Goal: Communication & Community: Answer question/provide support

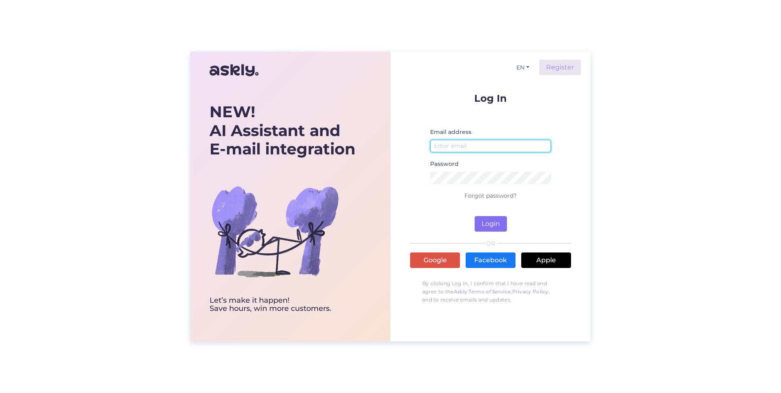
type input "[PERSON_NAME][EMAIL_ADDRESS][PERSON_NAME][PERSON_NAME][DOMAIN_NAME]"
click at [492, 222] on button "Login" at bounding box center [491, 224] width 32 height 16
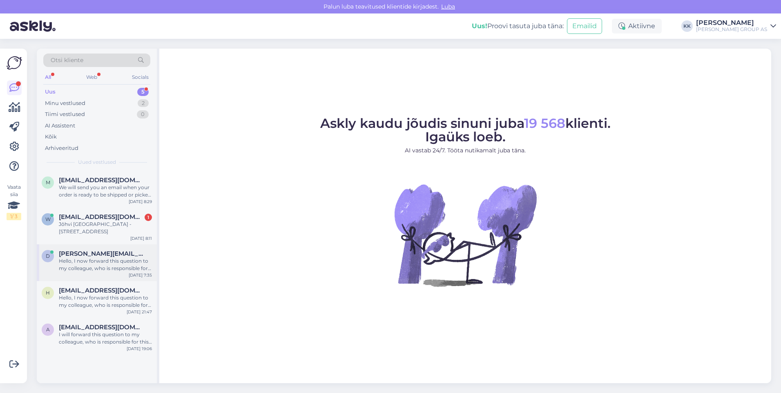
click at [86, 257] on div "Hello, I now forward this question to my colleague, who is responsible for this…" at bounding box center [105, 264] width 93 height 15
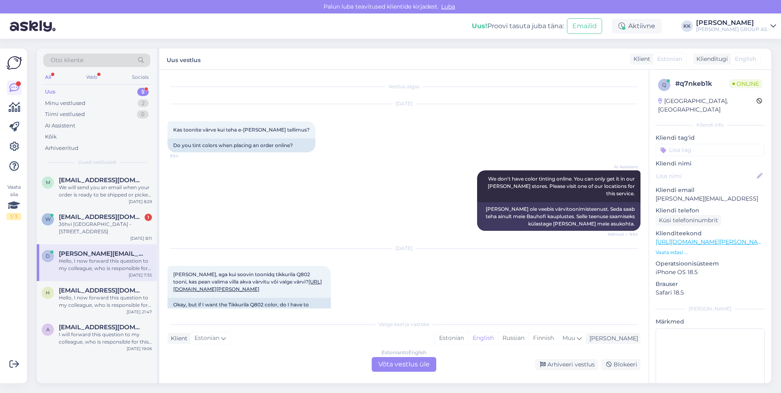
scroll to position [113, 0]
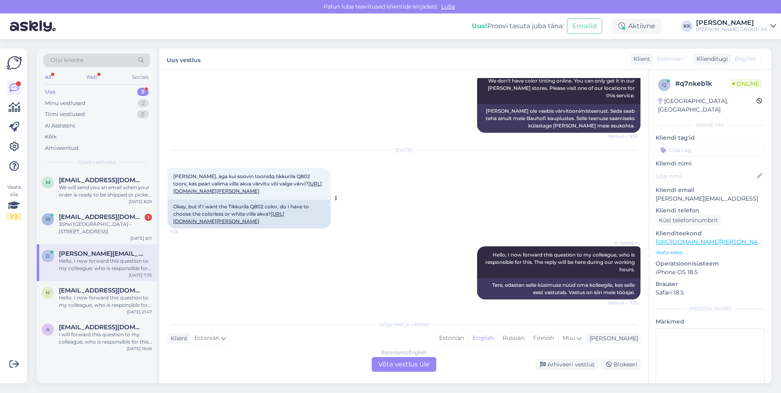
click at [217, 181] on link "[URL][DOMAIN_NAME][PERSON_NAME]" at bounding box center [247, 187] width 149 height 13
click at [468, 338] on div "Estonian" at bounding box center [451, 338] width 33 height 12
click at [412, 364] on div "Estonian to Estonian Võta vestlus üle" at bounding box center [404, 364] width 65 height 15
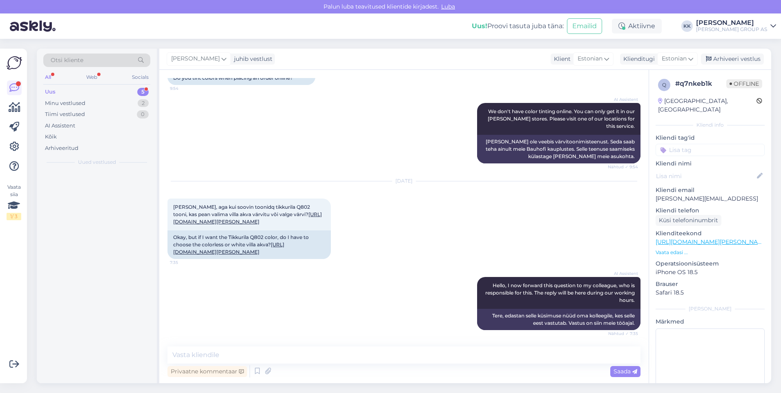
scroll to position [82, 0]
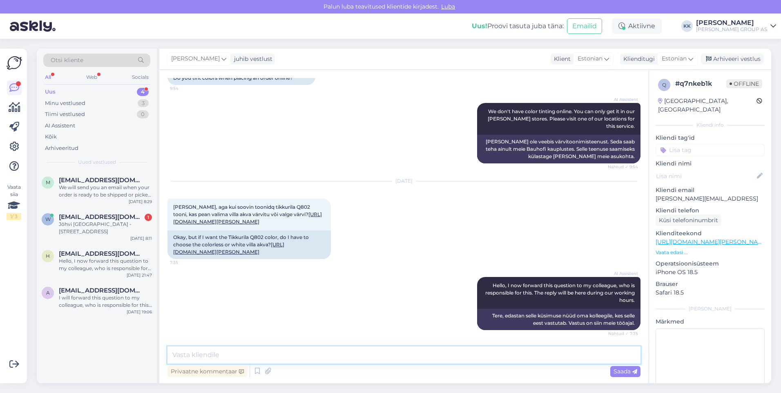
click at [193, 355] on textarea at bounding box center [404, 355] width 473 height 17
type textarea "Tere!"
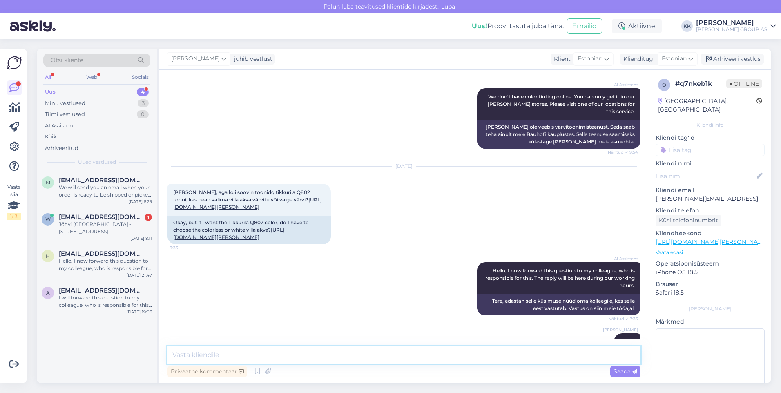
scroll to position [117, 0]
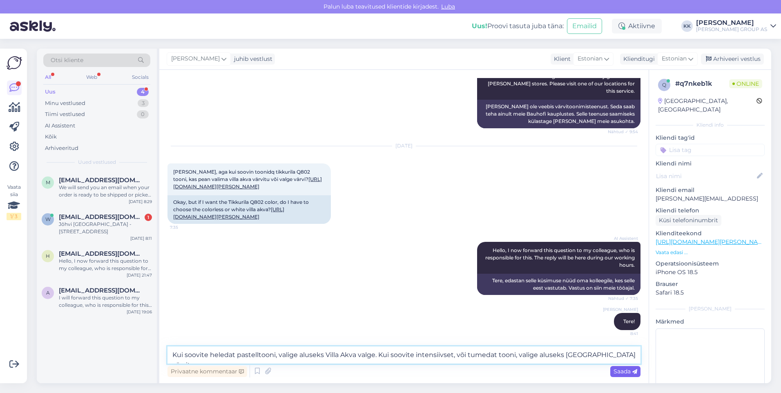
type textarea "Kui soovite heledat pastelltooni, valige aluseks Villa Akva valge. Kui soovite …"
click at [619, 369] on span "Saada" at bounding box center [626, 371] width 24 height 7
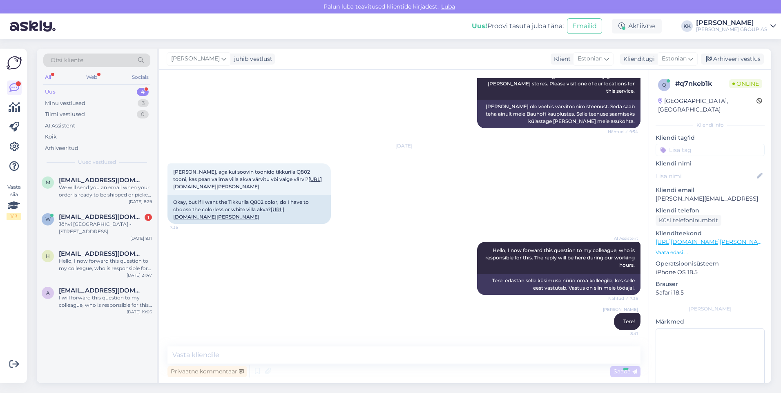
scroll to position [167, 0]
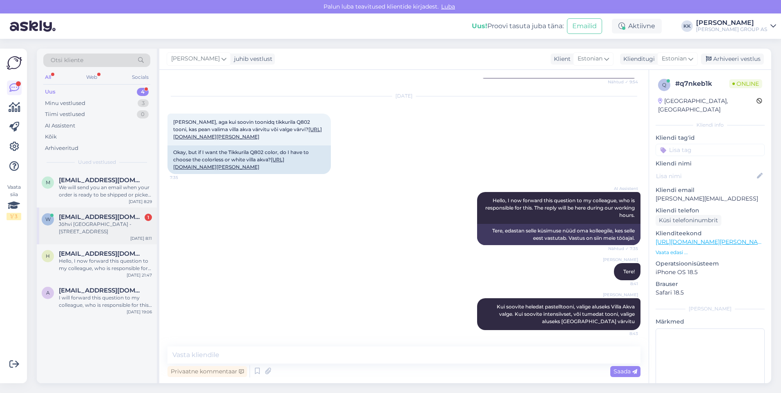
click at [88, 215] on span "[EMAIL_ADDRESS][DOMAIN_NAME]" at bounding box center [101, 216] width 85 height 7
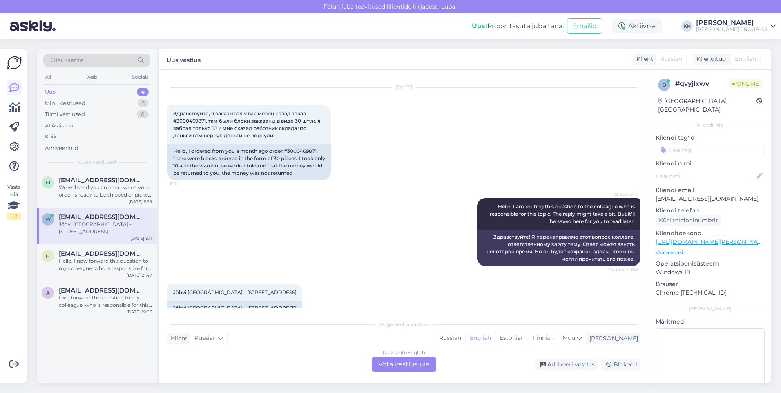
scroll to position [32, 0]
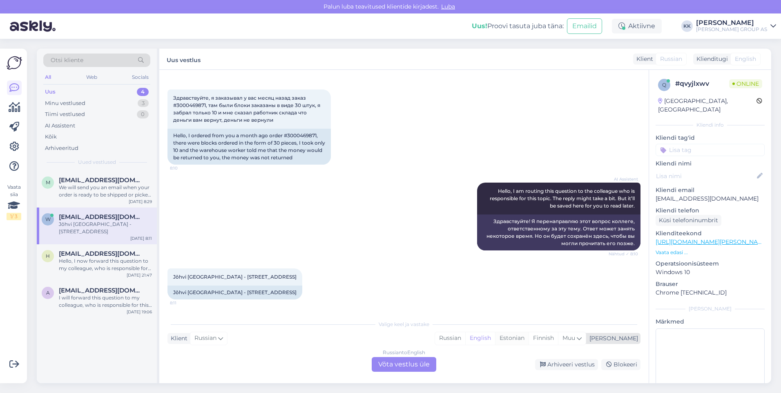
click at [529, 337] on div "Estonian" at bounding box center [512, 338] width 34 height 12
click at [410, 365] on div "Russian to Estonian Võta vestlus üle" at bounding box center [404, 364] width 65 height 15
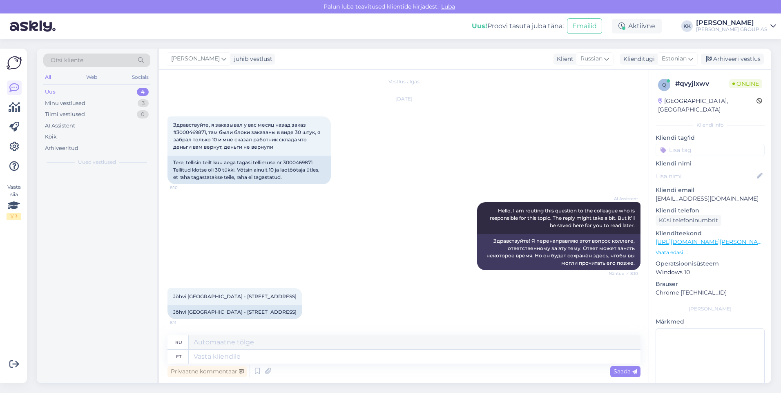
scroll to position [5, 0]
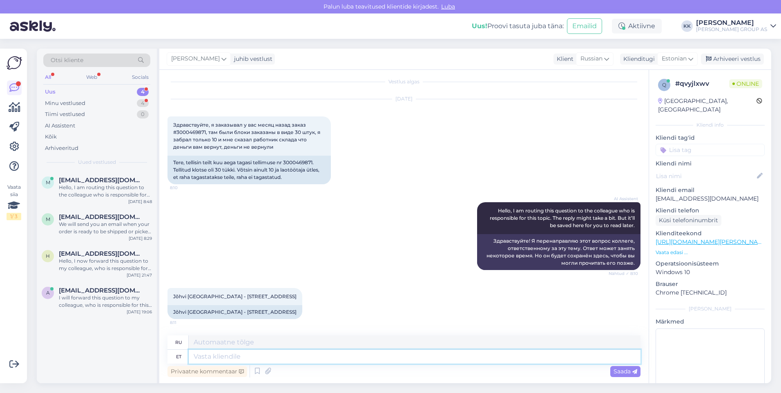
click at [201, 358] on textarea at bounding box center [415, 357] width 452 height 14
type textarea "Tere!"
type textarea "Привет!"
type textarea "Tere! Kreeditarve"
type textarea "Здравствуйте! Кредитная карта"
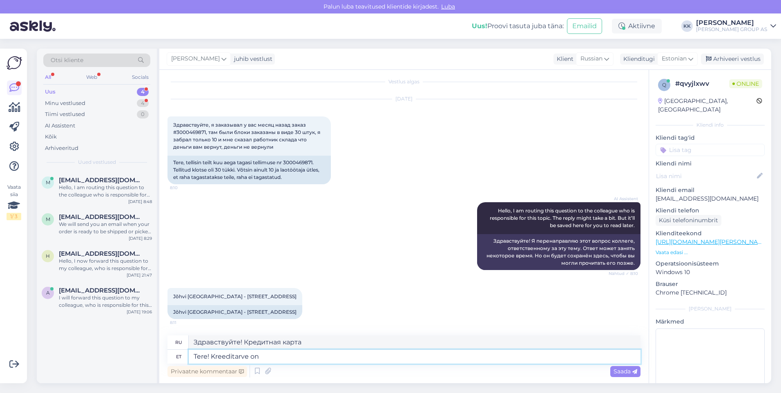
type textarea "Tere! Kreeditarve on"
type textarea "Здравствуйте! Кредитная нота"
type textarea "Tere! Kreeditarve on vormistatud"
type textarea "Здравствуйте! Кредитная нота была выдана."
type textarea "Tere! Kreeditarve on vormistatud [DATE]."
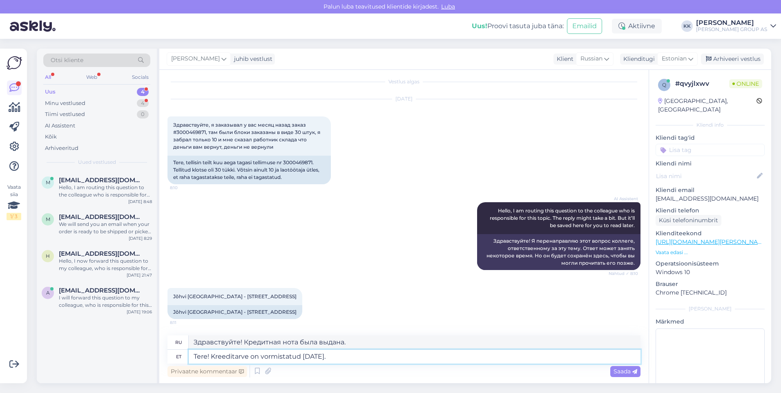
type textarea "Здравствуйте! Кредитная нота была выдана [DATE]."
type textarea "Tere! Kreeditarve on vormistatud [DATE]. Palun k"
type textarea "Здравствуйте! Кредитная нота была выдана [DATE]. Пожалуйста."
type textarea "Tere! Kreeditarve on vormistatud [DATE]. Palun kontr"
type textarea "Здравствуйте! Кредитная нота была выдана [DATE]. Пожалуйста, проверьте счёт."
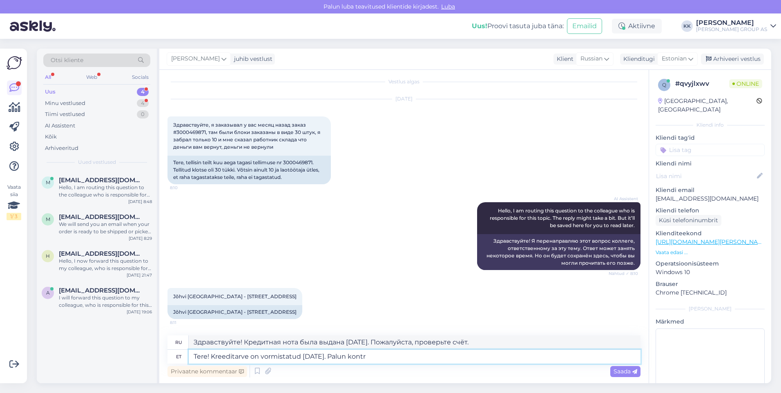
type textarea "Tere! Kreeditarve on vormistatud [DATE]. Palun kontro"
type textarea "Здравствуйте! Кредитная нота была выдана [DATE]. Проверьте, пожалуйста."
type textarea "Tere! Kreeditarve on vormistatud [DATE]. Palun kontrollige, ka"
type textarea "Здравствуйте! Кредитная нота была выдана [DATE]. Пожалуйста, проверьте."
type textarea "Tere! Kreeditarve on vormistatud [DATE]. Palun kontrollige, kas"
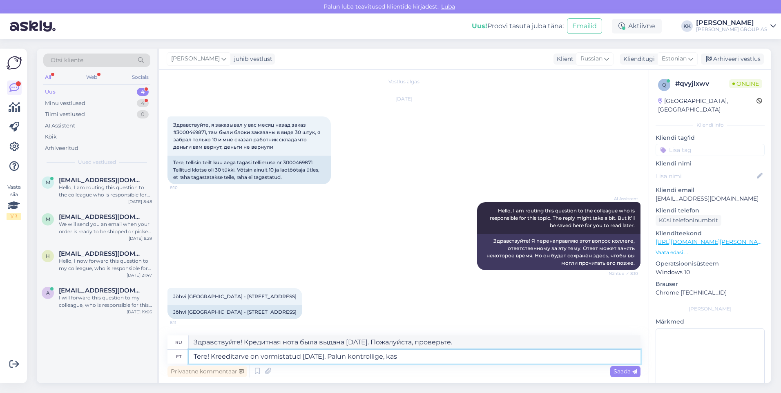
type textarea "Здравствуйте! Кредитная нота была выдана [DATE]. Проверьте, пожалуйста."
type textarea "Tere! Kreeditarve on vormistatud [DATE]. Palun kontrollige, kas raha"
type textarea "Здравствуйте! Кредитная нота была выдана [DATE]. Проверьте, поступили ли деньги."
type textarea "Tere! Kreeditarve on vormistatud [DATE]. Palun kontrollige, kas raha ei o"
type textarea "Здравствуйте! Кредитная нота была выдана [DATE]. Проверьте, не поступили ли ден…"
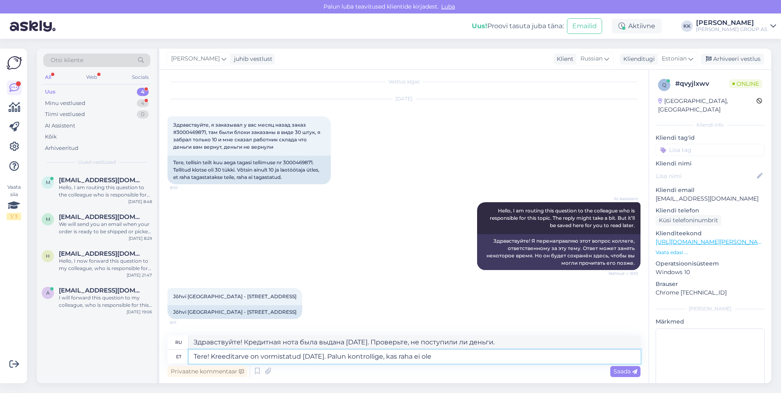
type textarea "Tere! Kreeditarve on vormistatud [DATE]. Palun kontrollige, kas raha ei ole"
type textarea "Здравствуйте! Кредитная нота была выдана [DATE]. Проверьте, остались ли деньги."
type textarea "Tere! Kreeditarve on vormistatud [DATE]. Palun kontrollige, kas raha ei ole lae…"
type textarea "Здравствуйте! Кредитная нота была выдана [DATE]. Проверьте, поступили ли деньги."
type textarea "Tere! Kreeditarve on vormistatud [DATE]. Palun kontrollige, kas raha ei ole lae…"
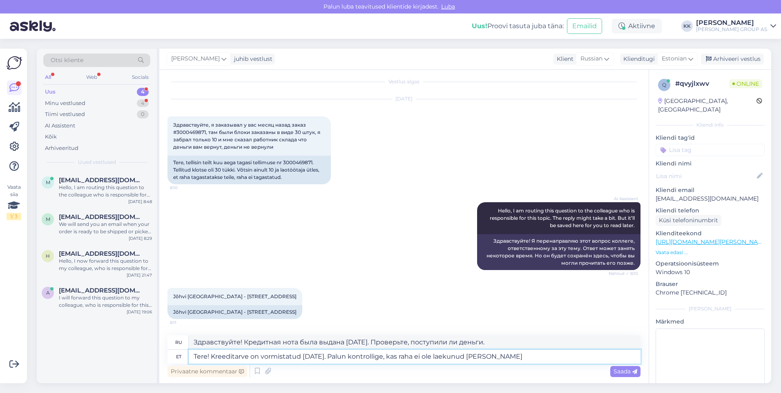
type textarea "Здравствуйте! Кредитная нота была выдана [DATE]. Проверьте, не поступили ли ден…"
type textarea "Tere! Kreeditarve on vormistatud [DATE]. Palun kontrollige, kas raha ei ole lae…"
type textarea "Здравствуйте! Кредитная нота была выдана [DATE]. Проверьте, поступили ли деньги…"
type textarea "Tere! Kreeditarve on vormistatud [DATE]. Palun kontrollige, kas raha ei ole lae…"
type textarea "Здравствуйте! Кредитная нота была выдана [DATE]. Проверьте, поступили ли деньги…"
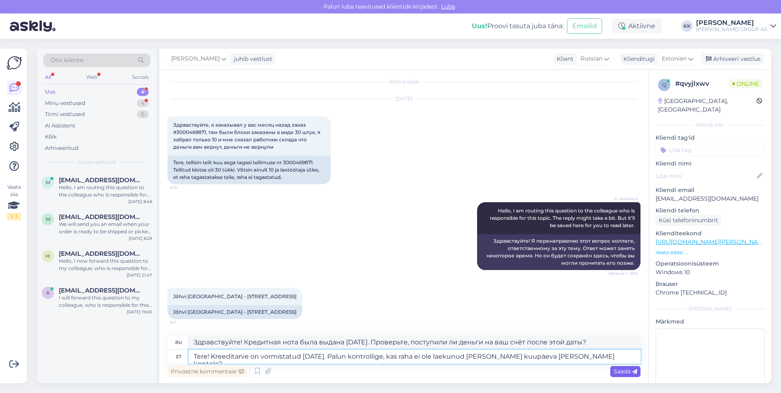
type textarea "Tere! Kreeditarve on vormistatud [DATE]. Palun kontrollige, kas raha ei ole lae…"
click at [621, 371] on span "Saada" at bounding box center [626, 371] width 24 height 7
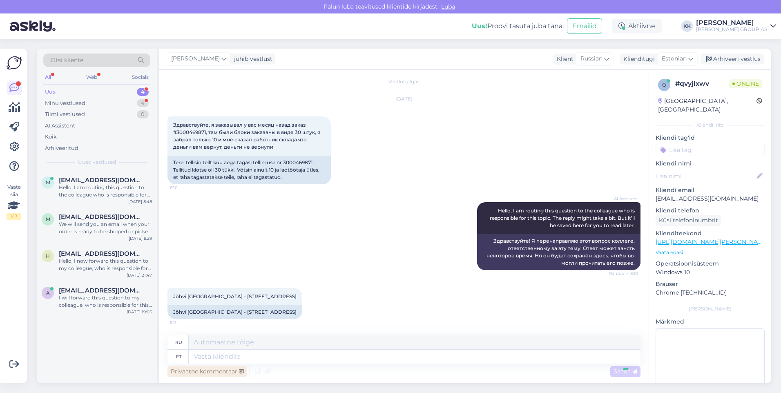
scroll to position [83, 0]
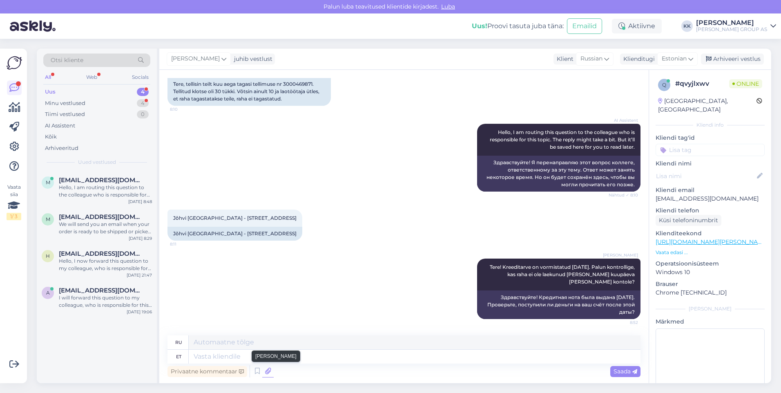
click at [267, 367] on icon at bounding box center [267, 371] width 11 height 12
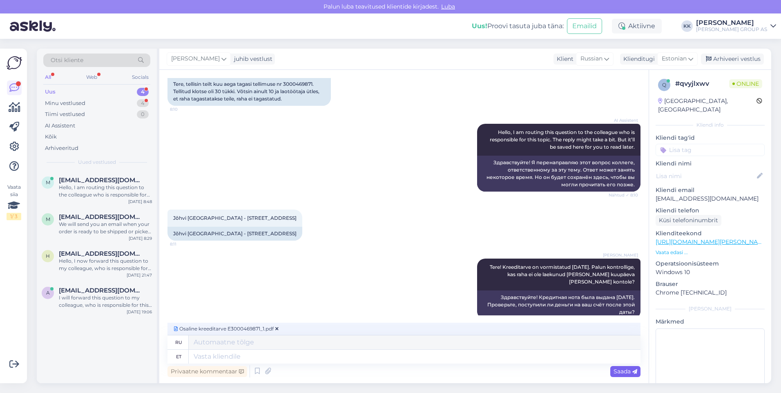
click at [622, 370] on span "Saada" at bounding box center [626, 371] width 24 height 7
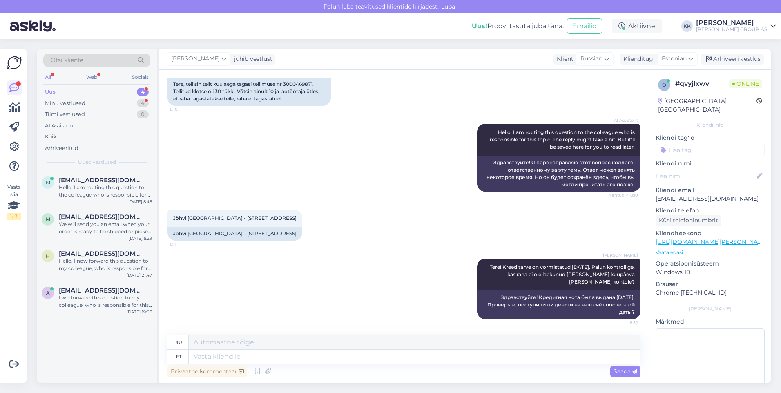
scroll to position [119, 0]
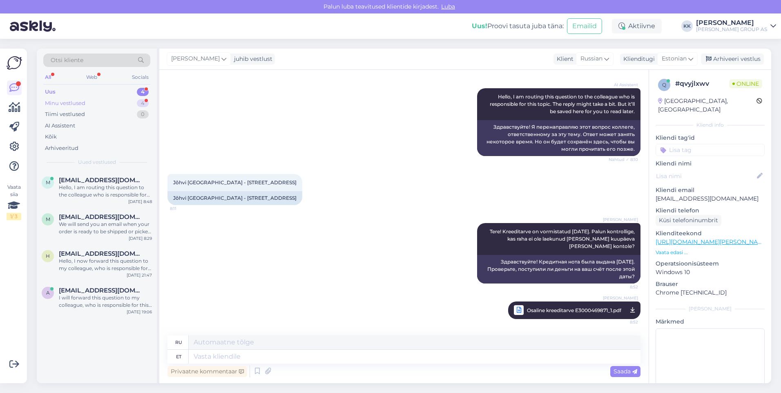
click at [72, 100] on div "Minu vestlused" at bounding box center [65, 103] width 40 height 8
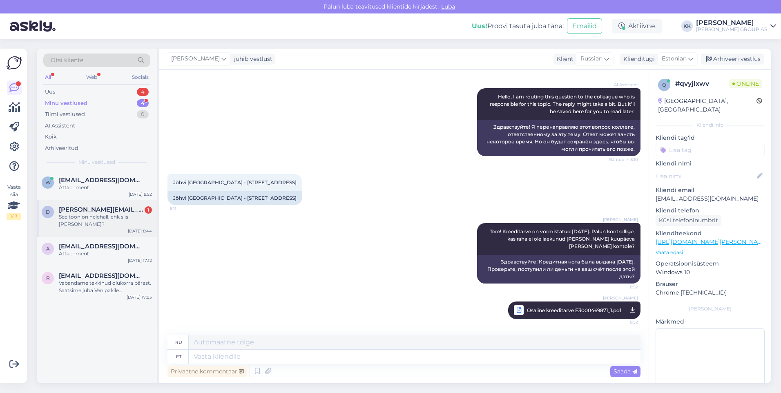
click at [105, 214] on div "See toon on helehall, ehk siis [PERSON_NAME]?" at bounding box center [105, 220] width 93 height 15
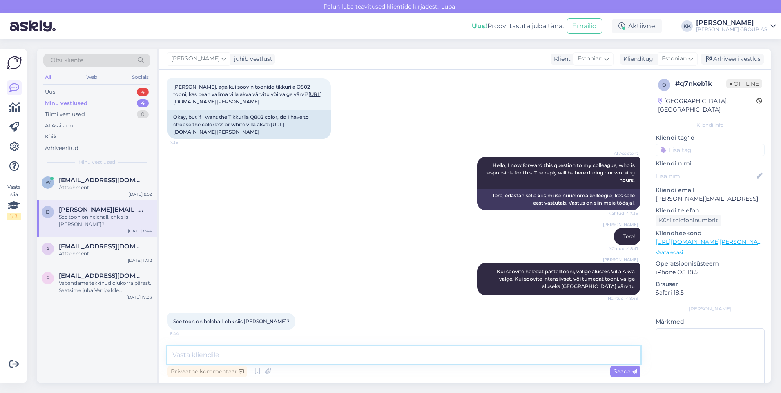
click at [186, 356] on textarea at bounding box center [404, 355] width 473 height 17
type textarea "V"
type textarea "Pigem jaa, aga rohkem infot oskab anda värvileti töötaja kaupluses kohapeal"
click at [624, 367] on div "Saada" at bounding box center [626, 371] width 30 height 11
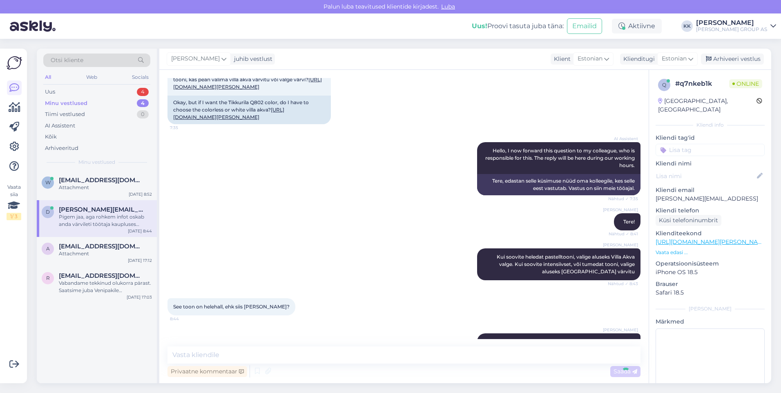
scroll to position [245, 0]
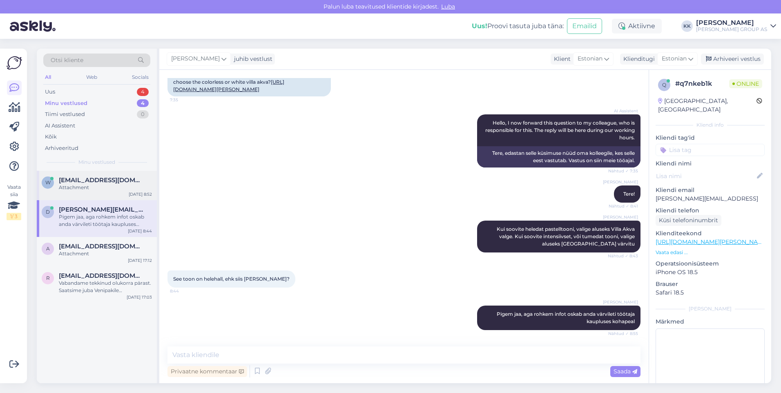
click at [89, 178] on span "[EMAIL_ADDRESS][DOMAIN_NAME]" at bounding box center [101, 180] width 85 height 7
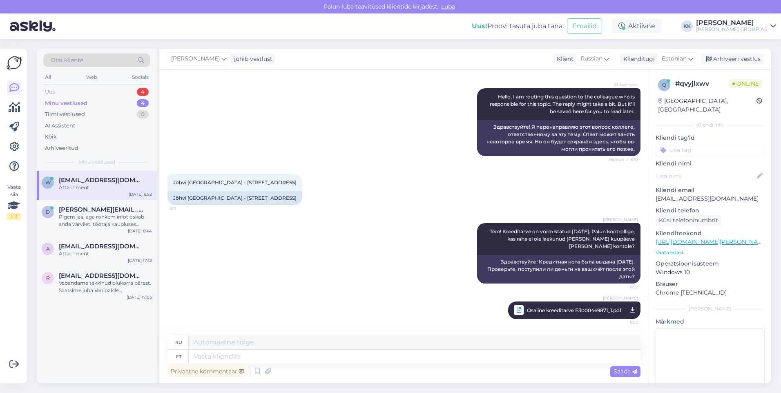
click at [58, 89] on div "Uus 4" at bounding box center [96, 91] width 107 height 11
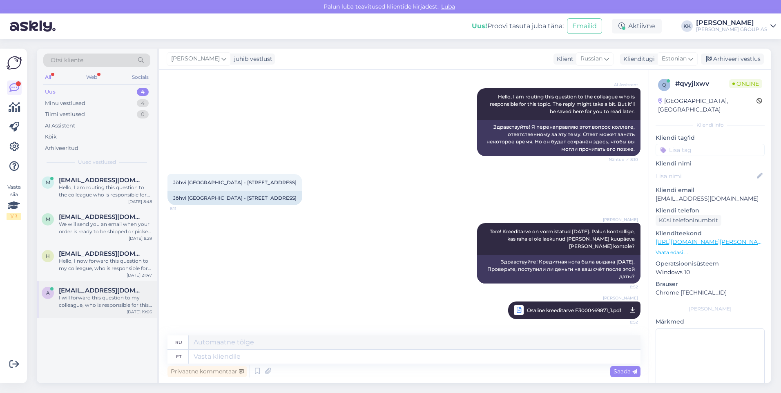
click at [88, 298] on div "I will forward this question to my colleague, who is responsible for this. The …" at bounding box center [105, 301] width 93 height 15
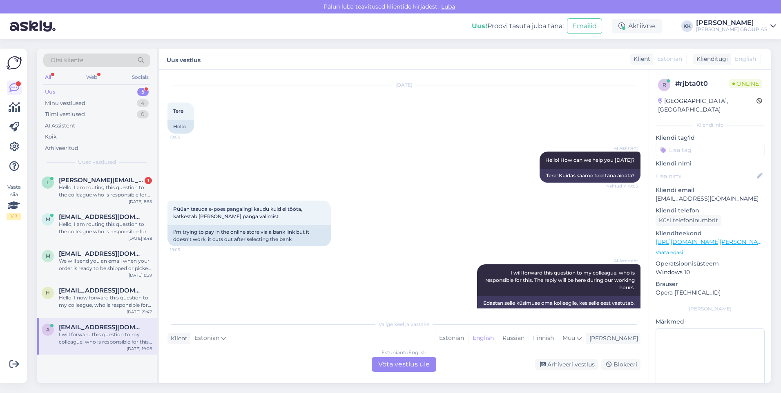
scroll to position [37, 0]
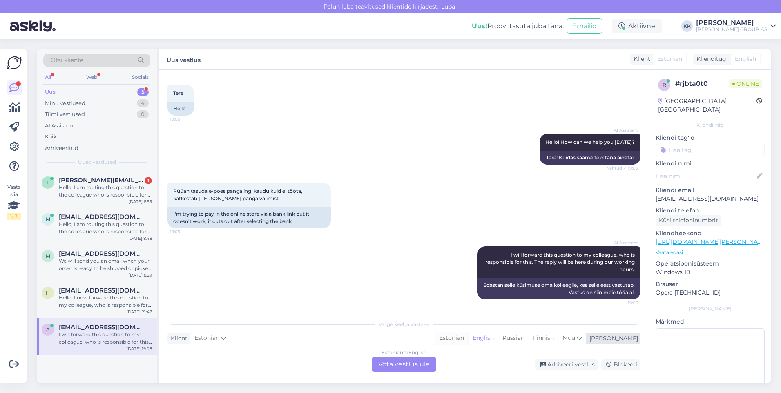
click at [468, 336] on div "Estonian" at bounding box center [451, 338] width 33 height 12
click at [407, 363] on div "Estonian to Estonian Võta vestlus üle" at bounding box center [404, 364] width 65 height 15
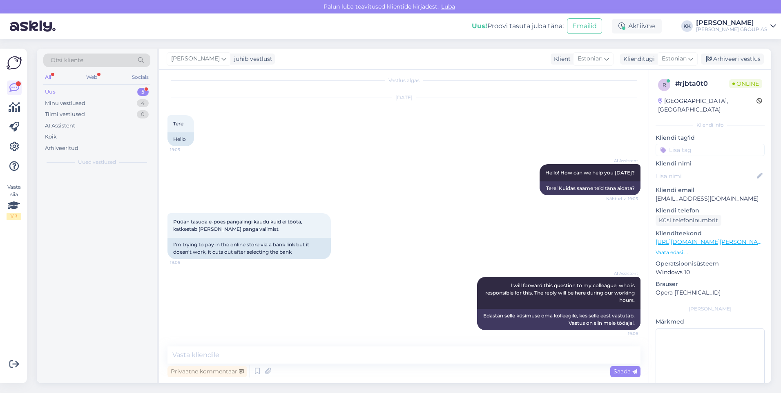
scroll to position [6, 0]
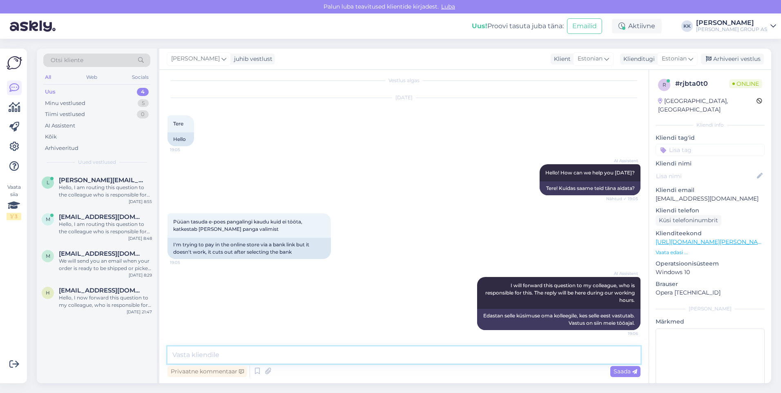
click at [195, 356] on textarea at bounding box center [404, 355] width 473 height 17
type textarea "Tere! Vabandame, kui esineb tehnilisi probleeme. Võimalusel proovige ostu soori…"
click at [615, 372] on span "Saada" at bounding box center [626, 371] width 24 height 7
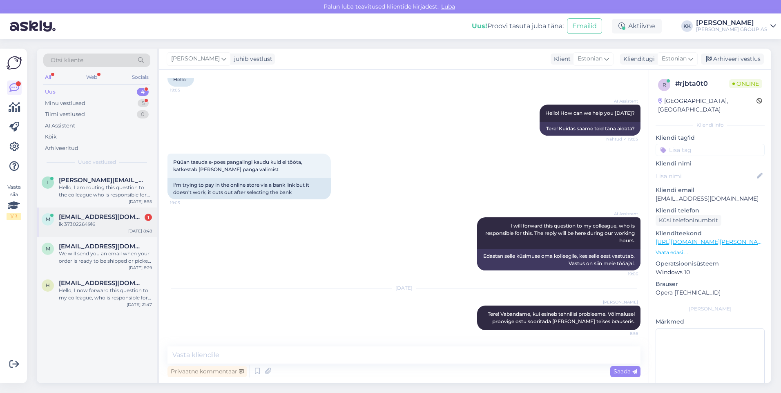
click at [78, 221] on div "ik 37302264916" at bounding box center [105, 224] width 93 height 7
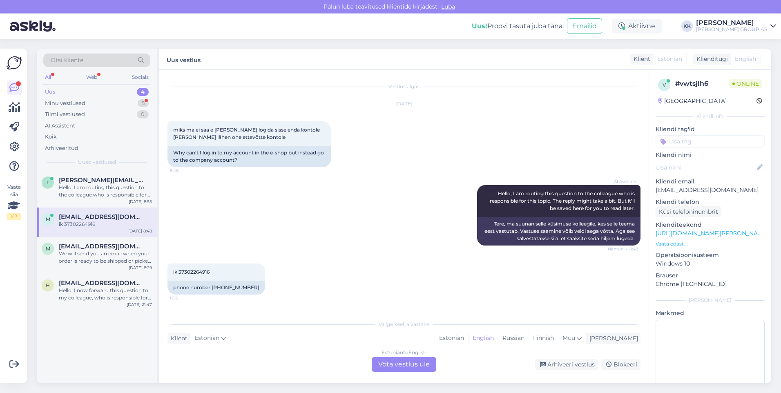
scroll to position [0, 0]
click at [468, 336] on div "Estonian" at bounding box center [451, 338] width 33 height 12
click at [402, 364] on div "Estonian to Estonian Võta vestlus üle" at bounding box center [404, 364] width 65 height 15
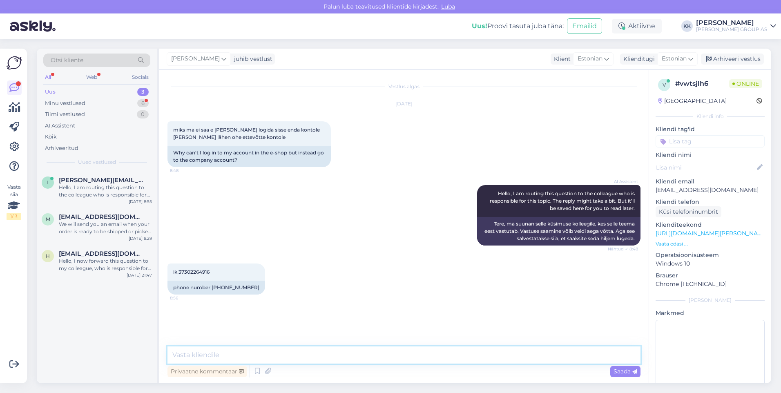
click at [201, 357] on textarea at bounding box center [404, 355] width 473 height 17
type textarea "Tere! Uurime. Kas saate ka ekraanipildi lisada sisselogimisest?"
click at [620, 371] on span "Saada" at bounding box center [626, 371] width 24 height 7
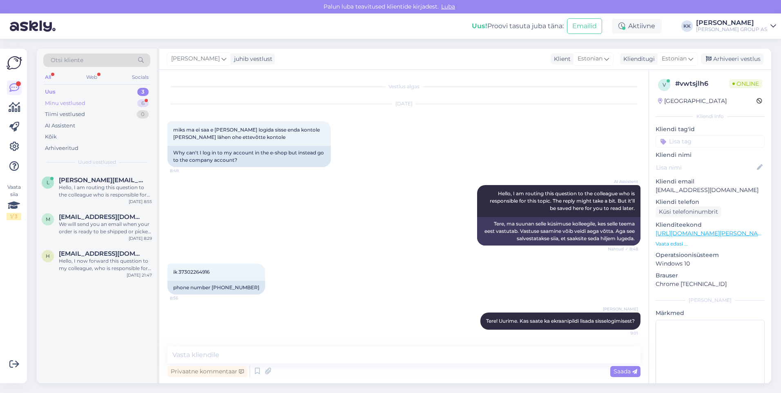
click at [67, 103] on div "Minu vestlused" at bounding box center [65, 103] width 40 height 8
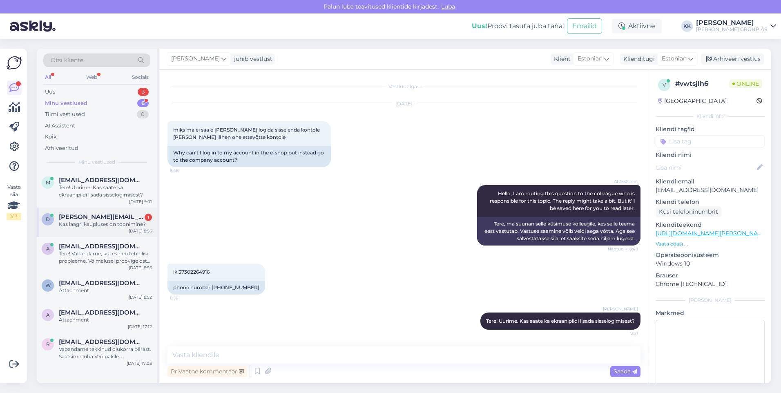
click at [92, 214] on span "[PERSON_NAME][EMAIL_ADDRESS]" at bounding box center [101, 216] width 85 height 7
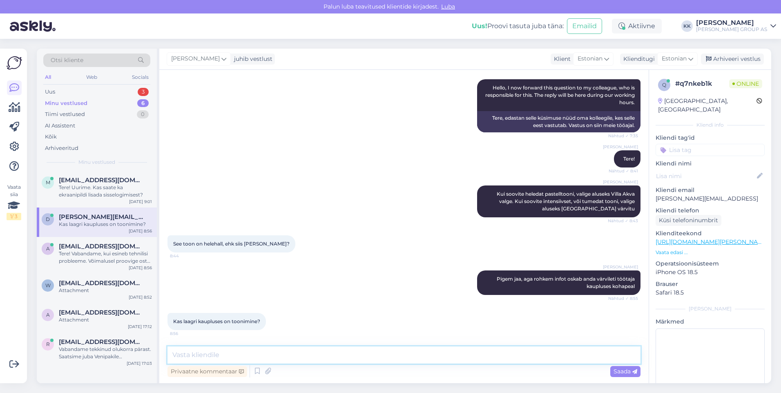
click at [195, 354] on textarea at bounding box center [404, 355] width 473 height 17
type textarea "jaa, kõikides Bauhofi kauplustes toonitakse värve"
click at [621, 371] on span "Saada" at bounding box center [626, 371] width 24 height 7
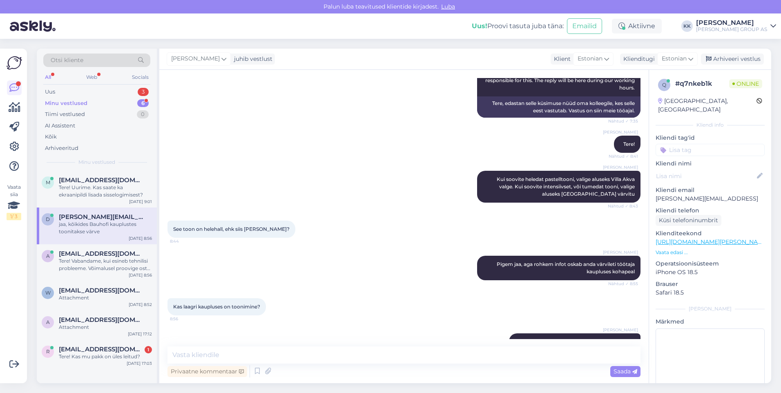
scroll to position [315, 0]
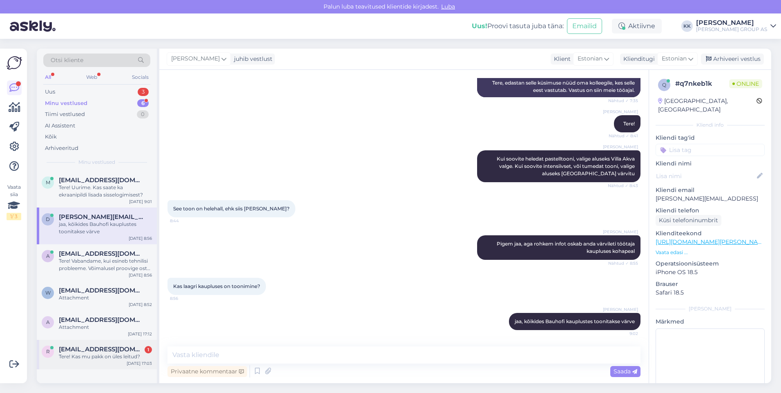
click at [76, 354] on div "Tere! Kas mu pakk on üles leitud?" at bounding box center [105, 356] width 93 height 7
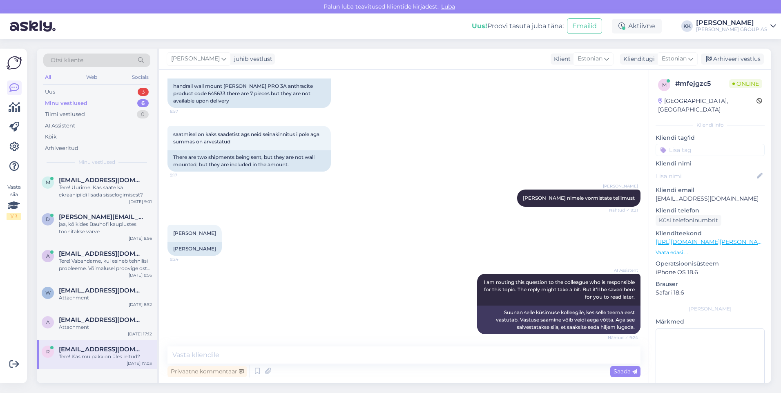
scroll to position [2144, 0]
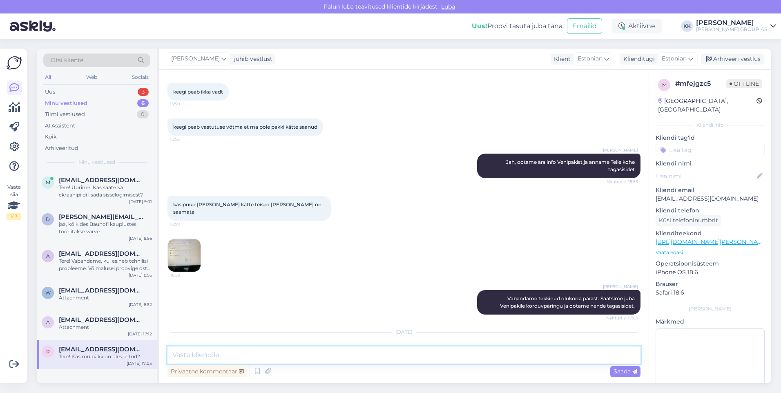
click at [181, 357] on textarea at bounding box center [404, 355] width 473 height 17
type textarea "Tere! Vabandame! Hetkel veel mitte. Uurime meie laost ka, kas pakk võis sinna m…"
click at [624, 369] on span "Saada" at bounding box center [626, 371] width 24 height 7
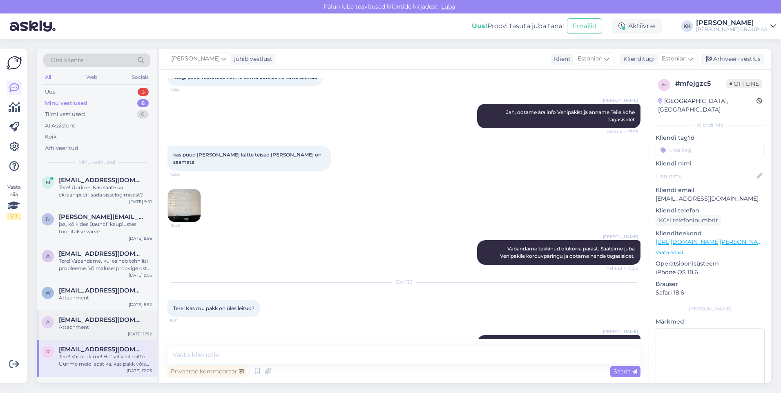
click at [95, 317] on span "[EMAIL_ADDRESS][DOMAIN_NAME]" at bounding box center [101, 319] width 85 height 7
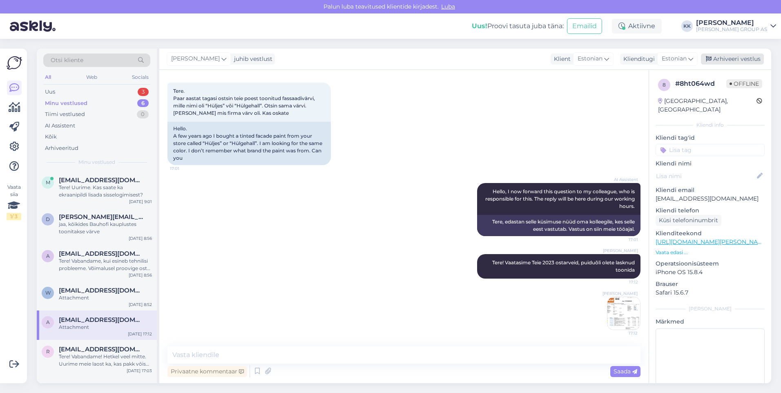
click at [728, 58] on div "Arhiveeri vestlus" at bounding box center [732, 59] width 63 height 11
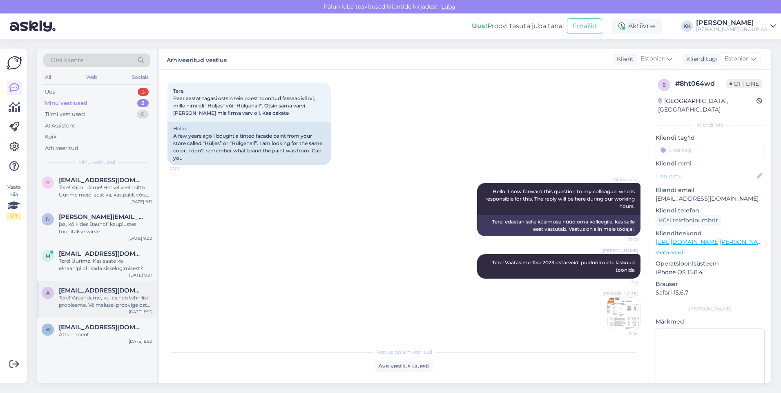
click at [83, 294] on div "Tere! Vabandame, kui esineb tehnilisi probleeme. Võimalusel proovige ostu soori…" at bounding box center [105, 301] width 93 height 15
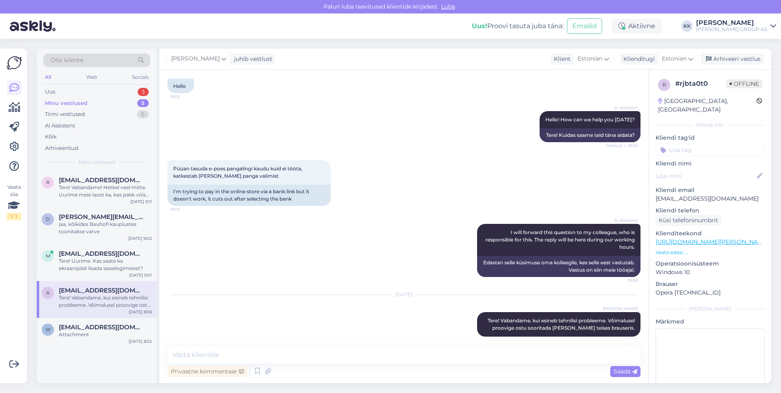
scroll to position [66, 0]
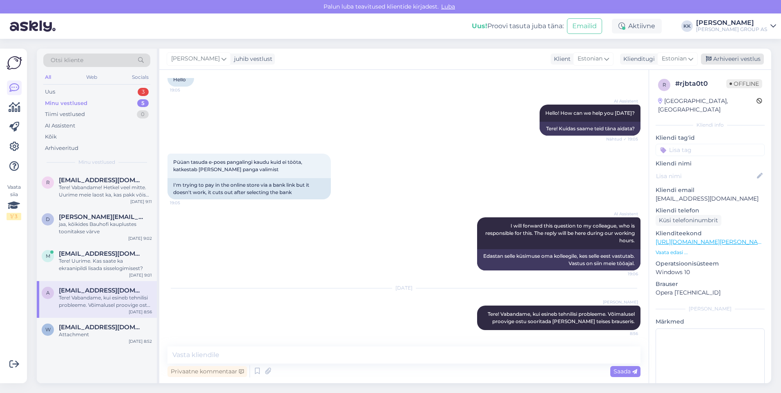
click at [730, 58] on div "Arhiveeri vestlus" at bounding box center [732, 59] width 63 height 11
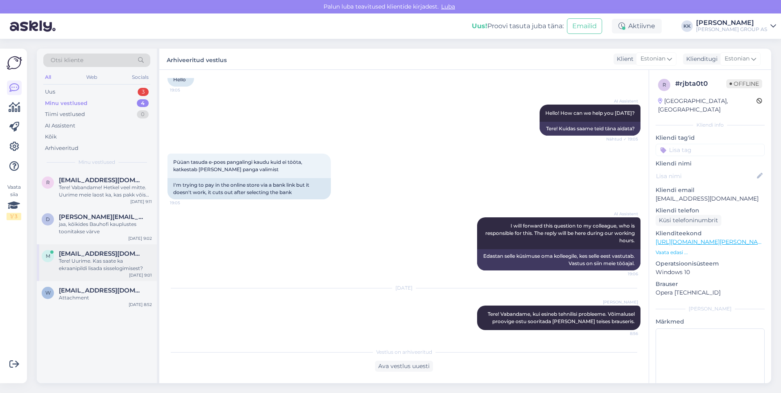
click at [93, 261] on div "Tere! Uurime. Kas saate ka ekraanipildi lisada sisselogimisest?" at bounding box center [105, 264] width 93 height 15
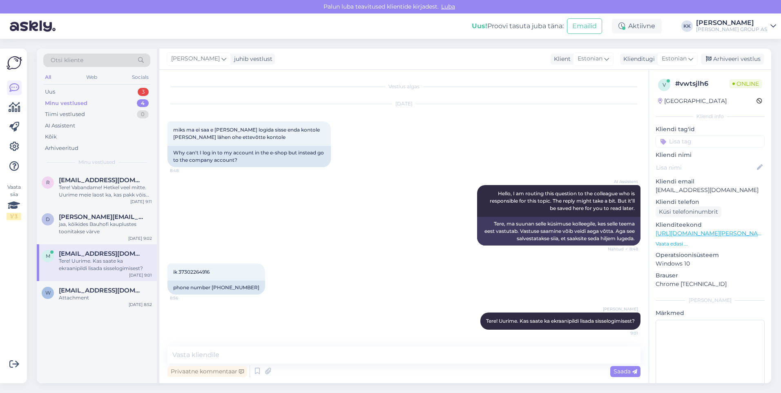
scroll to position [7, 0]
click at [85, 219] on span "[PERSON_NAME][EMAIL_ADDRESS]" at bounding box center [101, 216] width 85 height 7
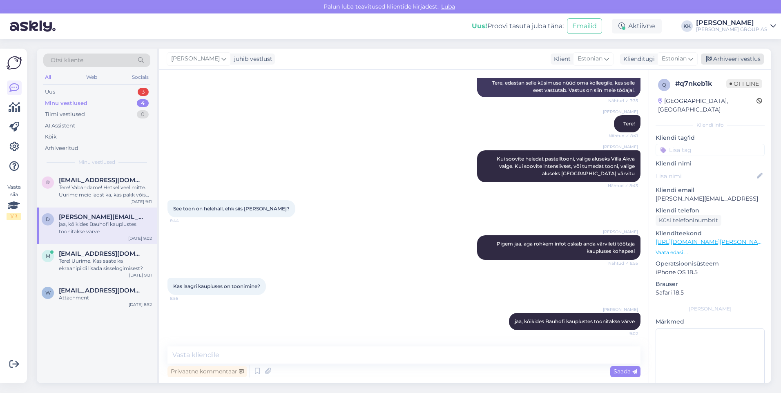
click at [736, 58] on div "Arhiveeri vestlus" at bounding box center [732, 59] width 63 height 11
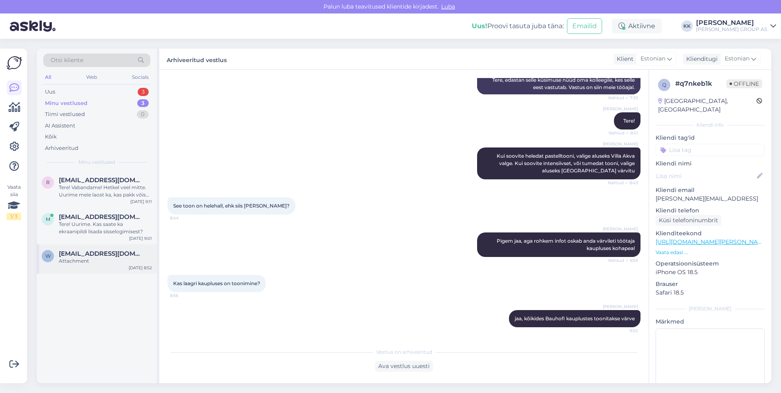
click at [80, 258] on div "Attachment" at bounding box center [105, 260] width 93 height 7
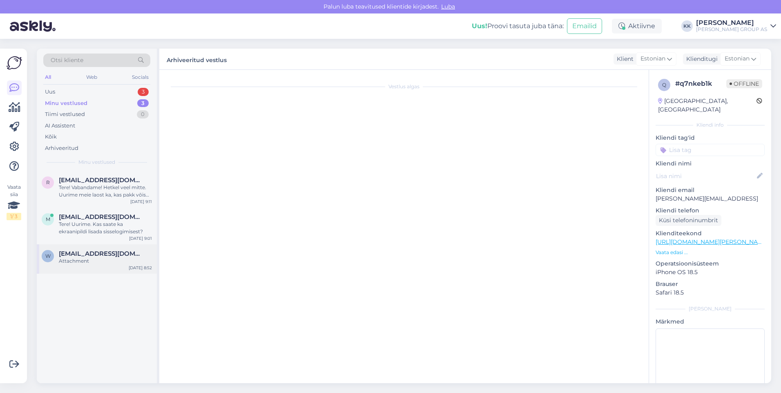
scroll to position [119, 0]
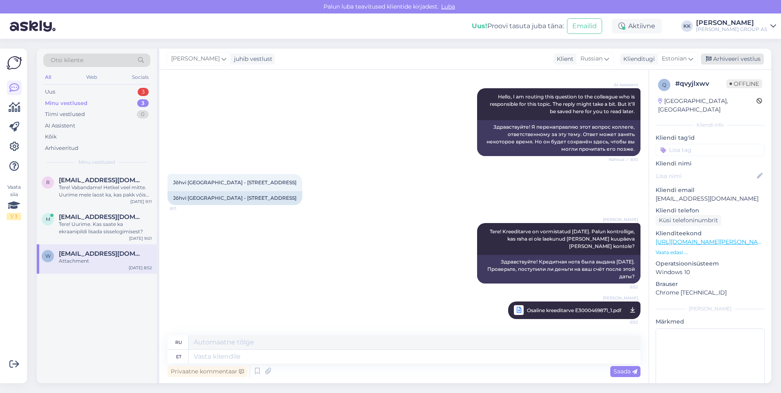
click at [740, 57] on div "Arhiveeri vestlus" at bounding box center [732, 59] width 63 height 11
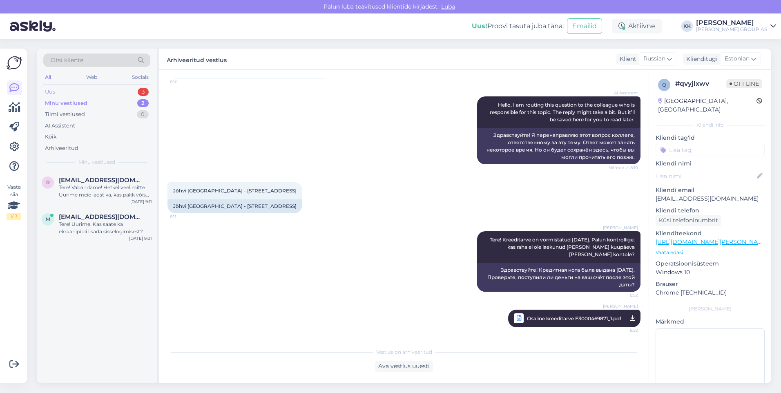
click at [66, 91] on div "Uus 3" at bounding box center [96, 91] width 107 height 11
click at [95, 187] on div "Hello, I am routing this question to the colleague who is responsible for this …" at bounding box center [105, 191] width 93 height 15
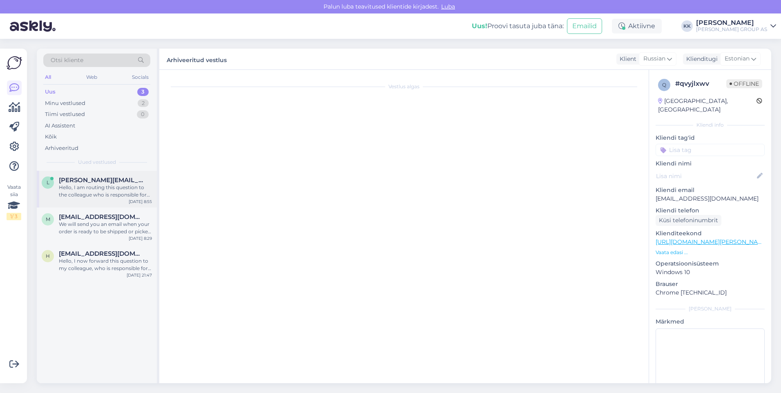
scroll to position [0, 0]
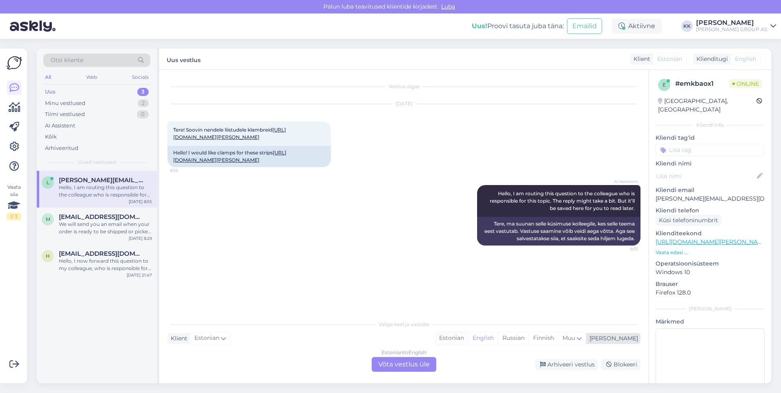
click at [468, 335] on div "Estonian" at bounding box center [451, 338] width 33 height 12
click at [400, 365] on div "Estonian to Estonian Võta vestlus üle" at bounding box center [404, 364] width 65 height 15
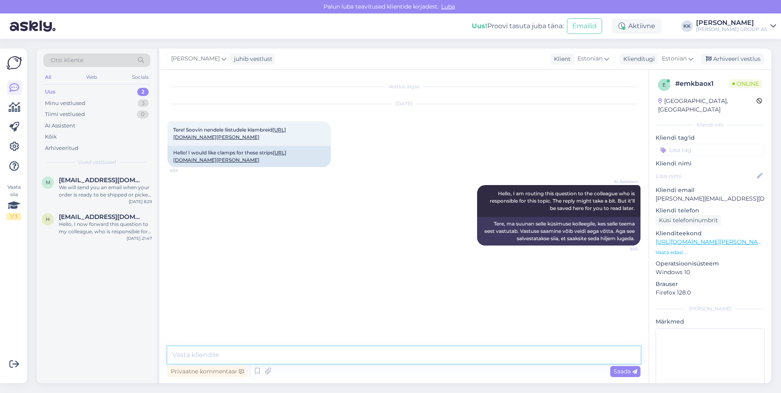
click at [177, 352] on textarea at bounding box center [404, 355] width 473 height 17
type textarea "Tere! Täpsustame kauplusest, millised sobivad ja vastame Teile esimesel võimalu…"
click at [622, 370] on span "Saada" at bounding box center [626, 371] width 24 height 7
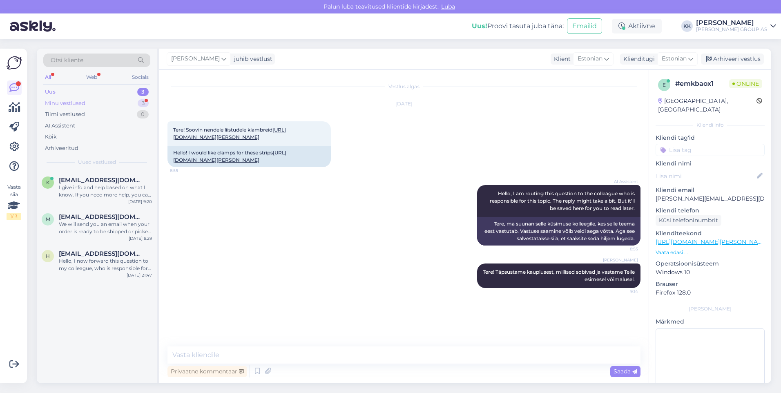
click at [66, 103] on div "Minu vestlused" at bounding box center [65, 103] width 40 height 8
click at [90, 191] on div "mul töö seisab saate ju uue paki komplekteerida ainult et mul on kindlasti vaja…" at bounding box center [105, 191] width 93 height 15
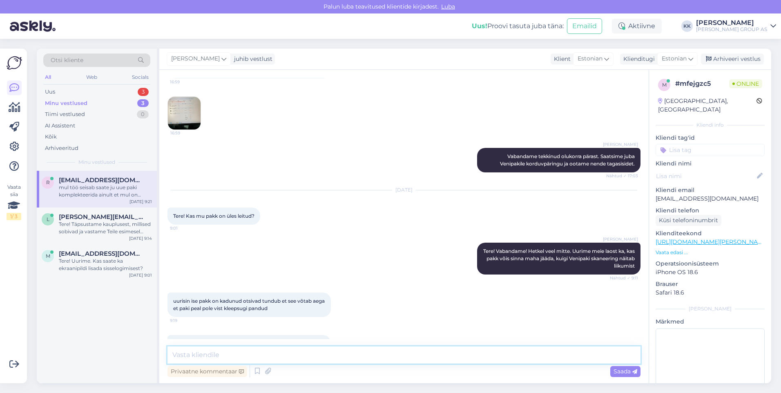
click at [186, 356] on textarea at bounding box center [404, 355] width 473 height 17
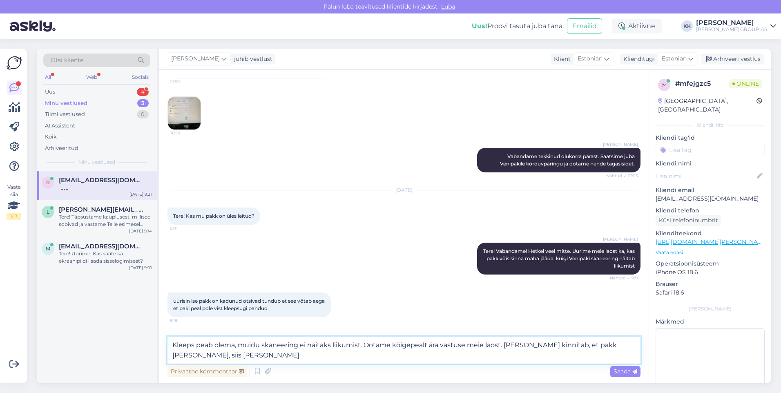
scroll to position [2332, 0]
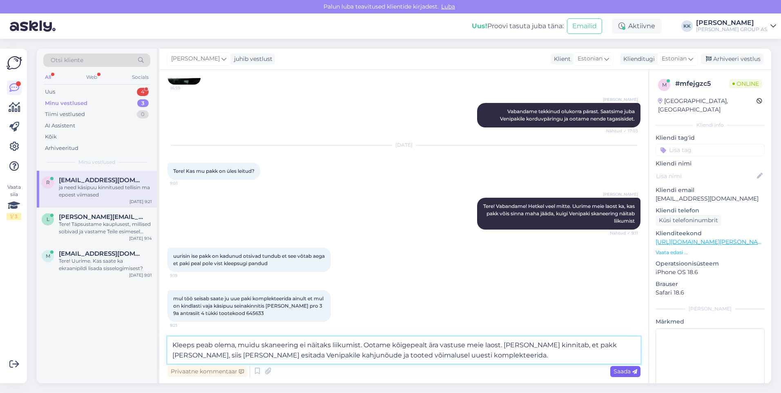
type textarea "Kleeps peab olema, muidu skaneering ei näitaks liikumist. Ootame kõigepealt ära…"
click at [624, 370] on span "Saada" at bounding box center [626, 371] width 24 height 7
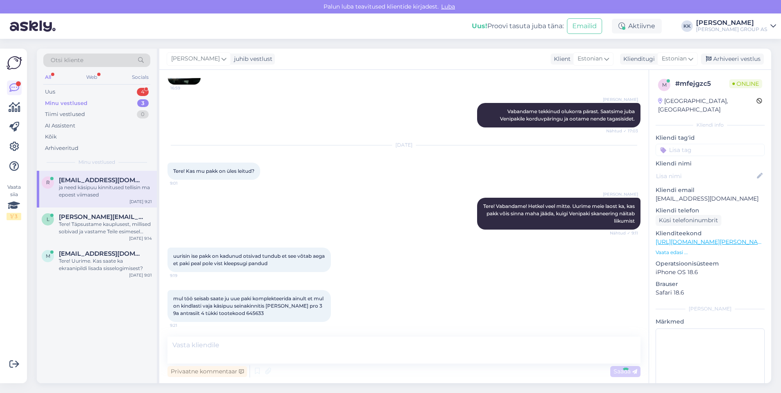
scroll to position [2379, 0]
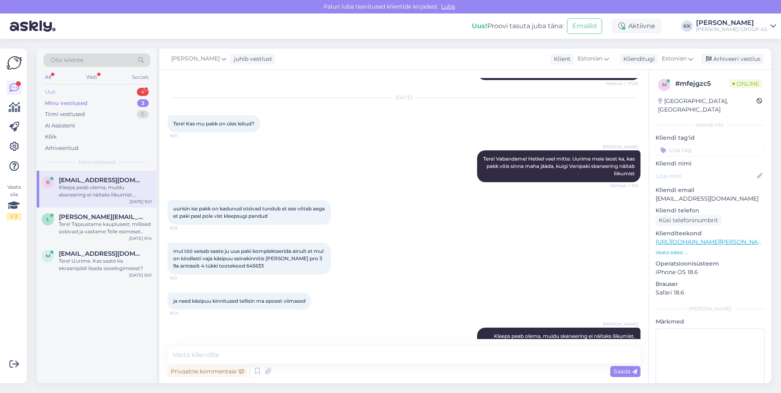
click at [64, 89] on div "Uus 4" at bounding box center [96, 91] width 107 height 11
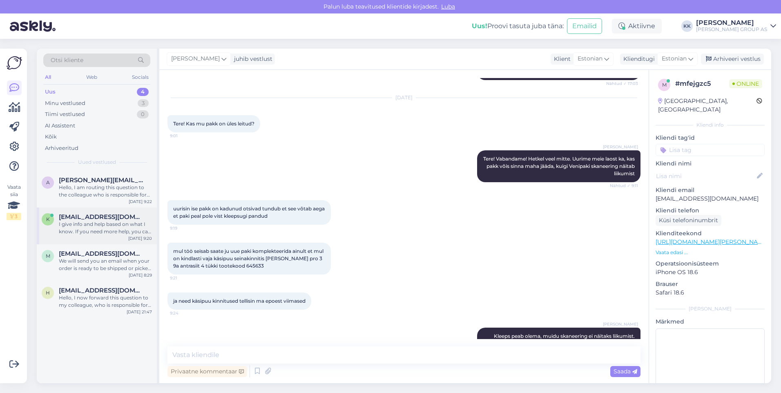
click at [86, 224] on div "I give info and help based on what I know. If you need more help, you can ask a…" at bounding box center [105, 228] width 93 height 15
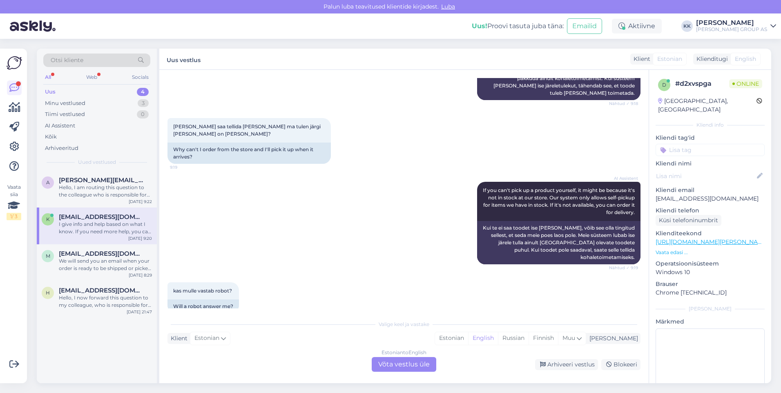
scroll to position [380, 0]
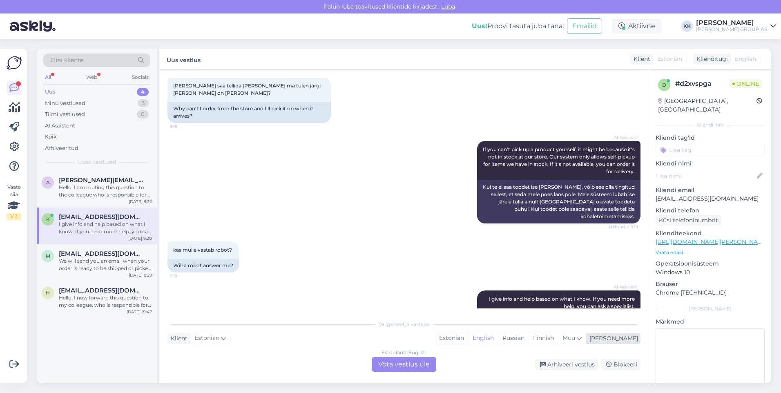
click at [468, 336] on div "Estonian" at bounding box center [451, 338] width 33 height 12
click at [401, 360] on div "Estonian to Estonian Võta vestlus üle" at bounding box center [404, 364] width 65 height 15
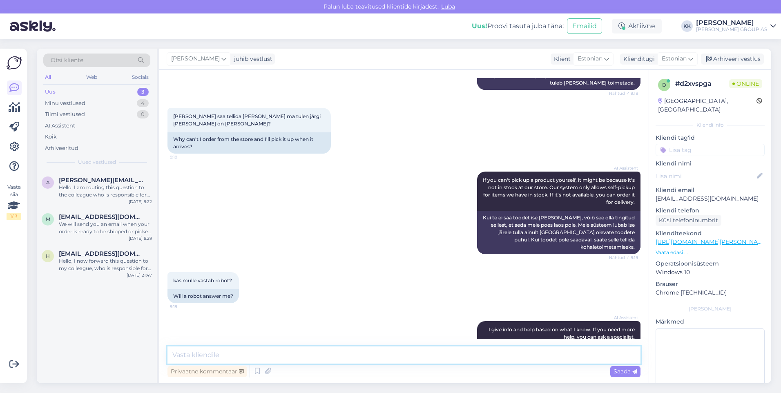
click at [225, 360] on textarea at bounding box center [404, 355] width 473 height 17
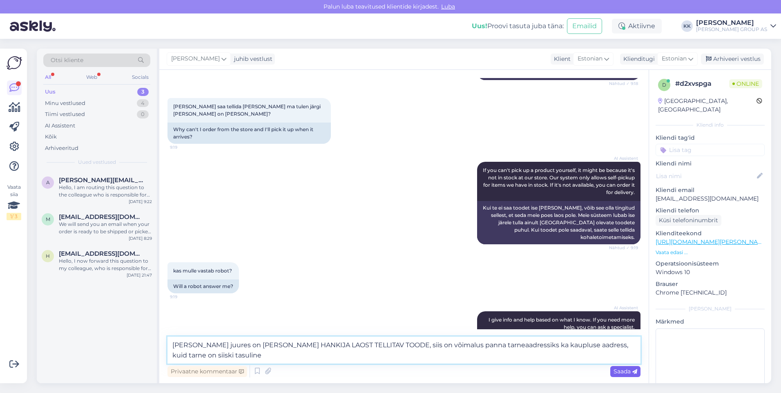
type textarea "[PERSON_NAME] juures on [PERSON_NAME] HANKIJA LAOST TELLITAV TOODE, siis on või…"
click at [624, 370] on span "Saada" at bounding box center [626, 371] width 24 height 7
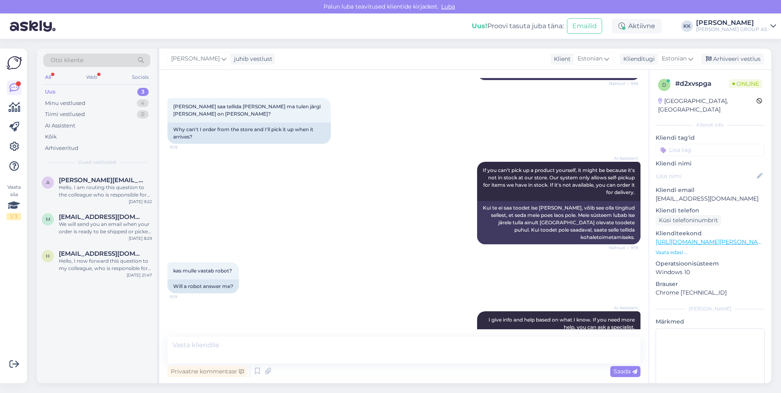
scroll to position [399, 0]
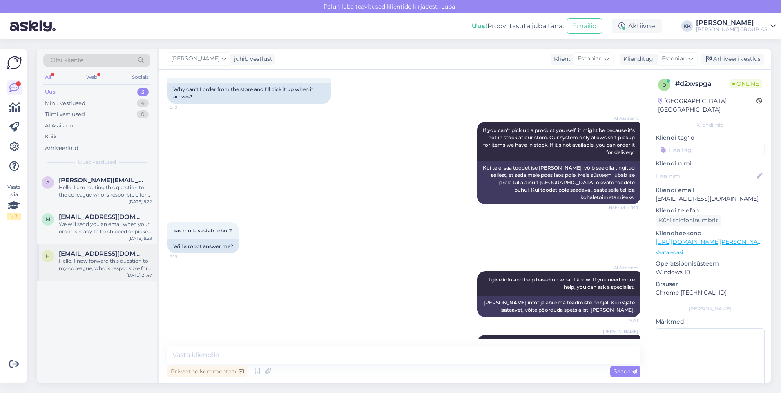
click at [89, 254] on span "[EMAIL_ADDRESS][DOMAIN_NAME]" at bounding box center [101, 253] width 85 height 7
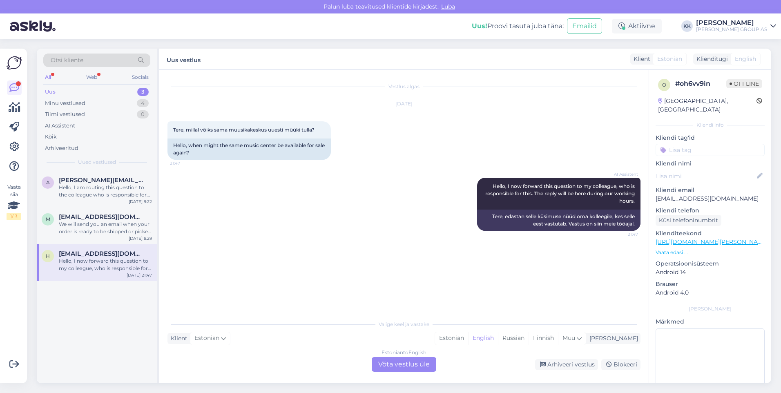
click at [705, 238] on link "[URL][DOMAIN_NAME][PERSON_NAME]" at bounding box center [712, 241] width 113 height 7
click at [468, 337] on div "Estonian" at bounding box center [451, 338] width 33 height 12
click at [392, 365] on div "Estonian to Estonian Võta vestlus üle" at bounding box center [404, 364] width 65 height 15
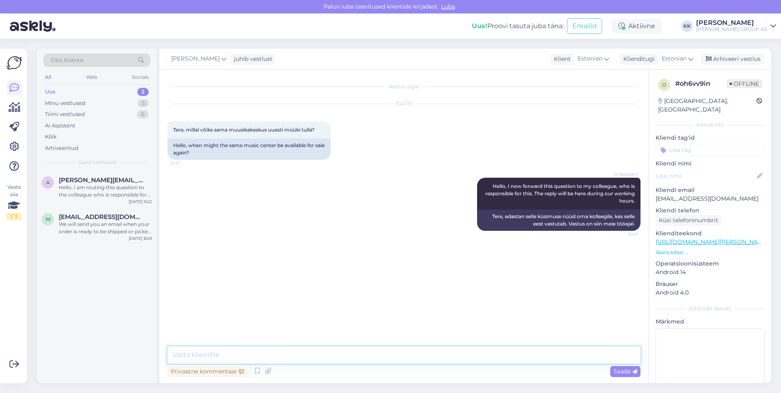
click at [201, 358] on textarea at bounding box center [404, 355] width 473 height 17
type textarea "Tere! Kahjuks ei ole juurde tulemas. Toode oli lõpumüügis."
click at [622, 368] on span "Saada" at bounding box center [626, 371] width 24 height 7
click at [725, 58] on div "Arhiveeri vestlus" at bounding box center [732, 59] width 63 height 11
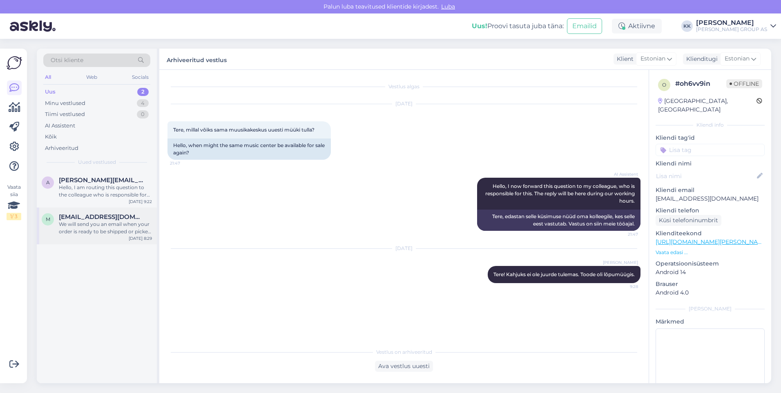
click at [92, 222] on div "We will send you an email when your order is ready to be shipped or picked up a…" at bounding box center [105, 228] width 93 height 15
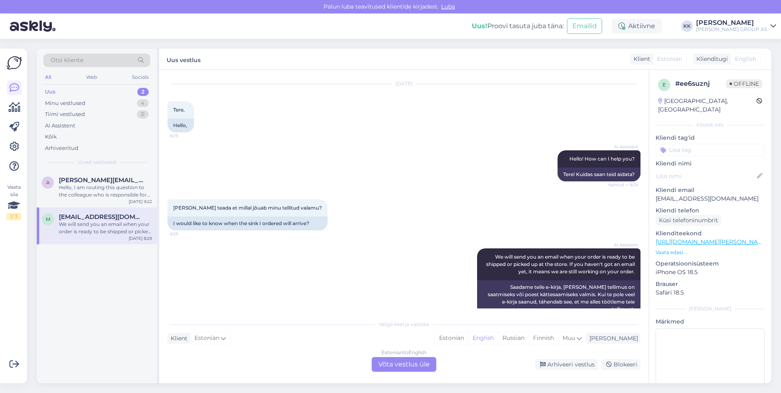
scroll to position [29, 0]
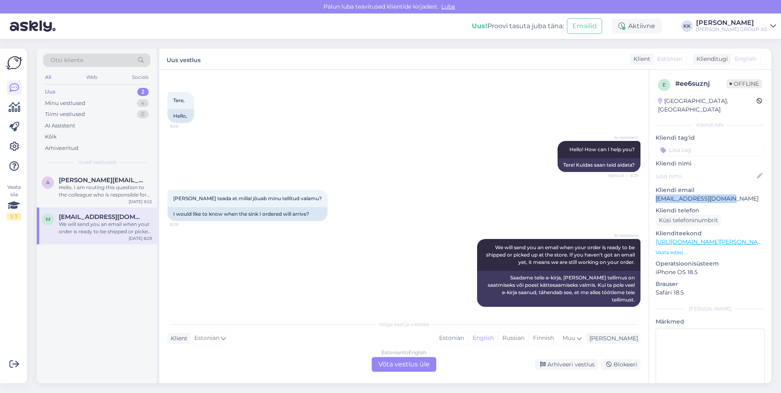
drag, startPoint x: 733, startPoint y: 188, endPoint x: 656, endPoint y: 192, distance: 76.5
click at [656, 195] on p "[EMAIL_ADDRESS][DOMAIN_NAME]" at bounding box center [710, 199] width 109 height 9
copy p "[EMAIL_ADDRESS][DOMAIN_NAME]"
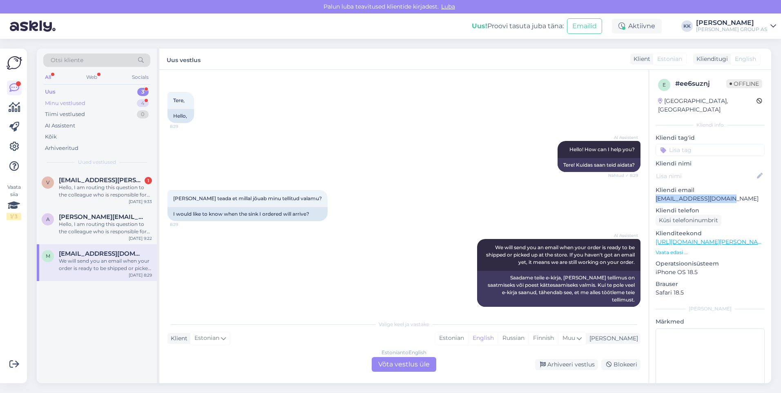
click at [81, 99] on div "Minu vestlused" at bounding box center [65, 103] width 40 height 8
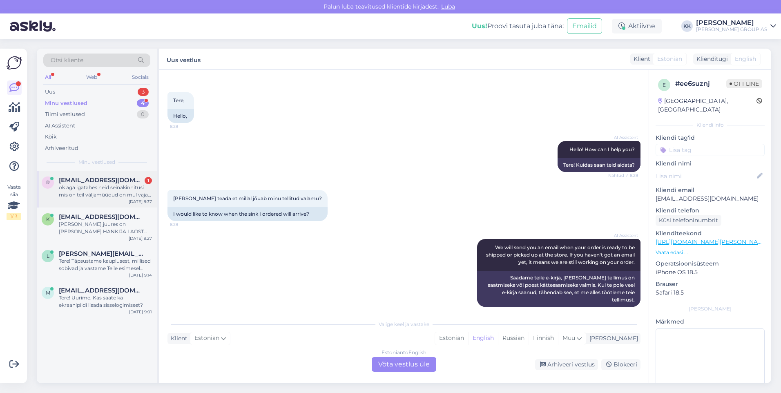
click at [91, 190] on div "ok aga igatahes neid seinakinnitusi mis on teil väljamüüdud on mul vaja 4 tk se…" at bounding box center [105, 191] width 93 height 15
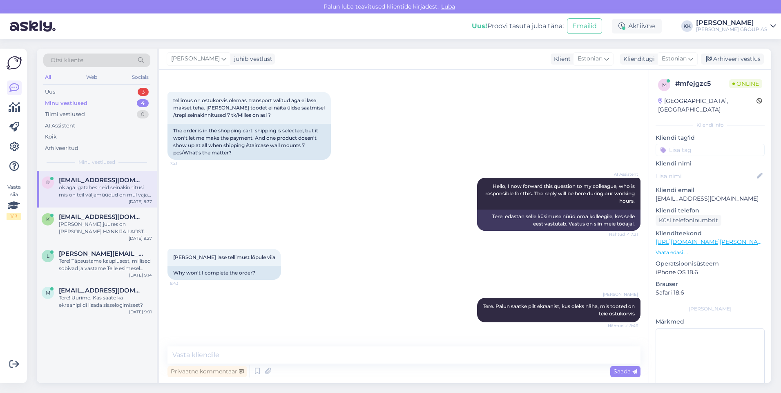
scroll to position [2429, 0]
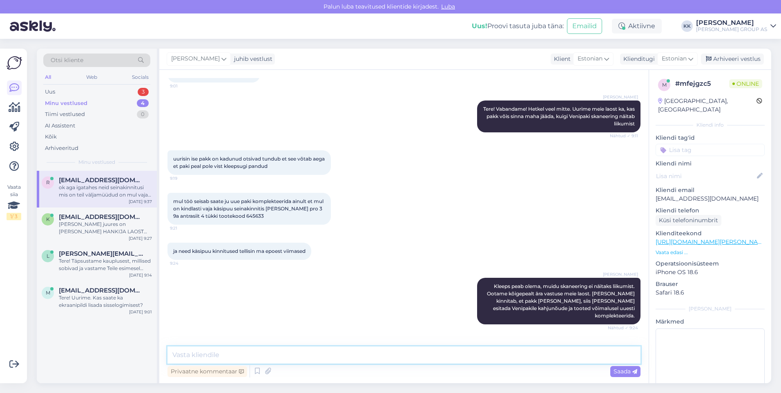
drag, startPoint x: 202, startPoint y: 357, endPoint x: 206, endPoint y: 354, distance: 5.2
click at [204, 355] on textarea at bounding box center [404, 355] width 473 height 17
type textarea "Saime Venipakist tagasiside :)"
click at [624, 367] on div "Saada" at bounding box center [626, 371] width 30 height 11
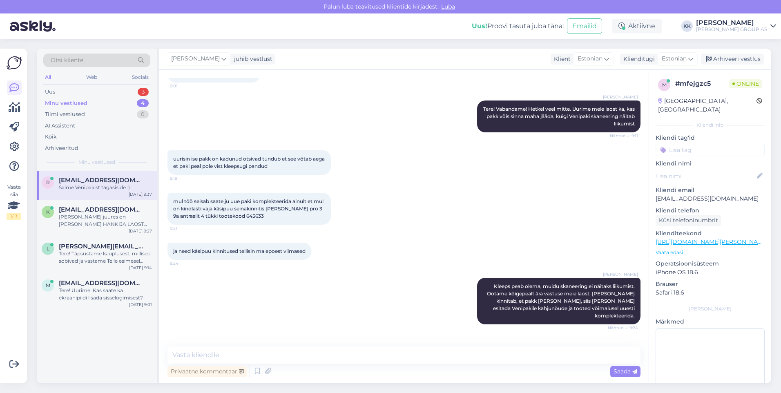
scroll to position [2464, 0]
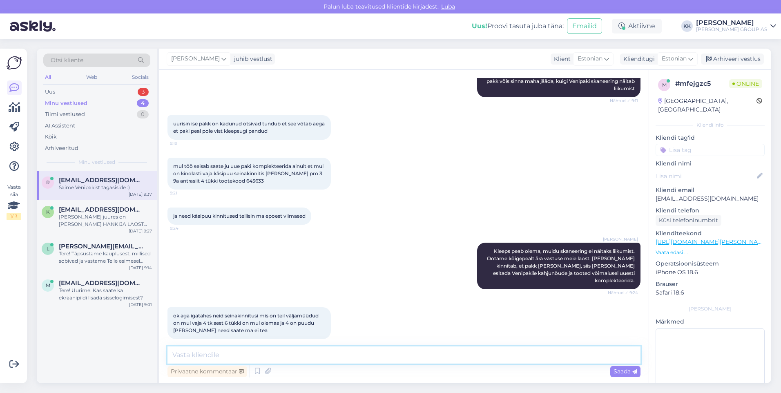
click at [202, 357] on textarea at bounding box center [404, 355] width 473 height 17
paste textarea "Saadetis on leitud ja jõuab Saajale esimesel võimalusel. Me siiralt vabandame v…"
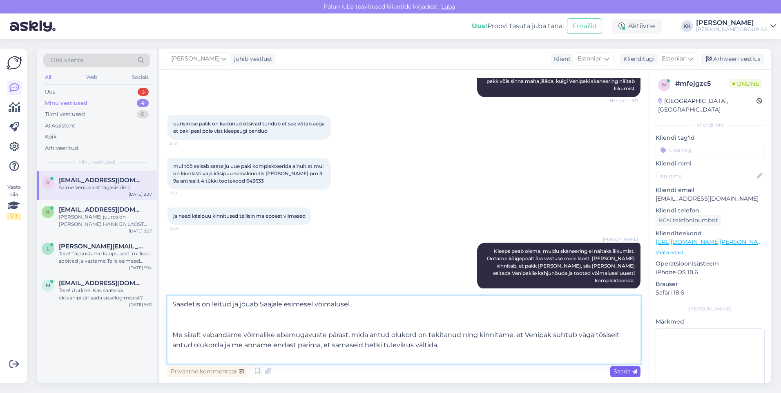
type textarea "Saadetis on leitud ja jõuab Saajale esimesel võimalusel. Me siiralt vabandame v…"
click at [621, 369] on span "Saada" at bounding box center [626, 371] width 24 height 7
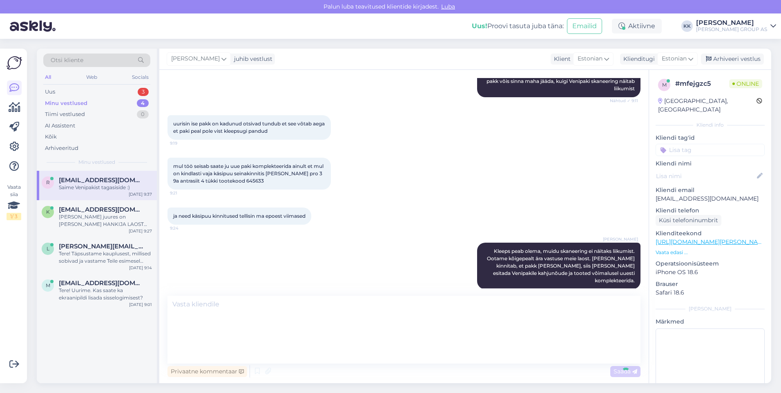
scroll to position [2543, 0]
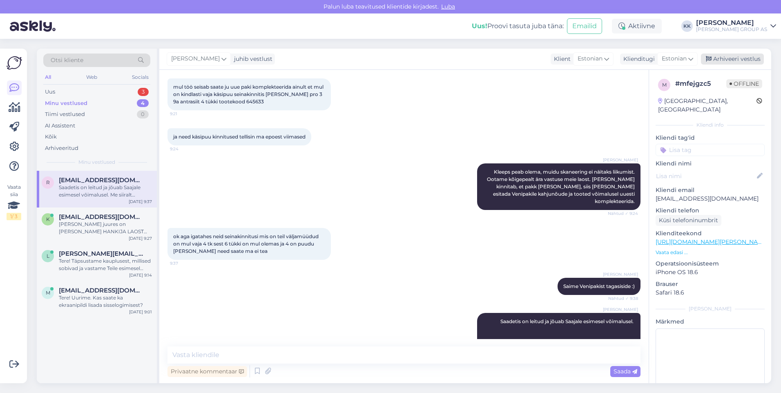
click at [734, 57] on div "Arhiveeri vestlus" at bounding box center [732, 59] width 63 height 11
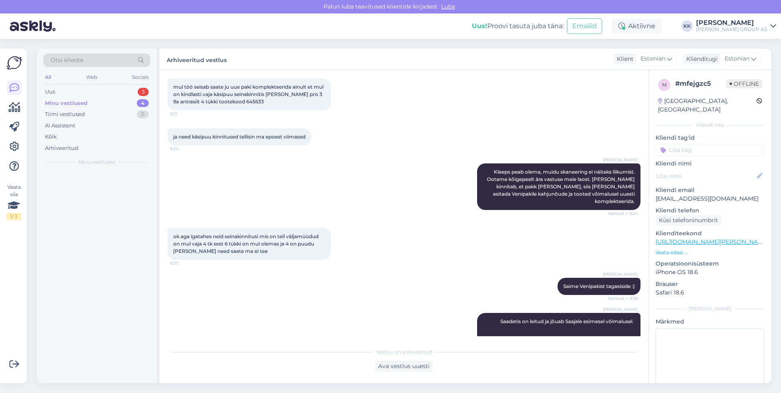
scroll to position [2546, 0]
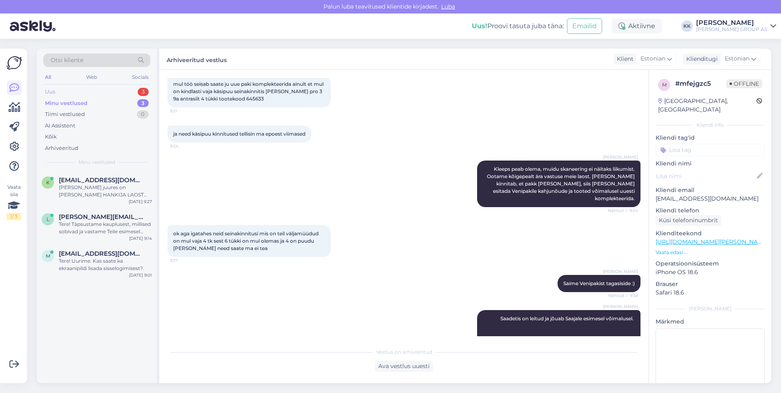
click at [71, 88] on div "Uus 3" at bounding box center [96, 91] width 107 height 11
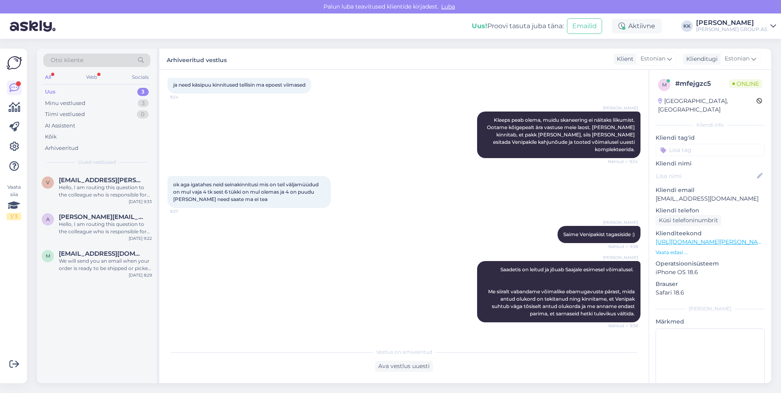
scroll to position [2652, 0]
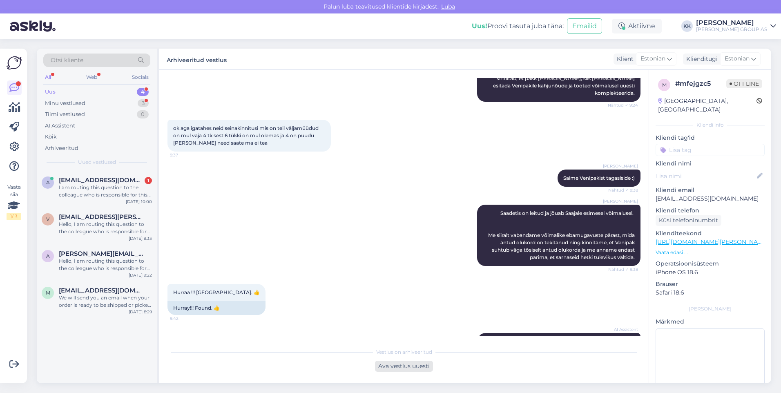
click at [394, 365] on div "Ava vestlus uuesti" at bounding box center [404, 366] width 58 height 11
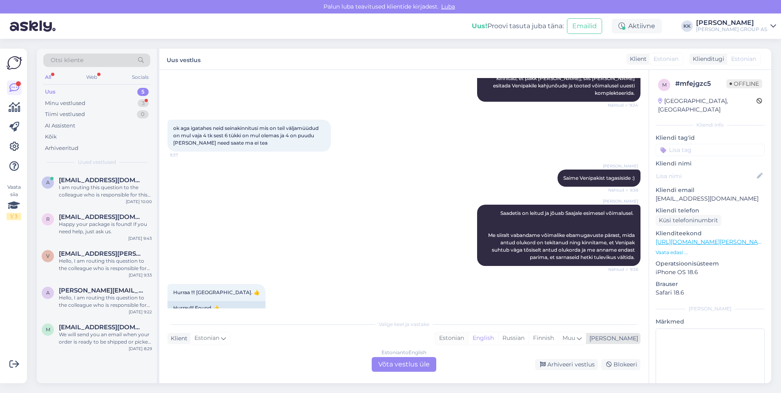
click at [468, 337] on div "Estonian" at bounding box center [451, 338] width 33 height 12
click at [414, 362] on div "Estonian to Estonian Võta vestlus üle" at bounding box center [404, 364] width 65 height 15
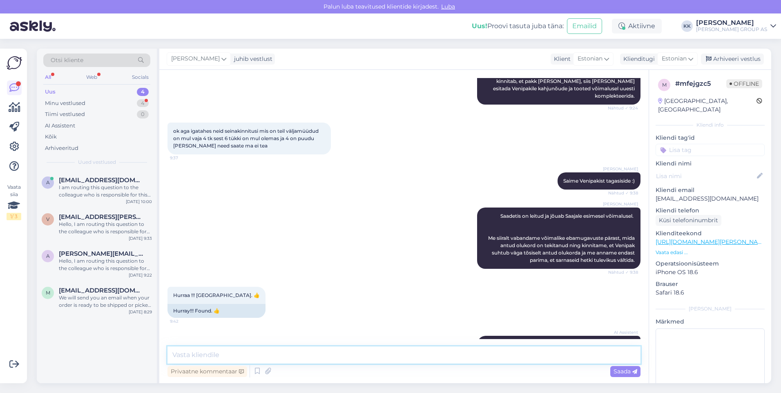
click at [196, 356] on textarea at bounding box center [404, 355] width 473 height 17
paste textarea "Kompensatsiooniks tekkinud ebamugavuste eest pakume Teile sooduskoodi 0SSZQGXDO…"
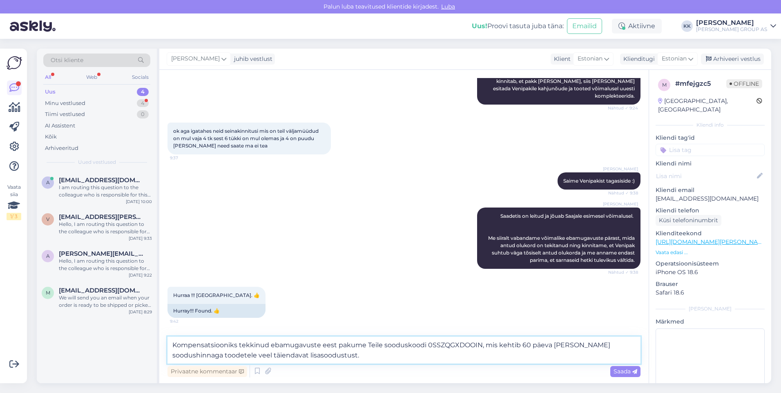
scroll to position [2652, 0]
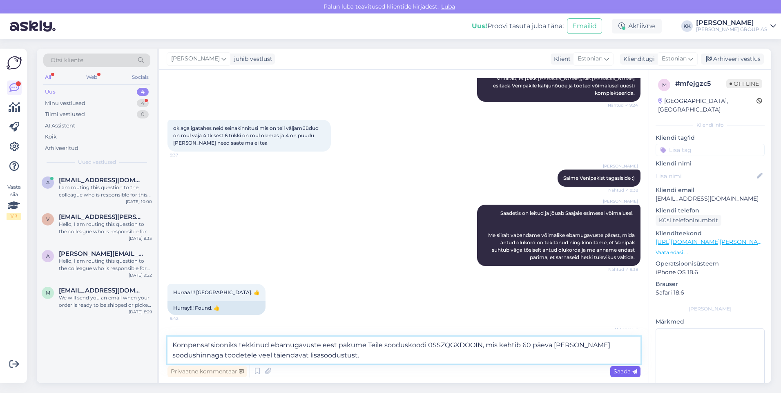
type textarea "Kompensatsiooniks tekkinud ebamugavuste eest pakume Teile sooduskoodi 0SSZQGXDO…"
click at [620, 370] on span "Saada" at bounding box center [626, 371] width 24 height 7
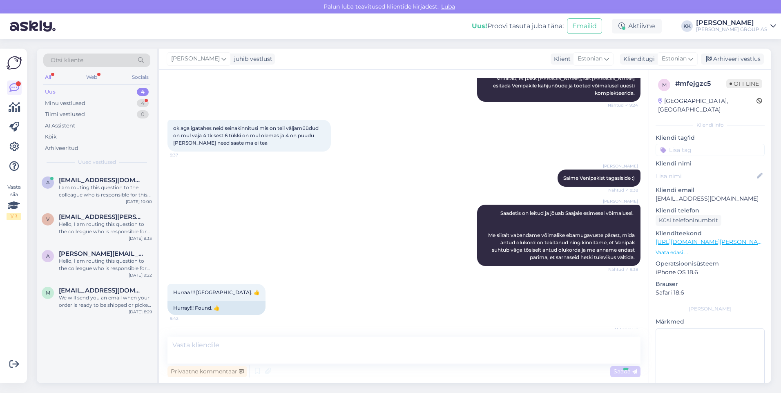
scroll to position [2706, 0]
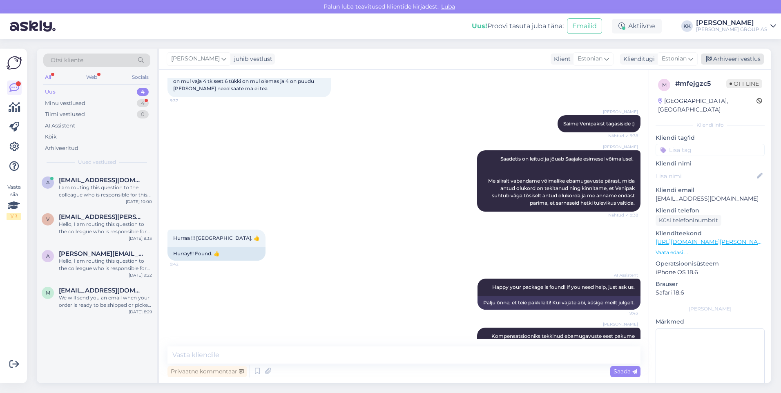
click at [742, 57] on div "Arhiveeri vestlus" at bounding box center [732, 59] width 63 height 11
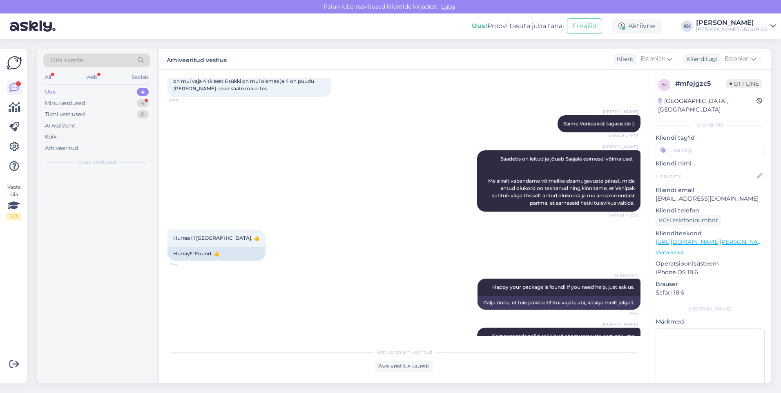
scroll to position [2709, 0]
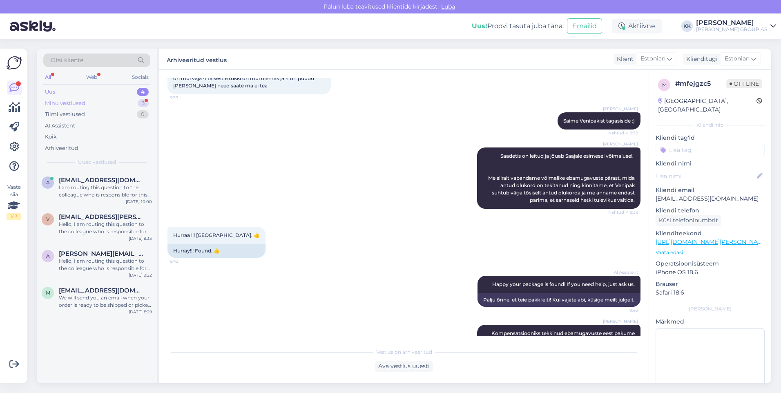
click at [57, 101] on div "Minu vestlused" at bounding box center [65, 103] width 40 height 8
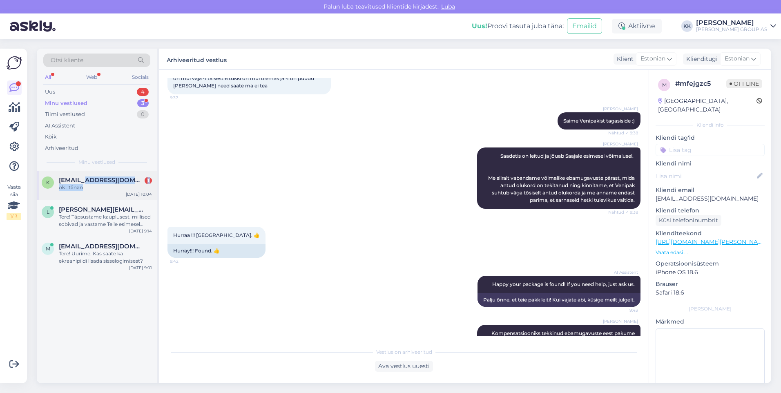
click at [87, 184] on div "[EMAIL_ADDRESS][DOMAIN_NAME] 1 ok . tänan" at bounding box center [105, 184] width 93 height 15
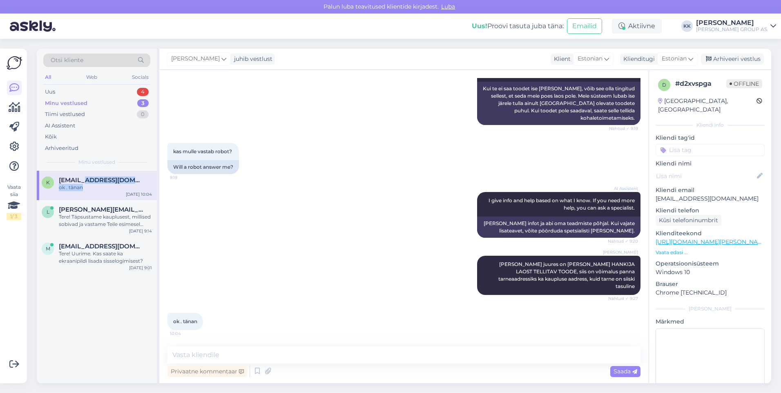
scroll to position [434, 0]
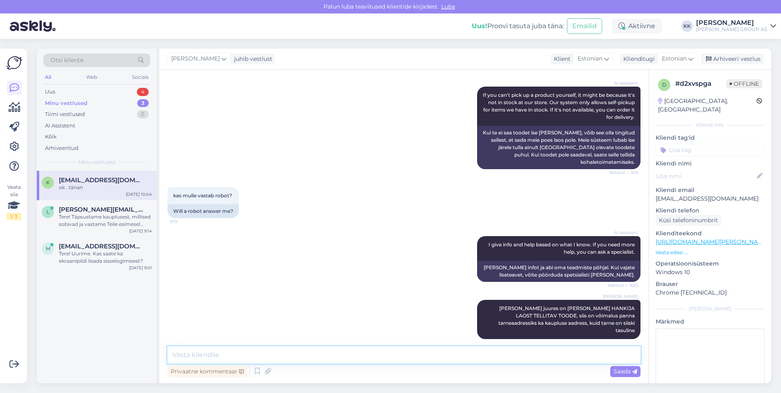
click at [184, 354] on textarea at bounding box center [404, 355] width 473 height 17
type textarea "Palun! Kena päeva jätku!"
click at [620, 369] on span "Saada" at bounding box center [626, 371] width 24 height 7
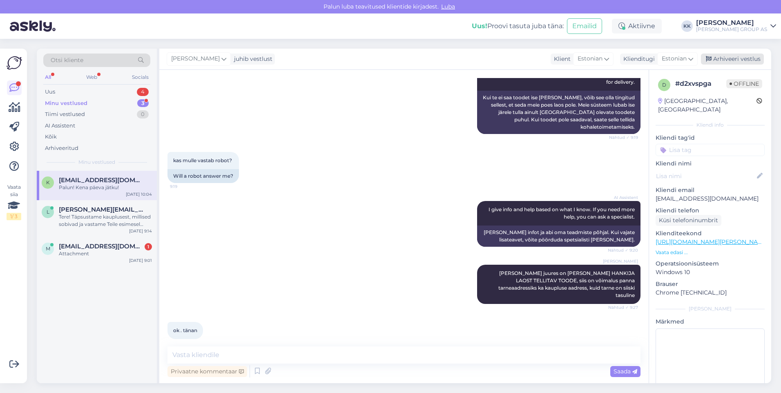
click at [732, 58] on div "Arhiveeri vestlus" at bounding box center [732, 59] width 63 height 11
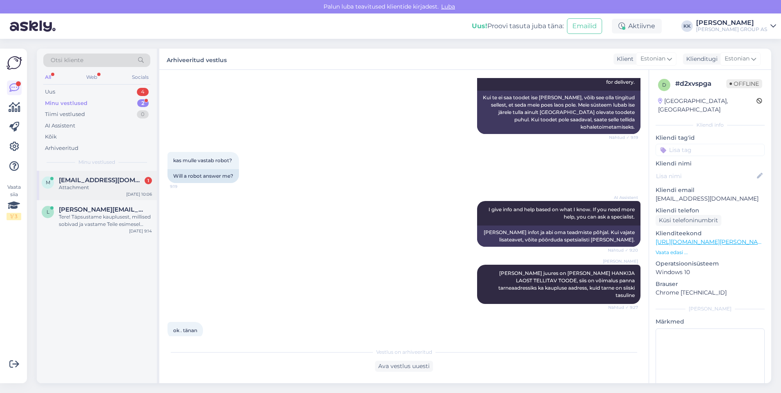
click at [98, 179] on span "[EMAIL_ADDRESS][DOMAIN_NAME]" at bounding box center [101, 180] width 85 height 7
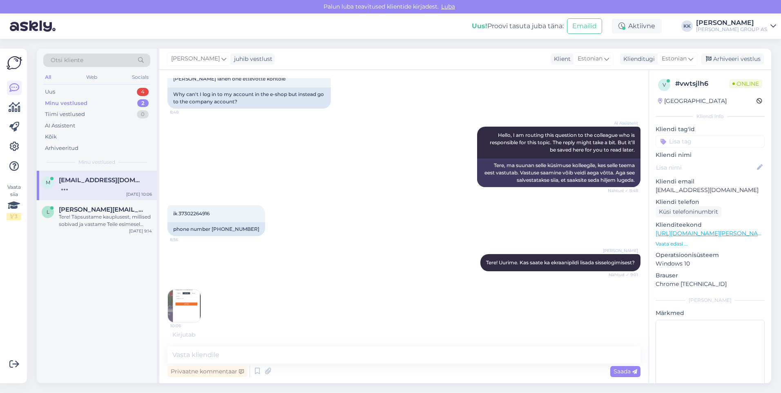
click at [190, 313] on img at bounding box center [184, 306] width 33 height 33
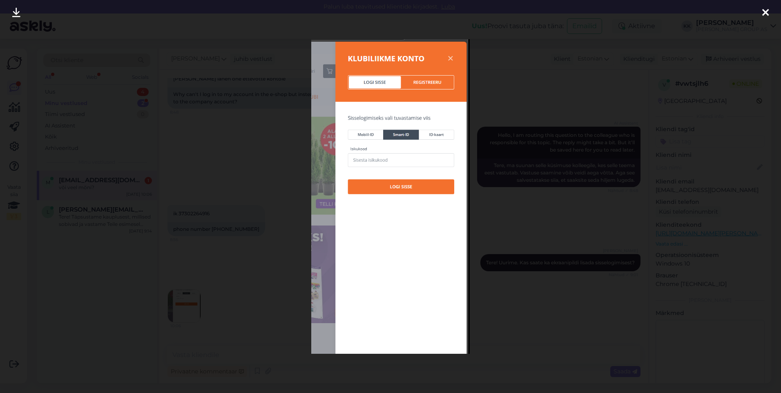
scroll to position [94, 0]
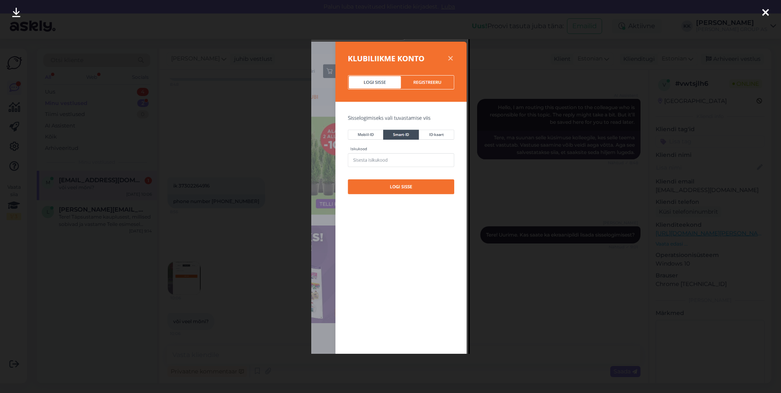
click at [767, 11] on icon at bounding box center [766, 13] width 7 height 11
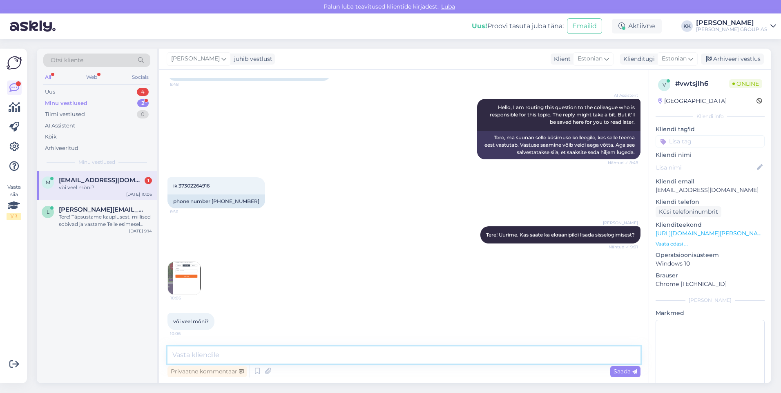
click at [187, 358] on textarea at bounding box center [404, 355] width 473 height 17
type textarea "K"
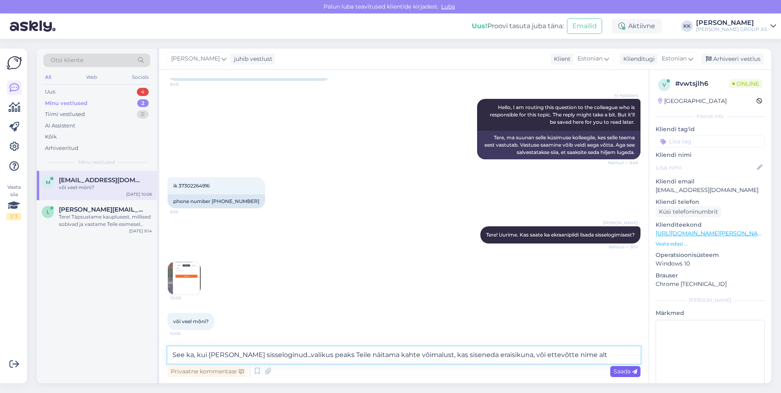
type textarea "See ka, kui [PERSON_NAME] sisseloginud...valikus peaks Teile näitama kahte võim…"
click at [620, 368] on span "Saada" at bounding box center [626, 371] width 24 height 7
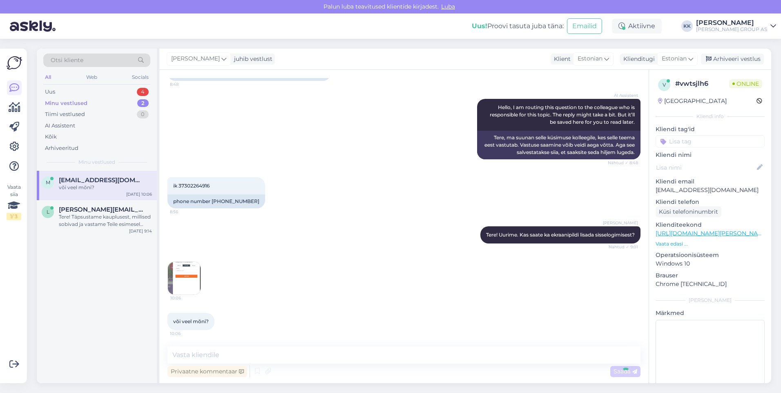
scroll to position [143, 0]
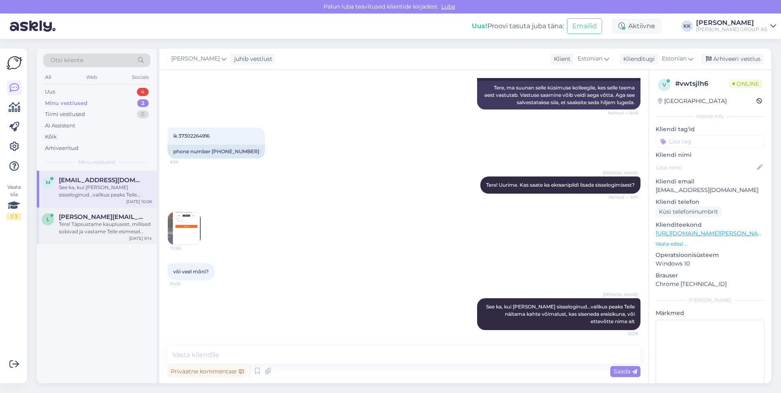
click at [83, 222] on div "Tere! Täpsustame kauplusest, millised sobivad ja vastame Teile esimesel võimalu…" at bounding box center [105, 228] width 93 height 15
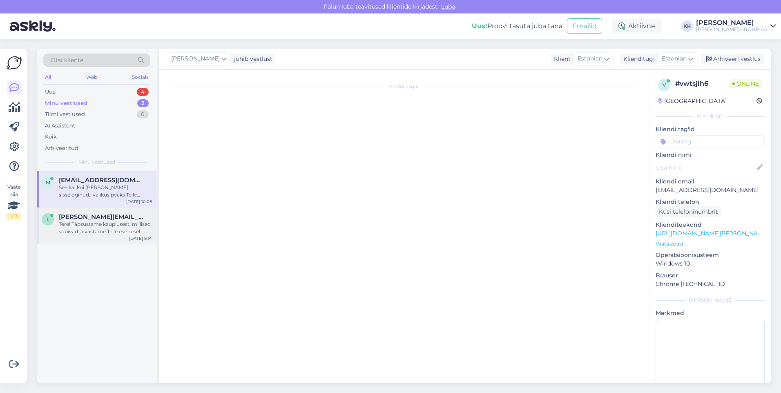
scroll to position [0, 0]
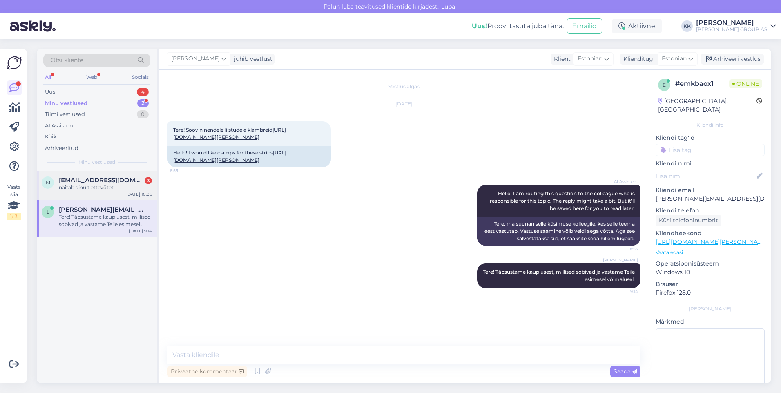
click at [95, 181] on span "[EMAIL_ADDRESS][DOMAIN_NAME]" at bounding box center [101, 180] width 85 height 7
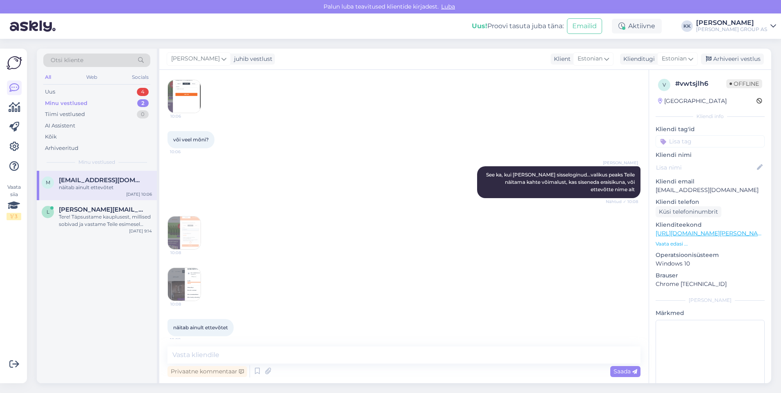
scroll to position [282, 0]
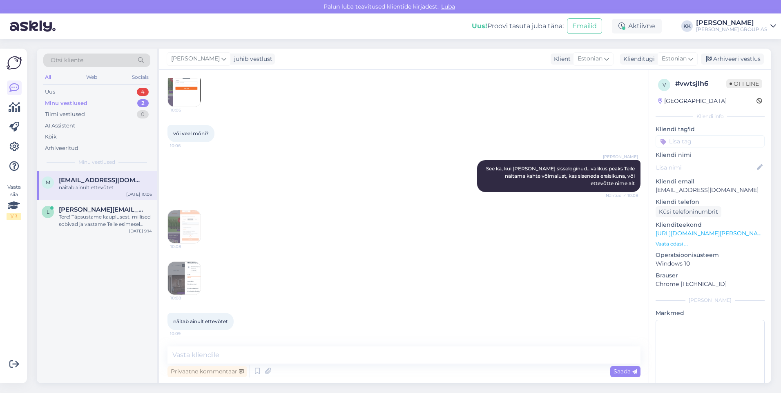
click at [190, 228] on img at bounding box center [184, 226] width 33 height 33
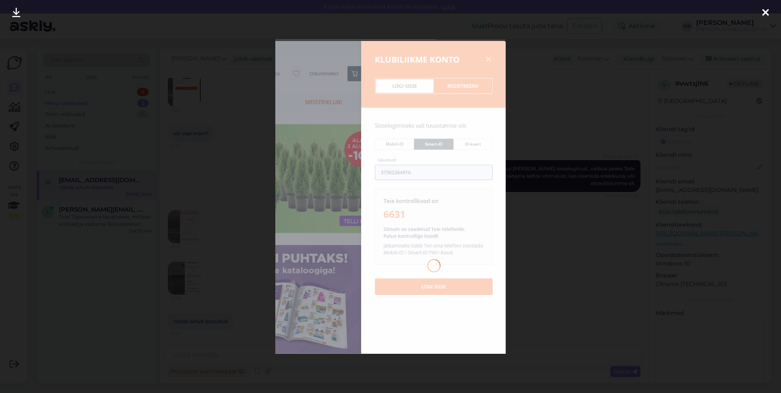
click at [765, 10] on icon at bounding box center [766, 13] width 7 height 11
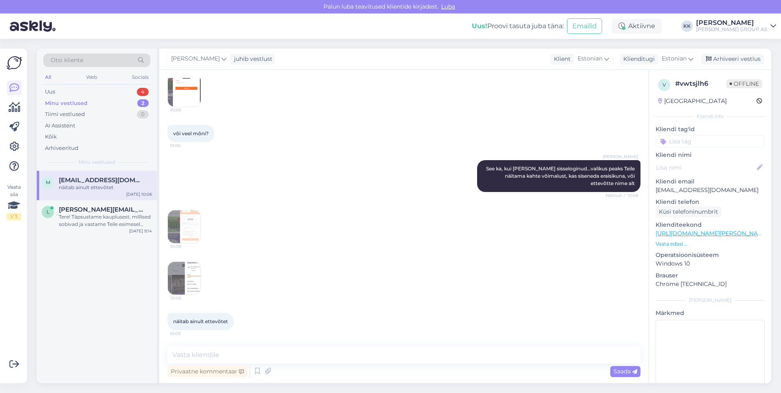
click at [193, 272] on img at bounding box center [184, 278] width 33 height 33
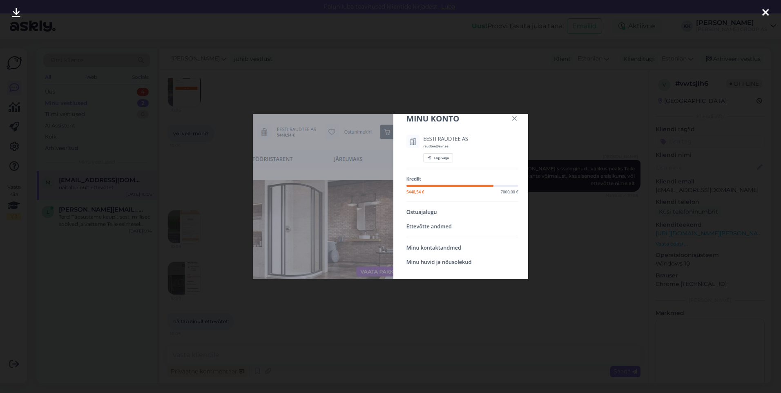
click at [763, 11] on icon at bounding box center [766, 13] width 7 height 11
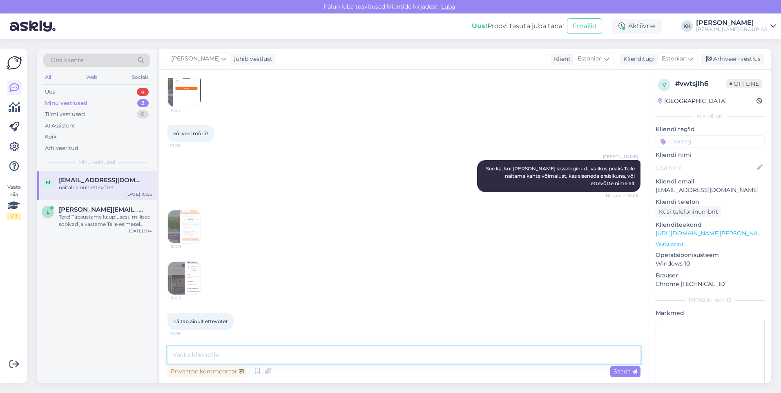
click at [188, 353] on textarea at bounding box center [404, 355] width 473 height 17
type textarea "Uurime lisainfot ja vastame esimesel võimalusel"
click at [619, 370] on span "Saada" at bounding box center [626, 371] width 24 height 7
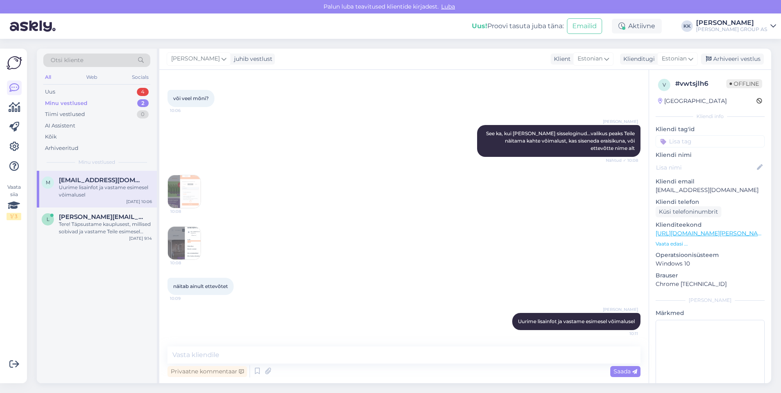
click at [187, 246] on img at bounding box center [184, 243] width 33 height 33
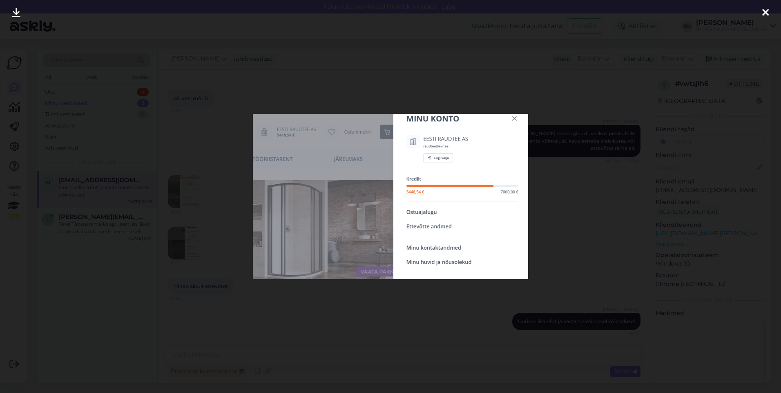
click at [763, 11] on icon at bounding box center [766, 13] width 7 height 11
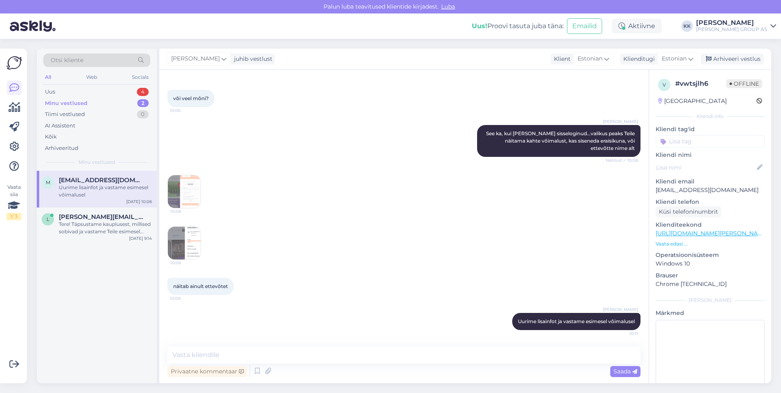
click at [184, 235] on img at bounding box center [184, 243] width 33 height 33
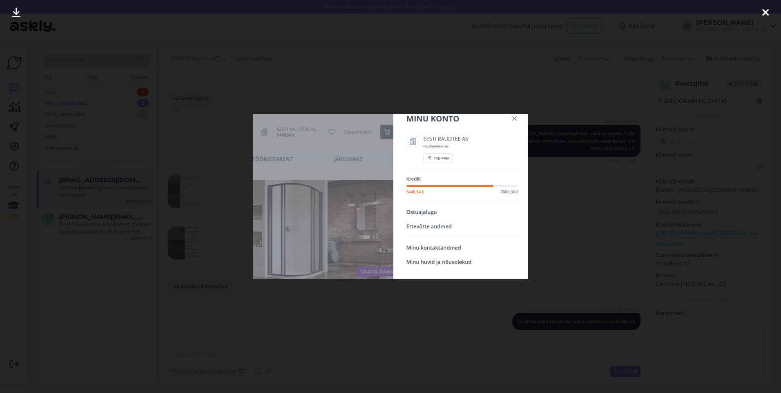
click at [765, 11] on icon at bounding box center [766, 13] width 7 height 11
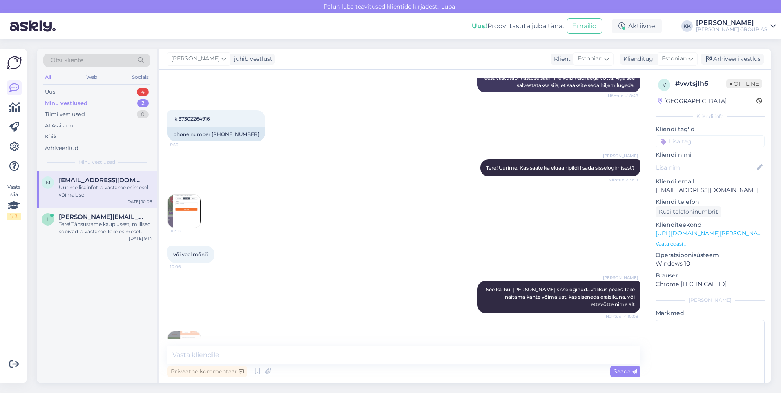
scroll to position [72, 0]
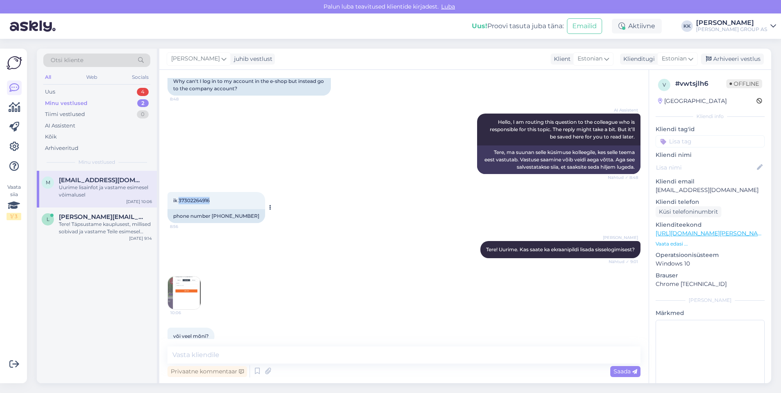
drag, startPoint x: 215, startPoint y: 201, endPoint x: 179, endPoint y: 201, distance: 36.0
click at [179, 201] on div "ik 37302264916 8:56" at bounding box center [217, 200] width 98 height 17
drag, startPoint x: 179, startPoint y: 201, endPoint x: 183, endPoint y: 201, distance: 4.2
copy span "37302264916"
click at [190, 300] on img at bounding box center [184, 293] width 33 height 33
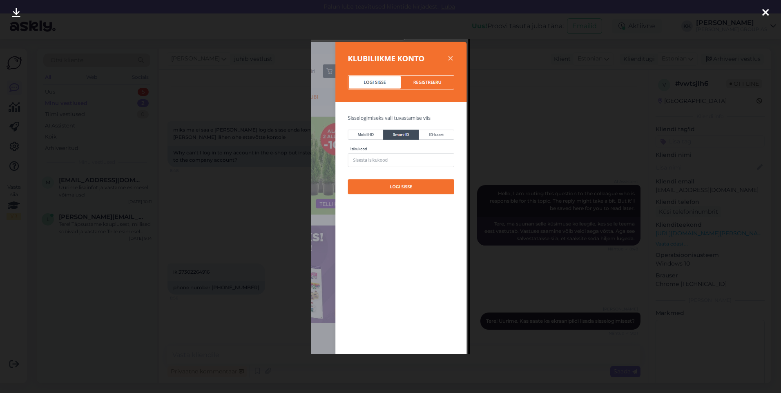
scroll to position [268, 0]
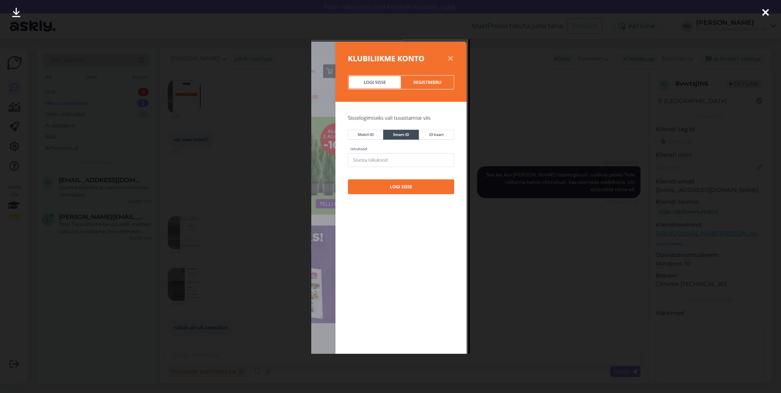
click at [766, 9] on icon at bounding box center [766, 13] width 7 height 11
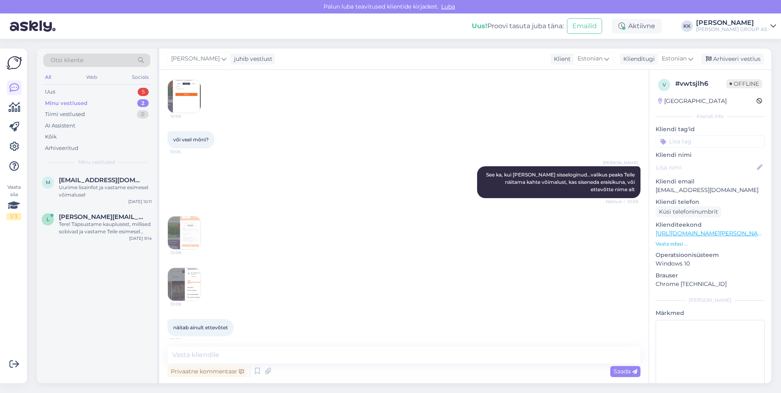
click at [195, 235] on img at bounding box center [184, 233] width 33 height 33
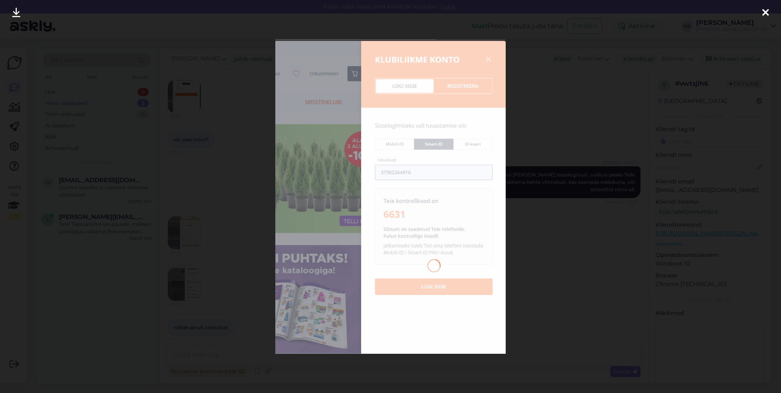
click at [766, 9] on icon at bounding box center [766, 13] width 7 height 11
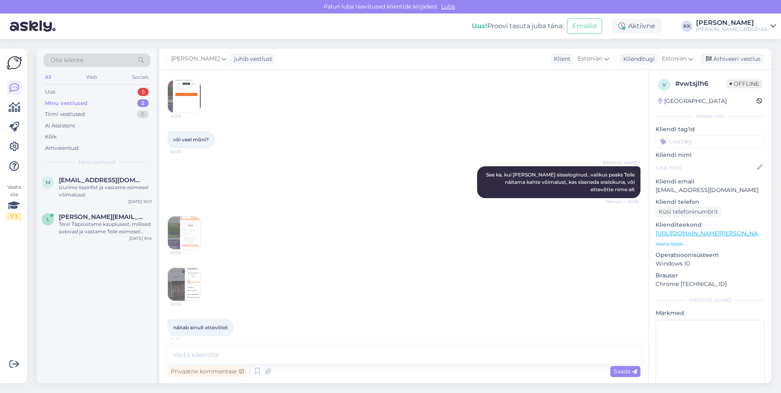
click at [190, 289] on img at bounding box center [184, 284] width 33 height 33
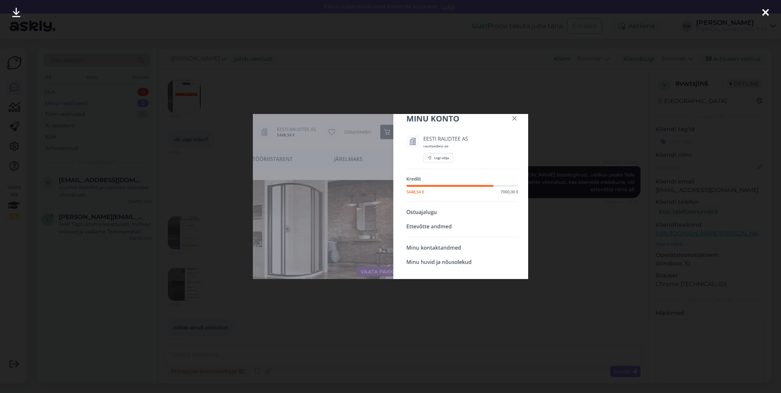
click at [763, 9] on icon at bounding box center [766, 13] width 7 height 11
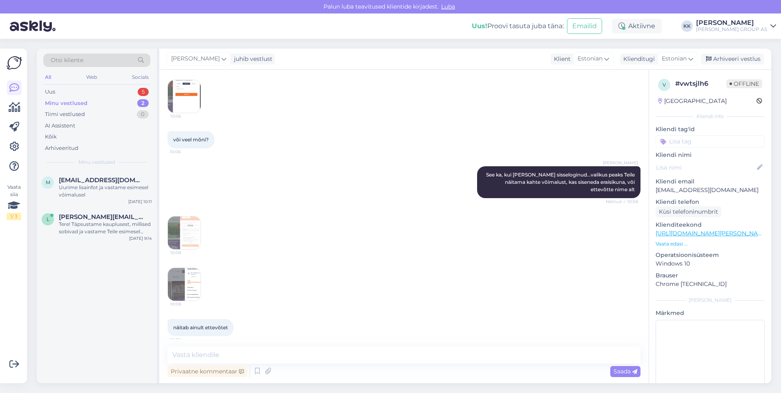
click at [191, 105] on img at bounding box center [184, 96] width 33 height 33
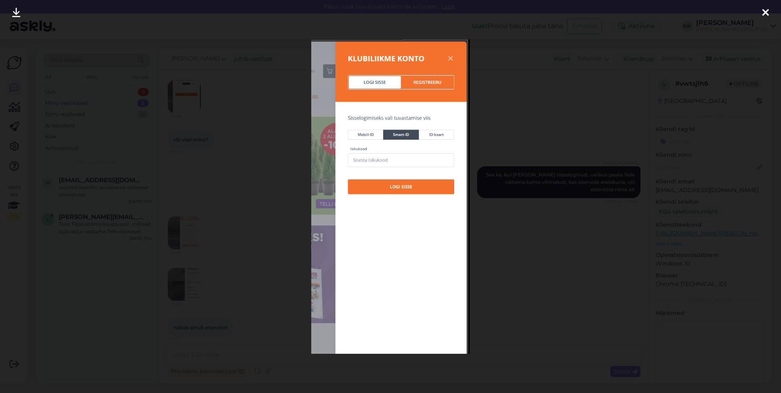
click at [765, 9] on icon at bounding box center [766, 13] width 7 height 11
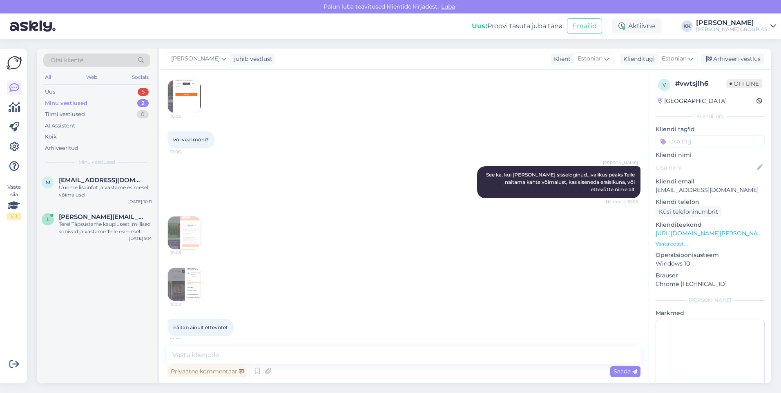
click at [189, 291] on img at bounding box center [184, 284] width 33 height 33
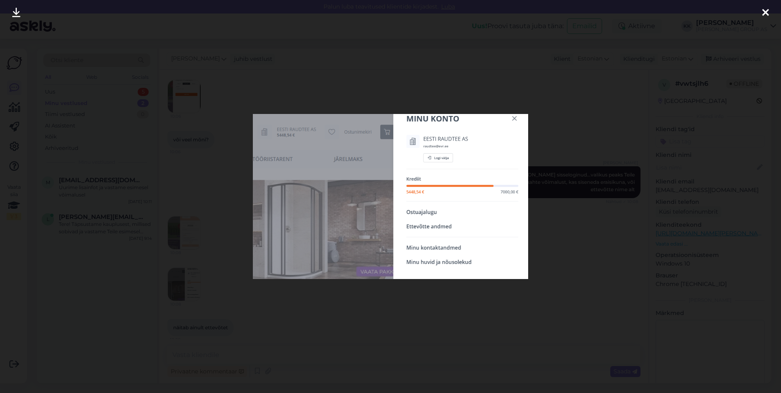
click at [766, 8] on icon at bounding box center [766, 13] width 7 height 11
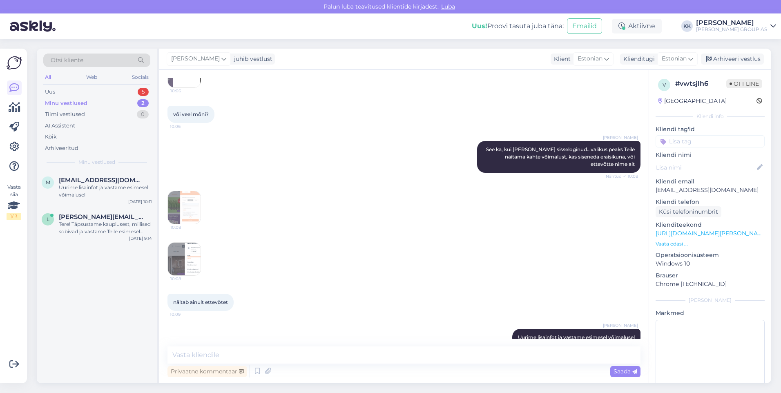
scroll to position [317, 0]
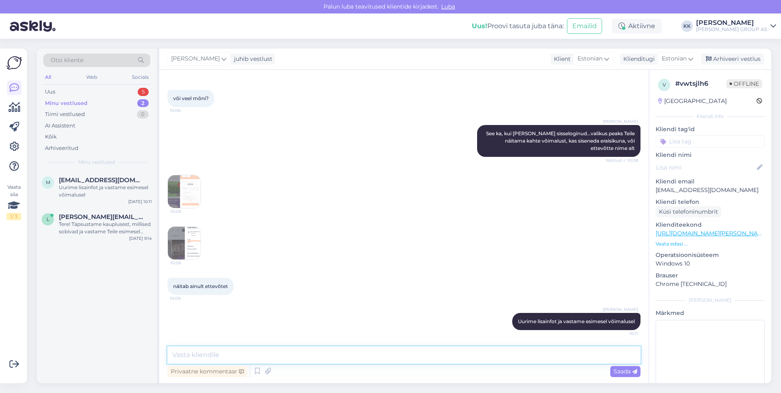
click at [196, 358] on textarea at bounding box center [404, 355] width 473 height 17
type textarea "Proovige eraisikuna uuesti registreeruda"
click at [189, 190] on img at bounding box center [184, 191] width 33 height 33
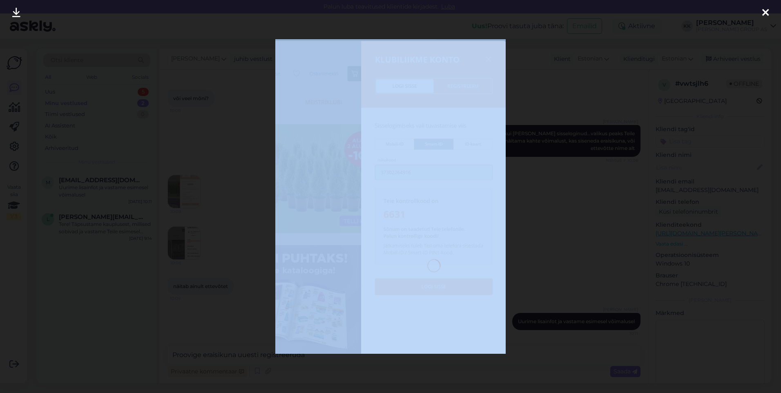
drag, startPoint x: 501, startPoint y: 43, endPoint x: 467, endPoint y: 74, distance: 46.3
click at [467, 74] on div at bounding box center [390, 196] width 781 height 393
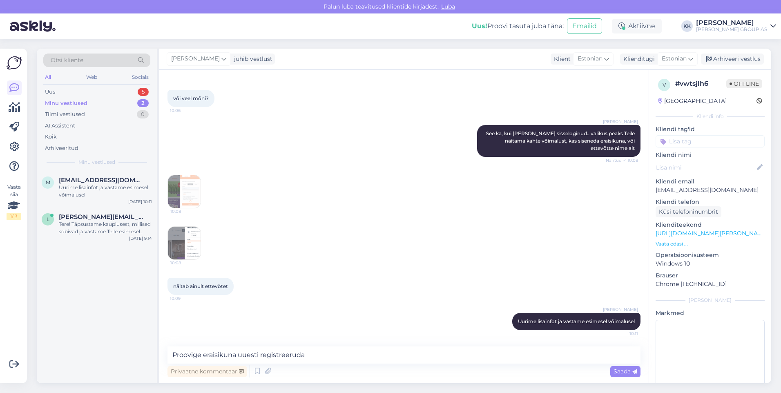
click at [190, 192] on img at bounding box center [184, 191] width 33 height 33
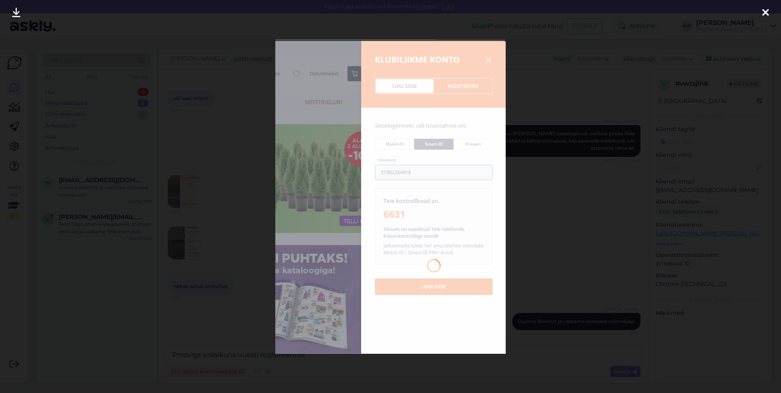
click at [766, 8] on icon at bounding box center [766, 13] width 7 height 11
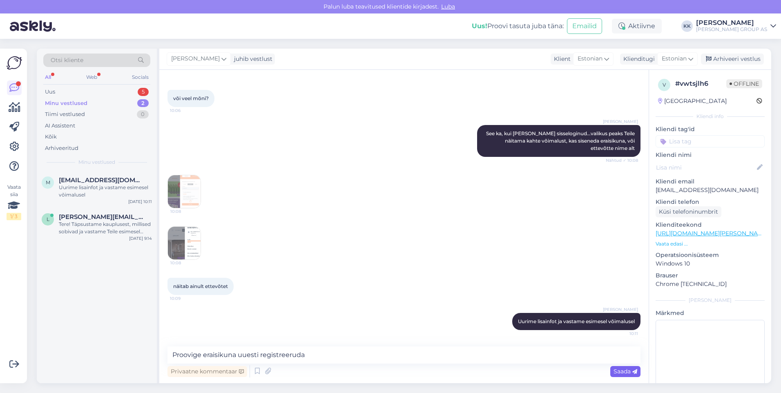
click at [618, 370] on span "Saada" at bounding box center [626, 371] width 24 height 7
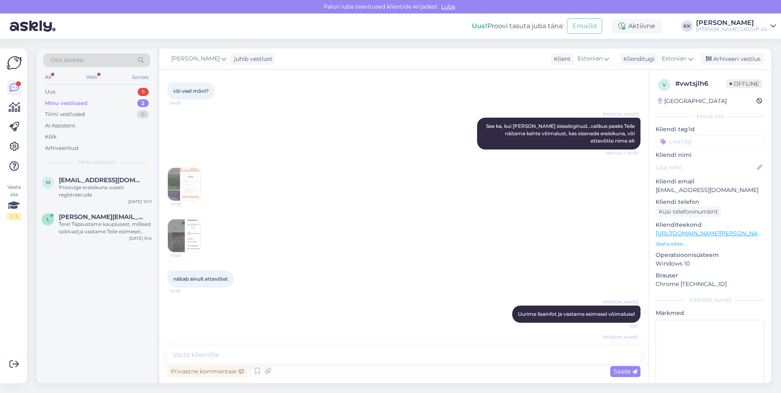
scroll to position [352, 0]
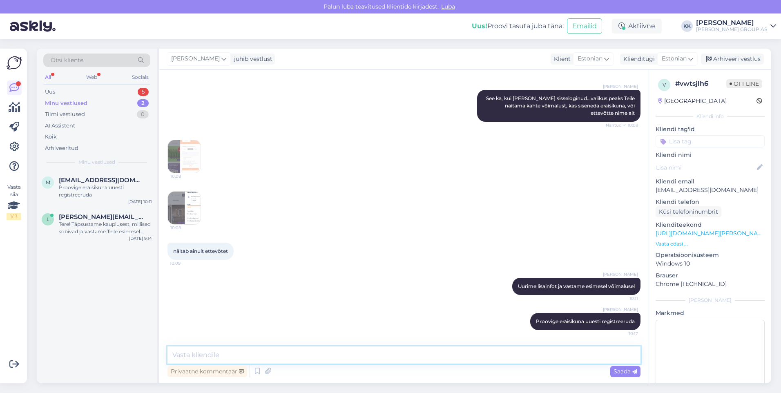
click at [188, 355] on textarea at bounding box center [404, 355] width 473 height 17
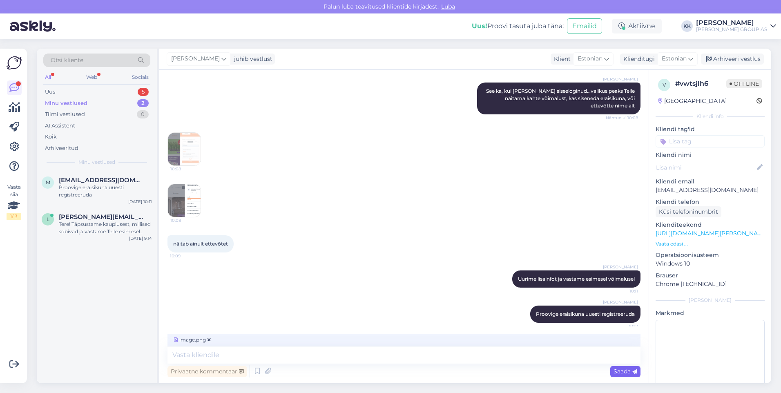
click at [623, 370] on span "Saada" at bounding box center [626, 371] width 24 height 7
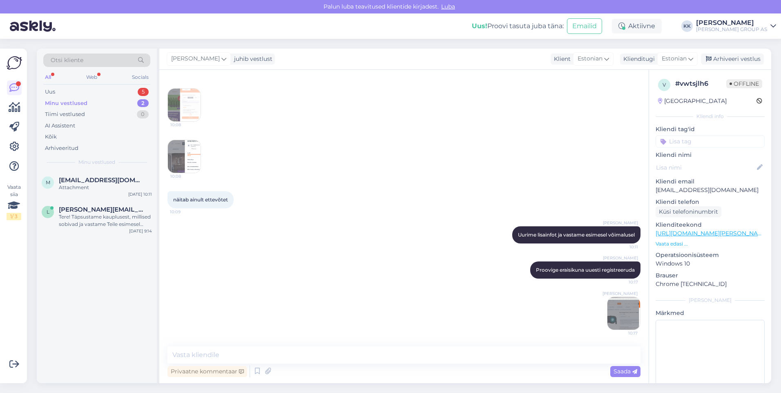
click at [618, 318] on img at bounding box center [624, 313] width 33 height 33
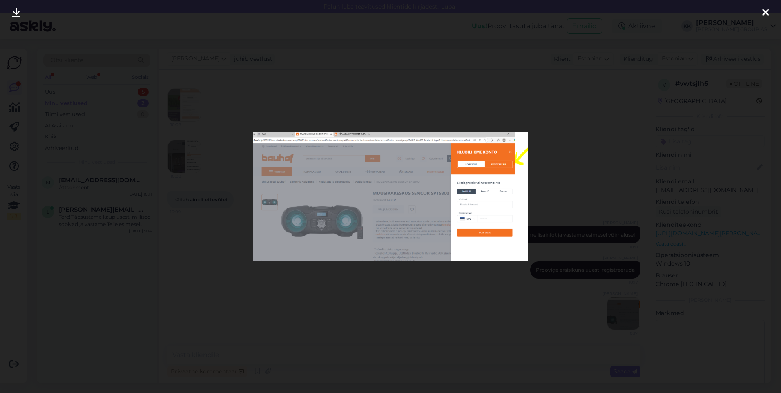
click at [764, 9] on icon at bounding box center [766, 13] width 7 height 11
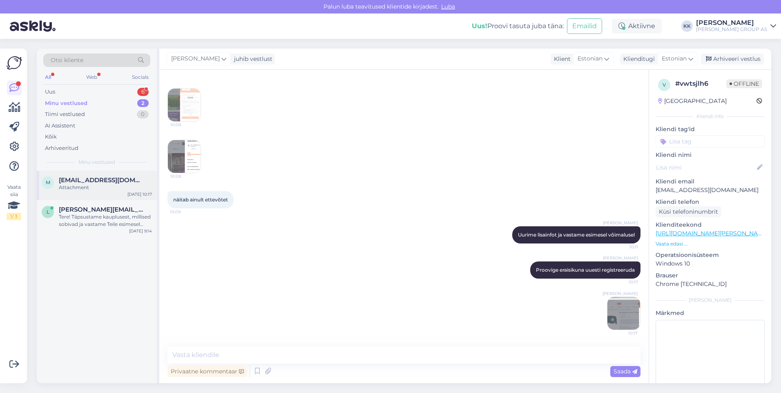
click at [79, 182] on span "[EMAIL_ADDRESS][DOMAIN_NAME]" at bounding box center [101, 180] width 85 height 7
click at [65, 90] on div "Uus 6" at bounding box center [96, 91] width 107 height 11
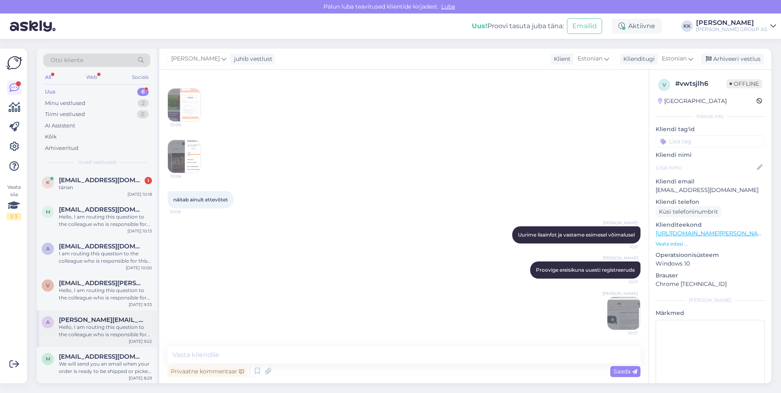
scroll to position [1, 0]
click at [90, 182] on span "[EMAIL_ADDRESS][DOMAIN_NAME]" at bounding box center [101, 179] width 85 height 7
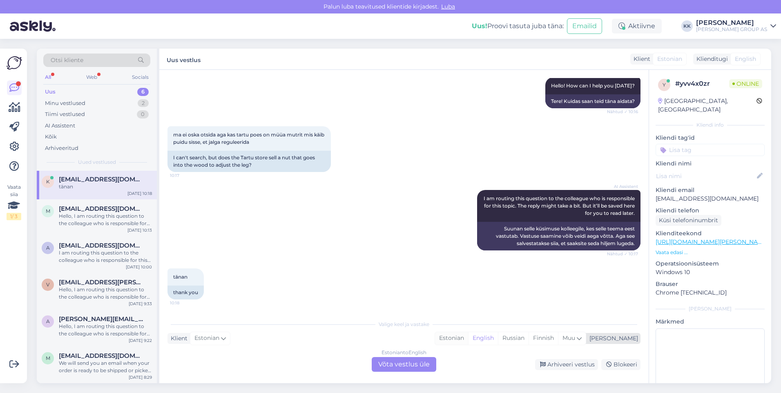
scroll to position [0, 0]
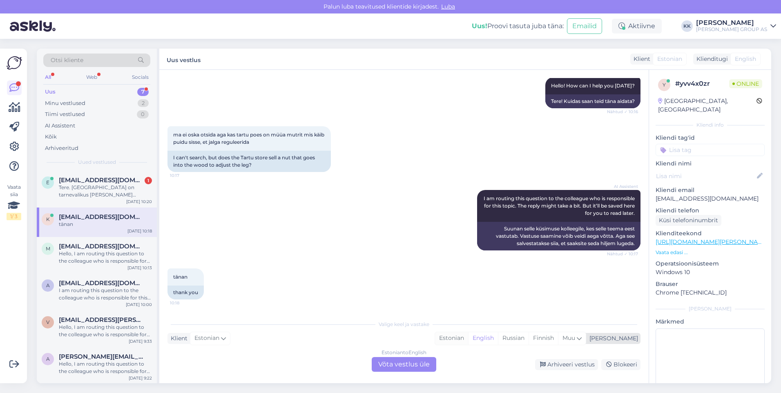
click at [468, 337] on div "Estonian" at bounding box center [451, 338] width 33 height 12
click at [396, 363] on div "Estonian to Estonian Võta vestlus üle" at bounding box center [404, 364] width 65 height 15
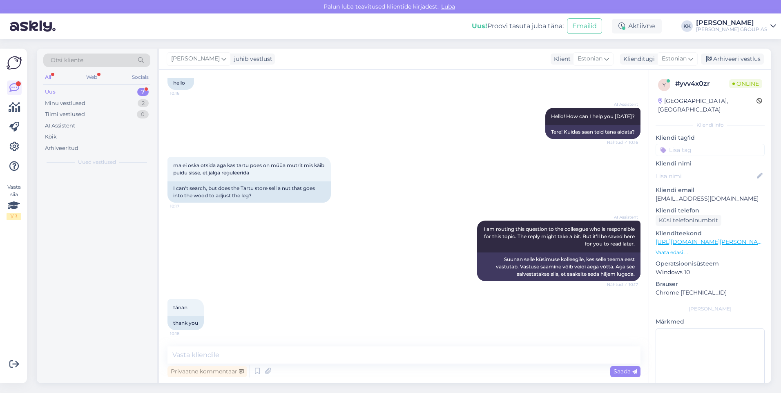
scroll to position [63, 0]
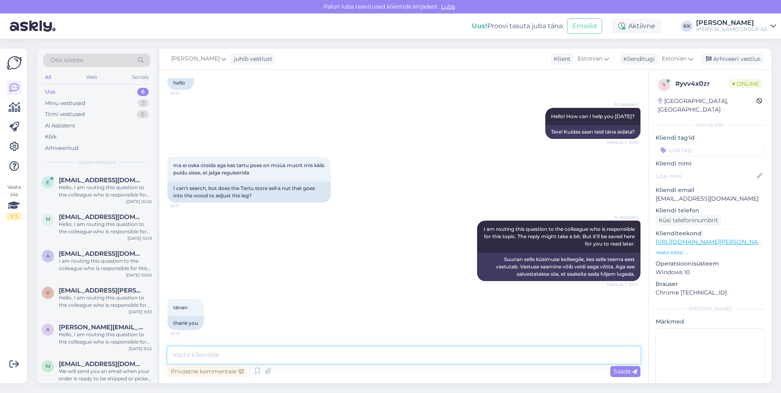
click at [196, 352] on textarea at bounding box center [404, 355] width 473 height 17
type textarea "Lisame Teile [GEOGRAPHIC_DATA] tööriistaosakonna kontakttelefoni: 53 091 025"
click at [624, 371] on span "Saada" at bounding box center [626, 371] width 24 height 7
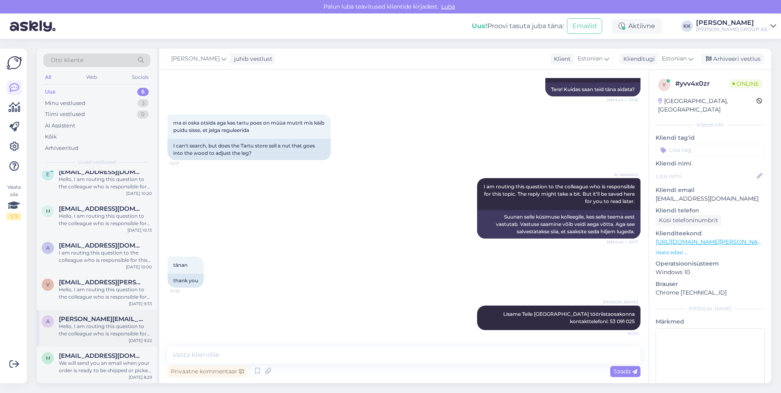
scroll to position [0, 0]
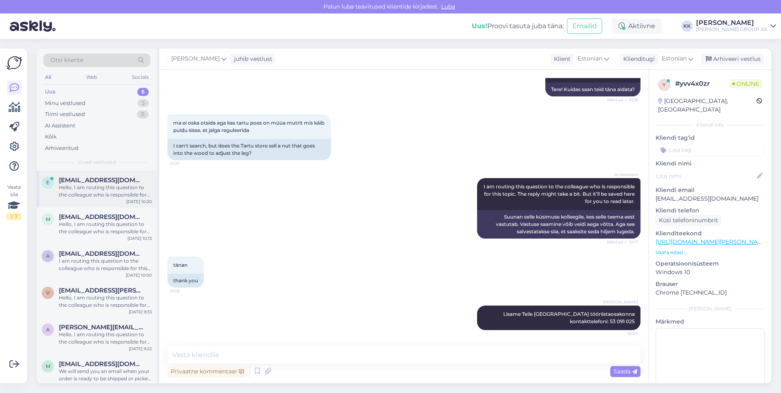
click at [90, 187] on div "Hello, I am routing this question to the colleague who is responsible for this …" at bounding box center [105, 191] width 93 height 15
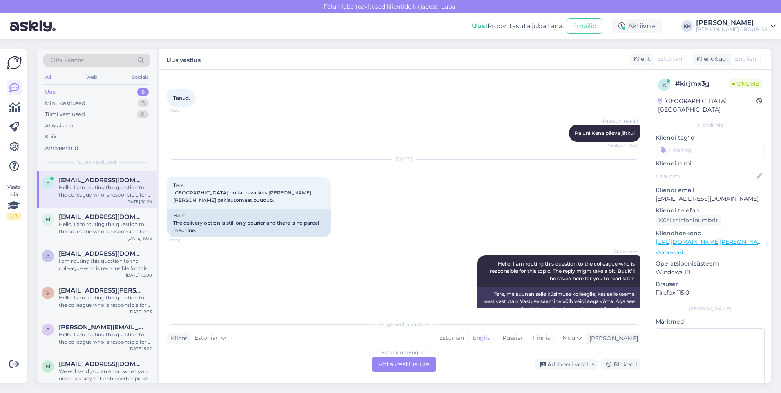
scroll to position [405, 0]
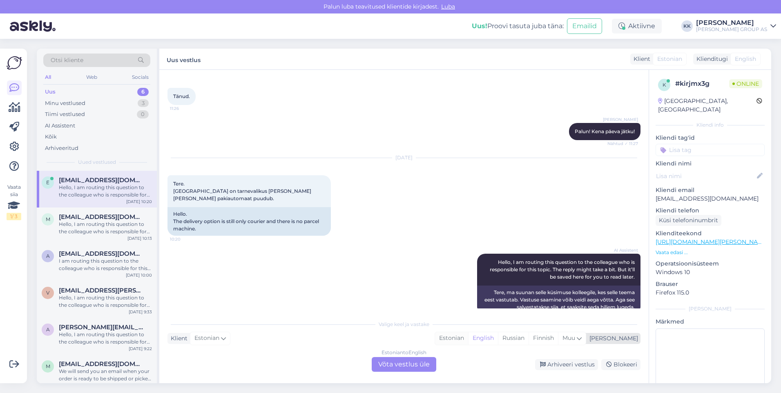
click at [468, 337] on div "Estonian" at bounding box center [451, 338] width 33 height 12
click at [411, 361] on div "Estonian to Estonian Võta vestlus üle" at bounding box center [404, 364] width 65 height 15
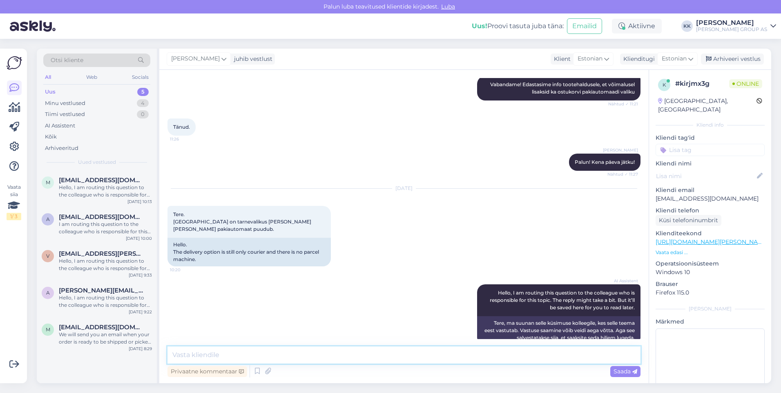
click at [214, 356] on textarea at bounding box center [404, 355] width 473 height 17
type textarea "Vabandame! See on tehniline probleem ja loodetavasti saab korda tänase päeva jo…"
click at [617, 370] on span "Saada" at bounding box center [626, 371] width 24 height 7
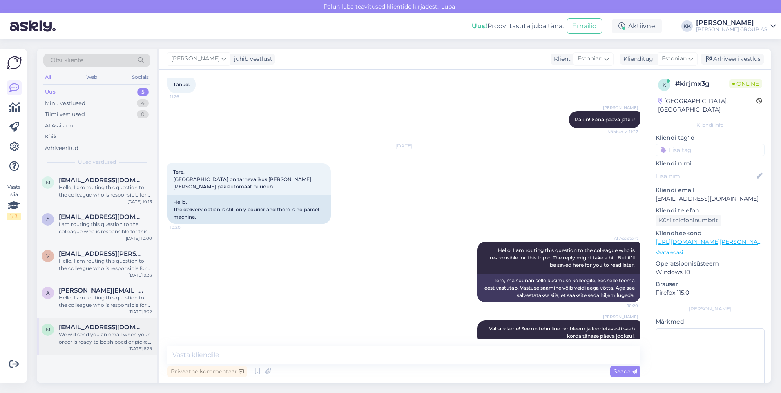
click at [94, 335] on div "We will send you an email when your order is ready to be shipped or picked up a…" at bounding box center [105, 338] width 93 height 15
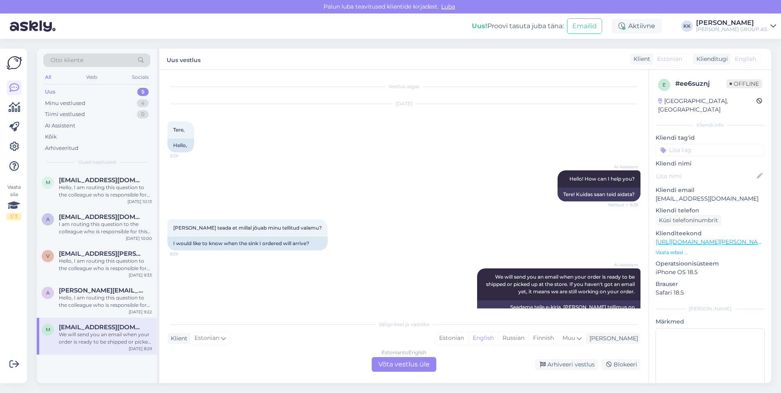
scroll to position [29, 0]
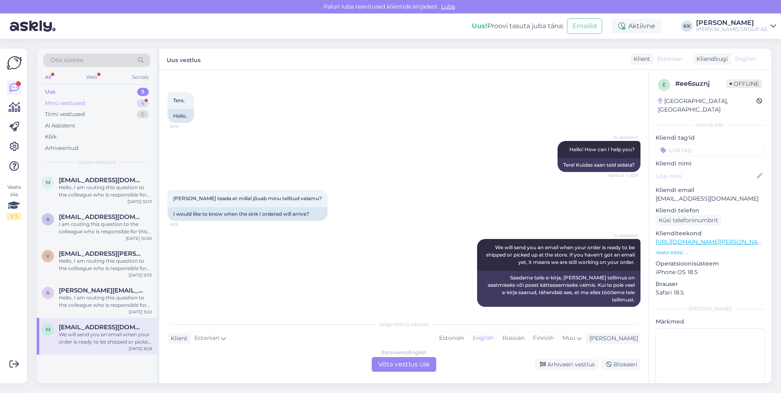
click at [68, 100] on div "Minu vestlused" at bounding box center [65, 103] width 40 height 8
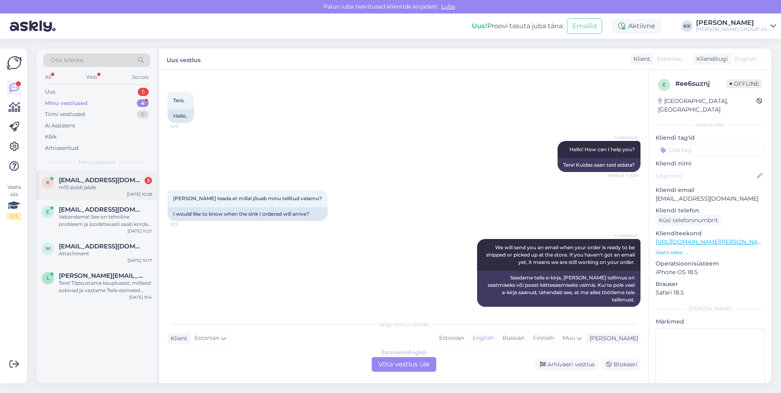
click at [86, 182] on span "[EMAIL_ADDRESS][DOMAIN_NAME]" at bounding box center [101, 180] width 85 height 7
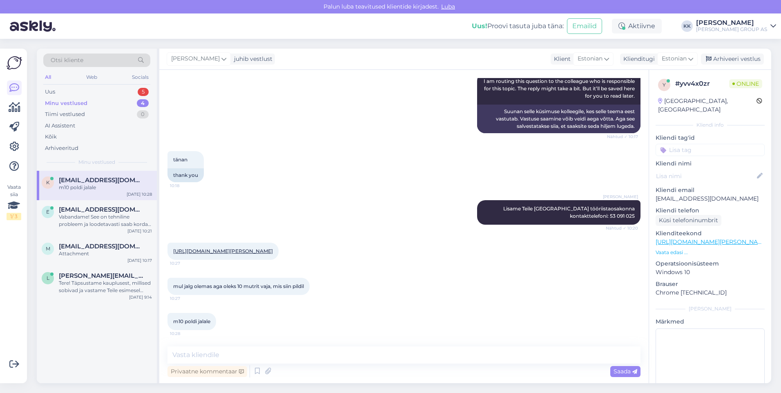
click at [216, 248] on link "[URL][DOMAIN_NAME][PERSON_NAME]" at bounding box center [223, 251] width 100 height 6
click at [189, 357] on textarea at bounding box center [404, 355] width 473 height 17
paste textarea "[URL][DOMAIN_NAME][PERSON_NAME]"
type textarea "[URL][DOMAIN_NAME][PERSON_NAME]"
click at [617, 368] on span "Saada" at bounding box center [626, 371] width 24 height 7
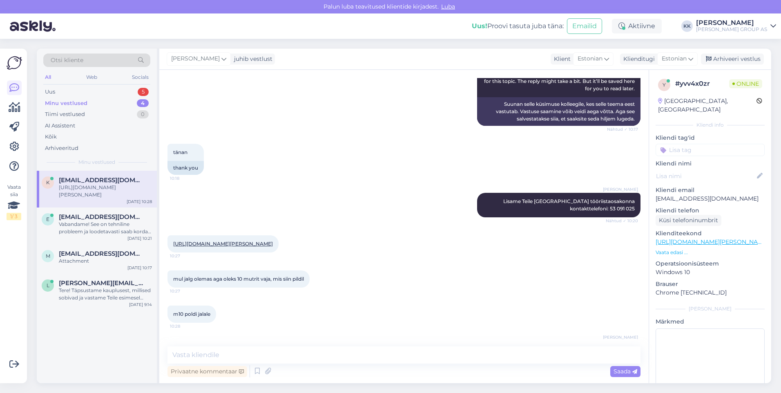
scroll to position [253, 0]
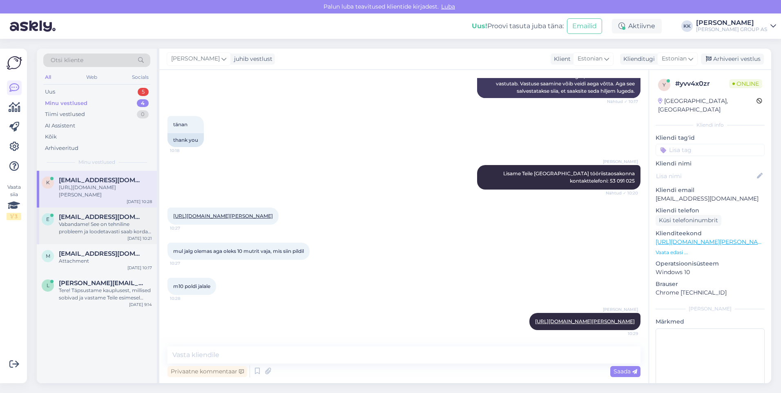
click at [85, 223] on div "Vabandame! See on tehniline probleem ja loodetavasti saab korda tänase päeva jo…" at bounding box center [105, 228] width 93 height 15
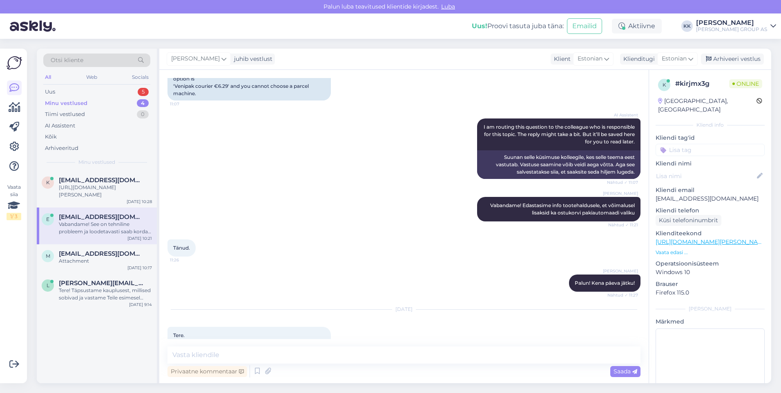
scroll to position [416, 0]
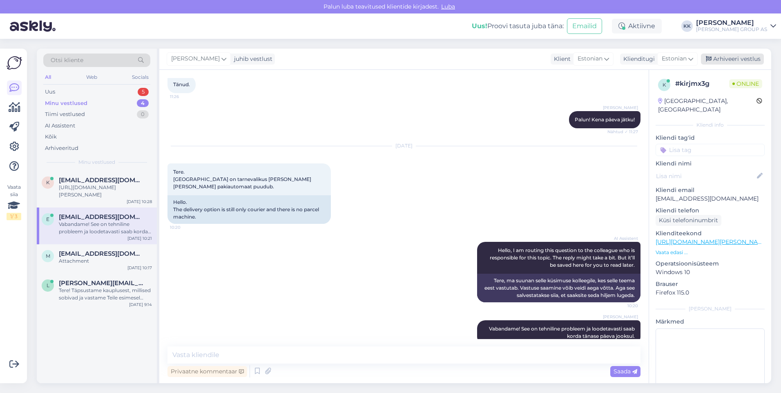
click at [727, 56] on div "Arhiveeri vestlus" at bounding box center [732, 59] width 63 height 11
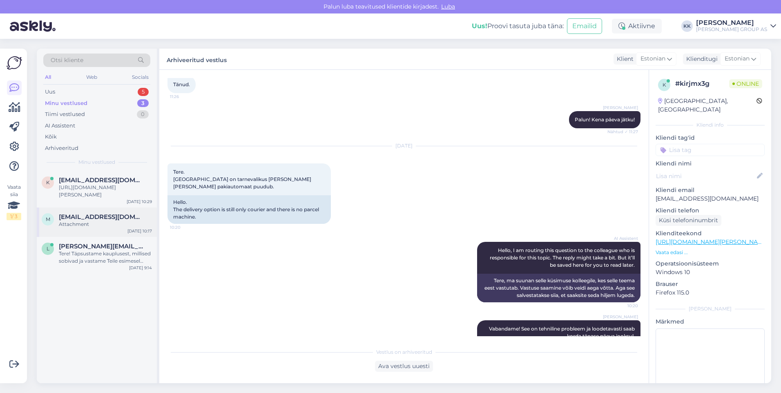
click at [88, 221] on div "Attachment" at bounding box center [105, 224] width 93 height 7
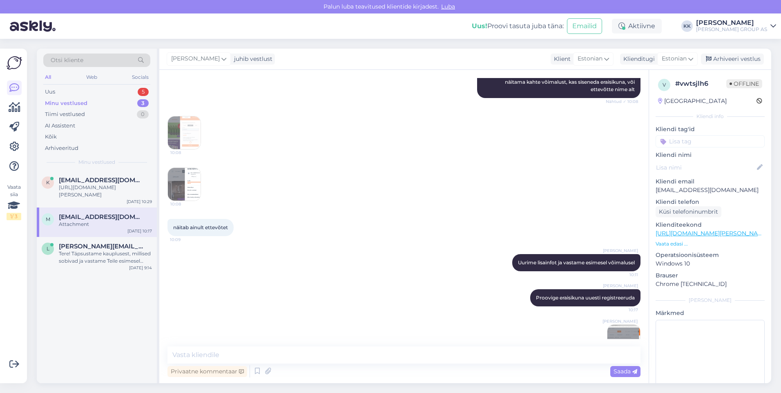
scroll to position [403, 0]
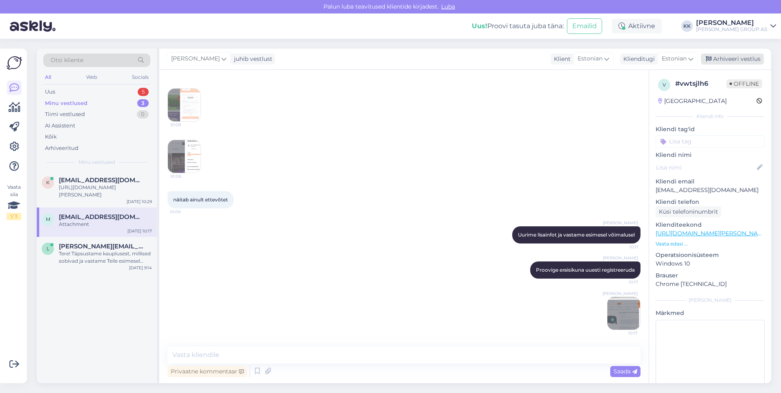
click at [729, 56] on div "Arhiveeri vestlus" at bounding box center [732, 59] width 63 height 11
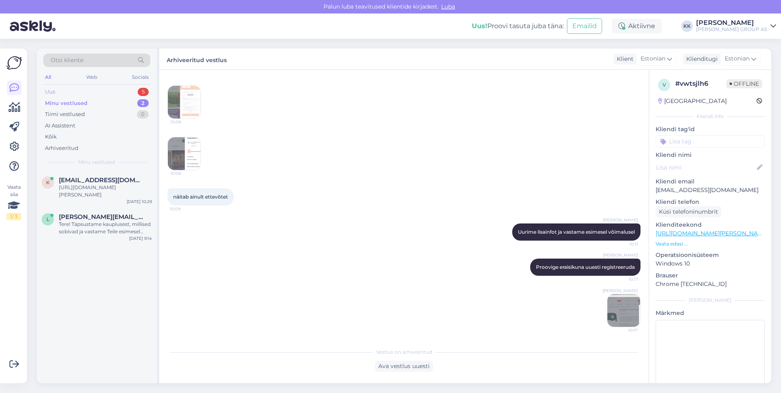
click at [67, 88] on div "Uus 5" at bounding box center [96, 91] width 107 height 11
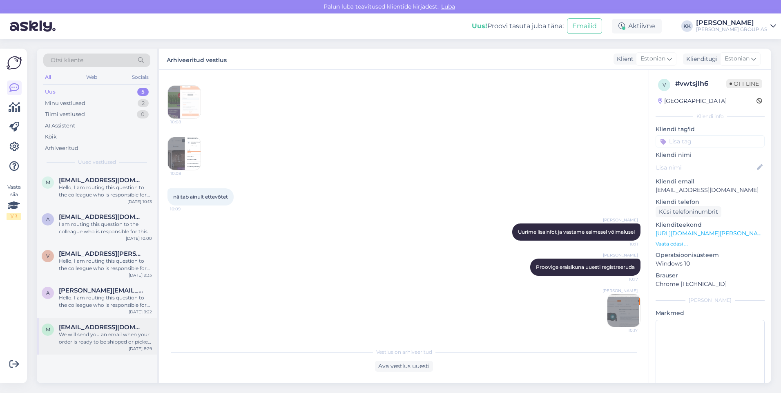
click at [100, 336] on div "We will send you an email when your order is ready to be shipped or picked up a…" at bounding box center [105, 338] width 93 height 15
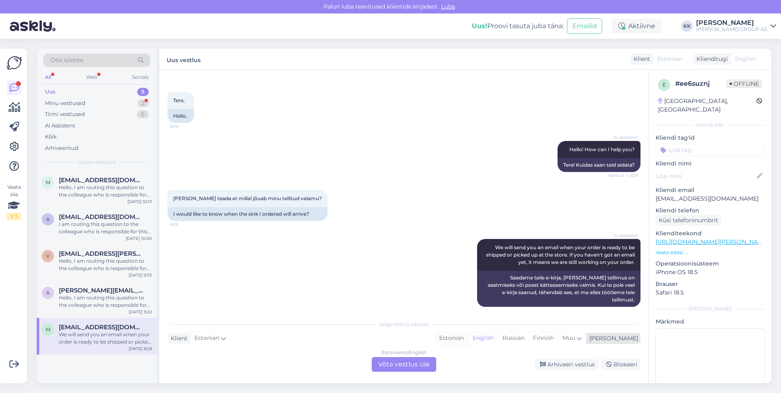
click at [468, 336] on div "Estonian" at bounding box center [451, 338] width 33 height 12
click at [403, 361] on div "Estonian to Estonian Võta vestlus üle" at bounding box center [404, 364] width 65 height 15
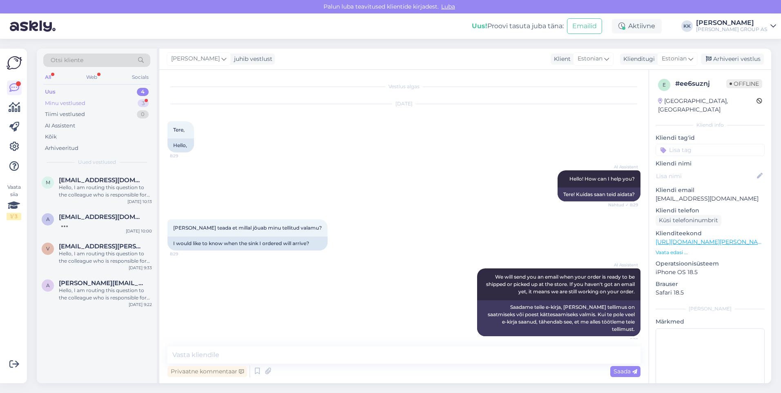
click at [68, 101] on div "Minu vestlused" at bounding box center [65, 103] width 40 height 8
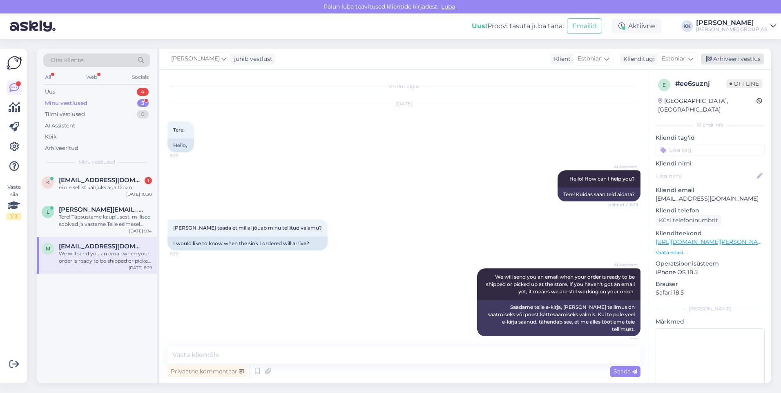
click at [727, 56] on div "Arhiveeri vestlus" at bounding box center [732, 59] width 63 height 11
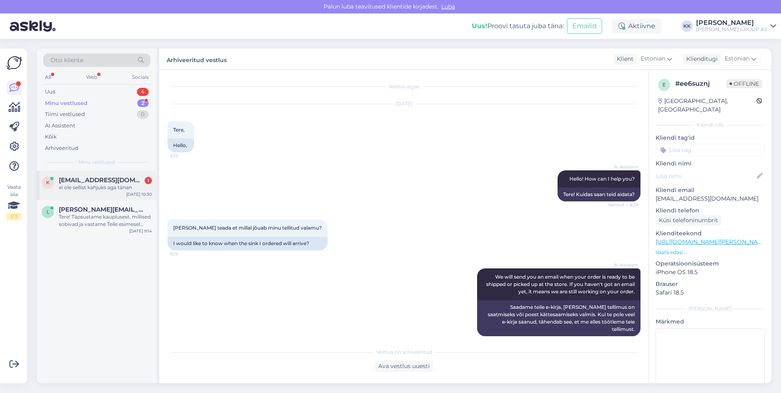
click at [97, 181] on span "[EMAIL_ADDRESS][DOMAIN_NAME]" at bounding box center [101, 180] width 85 height 7
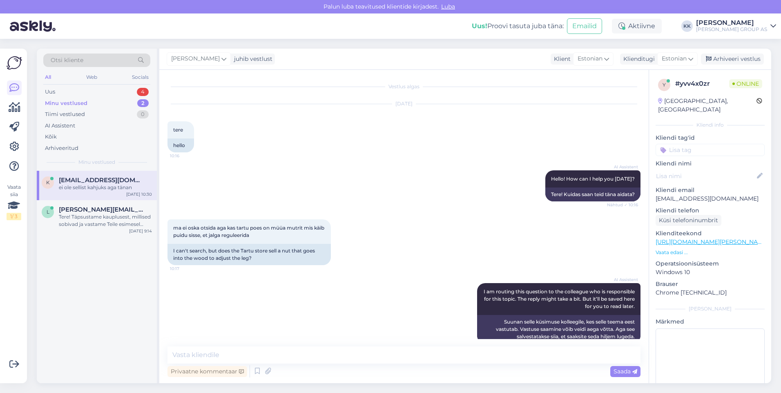
scroll to position [288, 0]
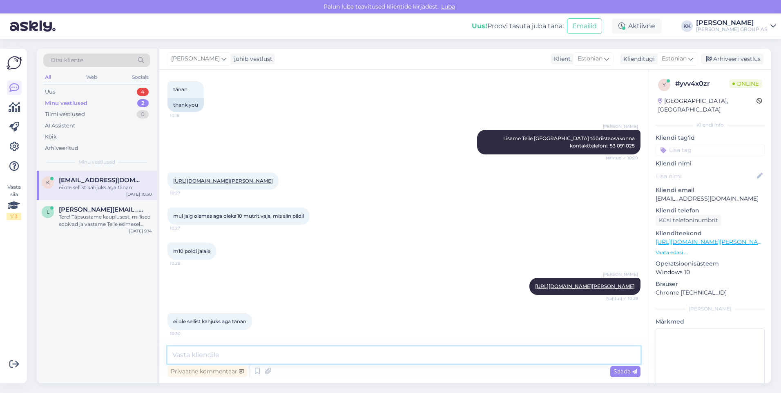
click at [190, 354] on textarea at bounding box center [404, 355] width 473 height 17
type textarea "Palun! Kena päeva jätku!"
click at [625, 371] on span "Saada" at bounding box center [626, 371] width 24 height 7
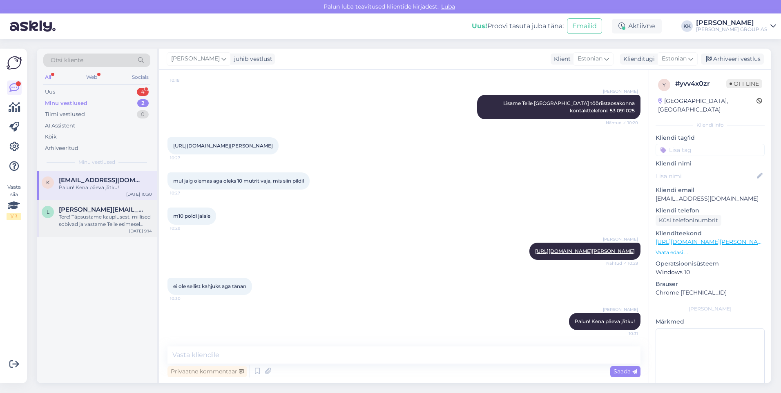
click at [89, 219] on div "Tere! Täpsustame kauplusest, millised sobivad ja vastame Teile esimesel võimalu…" at bounding box center [105, 220] width 93 height 15
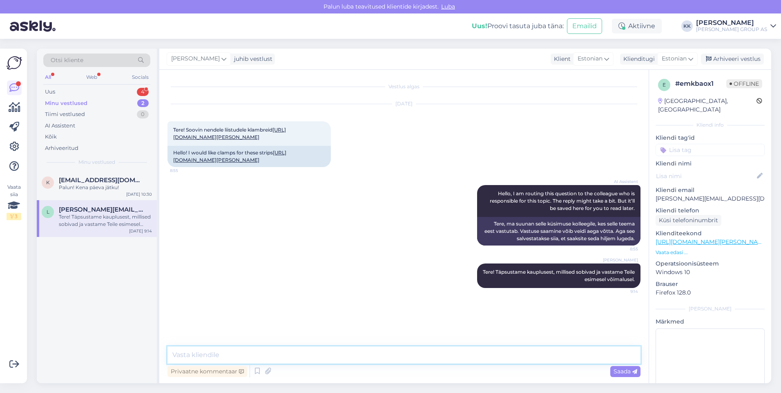
click at [188, 356] on textarea at bounding box center [404, 355] width 473 height 17
type textarea "Kauplusest [PERSON_NAME] tagasiside:"
click at [621, 369] on span "Saada" at bounding box center [626, 371] width 24 height 7
click at [206, 353] on textarea at bounding box center [404, 355] width 473 height 17
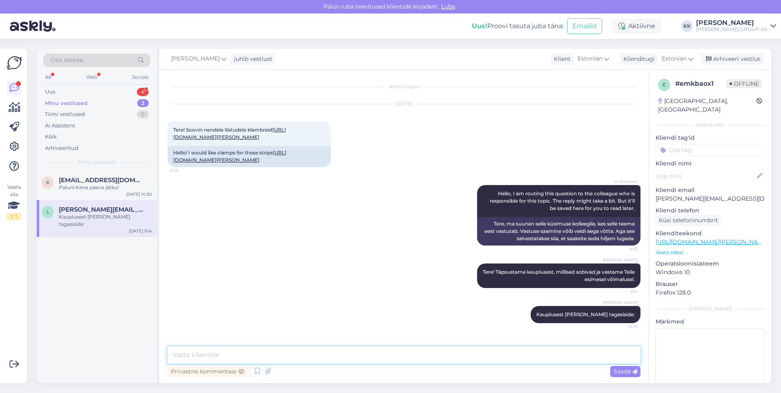
paste textarea "Meie müüme liimi või panevad kruvidega seina. Seal pakendil ei näita klambreid"
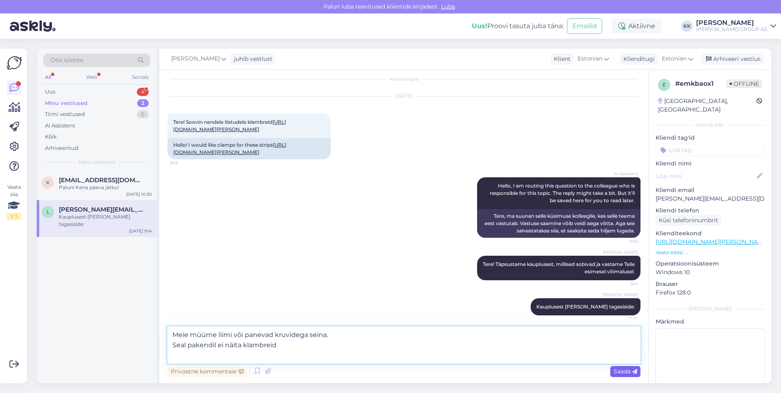
type textarea "Meie müüme liimi või panevad kruvidega seina. Seal pakendil ei näita klambreid"
click at [619, 369] on span "Saada" at bounding box center [626, 371] width 24 height 7
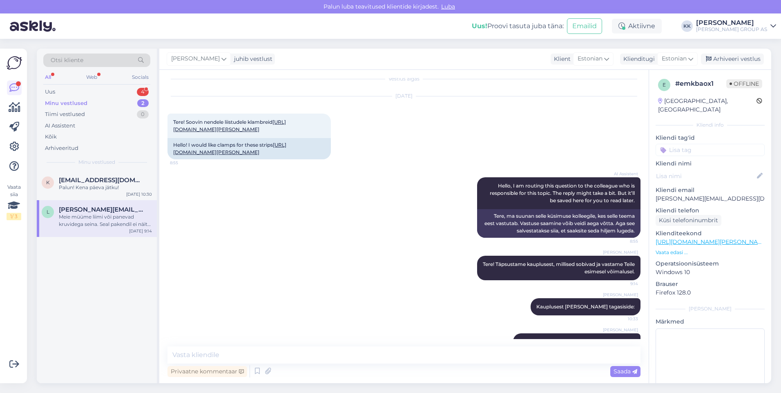
scroll to position [50, 0]
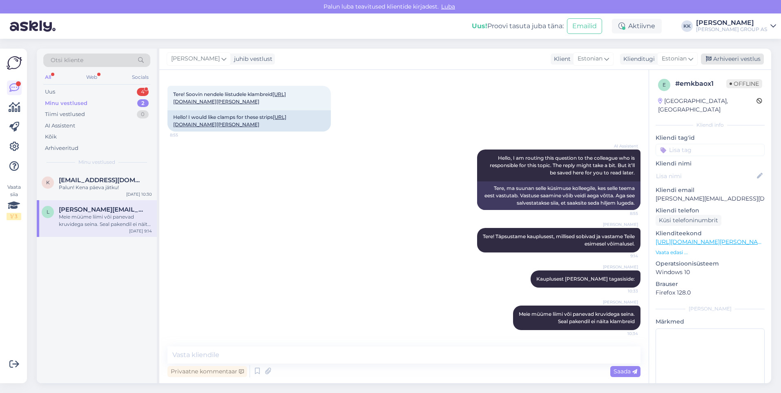
click at [728, 57] on div "Arhiveeri vestlus" at bounding box center [732, 59] width 63 height 11
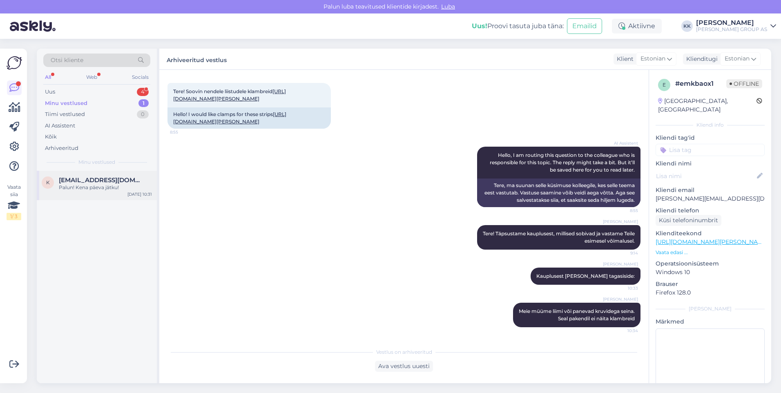
click at [76, 181] on span "[EMAIL_ADDRESS][DOMAIN_NAME]" at bounding box center [101, 180] width 85 height 7
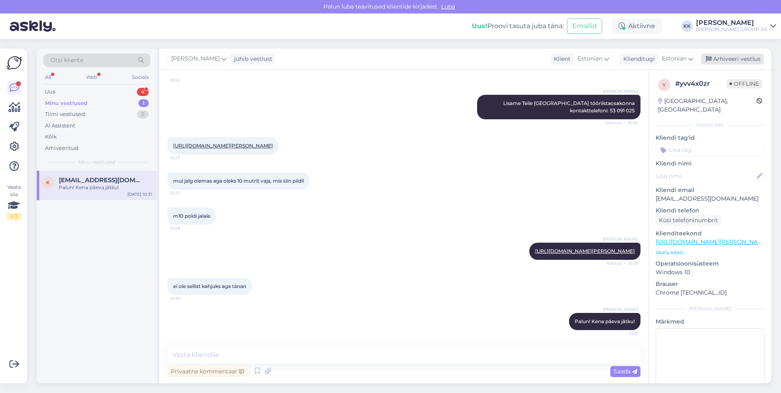
click at [730, 57] on div "Arhiveeri vestlus" at bounding box center [732, 59] width 63 height 11
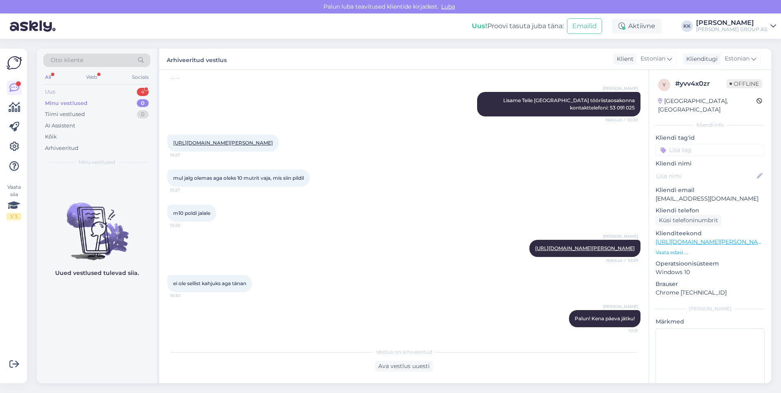
click at [59, 92] on div "Uus 4" at bounding box center [96, 91] width 107 height 11
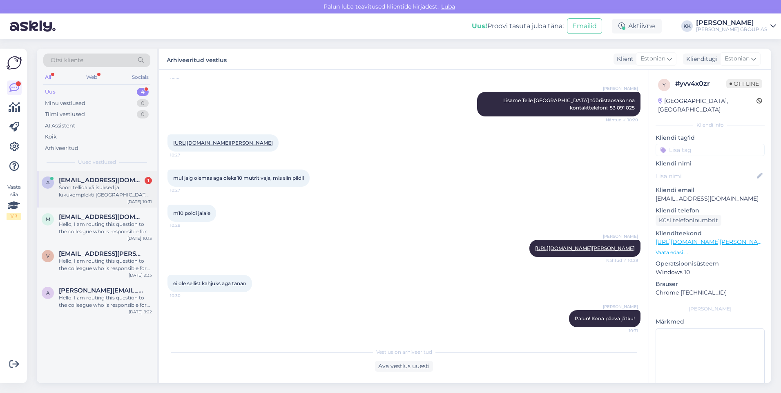
click at [83, 187] on div "Soon tellida välisuksed ja lukukomplekti [GEOGRAPHIC_DATA] Bauhofi kauplusse. M…" at bounding box center [105, 191] width 93 height 15
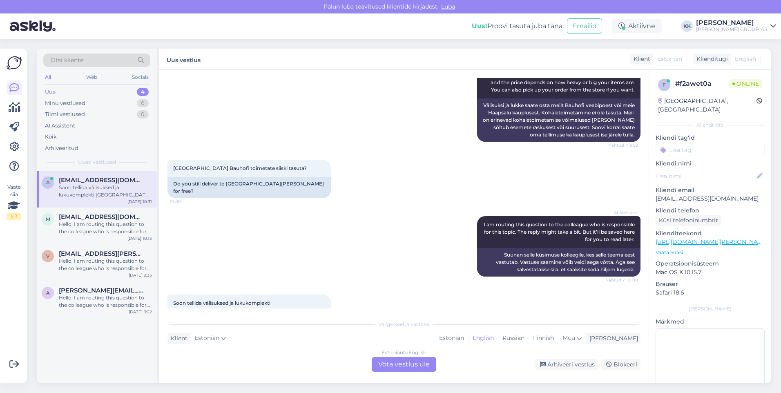
scroll to position [934, 0]
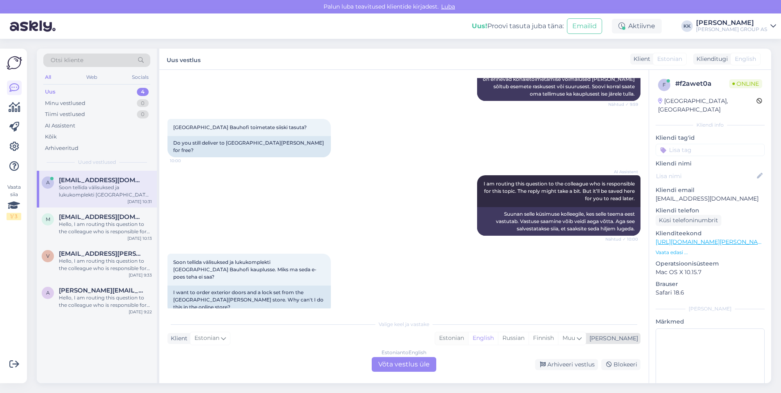
click at [468, 338] on div "Estonian" at bounding box center [451, 338] width 33 height 12
click at [418, 364] on div "Estonian to Estonian Võta vestlus üle" at bounding box center [404, 364] width 65 height 15
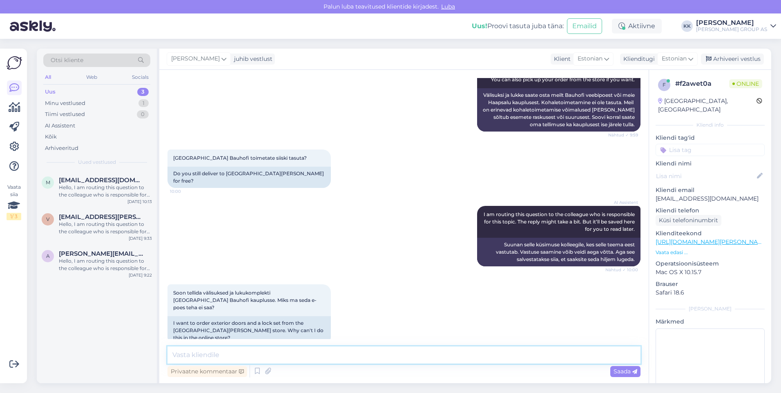
click at [206, 357] on textarea at bounding box center [404, 355] width 473 height 17
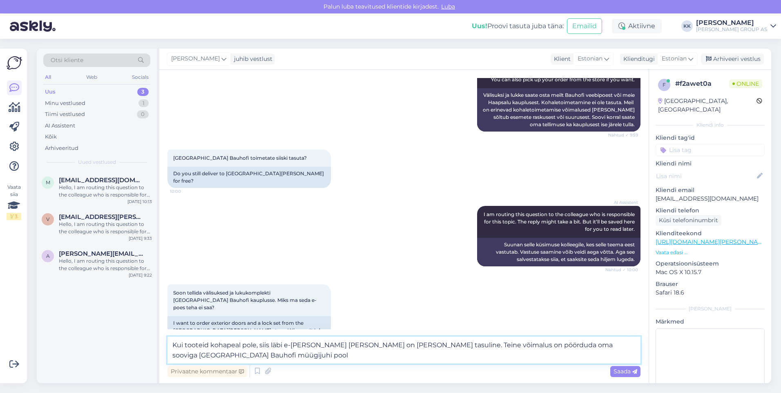
scroll to position [913, 0]
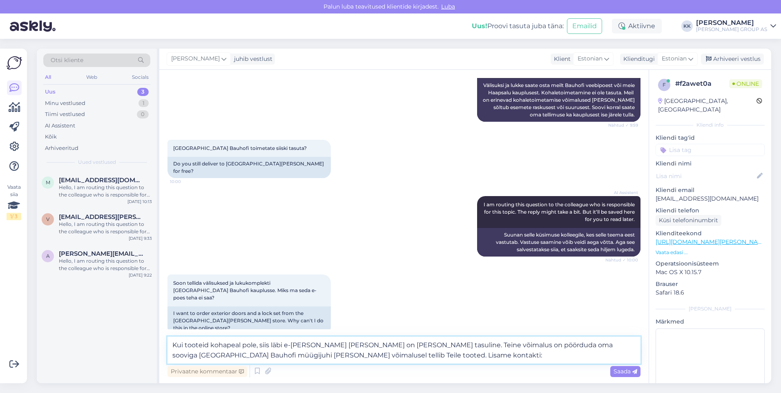
click at [625, 346] on textarea "Kui tooteid kohapeal pole, siis läbi e-[PERSON_NAME] [PERSON_NAME] on [PERSON_N…" at bounding box center [404, 350] width 473 height 27
click at [286, 355] on textarea "Kui tooteid kohapeal pole, siis läbi e-[PERSON_NAME] [PERSON_NAME] on [PERSON_N…" at bounding box center [404, 350] width 473 height 27
click at [405, 352] on textarea "Kui tooteid kohapeal pole, siis läbi e-[PERSON_NAME] [PERSON_NAME] on [PERSON_N…" at bounding box center [404, 350] width 473 height 27
type textarea "Kui tooteid kohapeal pole, siis läbi e-[PERSON_NAME] [PERSON_NAME] on [PERSON_N…"
click at [627, 369] on span "Saada" at bounding box center [626, 371] width 24 height 7
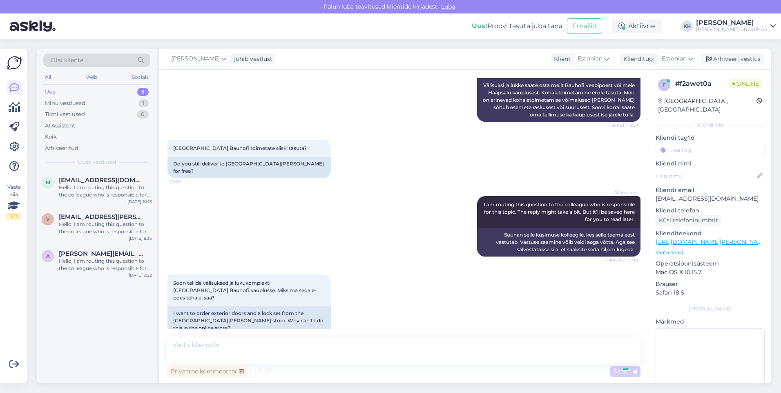
scroll to position [961, 0]
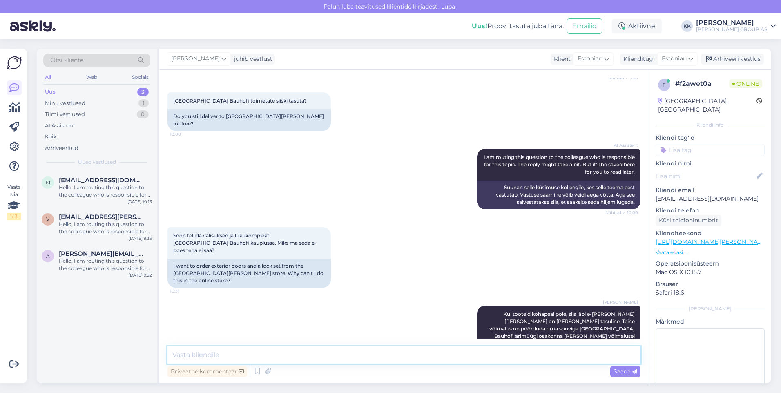
click at [188, 351] on textarea at bounding box center [404, 355] width 473 height 17
paste textarea "[PERSON_NAME] Ärikliendihaldur 56989404 [EMAIL_ADDRESS][PERSON_NAME][PERSON_NAM…"
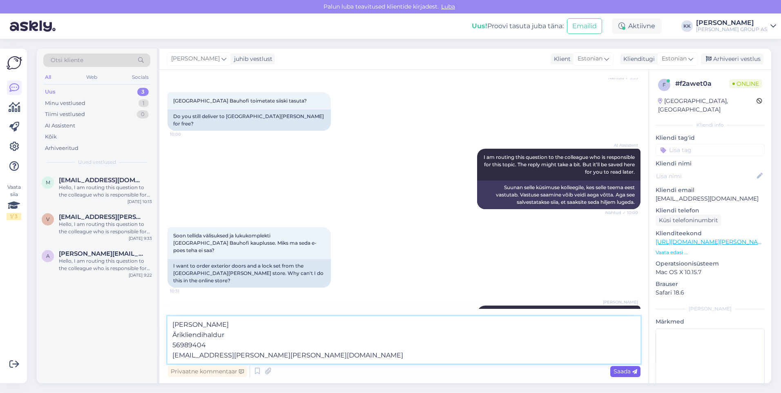
type textarea "[PERSON_NAME] Ärikliendihaldur 56989404 [EMAIL_ADDRESS][PERSON_NAME][PERSON_NAM…"
click at [618, 368] on span "Saada" at bounding box center [626, 371] width 24 height 7
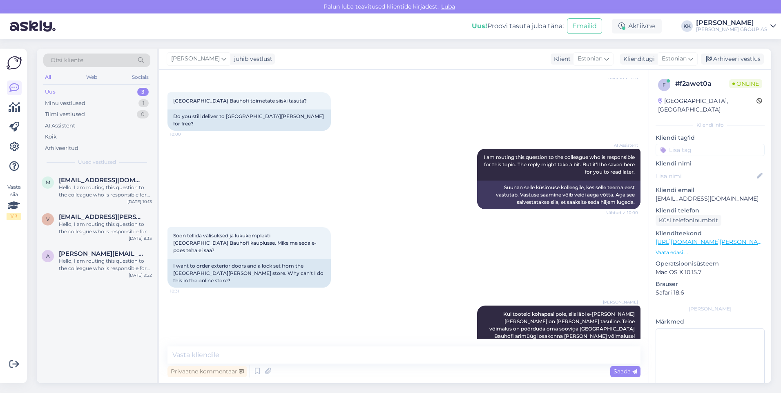
scroll to position [1018, 0]
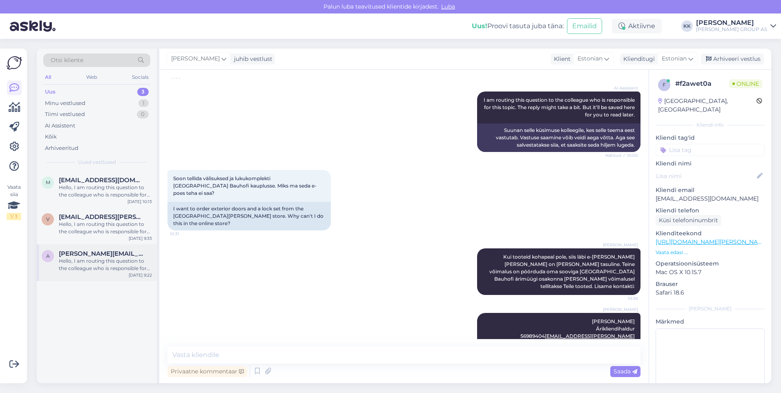
click at [81, 260] on div "Hello, I am routing this question to the colleague who is responsible for this …" at bounding box center [105, 264] width 93 height 15
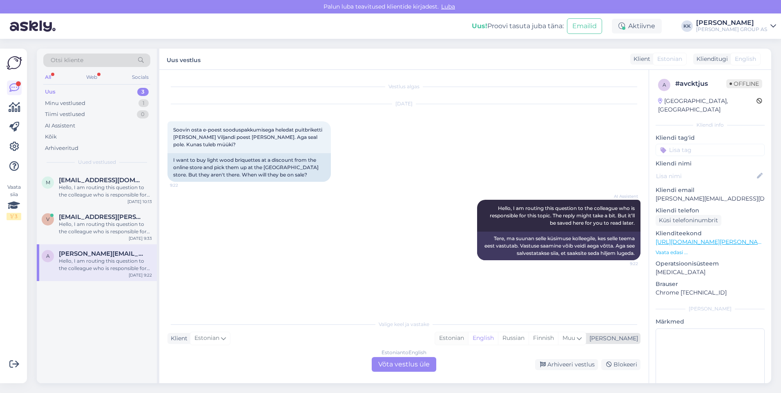
click at [468, 337] on div "Estonian" at bounding box center [451, 338] width 33 height 12
click at [422, 362] on div "Estonian to Estonian Võta vestlus üle" at bounding box center [404, 364] width 65 height 15
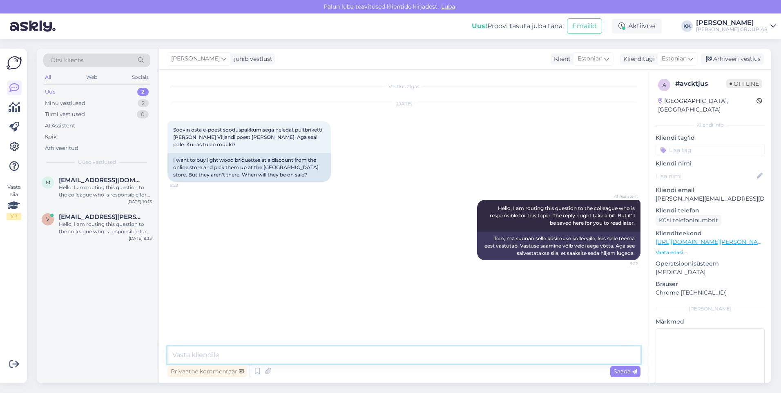
click at [192, 356] on textarea at bounding box center [404, 355] width 473 height 17
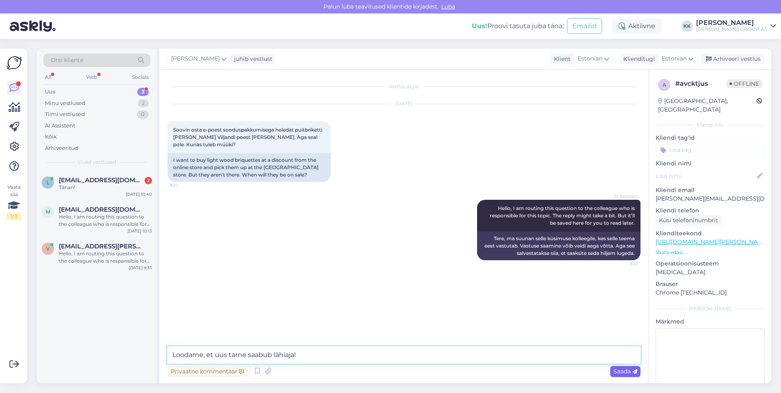
type textarea "Loodame, et uus tarne saabub lähiajal"
click at [620, 369] on span "Saada" at bounding box center [626, 371] width 24 height 7
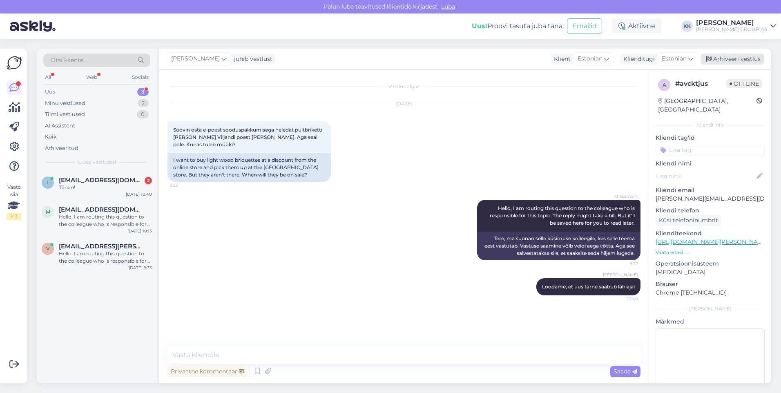
click at [737, 57] on div "Arhiveeri vestlus" at bounding box center [732, 59] width 63 height 11
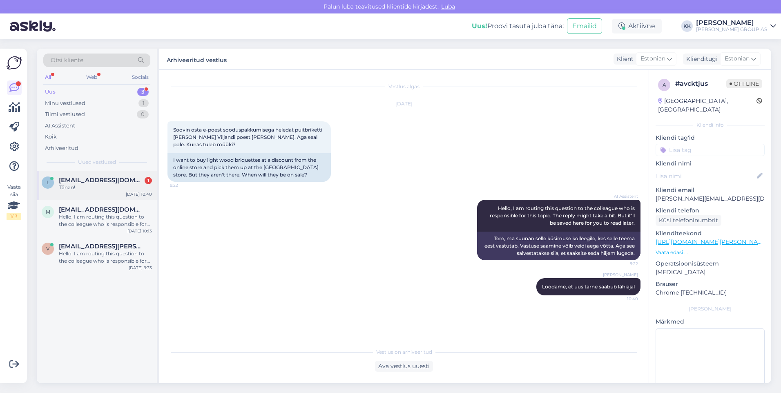
click at [81, 180] on span "[EMAIL_ADDRESS][DOMAIN_NAME]" at bounding box center [101, 180] width 85 height 7
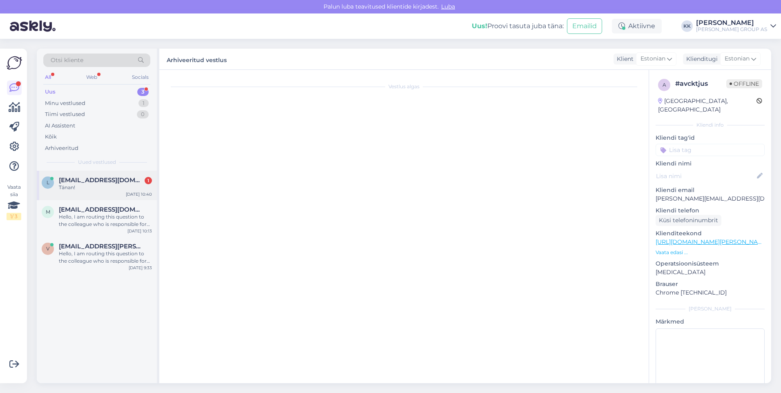
scroll to position [123, 0]
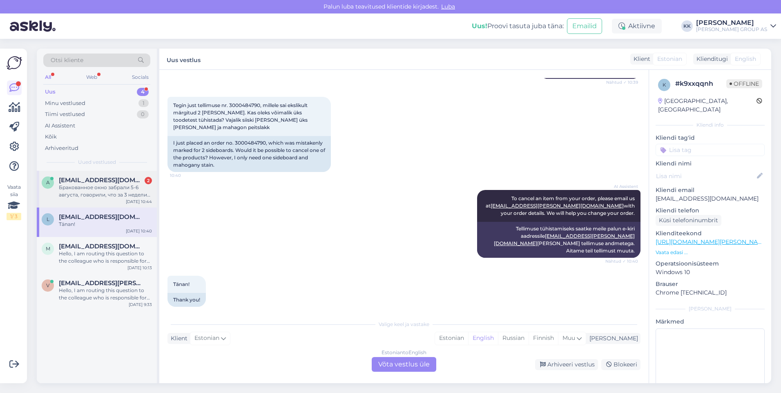
click at [97, 188] on div "Бракованное окно забрали 5-6 августа, говорили, что за 3 недели окно будет сдел…" at bounding box center [105, 191] width 93 height 15
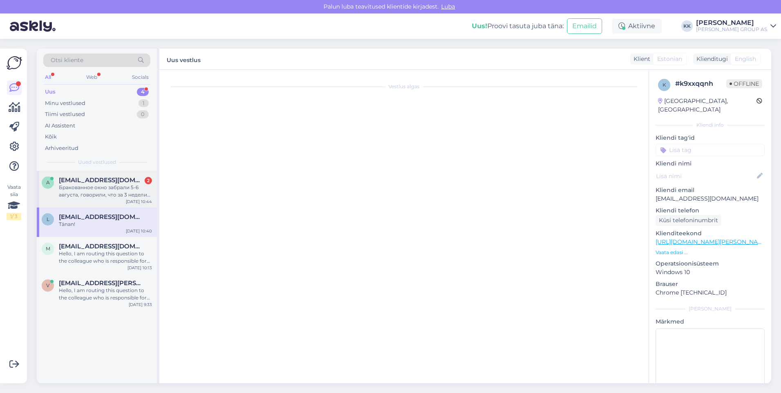
scroll to position [2306, 0]
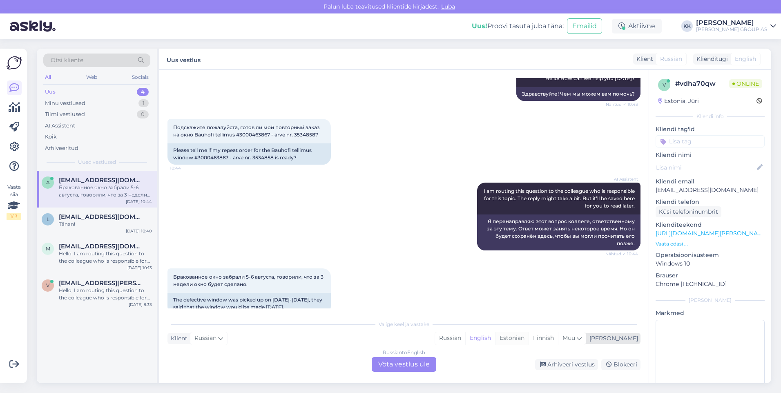
click at [529, 338] on div "Estonian" at bounding box center [512, 338] width 34 height 12
click at [410, 361] on div "Russian to Estonian Võta vestlus üle" at bounding box center [404, 364] width 65 height 15
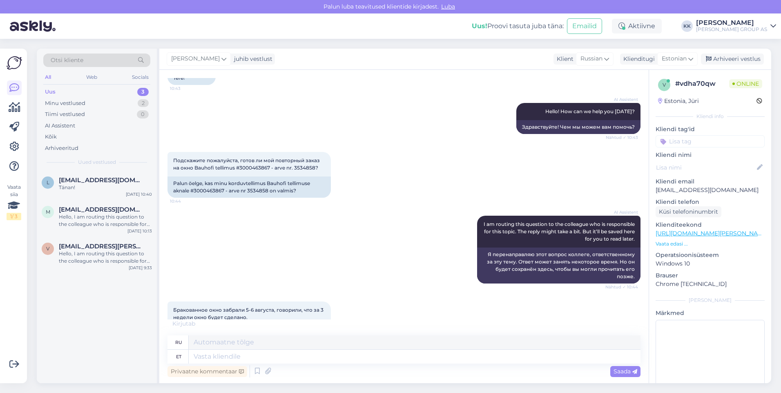
scroll to position [2343, 0]
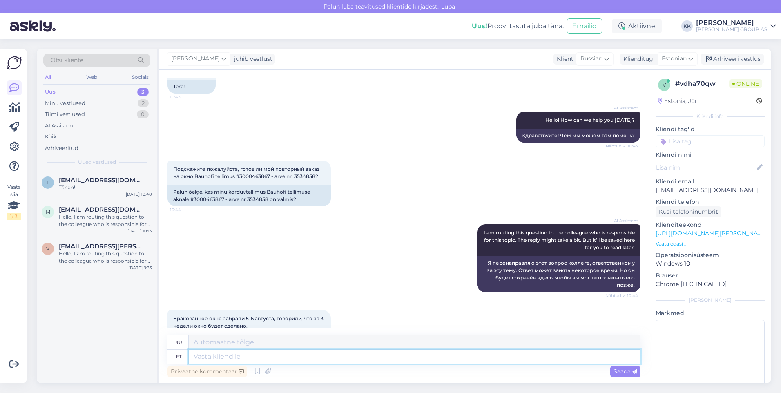
click at [221, 358] on textarea at bounding box center [415, 357] width 452 height 14
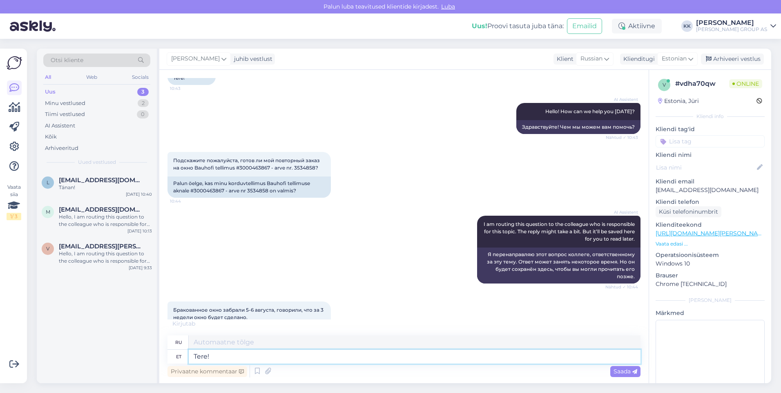
type textarea "Tere!"
type textarea "Привет!"
type textarea "Tere! Uurime"
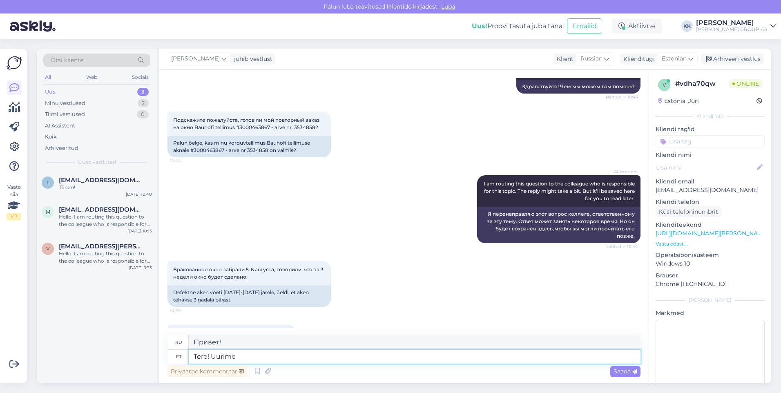
type textarea "Привет! Давайте разберёмся."
type textarea "Tere! Uurime lisainfot"
type textarea "Здравствуйте! Давайте узнаем больше информации."
type textarea "Tere! Uurime lisainfot ja"
type textarea "Здравствуйте! Мы ищем больше информации и"
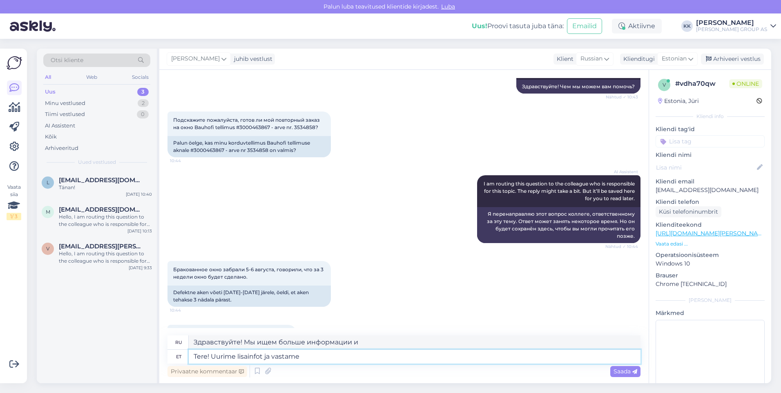
type textarea "Tere! Uurime lisainfot ja vastame"
type textarea "Здравствуйте! Мы проведём дальнейшее расследование и дадим ответ."
type textarea "Tere! Uurime lisainfot ja vastame esimesel"
type textarea "Здравствуйте! Мы проведём дальнейшее расследование и ответим как можно скорее."
type textarea "Tere! Uurime lisainfot ja vastame esimesel võimalusel."
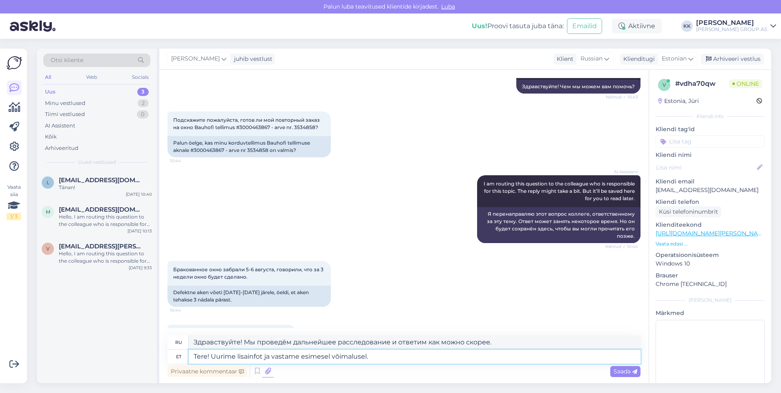
type textarea "Здравствуйте! Мы изучим дополнительную информацию и ответим как можно скорее."
type textarea "Tere! Uurime lisainfot ja vastame esimesel võimalusel."
click at [620, 371] on span "Saada" at bounding box center [626, 371] width 24 height 7
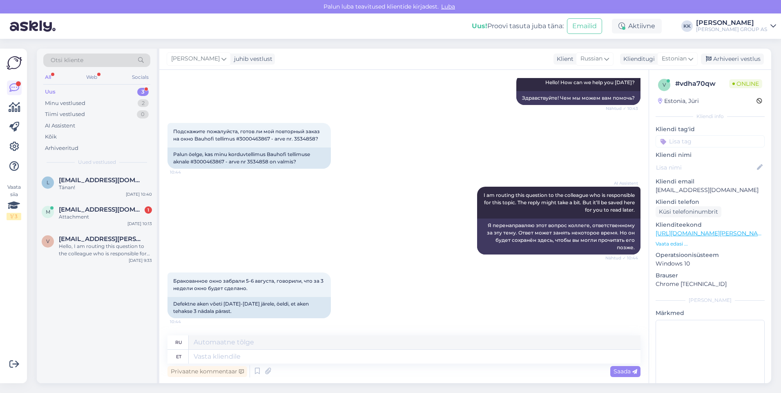
scroll to position [2448, 0]
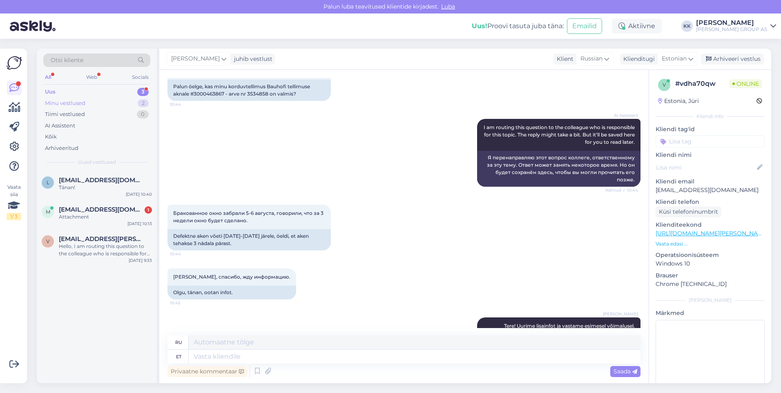
click at [71, 104] on div "Minu vestlused" at bounding box center [65, 103] width 40 height 8
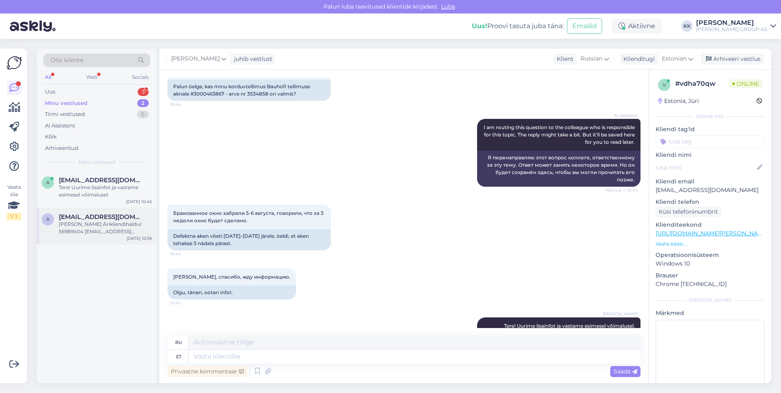
click at [92, 225] on div "[PERSON_NAME] Ärikliendihaldur 56989404 [EMAIL_ADDRESS][PERSON_NAME][PERSON_NAM…" at bounding box center [105, 228] width 93 height 15
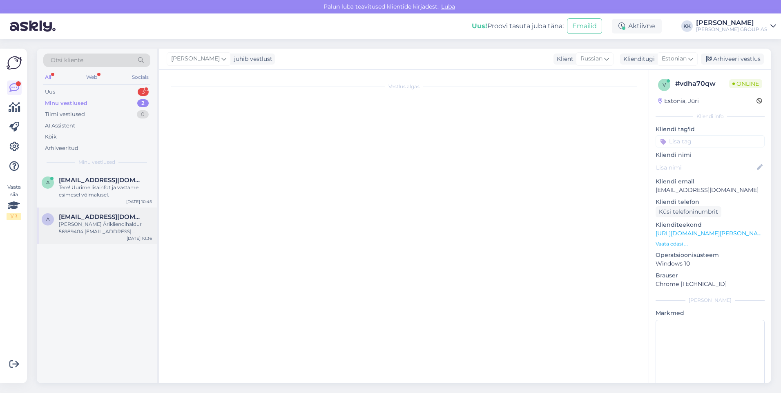
scroll to position [1018, 0]
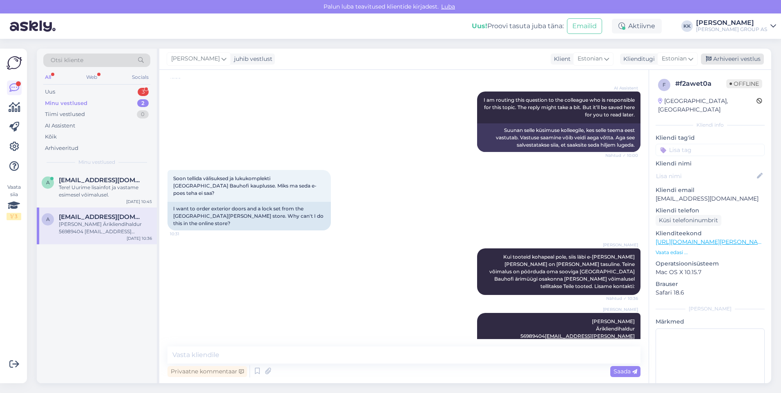
click at [728, 58] on div "Arhiveeri vestlus" at bounding box center [732, 59] width 63 height 11
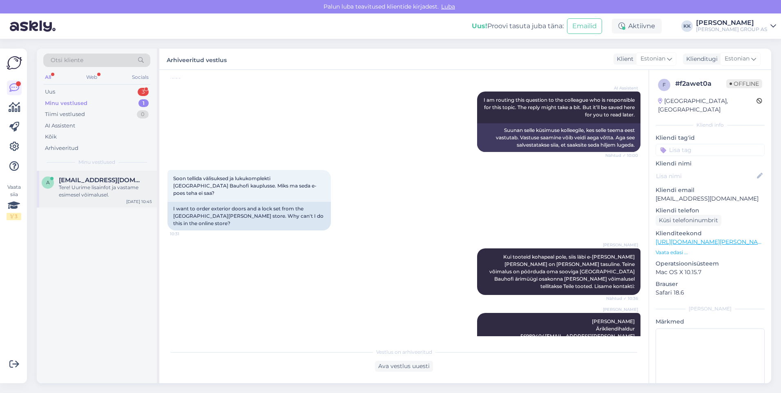
click at [90, 188] on div "Tere! Uurime lisainfot ja vastame esimesel võimalusel." at bounding box center [105, 191] width 93 height 15
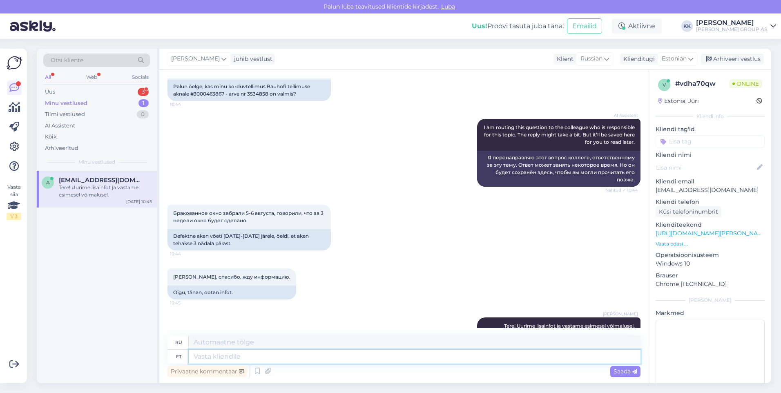
click at [210, 357] on textarea at bounding box center [415, 357] width 452 height 14
type textarea "Vabandame"
type textarea "Приносим извинения."
type textarea "Vabandame!"
type textarea "Извини!"
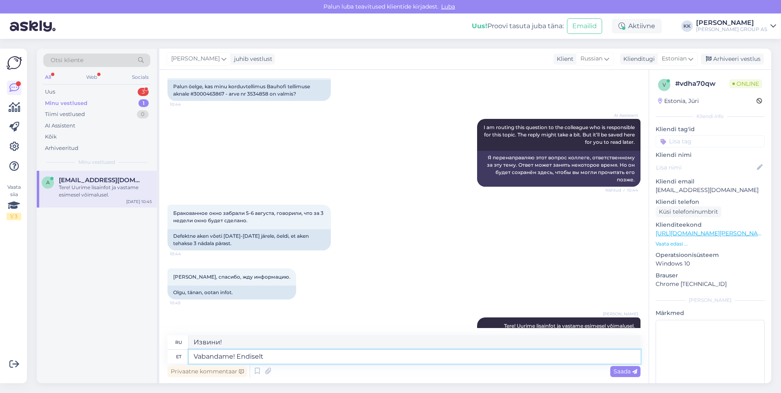
type textarea "Vabandame! Endiselt o"
type textarea "Извините! Всё ещё"
type textarea "Vabandame! Endiselt ootame"
type textarea "Извините! Мы всё ещё ждём."
type textarea "Vabandame! Endiselt ootame tarnijalt asendus"
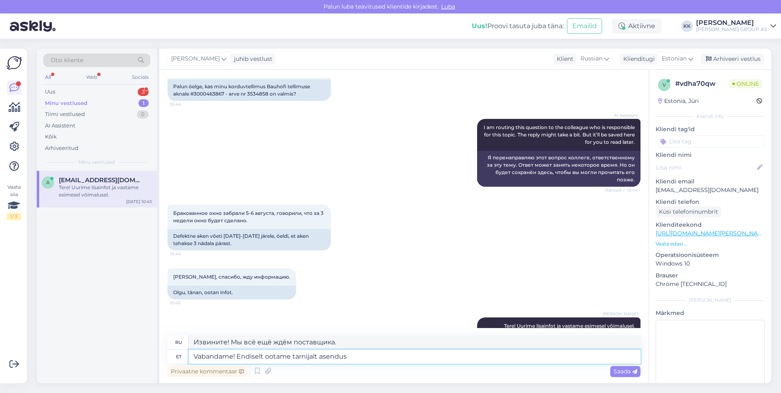
type textarea "Извините! Мы всё ещё ждём замену от поставщика."
type textarea "Vabandame! Endiselt ootame tarnijalt asendustoodet."
type textarea "Приносим извинения! Мы всё ещё ждём замену товара от поставщика."
type textarea "Vabandame! Endiselt ootame tarnijalt asendustoodet. [GEOGRAPHIC_DATA]"
type textarea "Приносим извинения! Мы всё ещё ждём замену от поставщика. Вчера"
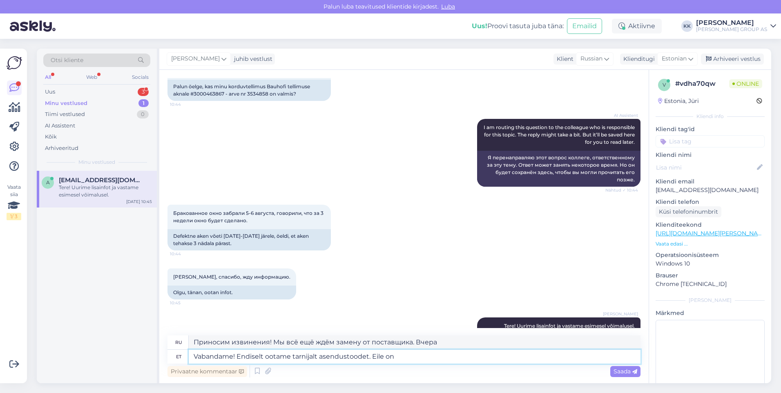
type textarea "Vabandame! Endiselt ootame tarnijalt asendustoodet. Eile on n"
type textarea "Приносим извинения! Мы всё ещё ждём замену от поставщика. Вчерашний день..."
type textarea "Vabandame! Endiselt ootame tarnijalt asendustoodet. Eile on neile"
type textarea "Приносим извинения! Мы всё ещё ждём замену от поставщика. Вчера они..."
type textarea "Vabandame! Endiselt ootame tarnijalt asendustoodet. Eile on neile ka"
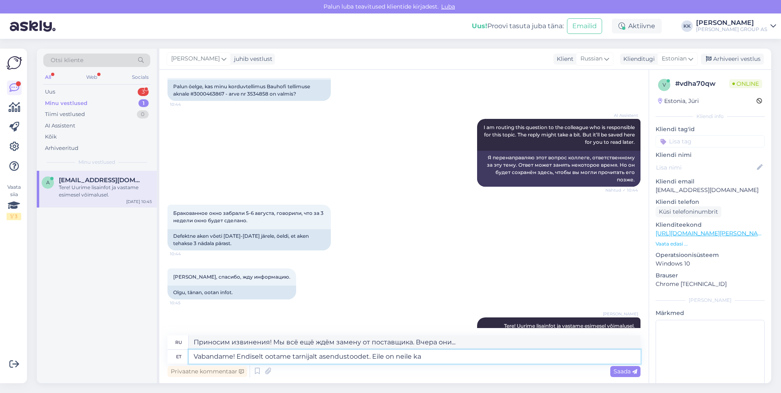
type textarea "Приносим извинения! Мы всё ещё ждём замену от поставщика. Вчера они также..."
type textarea "Vabandame! Endiselt ootame tarnijalt asendustoodet. Eile on neile ka täpsustav"
type textarea "Приносим извинения! Мы всё ещё ждём замену от поставщика. Вчера они также дали …"
type textarea "Vabandame! Endiselt ootame tarnijalt asendustoodet. Eile on neile ka täpsustav …"
type textarea "Приносим извинения! Мы всё ещё ждём замену от поставщика. Вчера мы также отправ…"
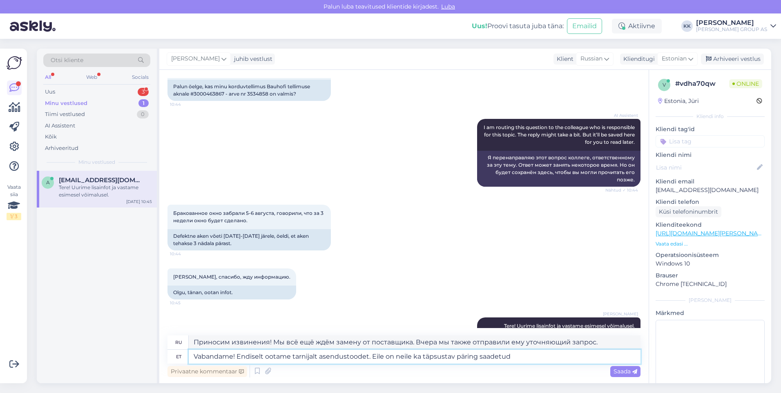
type textarea "Vabandame! Endiselt ootame tarnijalt asendustoodet. Eile on neile ka täpsustav …"
type textarea "Приносим извинения! Мы всё ещё ждём замену от поставщика. Вчера им также был от…"
type textarea "Vabandame! Endiselt ootame tarnijalt asendustoodet. Eile on neile ka täpsustav …"
click at [620, 371] on span "Saada" at bounding box center [626, 371] width 24 height 7
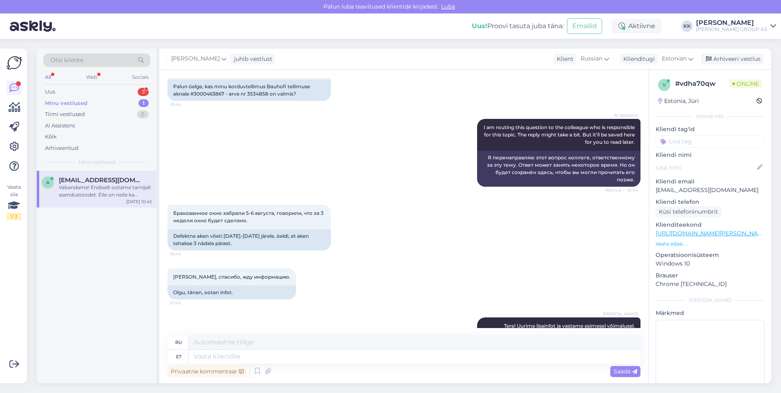
scroll to position [2519, 0]
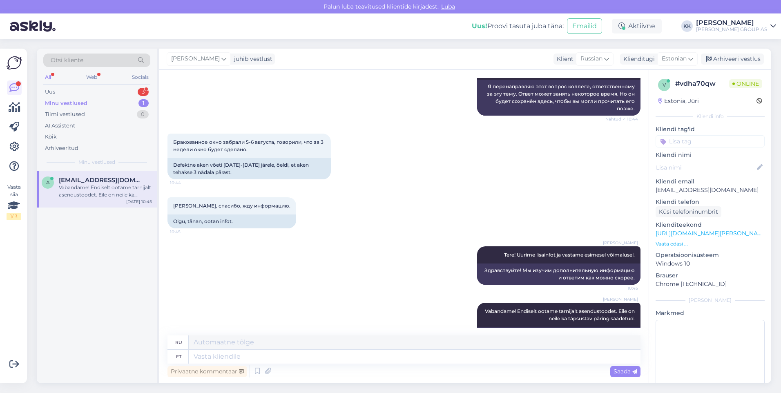
click at [63, 103] on div "Minu vestlused" at bounding box center [66, 103] width 43 height 8
click at [57, 89] on div "Uus 3" at bounding box center [96, 91] width 107 height 11
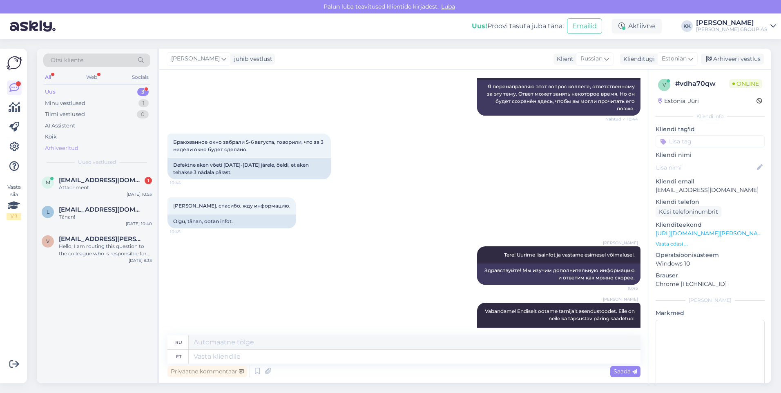
click at [65, 148] on div "Arhiveeritud" at bounding box center [62, 148] width 34 height 8
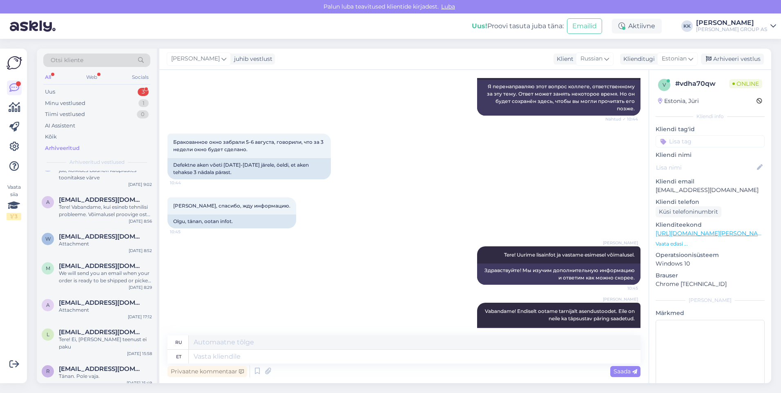
scroll to position [327, 0]
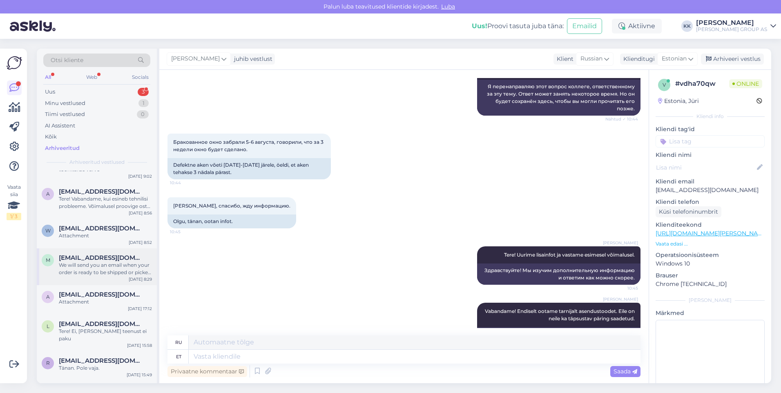
click at [96, 275] on div "We will send you an email when your order is ready to be shipped or picked up a…" at bounding box center [105, 269] width 93 height 15
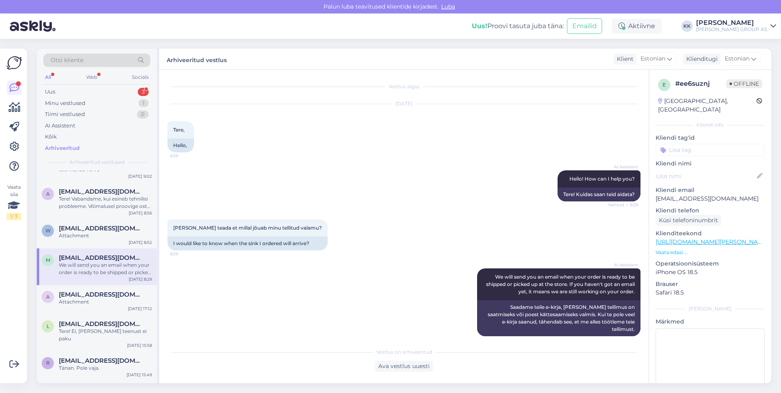
scroll to position [2, 0]
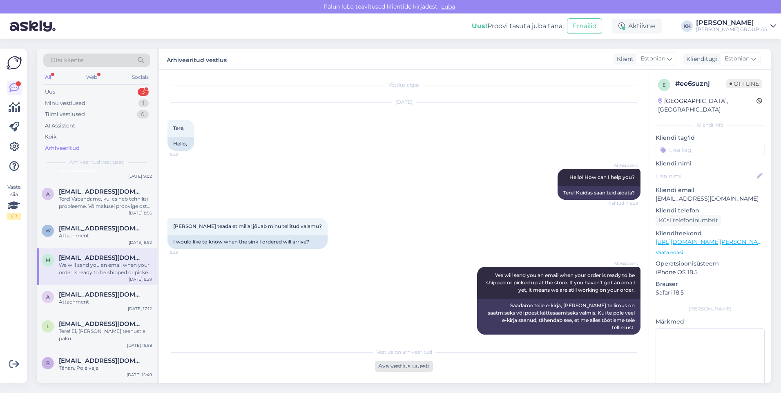
click at [404, 364] on div "Ava vestlus uuesti" at bounding box center [404, 366] width 58 height 11
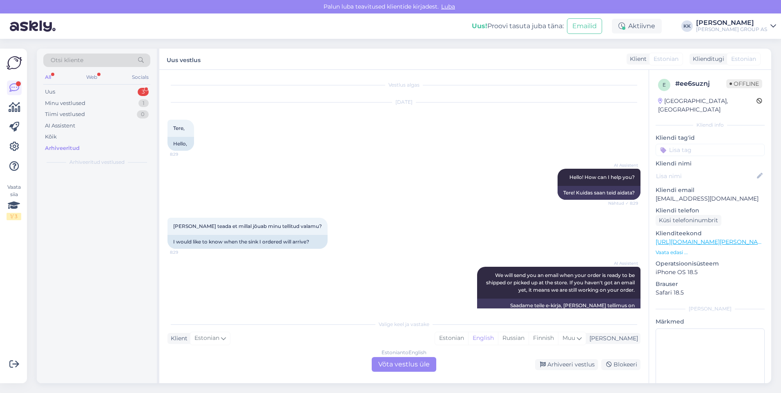
scroll to position [0, 0]
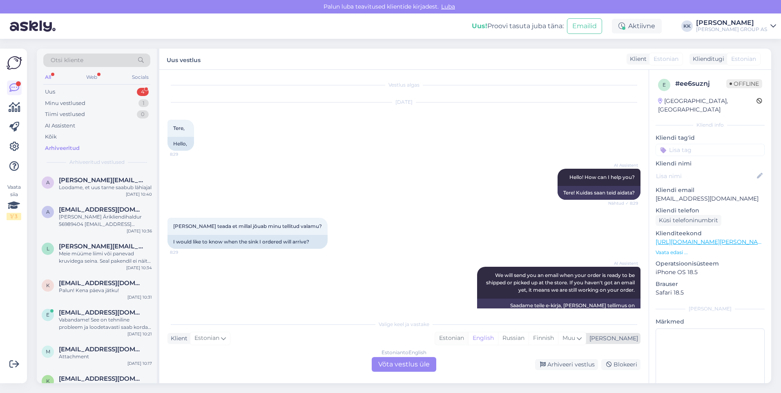
click at [468, 337] on div "Estonian" at bounding box center [451, 338] width 33 height 12
click at [409, 363] on div "Estonian to Estonian Võta vestlus üle" at bounding box center [404, 364] width 65 height 15
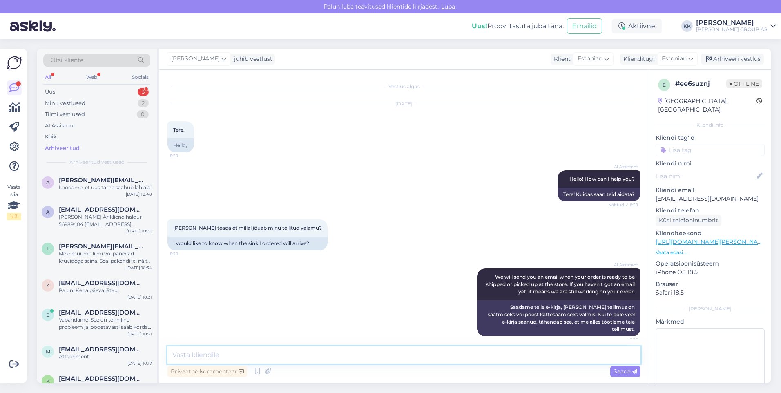
click at [193, 354] on textarea at bounding box center [404, 355] width 473 height 17
type textarea "Tere! Valamu on eile komplekteeritud ja antakse esimesel võimalusel Venipakile …"
click at [621, 371] on span "Saada" at bounding box center [626, 371] width 24 height 7
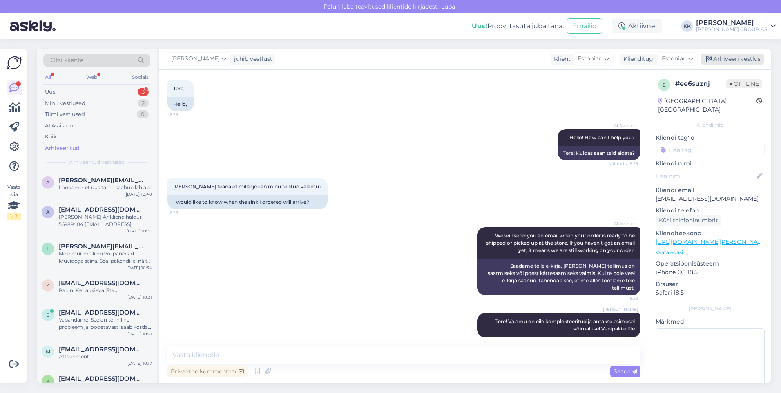
click at [730, 57] on div "Arhiveeri vestlus" at bounding box center [732, 59] width 63 height 11
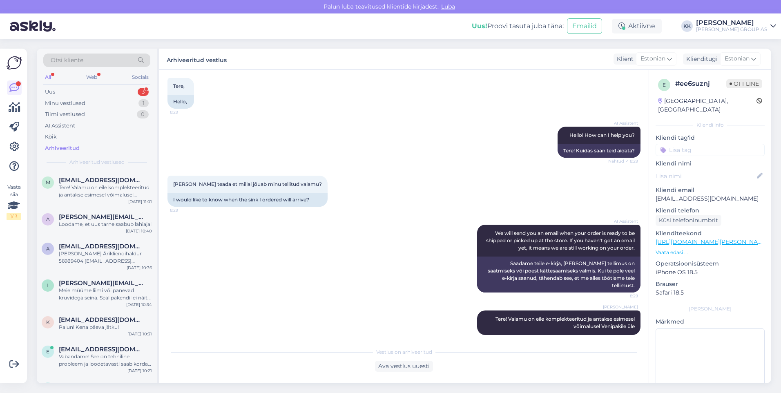
scroll to position [44, 0]
click at [65, 90] on div "Uus 3" at bounding box center [96, 91] width 107 height 11
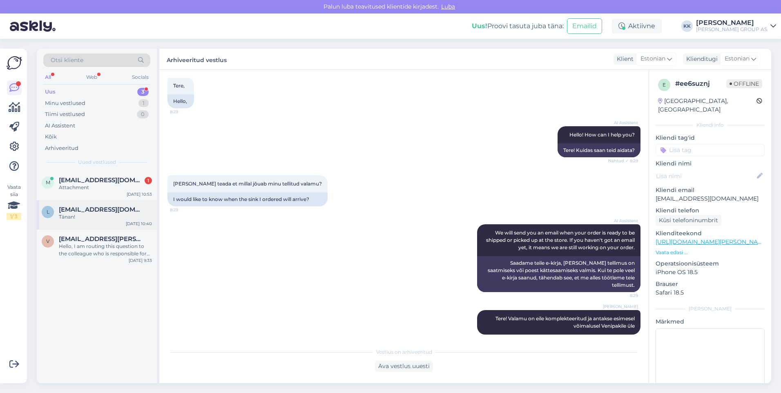
click at [101, 212] on span "[EMAIL_ADDRESS][DOMAIN_NAME]" at bounding box center [101, 209] width 85 height 7
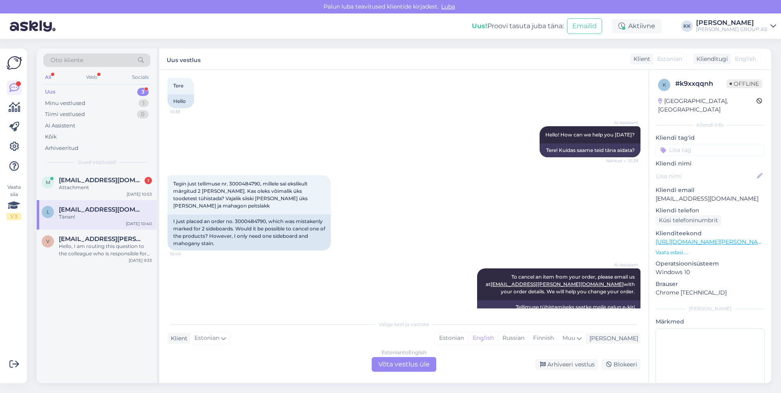
scroll to position [123, 0]
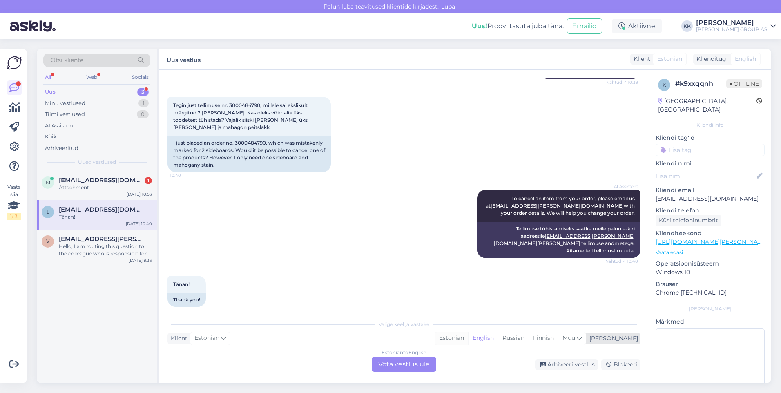
click at [468, 337] on div "Estonian" at bounding box center [451, 338] width 33 height 12
click at [405, 362] on div "Estonian to Estonian Võta vestlus üle" at bounding box center [404, 364] width 65 height 15
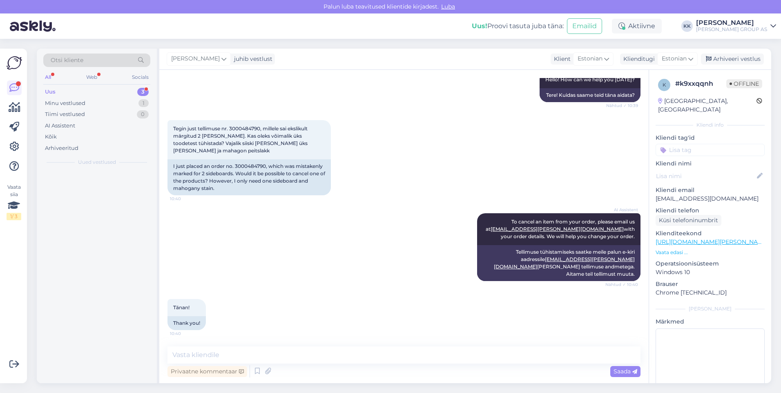
scroll to position [92, 0]
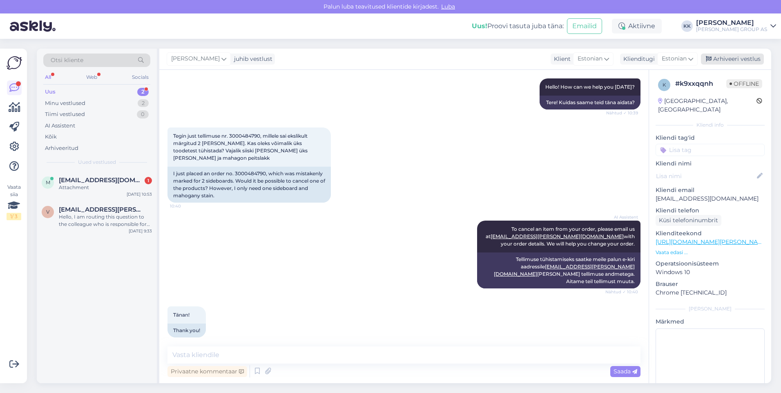
click at [729, 58] on div "Arhiveeri vestlus" at bounding box center [732, 59] width 63 height 11
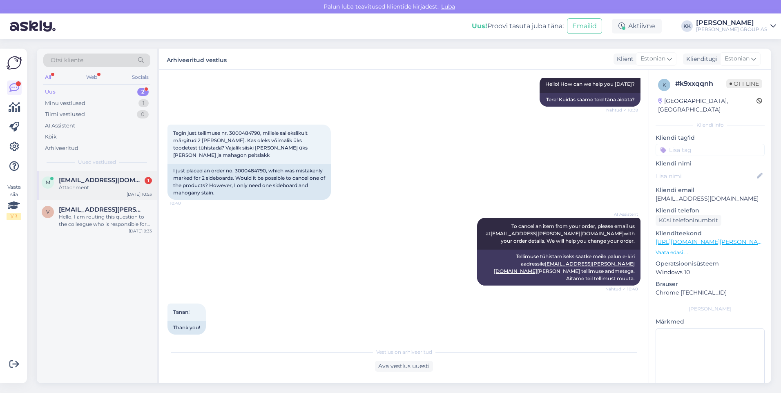
click at [80, 178] on span "[EMAIL_ADDRESS][DOMAIN_NAME]" at bounding box center [101, 180] width 85 height 7
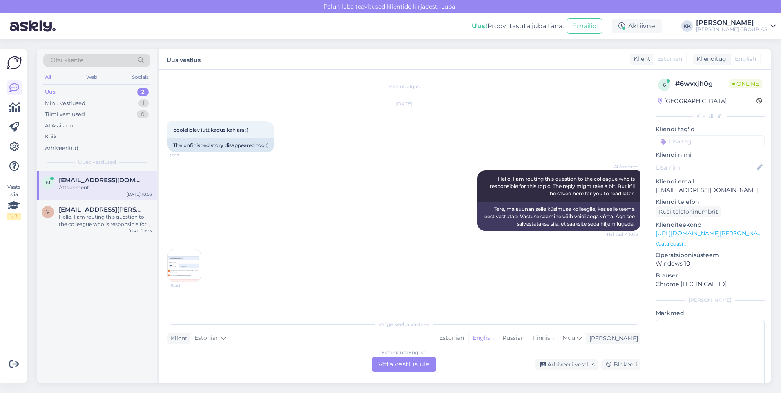
click at [183, 262] on img at bounding box center [184, 265] width 33 height 33
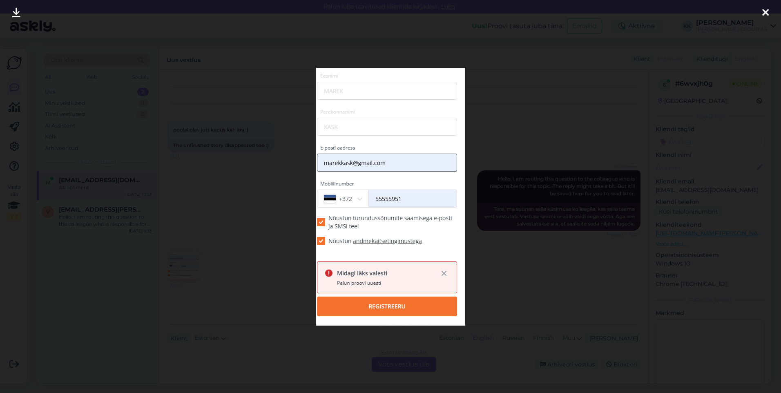
click at [765, 8] on icon at bounding box center [766, 13] width 7 height 11
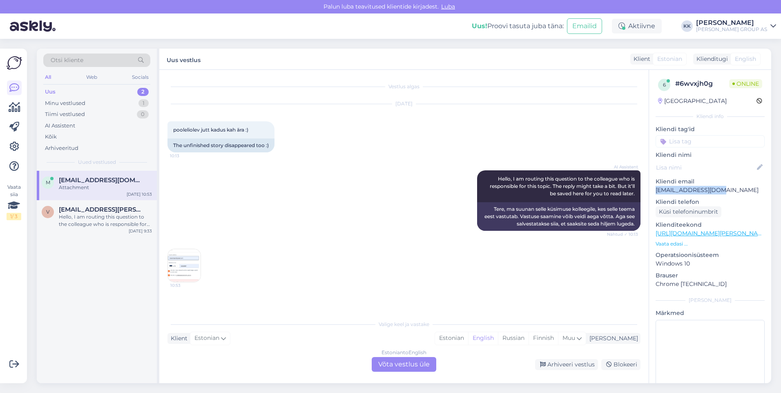
drag, startPoint x: 727, startPoint y: 188, endPoint x: 655, endPoint y: 192, distance: 71.6
click at [655, 192] on div "6 # 6wvxjh0g Online [GEOGRAPHIC_DATA] Kliendi info Kliendi tag'id Kliendi nimi …" at bounding box center [710, 238] width 122 height 336
copy p "[EMAIL_ADDRESS][DOMAIN_NAME]"
click at [67, 60] on span "Otsi kliente" at bounding box center [67, 60] width 33 height 9
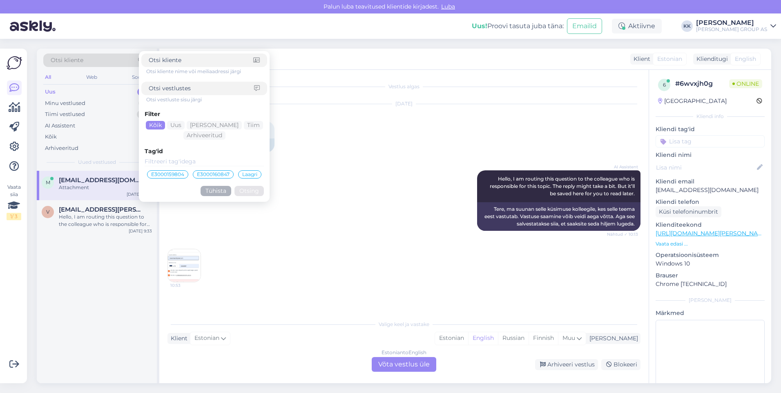
click at [63, 56] on span "Otsi kliente" at bounding box center [67, 60] width 33 height 9
click at [162, 56] on input at bounding box center [201, 60] width 105 height 9
paste input "[EMAIL_ADDRESS][DOMAIN_NAME]"
type input "[EMAIL_ADDRESS][DOMAIN_NAME]"
click at [251, 192] on button "Otsing" at bounding box center [249, 191] width 29 height 10
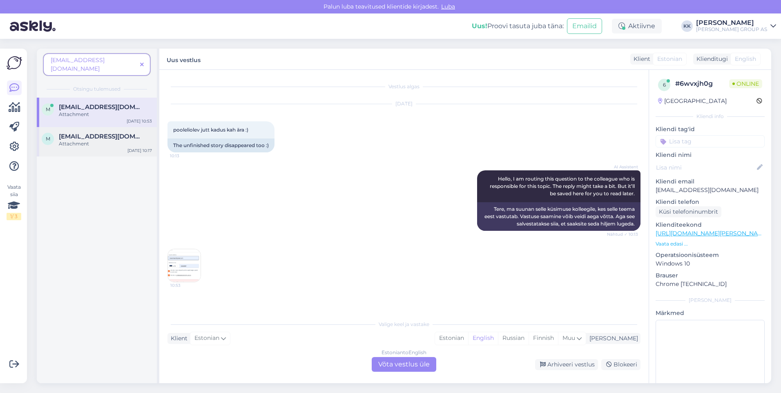
click at [102, 133] on span "[EMAIL_ADDRESS][DOMAIN_NAME]" at bounding box center [101, 136] width 85 height 7
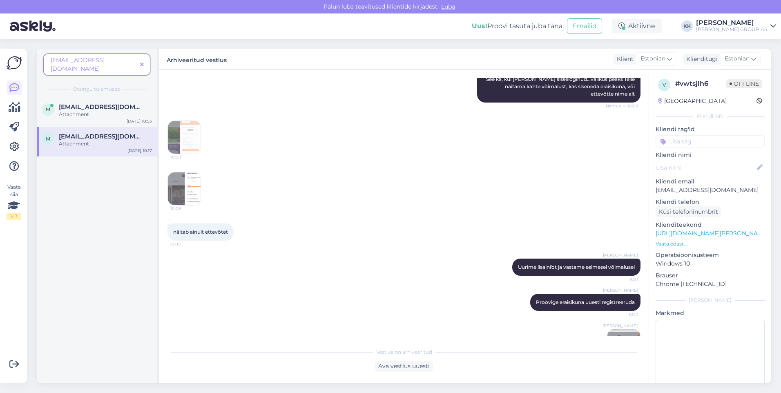
scroll to position [325, 0]
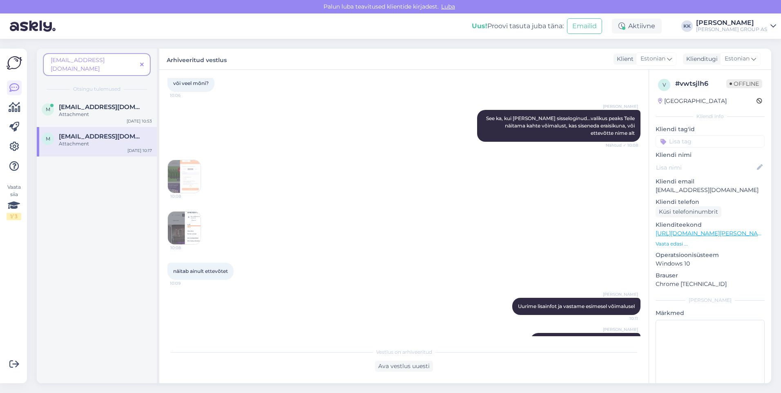
click at [190, 179] on img at bounding box center [184, 176] width 33 height 33
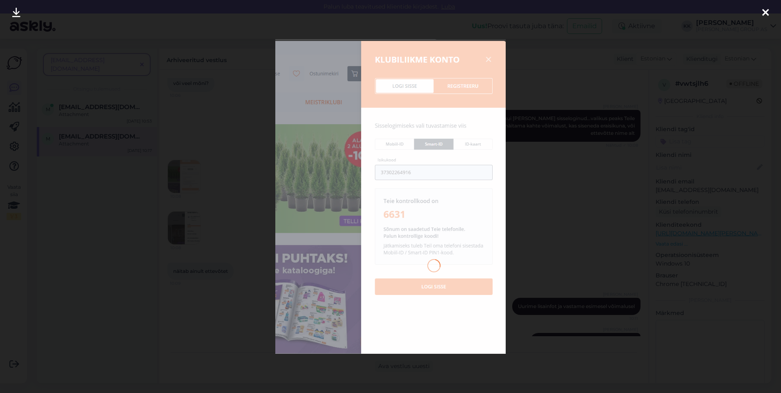
click at [764, 11] on icon at bounding box center [766, 13] width 7 height 11
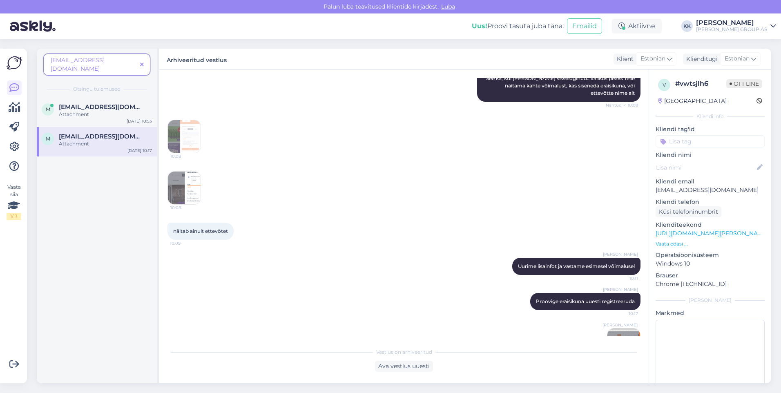
scroll to position [365, 0]
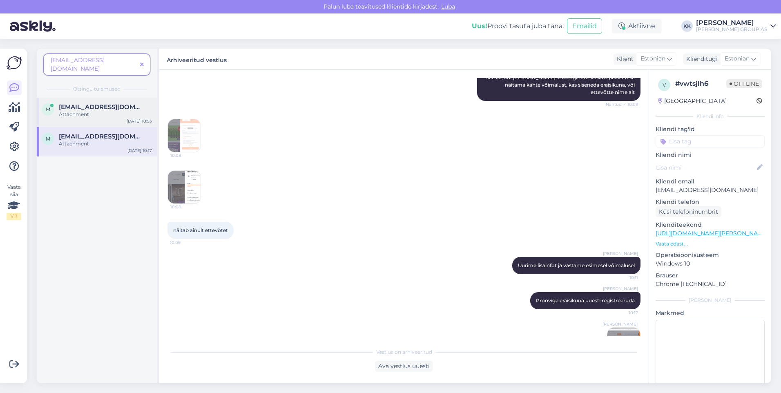
click at [82, 98] on div "m [EMAIL_ADDRESS][DOMAIN_NAME] Attachment [DATE] 10:53" at bounding box center [97, 112] width 120 height 29
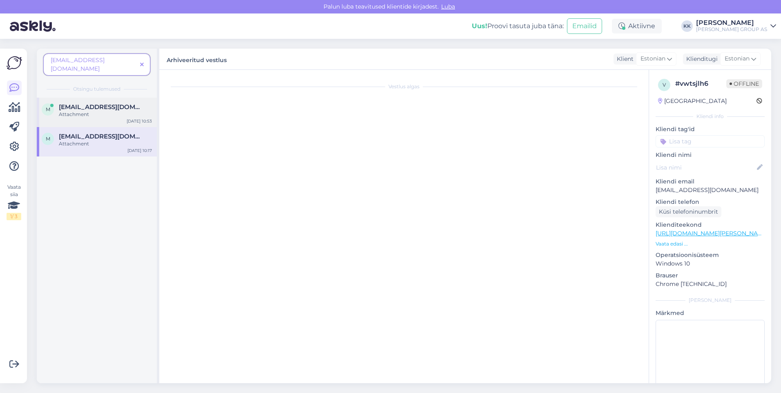
scroll to position [0, 0]
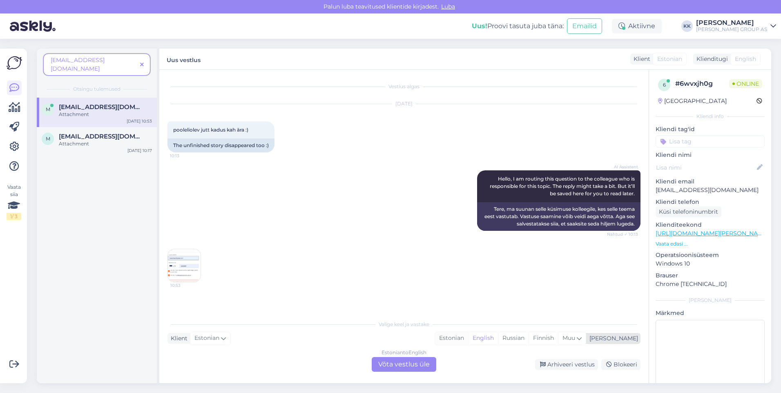
click at [468, 337] on div "Estonian" at bounding box center [451, 338] width 33 height 12
click at [405, 364] on div "Estonian to Estonian Võta vestlus üle" at bounding box center [404, 364] width 65 height 15
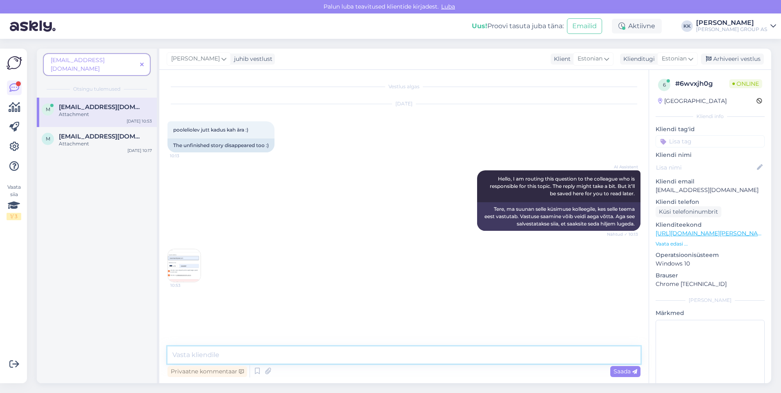
click at [196, 356] on textarea at bounding box center [404, 355] width 473 height 17
type textarea "Kas saate proovida registreeruda ka näiteks ID-kaardiga?"
click at [619, 369] on span "Saada" at bounding box center [626, 371] width 24 height 7
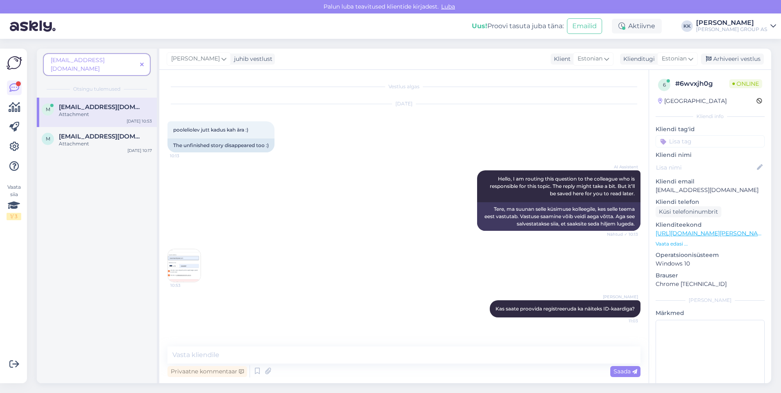
click at [177, 265] on img at bounding box center [184, 265] width 33 height 33
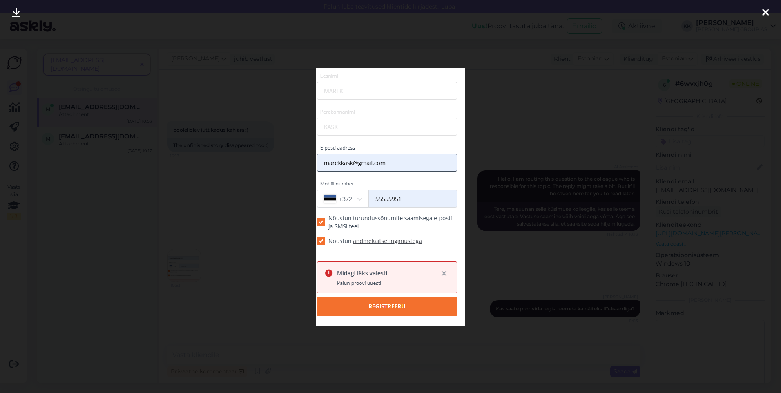
click at [16, 11] on icon at bounding box center [16, 13] width 8 height 11
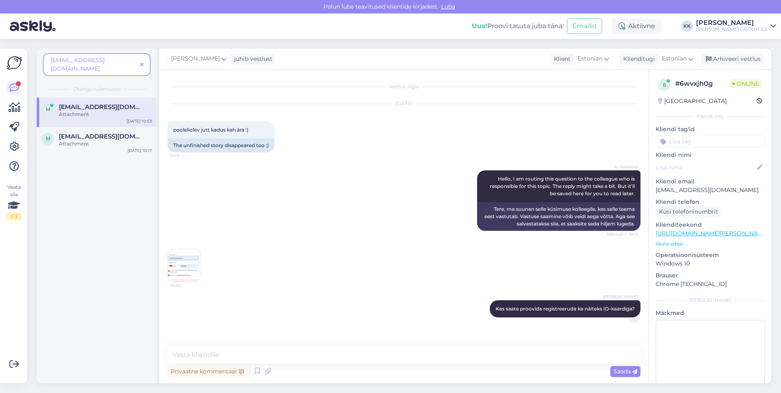
click at [310, 240] on div "10:53" at bounding box center [404, 265] width 473 height 51
click at [12, 83] on icon at bounding box center [14, 88] width 10 height 10
click at [15, 86] on icon at bounding box center [14, 88] width 10 height 10
click at [141, 60] on span at bounding box center [142, 64] width 10 height 9
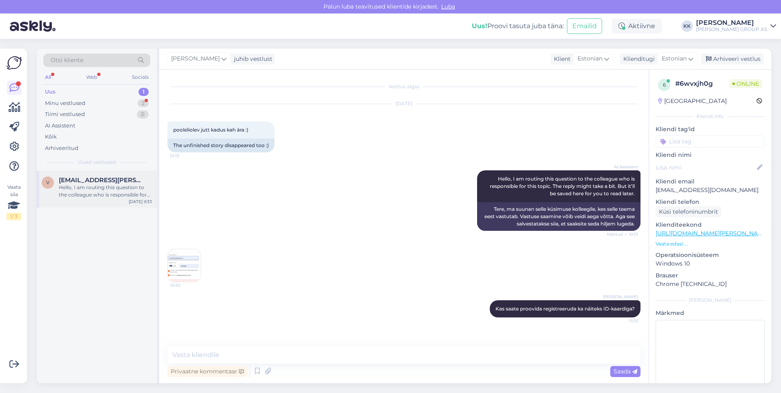
click at [91, 186] on div "Hello, I am routing this question to the colleague who is responsible for this …" at bounding box center [105, 191] width 93 height 15
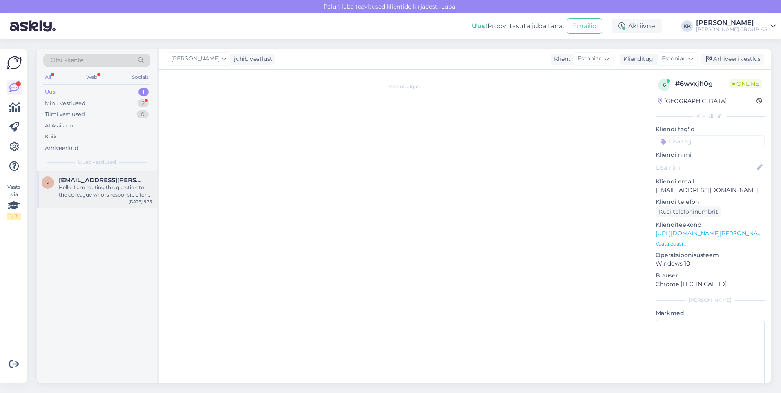
scroll to position [214, 0]
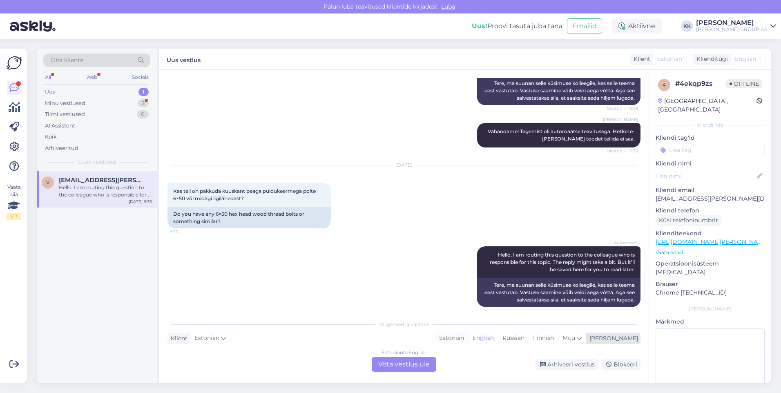
click at [468, 337] on div "Estonian" at bounding box center [451, 338] width 33 height 12
click at [419, 364] on div "Estonian to Estonian Võta vestlus üle" at bounding box center [404, 364] width 65 height 15
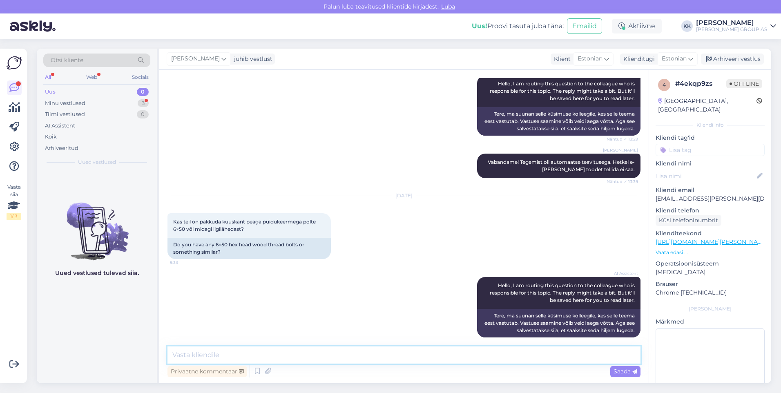
click at [198, 356] on textarea at bounding box center [404, 355] width 473 height 17
paste textarea "[URL][DOMAIN_NAME][PERSON_NAME][PERSON_NAME]"
type textarea "[URL][DOMAIN_NAME][PERSON_NAME][PERSON_NAME]"
click at [618, 369] on span "Saada" at bounding box center [626, 371] width 24 height 7
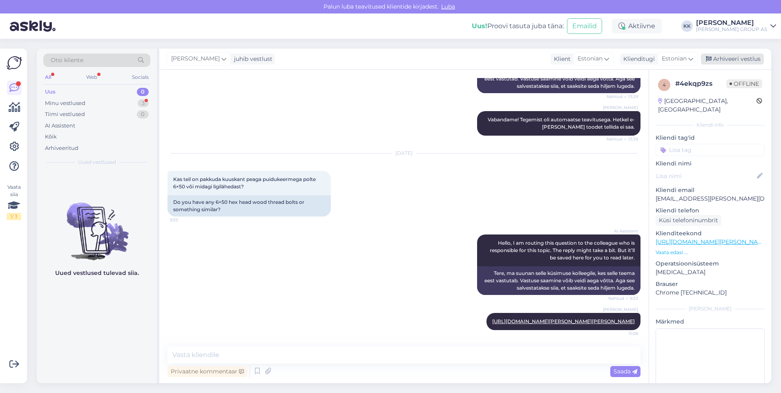
click at [732, 57] on div "Arhiveeri vestlus" at bounding box center [732, 59] width 63 height 11
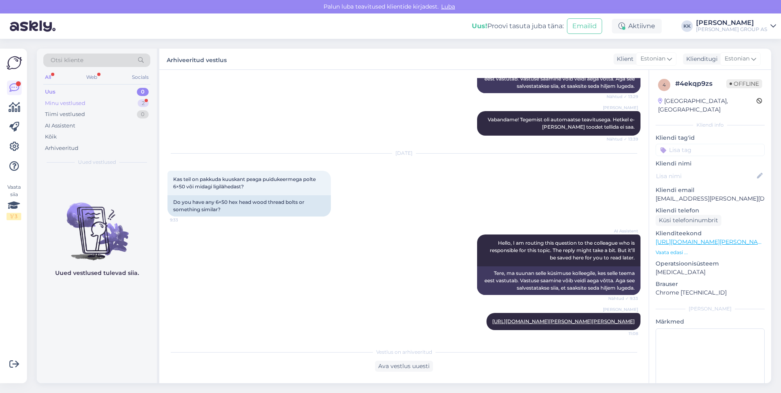
click at [60, 101] on div "Minu vestlused" at bounding box center [65, 103] width 40 height 8
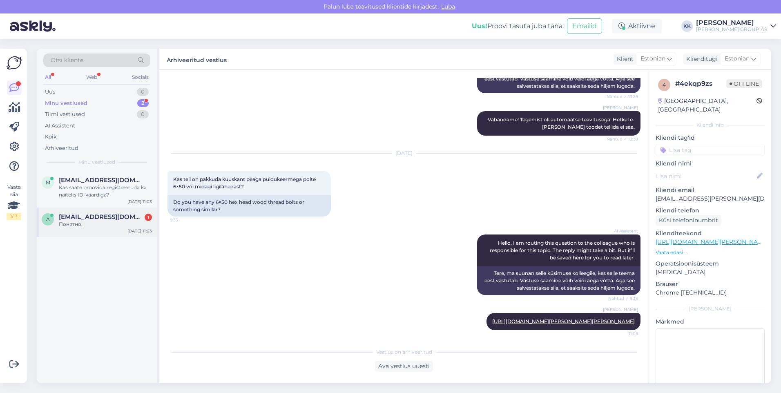
click at [82, 218] on span "[EMAIL_ADDRESS][DOMAIN_NAME]" at bounding box center [101, 216] width 85 height 7
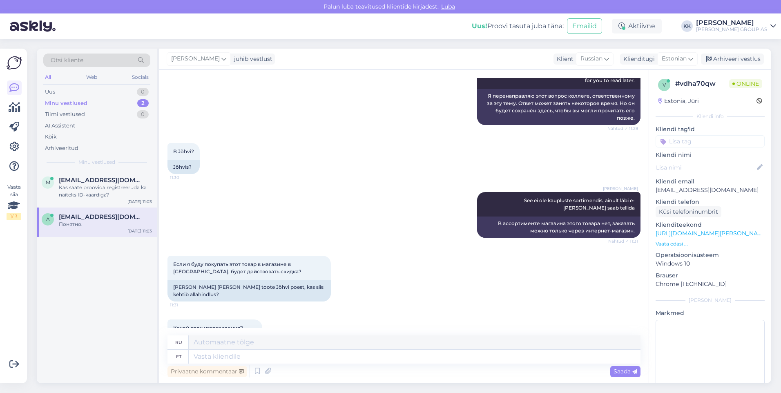
scroll to position [2568, 0]
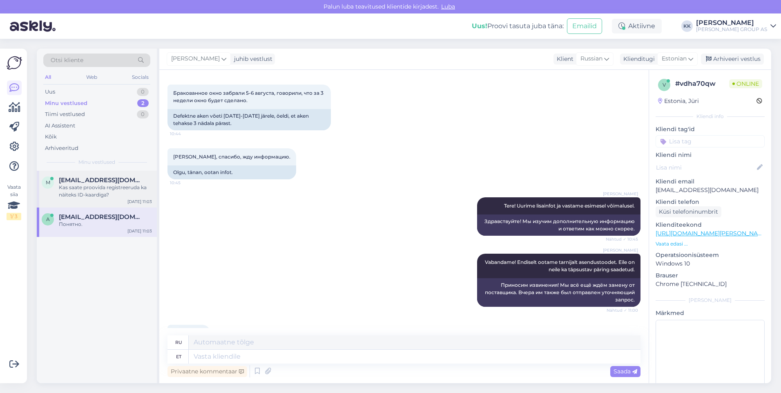
click at [88, 186] on div "Kas saate proovida registreeruda ka näiteks ID-kaardiga?" at bounding box center [105, 191] width 93 height 15
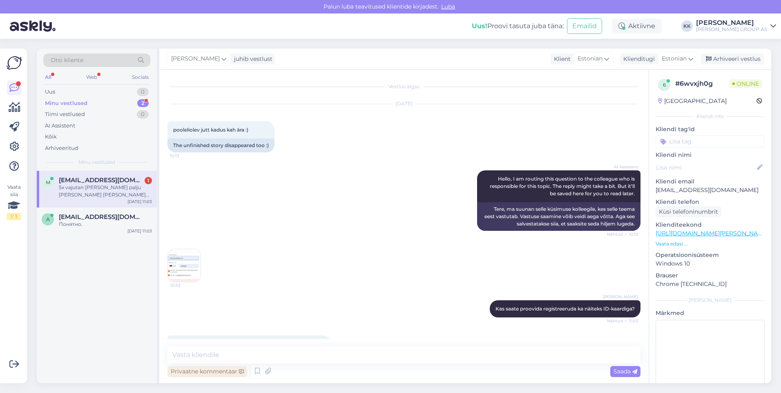
scroll to position [74, 0]
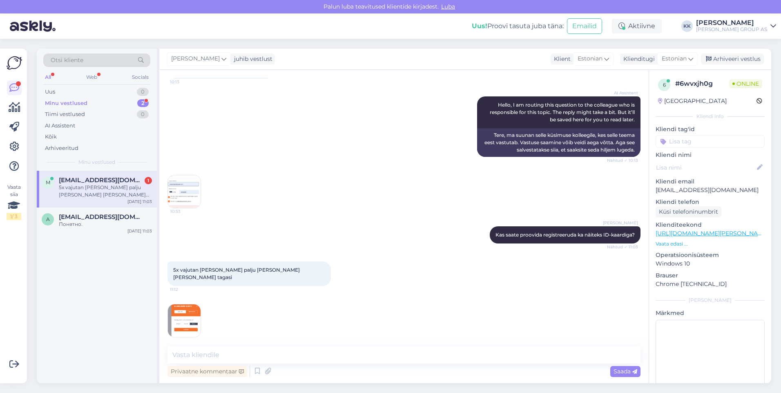
click at [183, 309] on img at bounding box center [184, 320] width 33 height 33
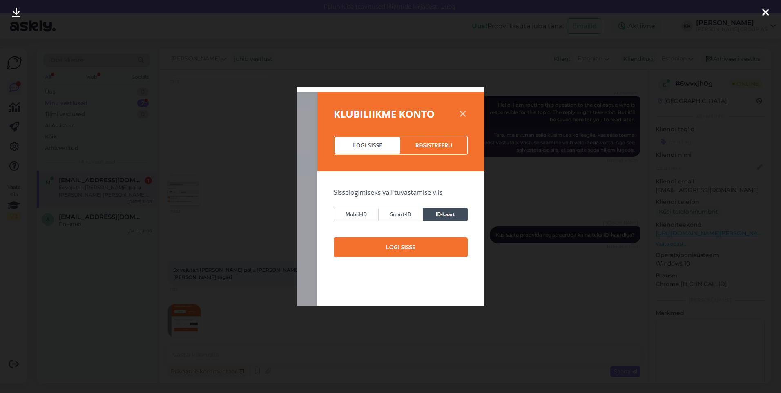
click at [765, 9] on icon at bounding box center [766, 13] width 7 height 11
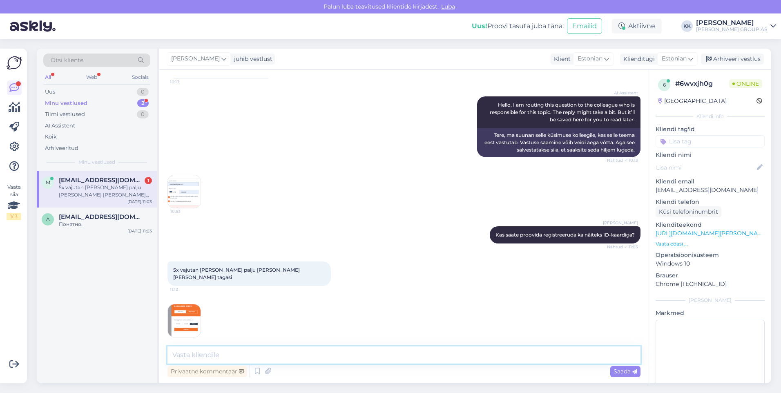
click at [190, 355] on textarea at bounding box center [404, 355] width 473 height 17
type textarea "Vabandame! Edastame selle info IT-osakonda kontrollimiseks"
click at [623, 370] on span "Saada" at bounding box center [626, 371] width 24 height 7
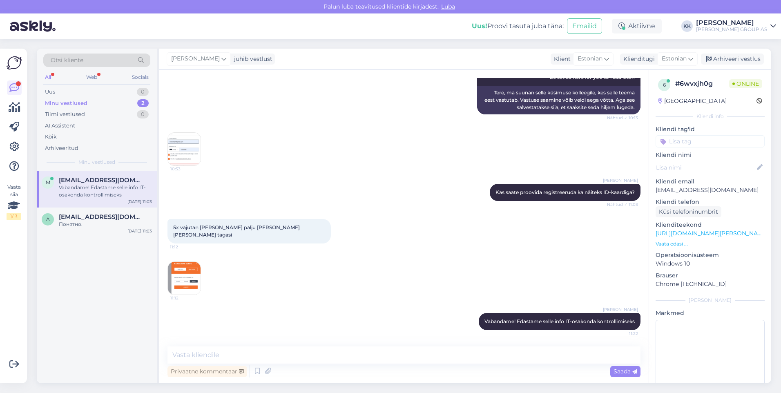
click at [189, 274] on img at bounding box center [184, 278] width 33 height 33
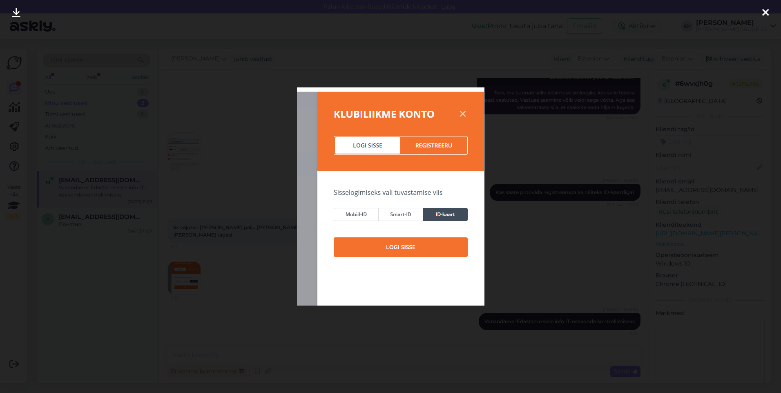
click at [772, 10] on div at bounding box center [766, 13] width 16 height 26
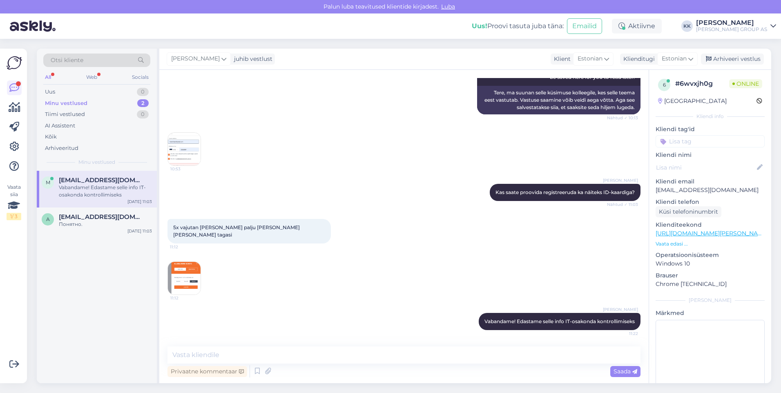
click at [197, 278] on img at bounding box center [184, 278] width 33 height 33
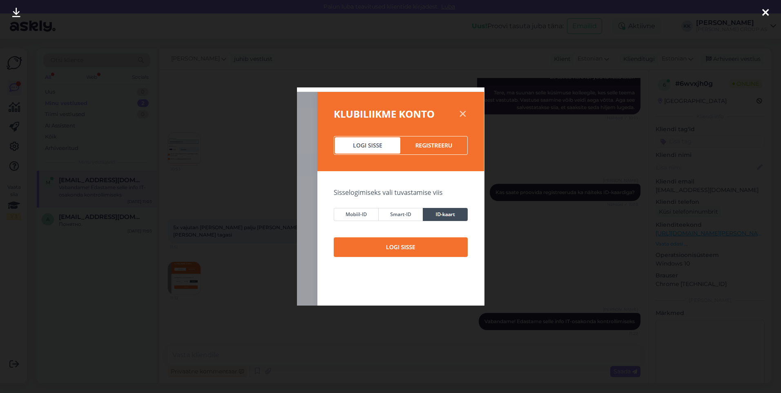
click at [765, 9] on icon at bounding box center [766, 13] width 7 height 11
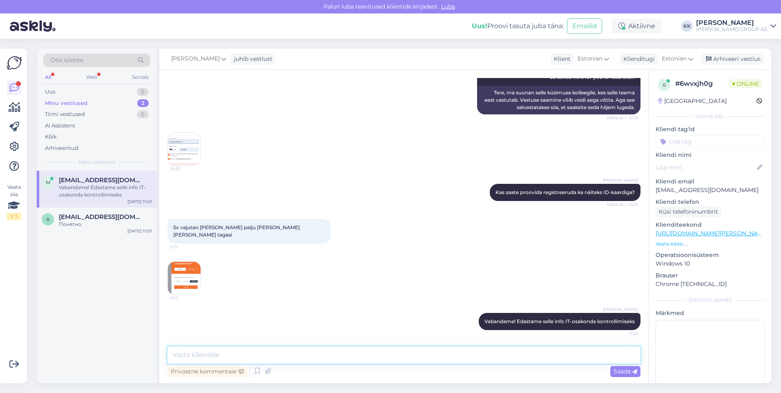
click at [188, 354] on textarea at bounding box center [404, 355] width 473 height 17
type textarea "Palun proovige ka Chrome incognito aknas Ctrl+Shift+N"
click at [619, 370] on span "Saada" at bounding box center [626, 371] width 24 height 7
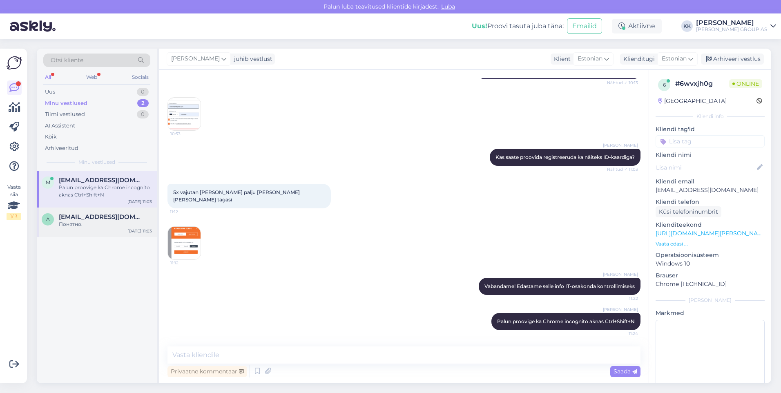
click at [85, 220] on span "[EMAIL_ADDRESS][DOMAIN_NAME]" at bounding box center [101, 216] width 85 height 7
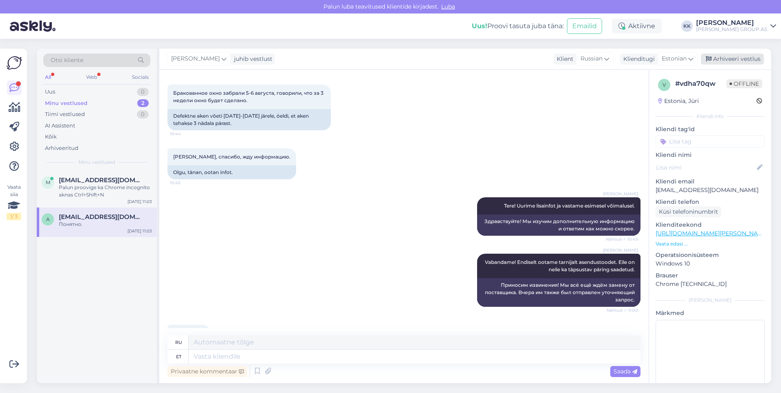
click at [726, 58] on div "Arhiveeri vestlus" at bounding box center [732, 59] width 63 height 11
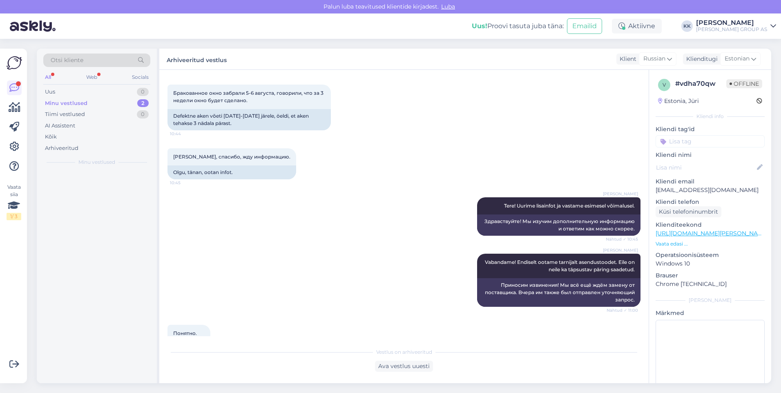
scroll to position [2560, 0]
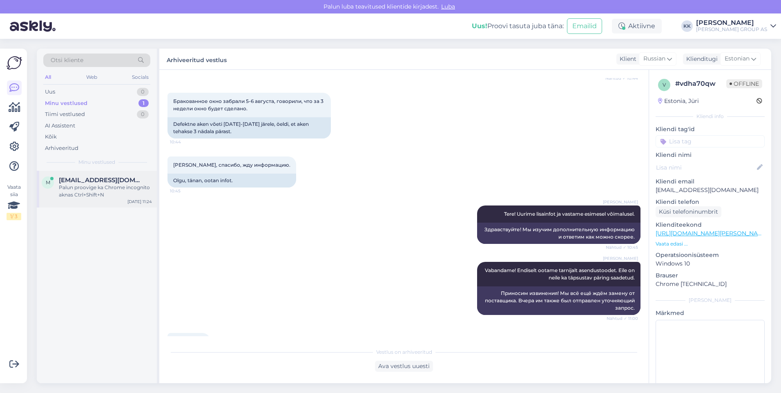
click at [94, 188] on div "Palun proovige ka Chrome incognito aknas Ctrl+Shift+N" at bounding box center [105, 191] width 93 height 15
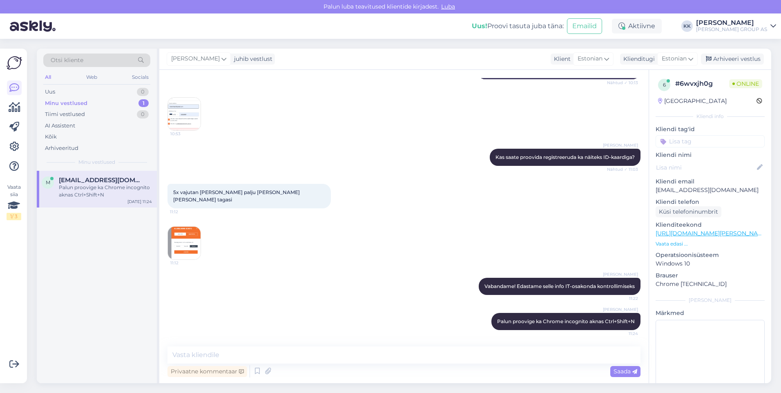
scroll to position [152, 0]
click at [74, 90] on div "Uus 1" at bounding box center [96, 91] width 107 height 11
click at [85, 183] on span "[EMAIL_ADDRESS][DOMAIN_NAME]" at bounding box center [101, 180] width 85 height 7
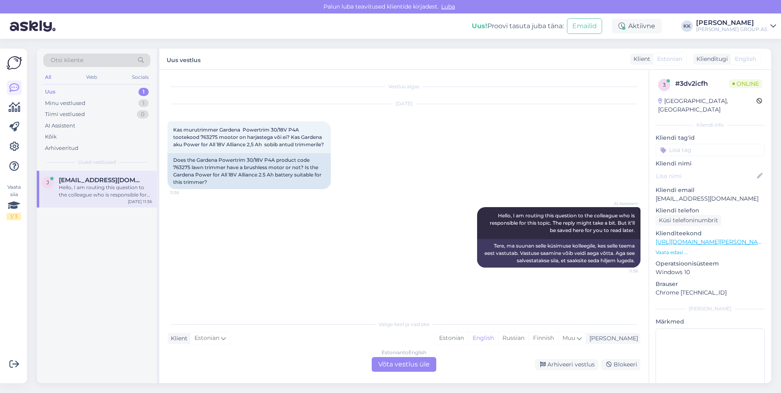
scroll to position [0, 0]
drag, startPoint x: 289, startPoint y: 136, endPoint x: 168, endPoint y: 132, distance: 120.6
click at [168, 132] on div "Kas murutrimmer Gardena Powertrim 30/18V P4A tootekood 763275 mootor on harjast…" at bounding box center [249, 137] width 163 height 32
drag, startPoint x: 168, startPoint y: 132, endPoint x: 203, endPoint y: 131, distance: 35.2
copy span "Kas murutrimmer Gardena Powertrim 30/18V P4A tootekood 763275 mootor on harjast…"
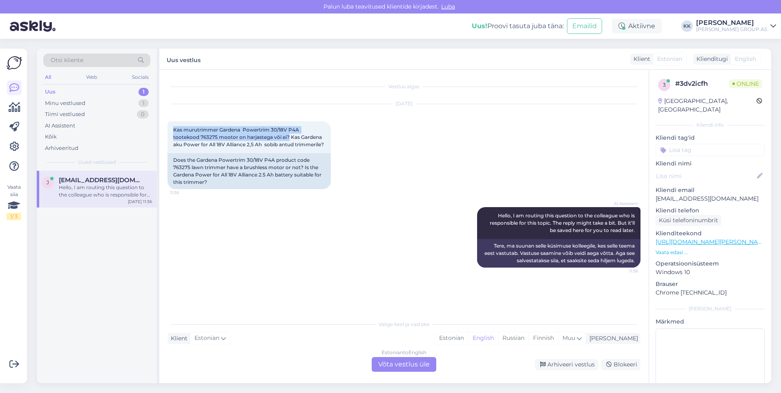
drag, startPoint x: 477, startPoint y: 339, endPoint x: 429, endPoint y: 359, distance: 52.4
click at [468, 339] on div "Estonian" at bounding box center [451, 338] width 33 height 12
click at [418, 363] on div "Estonian to Estonian Võta vestlus üle" at bounding box center [404, 364] width 65 height 15
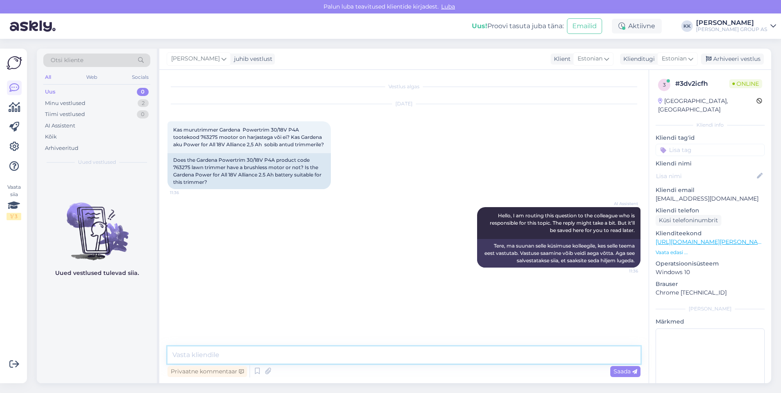
click at [203, 354] on textarea at bounding box center [404, 355] width 473 height 17
paste textarea "Selle mudeli puhul on tegemist harjadeta mootoriga"
type textarea "Selle mudeli puhul on tegemist harjadeta mootoriga"
click at [615, 368] on span "Saada" at bounding box center [626, 371] width 24 height 7
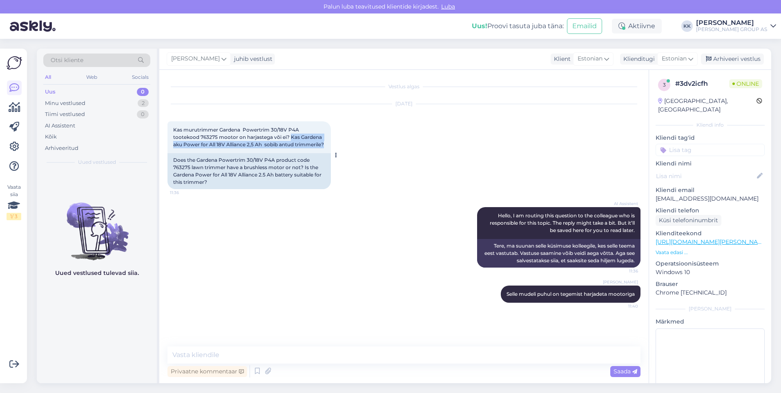
drag, startPoint x: 204, startPoint y: 152, endPoint x: 291, endPoint y: 138, distance: 87.4
click at [291, 138] on div "Kas murutrimmer Gardena Powertrim 30/18V P4A tootekood 763275 mootor on harjast…" at bounding box center [249, 137] width 163 height 32
copy span "Kas Gardena aku Power for All 18V Alliance 2,5 Ah sobib antud trimmerile?"
click at [189, 357] on textarea at bounding box center [404, 355] width 473 height 17
paste textarea "Jah, Gardena Power for All 18V 2,5 Ah aku (tootekood 14903-20) sobib suurepäras…"
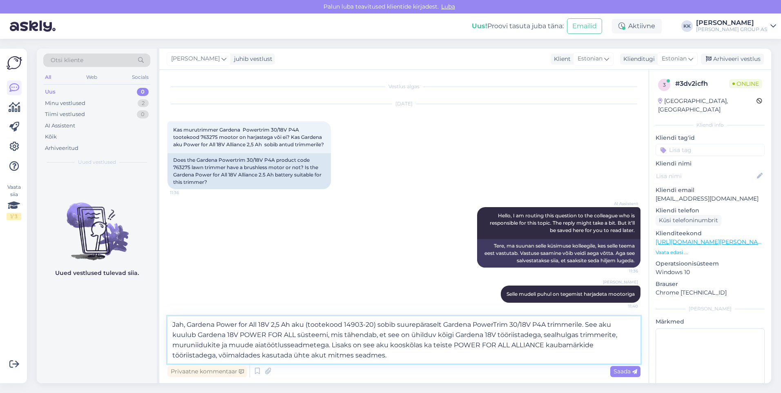
drag, startPoint x: 377, startPoint y: 325, endPoint x: 308, endPoint y: 325, distance: 69.1
click at [308, 325] on textarea "Jah, Gardena Power for All 18V 2,5 Ah aku (tootekood 14903-20) sobib suurepäras…" at bounding box center [404, 339] width 473 height 47
type textarea "Jah, Gardena Power for All 18V 2,5 Ah aku sobib suurepäraselt Gardena PowerTrim…"
click at [621, 370] on span "Saada" at bounding box center [626, 371] width 24 height 7
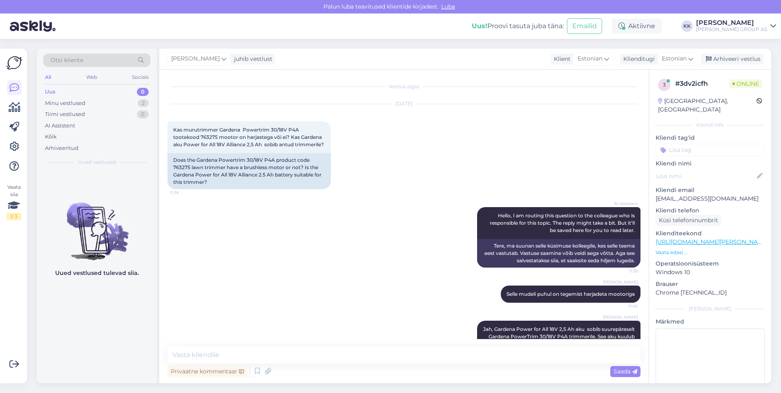
scroll to position [67, 0]
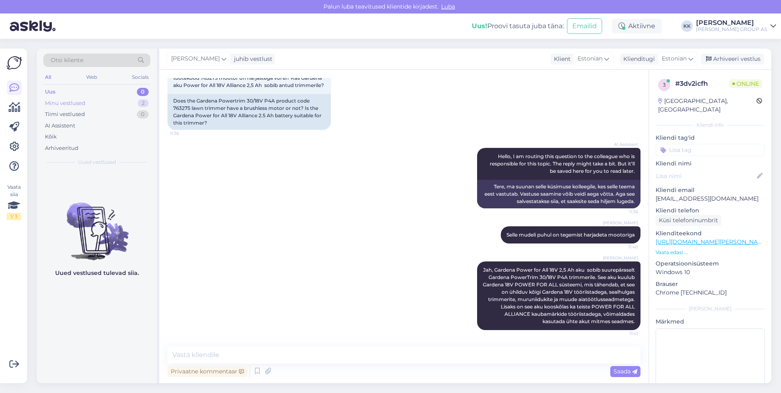
click at [59, 102] on div "Minu vestlused" at bounding box center [65, 103] width 40 height 8
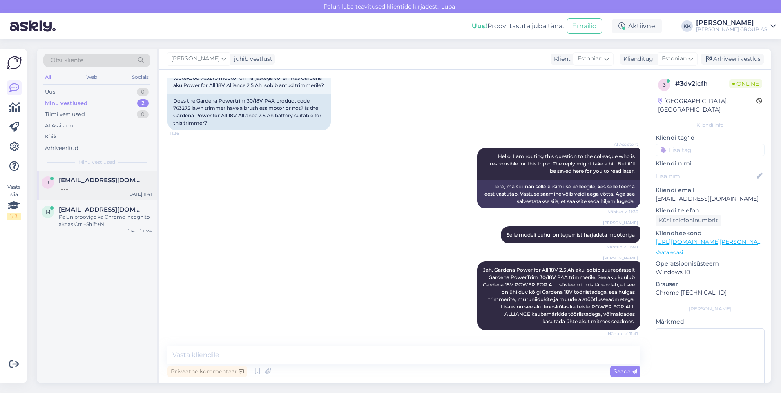
click at [94, 183] on span "[EMAIL_ADDRESS][DOMAIN_NAME]" at bounding box center [101, 180] width 85 height 7
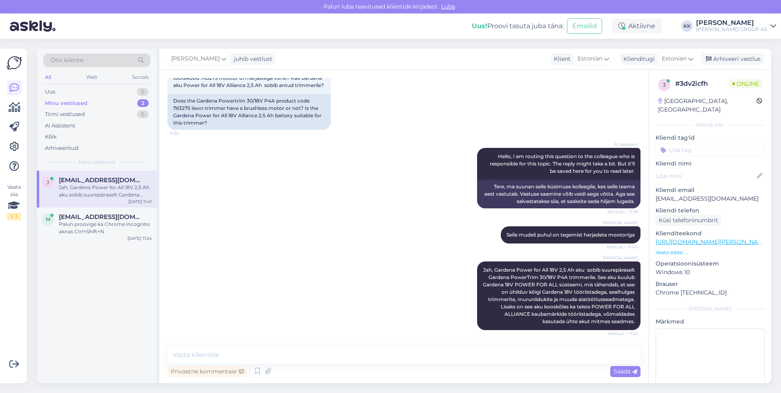
scroll to position [102, 0]
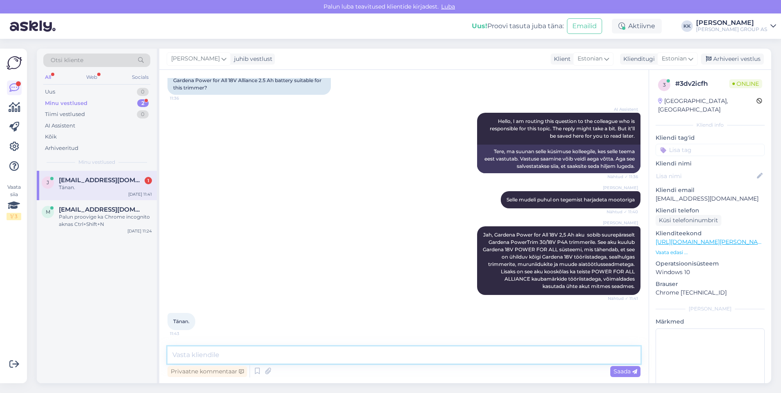
click at [181, 353] on textarea at bounding box center [404, 355] width 473 height 17
type textarea "Palun! Kena päeva jätku!"
click at [618, 372] on span "Saada" at bounding box center [626, 371] width 24 height 7
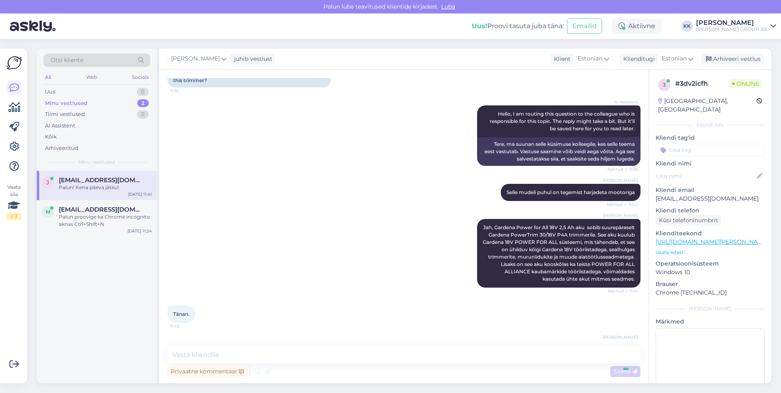
scroll to position [137, 0]
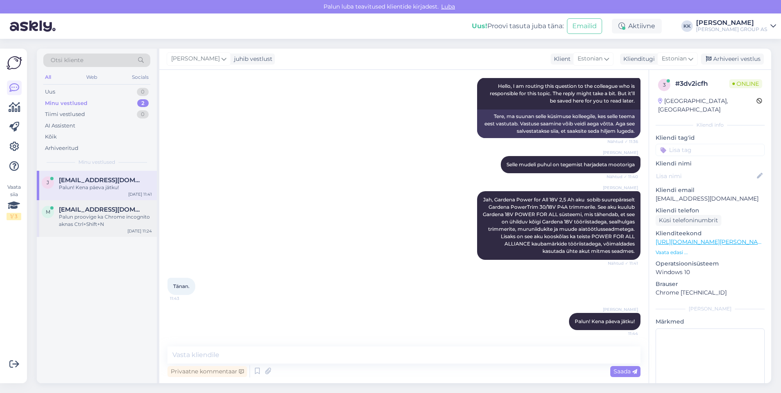
click at [97, 215] on div "Palun proovige ka Chrome incognito aknas Ctrl+Shift+N" at bounding box center [105, 220] width 93 height 15
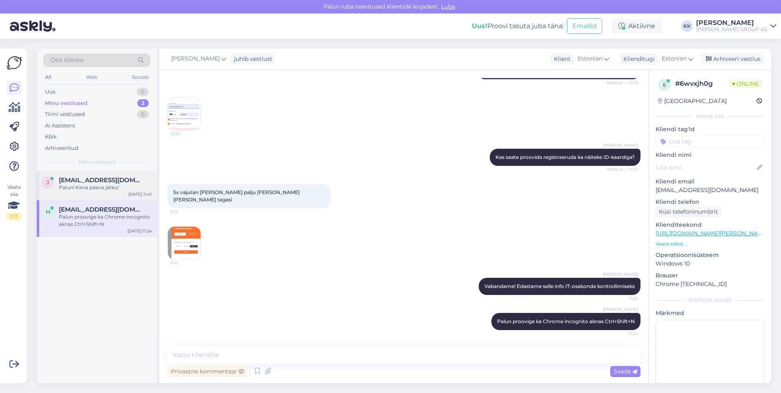
click at [85, 180] on span "[EMAIL_ADDRESS][DOMAIN_NAME]" at bounding box center [101, 180] width 85 height 7
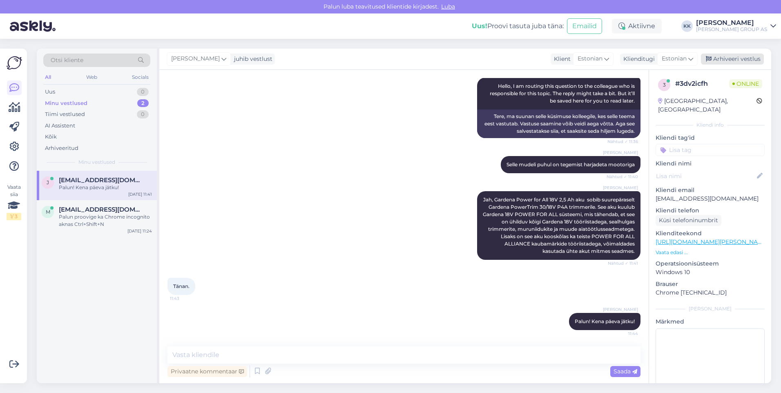
click at [726, 56] on div "Arhiveeri vestlus" at bounding box center [732, 59] width 63 height 11
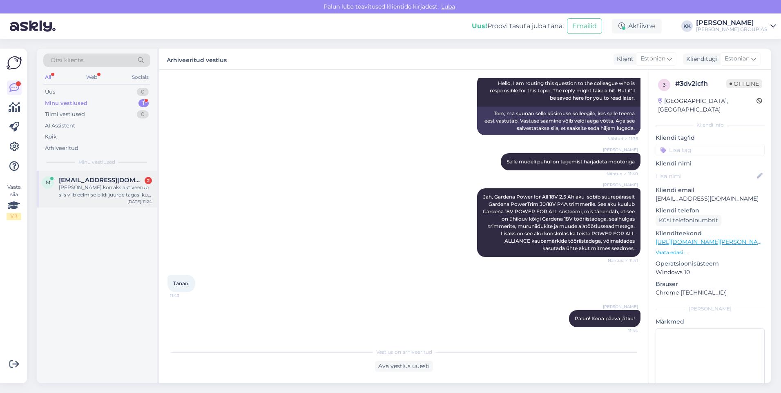
click at [87, 184] on span "[EMAIL_ADDRESS][DOMAIN_NAME]" at bounding box center [101, 180] width 85 height 7
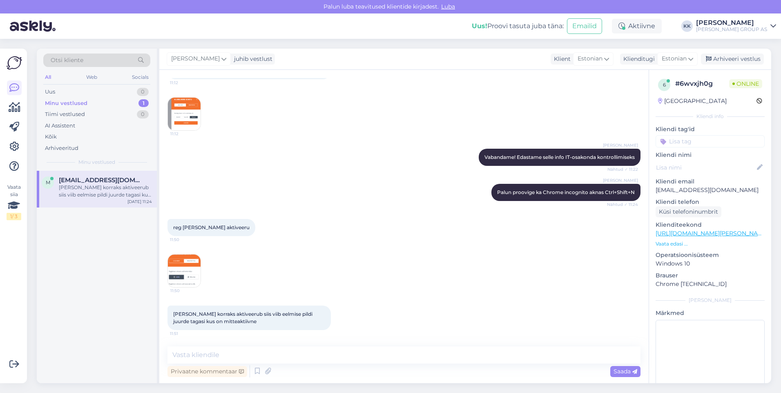
click at [187, 269] on img at bounding box center [184, 271] width 33 height 33
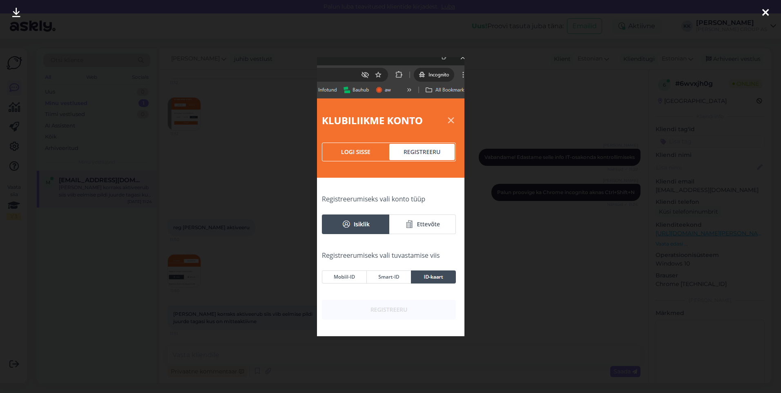
click at [765, 9] on icon at bounding box center [766, 13] width 7 height 11
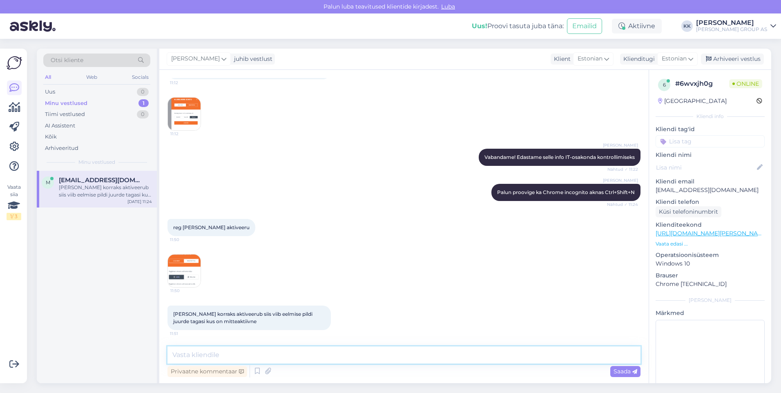
click at [195, 356] on textarea at bounding box center [404, 355] width 473 height 17
click at [460, 354] on textarea "Proovige nüüd uuesti, Teil oli eraisiku konto juba olemas, aga kontakttelefonik…" at bounding box center [404, 355] width 473 height 17
click at [478, 351] on textarea "Proovige nüüd uuesti, Teil oli eraisiku konto juba olemas, aga kontakttelefonik…" at bounding box center [404, 355] width 473 height 17
type textarea "Proovige nüüd uuesti, Teil oli eraisiku konto juba olemas, aga kontakttelefonik…"
click at [622, 371] on span "Saada" at bounding box center [626, 371] width 24 height 7
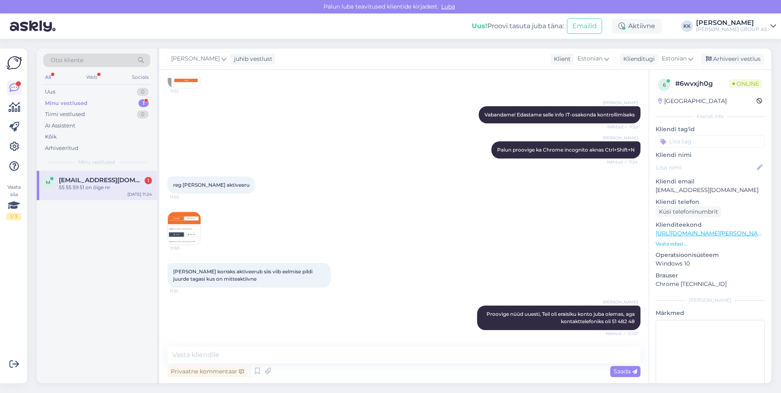
scroll to position [358, 0]
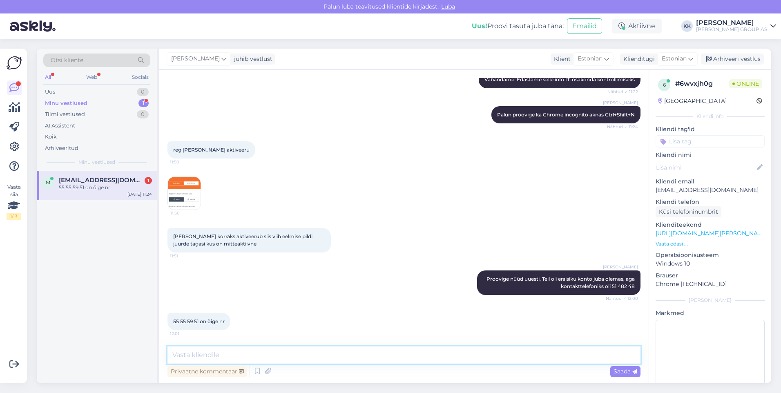
click at [187, 355] on textarea at bounding box center [404, 355] width 473 height 17
type textarea "jah, lisasime süsteemi selle numbri"
click at [623, 369] on span "Saada" at bounding box center [626, 371] width 24 height 7
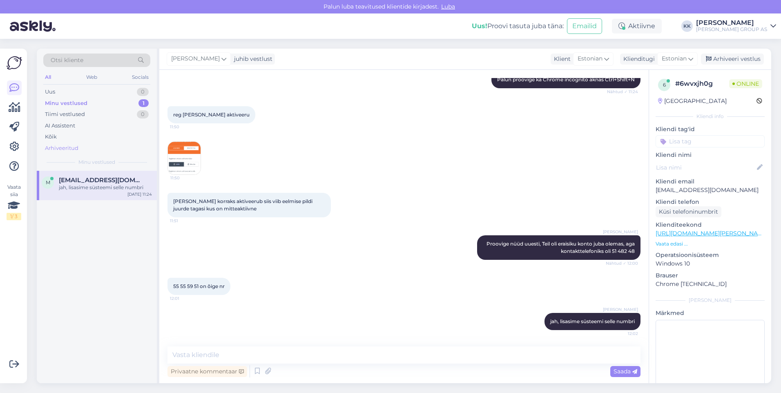
click at [58, 148] on div "Arhiveeritud" at bounding box center [62, 148] width 34 height 8
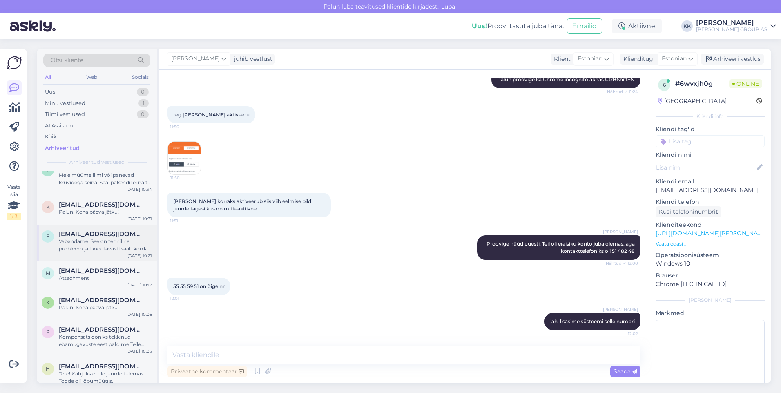
scroll to position [327, 0]
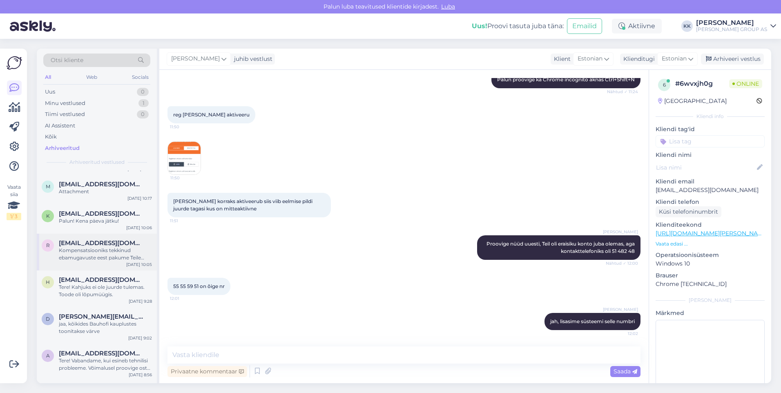
click at [92, 257] on div "Kompensatsiooniks tekkinud ebamugavuste eest pakume Teile sooduskoodi 0SSZQGXDO…" at bounding box center [105, 254] width 93 height 15
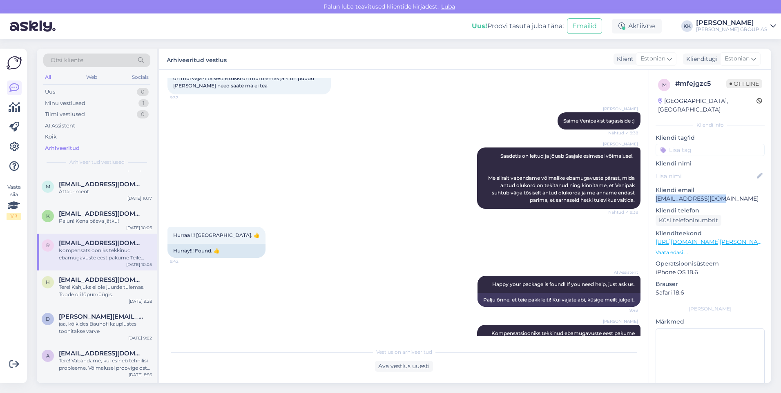
drag, startPoint x: 724, startPoint y: 188, endPoint x: 657, endPoint y: 191, distance: 67.5
click at [657, 195] on p "[EMAIL_ADDRESS][DOMAIN_NAME]" at bounding box center [710, 199] width 109 height 9
drag, startPoint x: 657, startPoint y: 191, endPoint x: 662, endPoint y: 192, distance: 5.8
copy p "[EMAIL_ADDRESS][DOMAIN_NAME]"
click at [90, 195] on div "Attachment" at bounding box center [105, 191] width 93 height 7
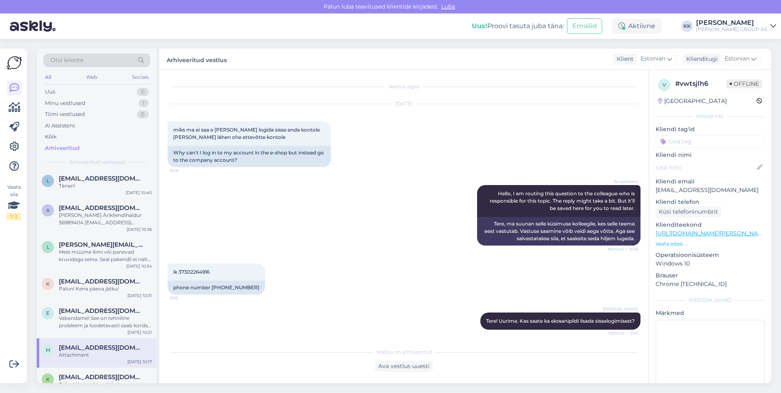
scroll to position [0, 0]
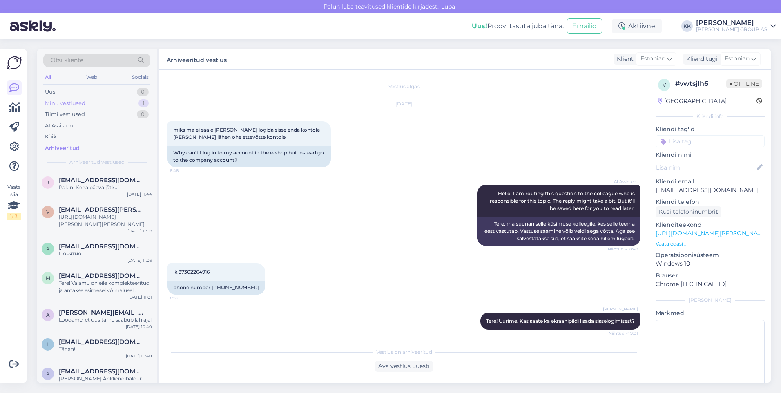
click at [69, 102] on div "Minu vestlused" at bounding box center [65, 103] width 40 height 8
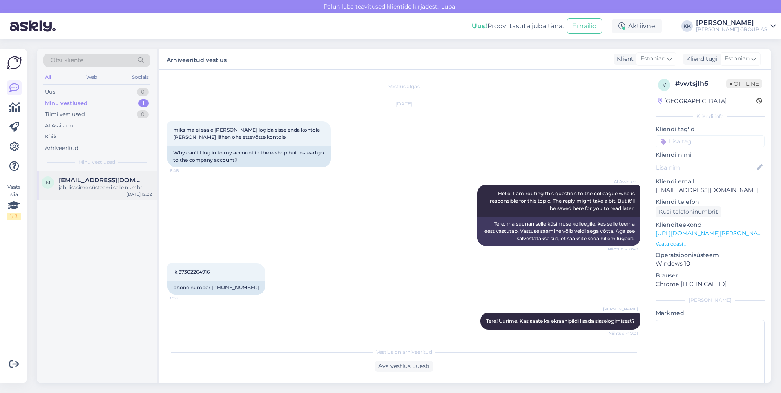
click at [114, 185] on div "jah, lisasime süsteemi selle numbri" at bounding box center [105, 187] width 93 height 7
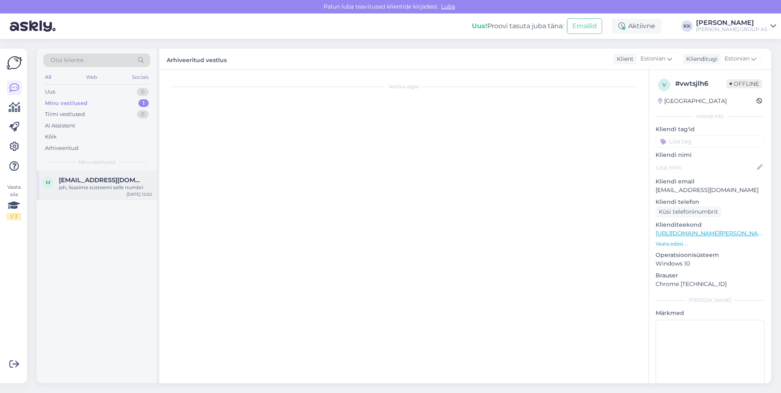
scroll to position [394, 0]
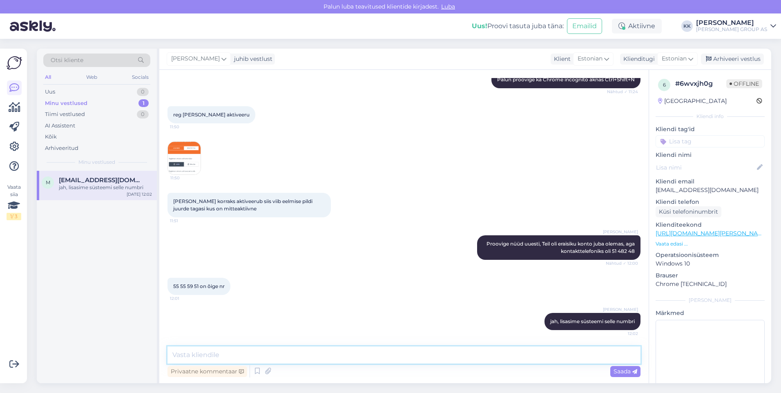
click at [192, 357] on textarea at bounding box center [404, 355] width 473 height 17
type textarea "Kas proovisite uuesti sisse logida?"
click at [623, 369] on span "Saada" at bounding box center [626, 371] width 24 height 7
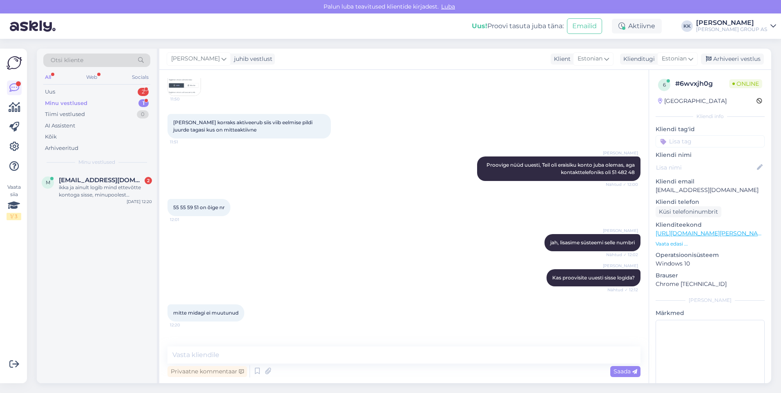
scroll to position [506, 0]
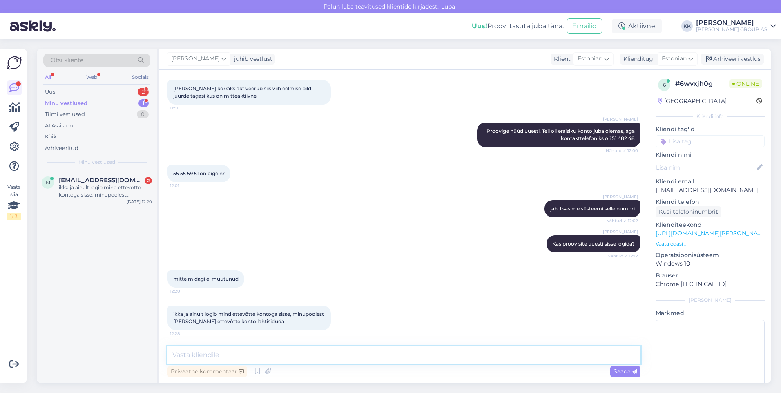
click at [213, 356] on textarea at bounding box center [404, 355] width 473 height 17
type textarea "Kustutasime eraisiku konto ära. Palun proovige uuesti registreeruda."
click at [620, 371] on span "Saada" at bounding box center [626, 371] width 24 height 7
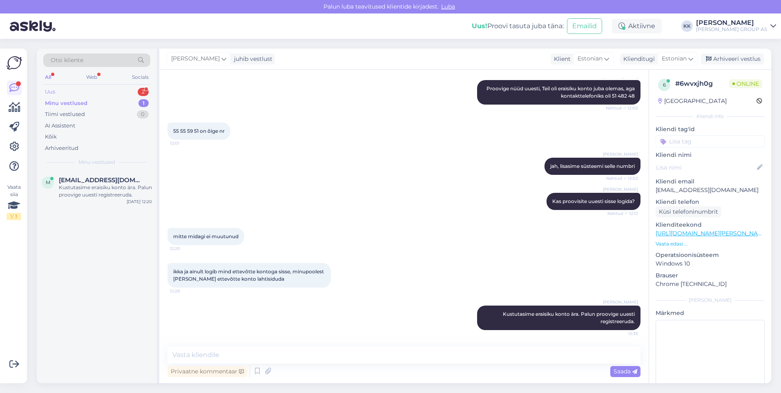
click at [67, 89] on div "Uus 2" at bounding box center [96, 91] width 107 height 11
click at [94, 224] on div "mitte sittagi ei muutunud [PERSON_NAME] jama . sisse logida ei las jne" at bounding box center [105, 228] width 93 height 15
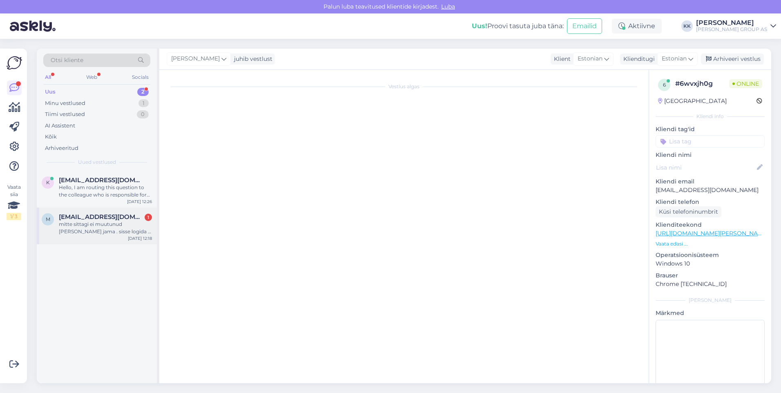
scroll to position [0, 0]
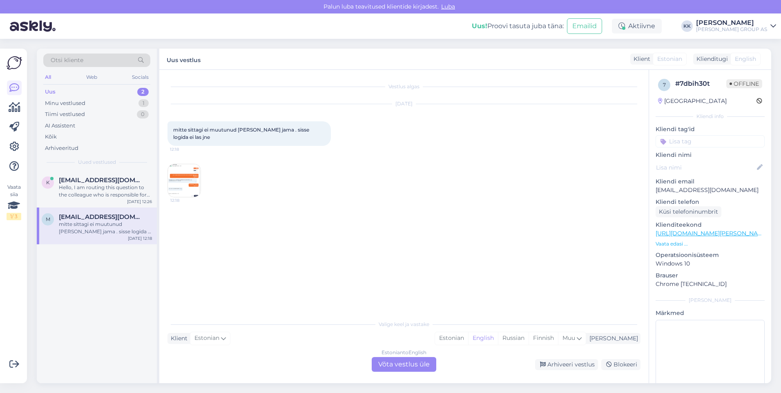
click at [188, 184] on img at bounding box center [184, 180] width 33 height 33
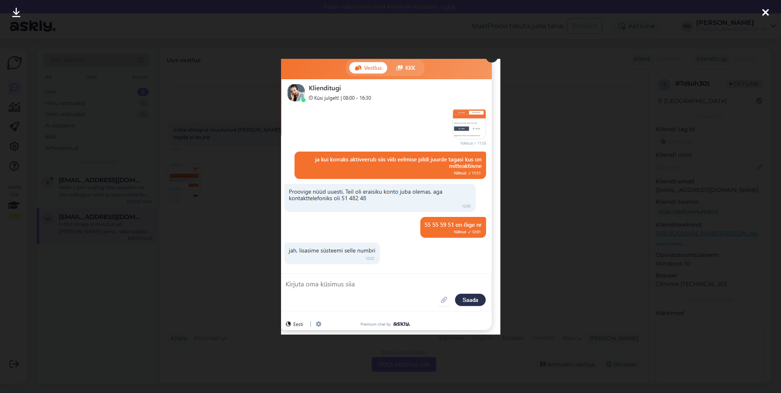
click at [762, 7] on div at bounding box center [766, 13] width 16 height 26
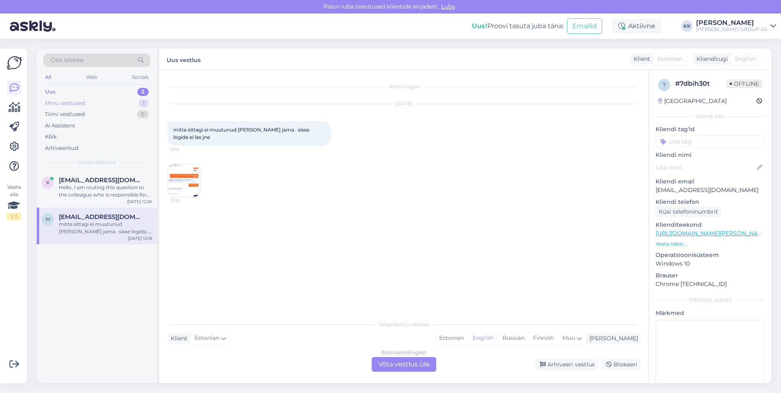
click at [69, 103] on div "Minu vestlused" at bounding box center [65, 103] width 40 height 8
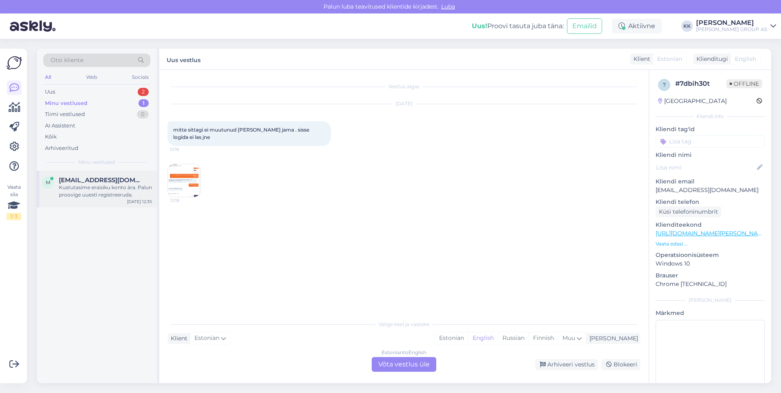
click at [95, 190] on div "Kustutasime eraisiku konto ära. Palun proovige uuesti registreeruda." at bounding box center [105, 191] width 93 height 15
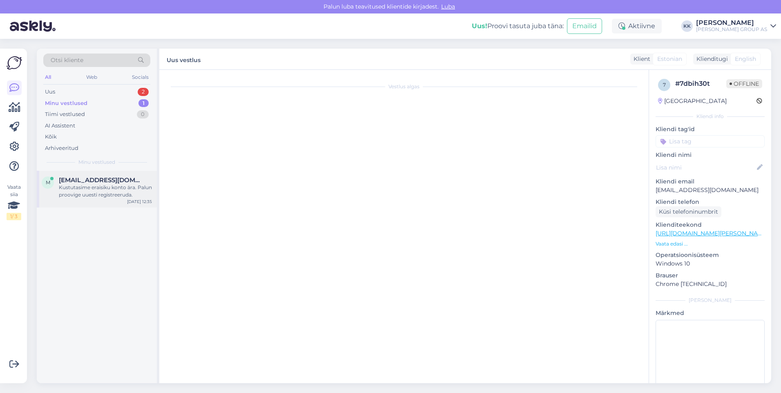
scroll to position [549, 0]
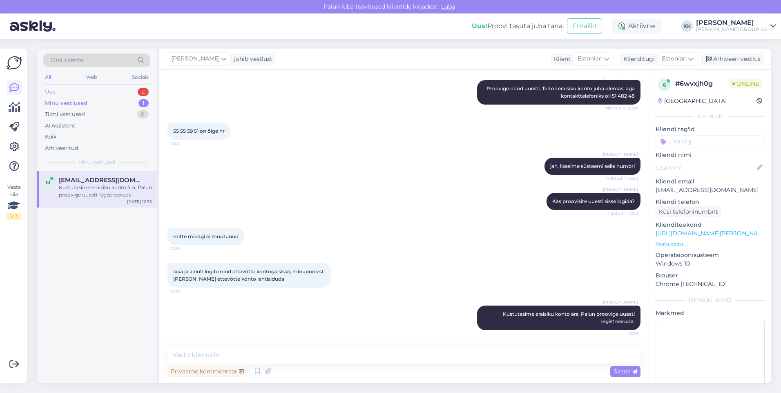
click at [55, 90] on div "Uus" at bounding box center [50, 92] width 10 height 8
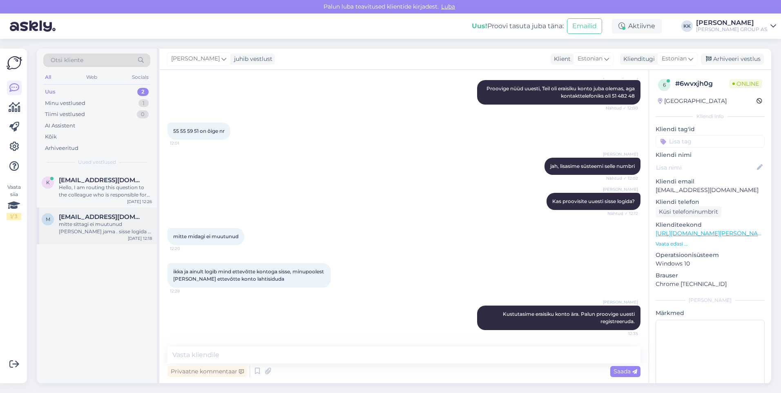
click at [90, 223] on div "mitte sittagi ei muutunud [PERSON_NAME] jama . sisse logida ei las jne" at bounding box center [105, 228] width 93 height 15
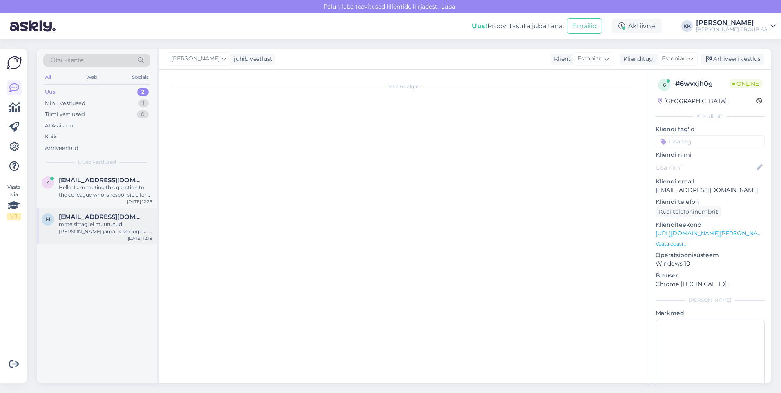
scroll to position [0, 0]
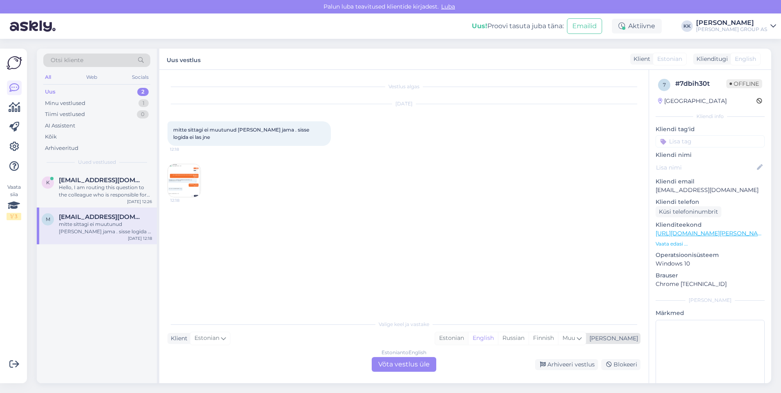
click at [468, 337] on div "Estonian" at bounding box center [451, 338] width 33 height 12
click at [407, 360] on div "Estonian to Estonian Võta vestlus üle" at bounding box center [404, 364] width 65 height 15
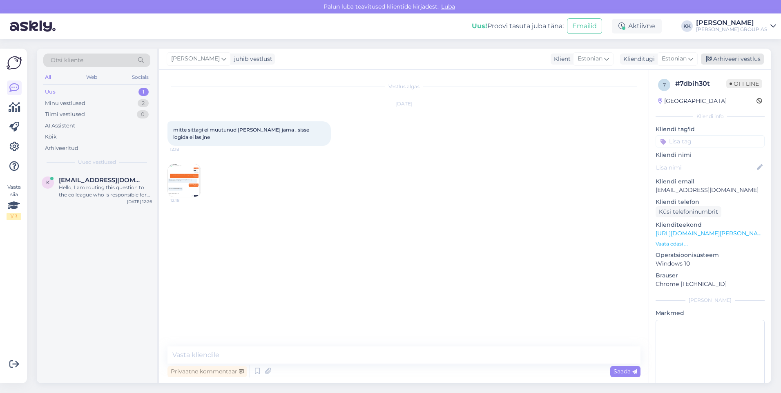
click at [731, 58] on div "Arhiveeri vestlus" at bounding box center [732, 59] width 63 height 11
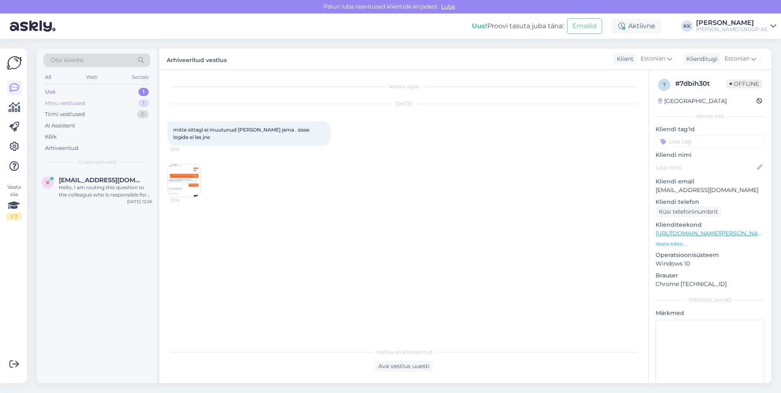
click at [65, 101] on div "Minu vestlused" at bounding box center [65, 103] width 40 height 8
click at [96, 190] on div "Kustutasime eraisiku konto ära. Palun proovige uuesti registreeruda." at bounding box center [105, 191] width 93 height 15
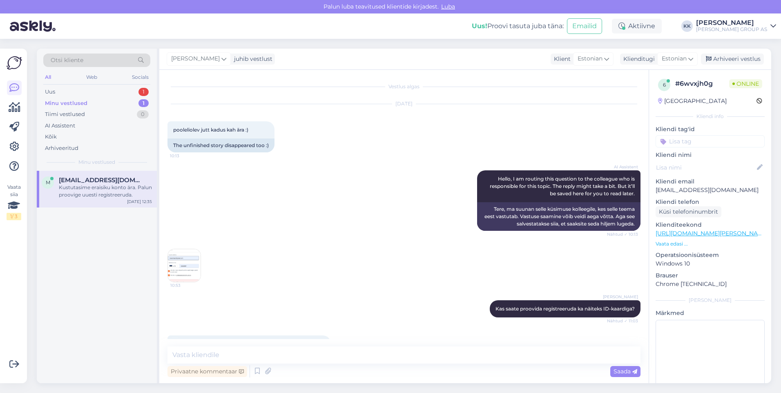
scroll to position [549, 0]
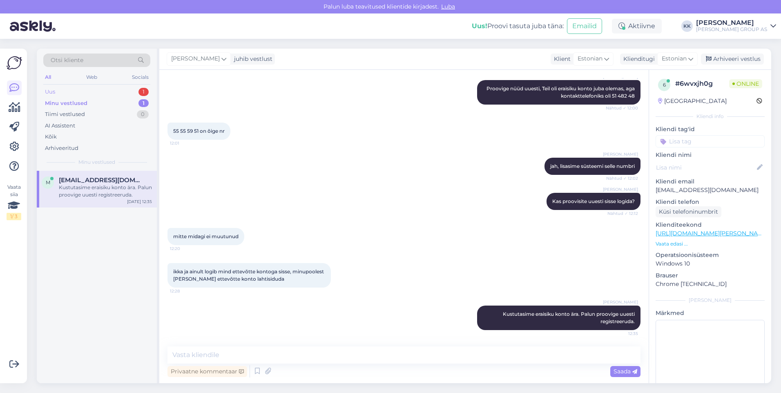
click at [60, 88] on div "Uus 1" at bounding box center [96, 91] width 107 height 11
click at [94, 192] on div "Hello, I am routing this question to the colleague who is responsible for this …" at bounding box center [105, 191] width 93 height 15
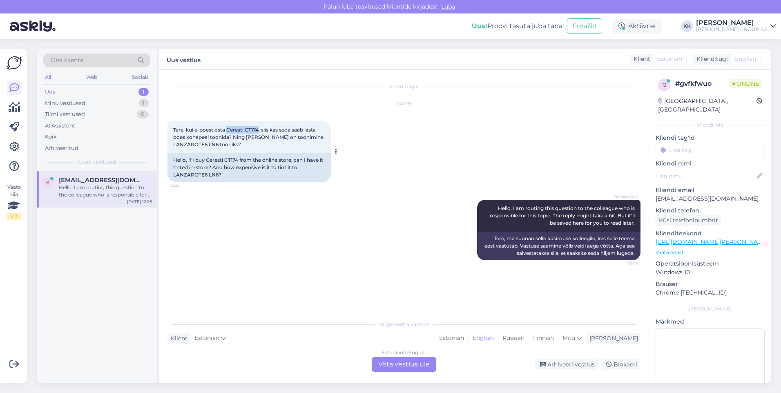
drag, startPoint x: 260, startPoint y: 128, endPoint x: 228, endPoint y: 128, distance: 31.9
click at [228, 128] on span "Tere, kui e-poest osta Ceresti CT174, siis kas seda saab lasta poes kohapeal to…" at bounding box center [249, 137] width 152 height 21
drag, startPoint x: 228, startPoint y: 128, endPoint x: 235, endPoint y: 129, distance: 6.7
click at [235, 129] on span "Tere, kui e-poest osta Ceresti CT174, siis kas seda saab lasta poes kohapeal to…" at bounding box center [249, 137] width 152 height 21
drag, startPoint x: 260, startPoint y: 130, endPoint x: 228, endPoint y: 130, distance: 31.1
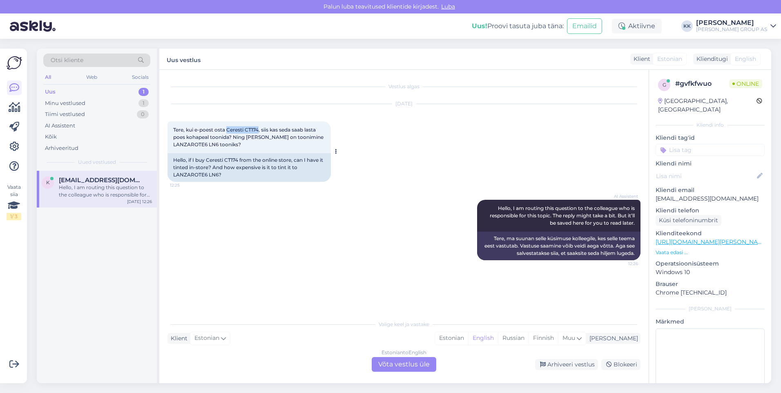
click at [228, 130] on span "Tere, kui e-poest osta Ceresti CT174, siis kas seda saab lasta poes kohapeal to…" at bounding box center [249, 137] width 152 height 21
copy span "Ceresti CT174"
click at [468, 336] on div "Estonian" at bounding box center [451, 338] width 33 height 12
click at [396, 364] on div "Estonian to Estonian Võta vestlus üle" at bounding box center [404, 364] width 65 height 15
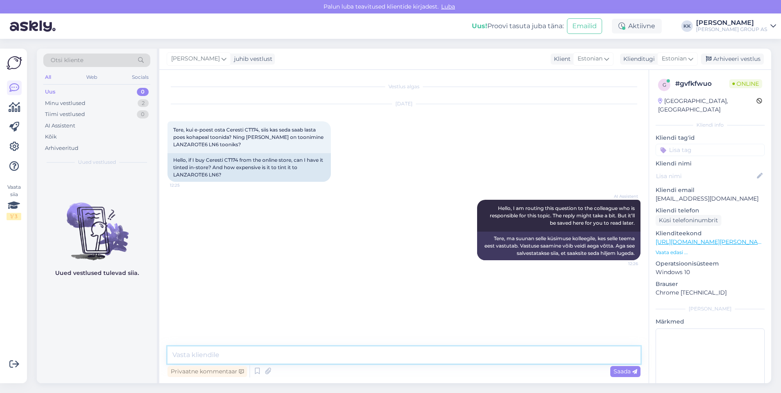
click at [196, 359] on textarea at bounding box center [404, 355] width 473 height 17
type textarea "Täpsustame kauplusest lisainfot ja vastame esimesel võimalusel."
click at [626, 371] on span "Saada" at bounding box center [626, 371] width 24 height 7
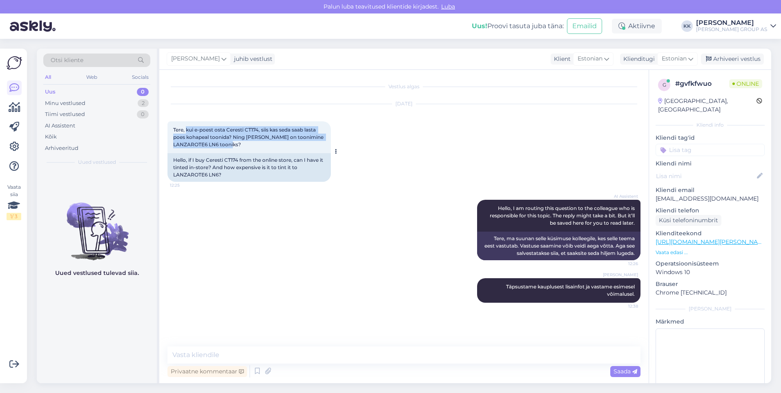
drag, startPoint x: 242, startPoint y: 143, endPoint x: 187, endPoint y: 127, distance: 56.9
click at [187, 127] on span "Tere, kui e-poest osta Ceresti CT174, siis kas seda saab lasta poes kohapeal to…" at bounding box center [249, 137] width 152 height 21
drag, startPoint x: 187, startPoint y: 127, endPoint x: 205, endPoint y: 135, distance: 19.8
copy span "kui e-poest osta Ceresti CT174, siis kas seda saab lasta poes kohapeal toonida?…"
click at [59, 101] on div "Minu vestlused" at bounding box center [65, 103] width 40 height 8
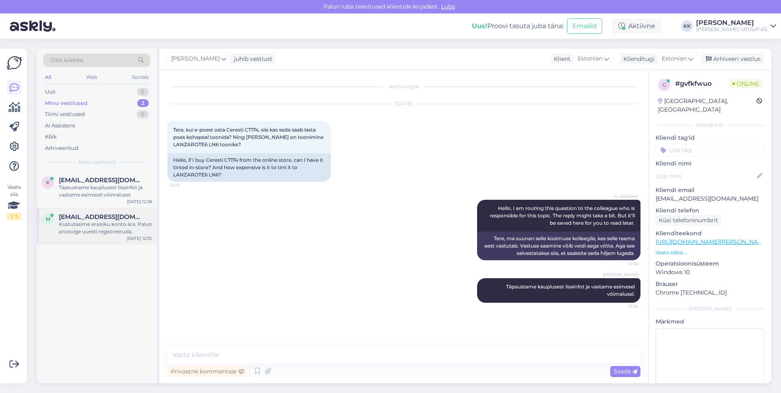
click at [98, 225] on div "Kustutasime eraisiku konto ära. Palun proovige uuesti registreeruda." at bounding box center [105, 228] width 93 height 15
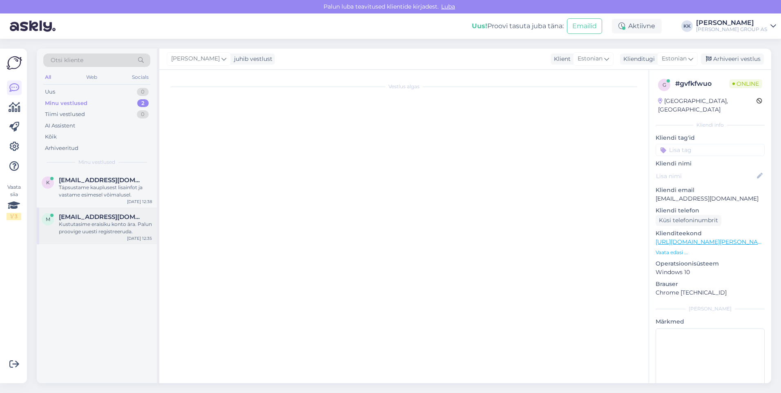
scroll to position [549, 0]
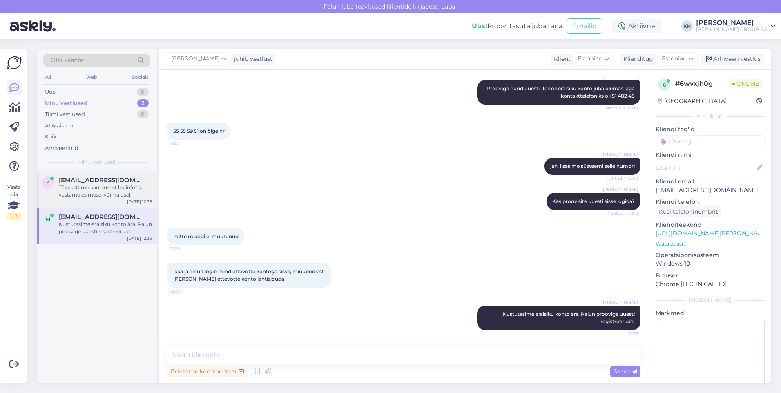
click at [94, 184] on div "Täpsustame kauplusest lisainfot ja vastame esimesel võimalusel." at bounding box center [105, 191] width 93 height 15
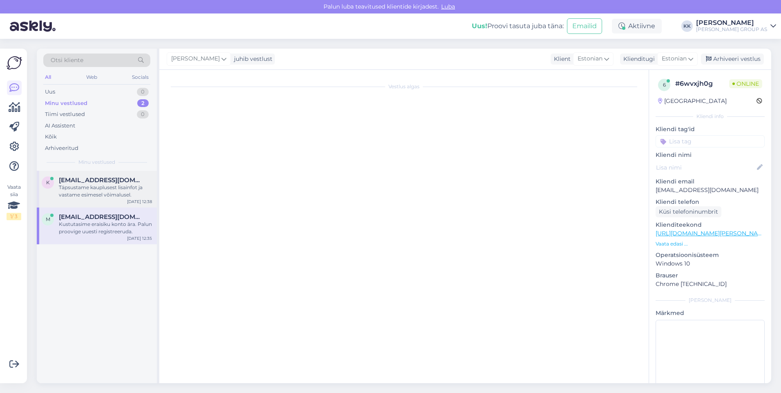
scroll to position [0, 0]
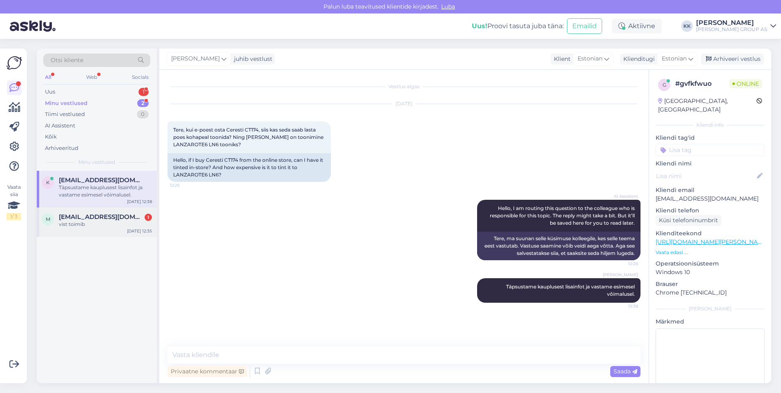
click at [90, 226] on div "vist toimib" at bounding box center [105, 224] width 93 height 7
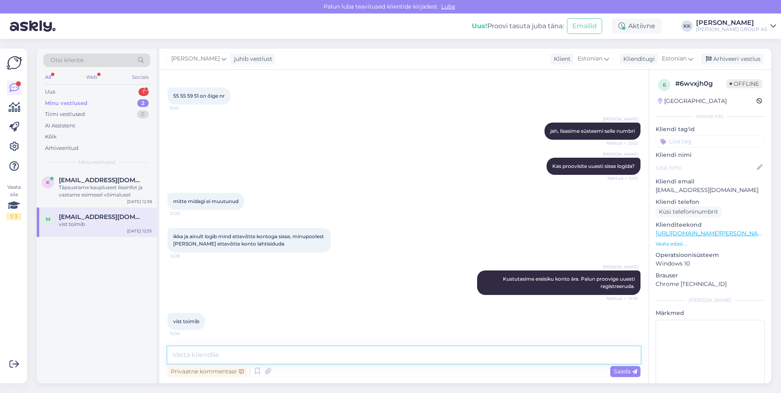
click at [192, 354] on textarea at bounding box center [404, 355] width 473 height 17
type textarea "Siis on hästi"
click at [621, 371] on span "Saada" at bounding box center [626, 371] width 24 height 7
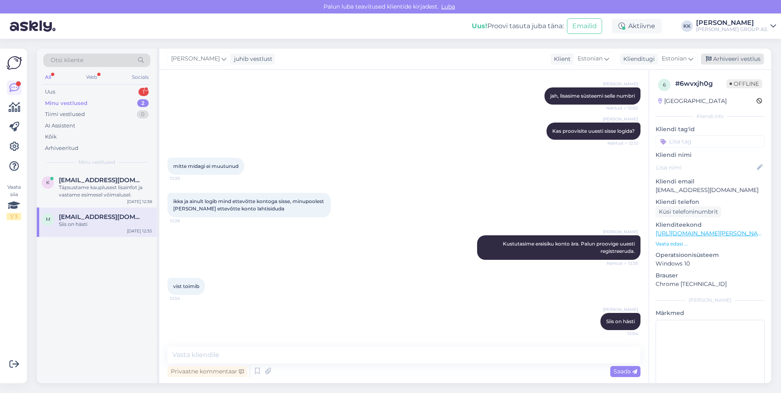
click at [730, 58] on div "Arhiveeri vestlus" at bounding box center [732, 59] width 63 height 11
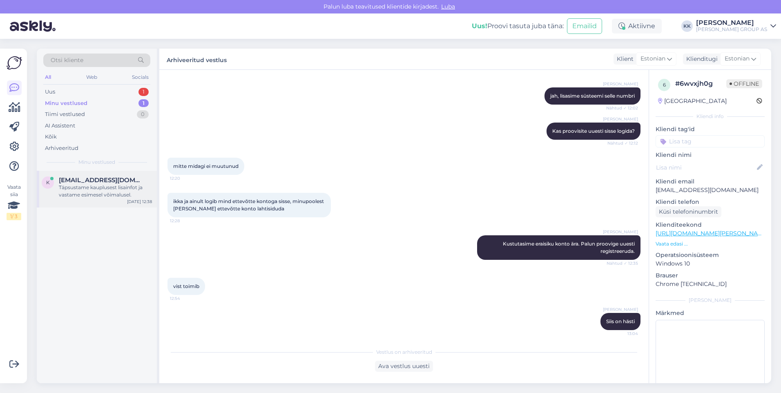
click at [79, 184] on span "[EMAIL_ADDRESS][DOMAIN_NAME]" at bounding box center [101, 180] width 85 height 7
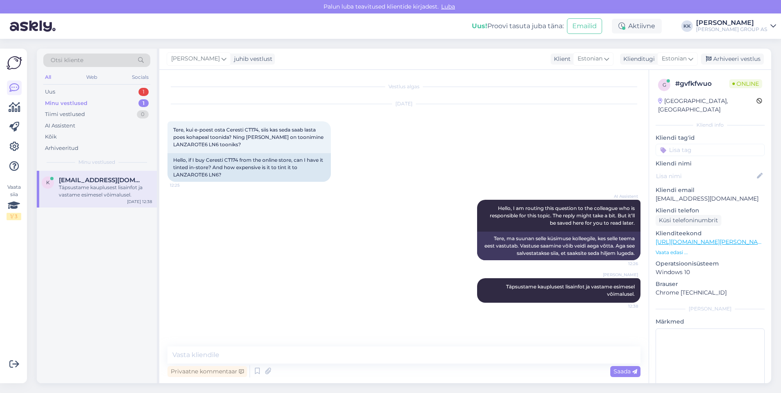
scroll to position [0, 0]
click at [199, 357] on textarea at bounding box center [404, 355] width 473 height 17
paste textarea "LN6 läheks maksma 52,50€."
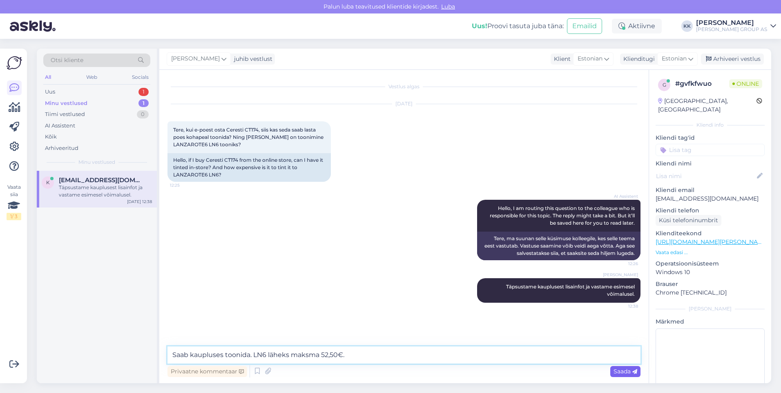
type textarea "Saab kaupluses toonida. LN6 läheks maksma 52,50€."
click at [623, 369] on span "Saada" at bounding box center [626, 371] width 24 height 7
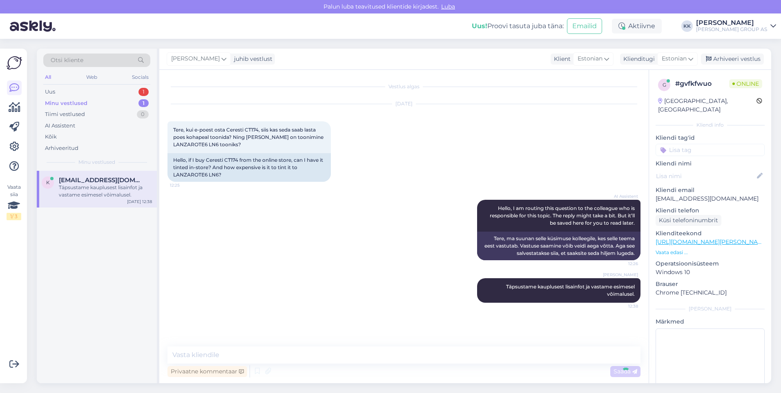
scroll to position [8, 0]
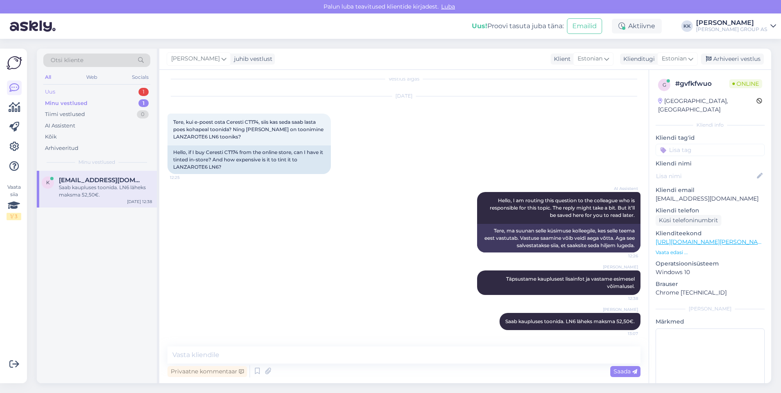
click at [60, 89] on div "Uus 1" at bounding box center [96, 91] width 107 height 11
click at [96, 186] on div "Hello, I am routing this question to the colleague who is responsible for this …" at bounding box center [105, 191] width 93 height 15
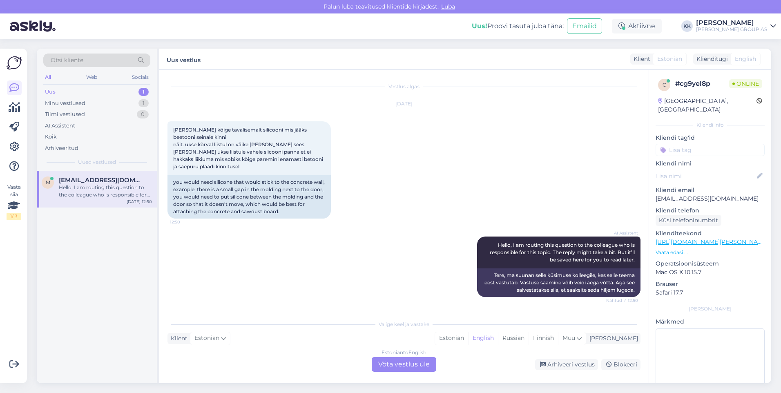
scroll to position [0, 0]
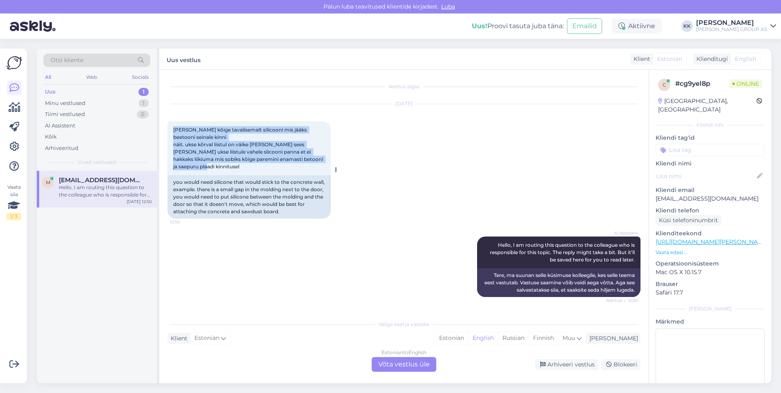
drag, startPoint x: 200, startPoint y: 165, endPoint x: 170, endPoint y: 131, distance: 44.9
click at [170, 131] on div "[PERSON_NAME] kõige tavalisemalt silicooni mis jääks beetooni seinale kinni näi…" at bounding box center [249, 148] width 163 height 54
copy span "[PERSON_NAME] kõige tavalisemalt silicooni mis jääks beetooni seinale kinni näi…"
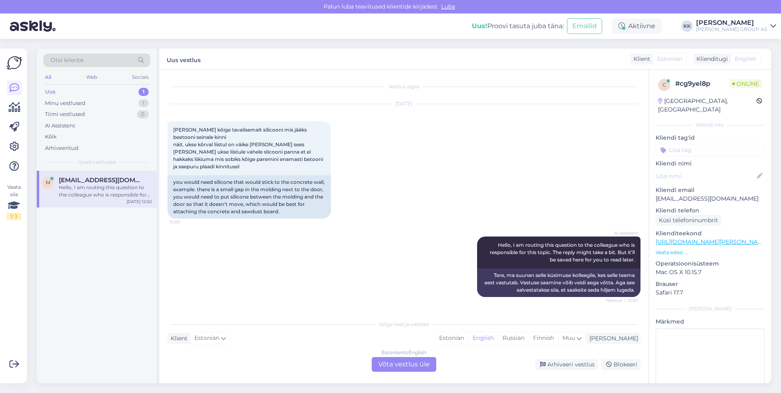
click at [234, 315] on div "Vestlus algas [DATE] [PERSON_NAME] kõige tavalisemalt silicooni mis jääks beeto…" at bounding box center [404, 226] width 490 height 313
click at [71, 104] on div "Minu vestlused" at bounding box center [65, 103] width 40 height 8
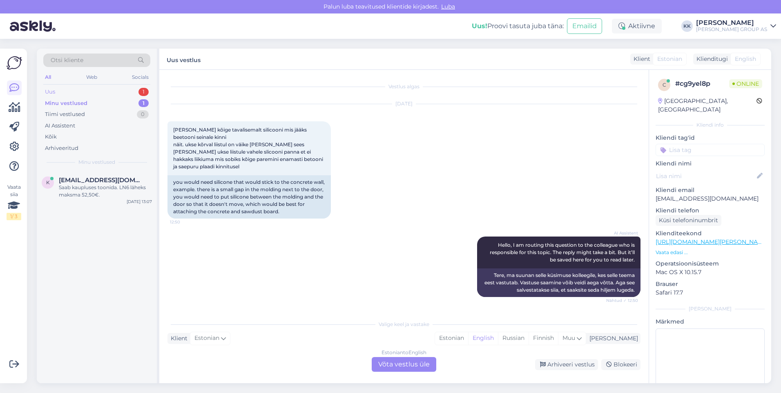
click at [67, 90] on div "Uus 1" at bounding box center [96, 91] width 107 height 11
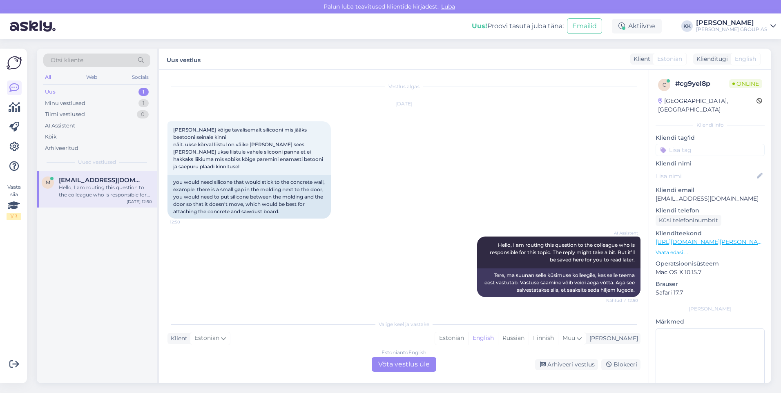
click at [95, 190] on div "Hello, I am routing this question to the colleague who is responsible for this …" at bounding box center [105, 191] width 93 height 15
click at [97, 183] on span "[EMAIL_ADDRESS][DOMAIN_NAME]" at bounding box center [101, 180] width 85 height 7
click at [67, 103] on div "Minu vestlused" at bounding box center [65, 103] width 40 height 8
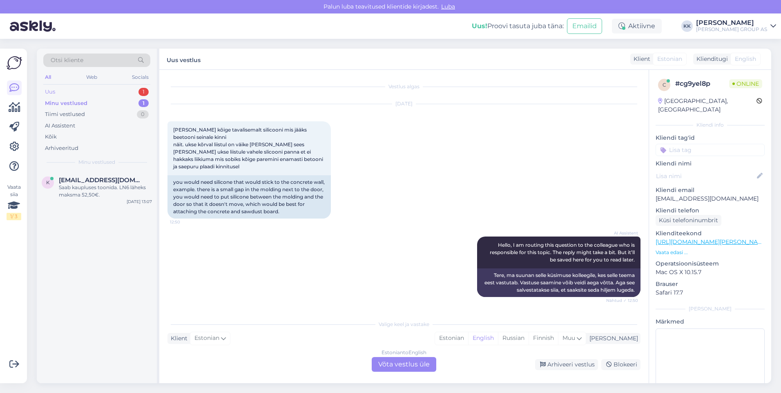
click at [63, 87] on div "Uus 1" at bounding box center [96, 91] width 107 height 11
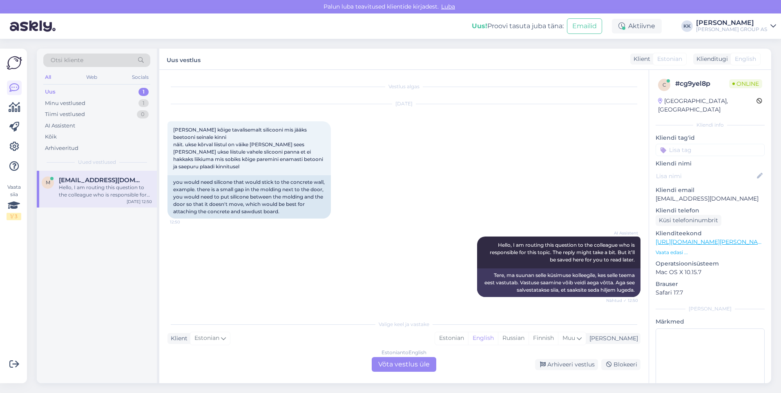
click at [99, 195] on div "Hello, I am routing this question to the colleague who is responsible for this …" at bounding box center [105, 191] width 93 height 15
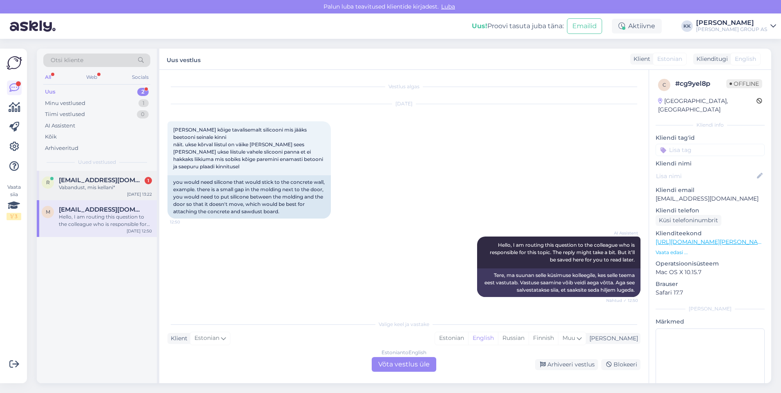
click at [85, 180] on span "[EMAIL_ADDRESS][DOMAIN_NAME]" at bounding box center [101, 180] width 85 height 7
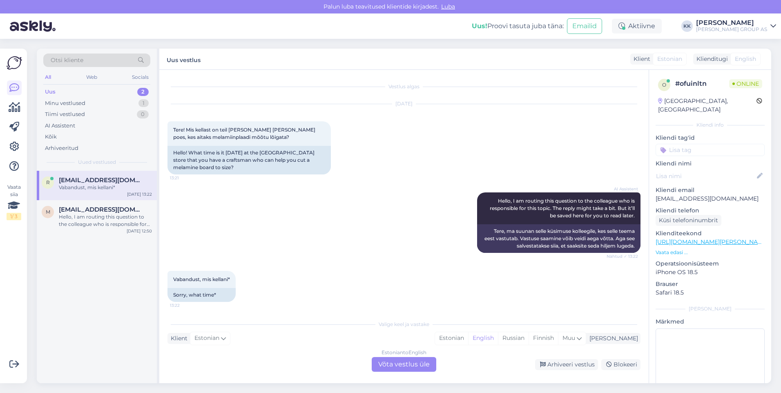
scroll to position [2, 0]
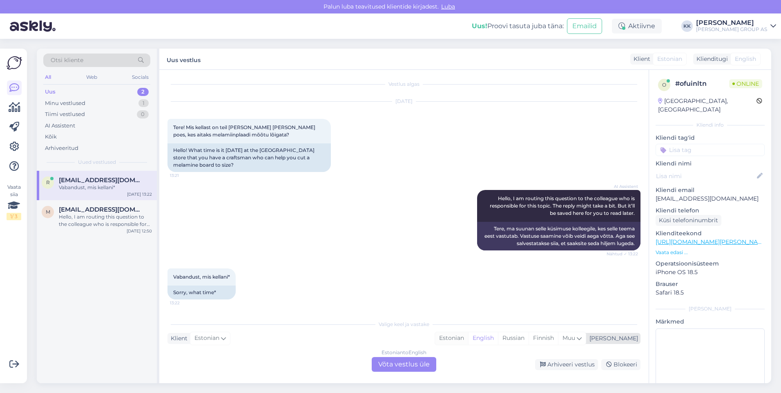
click at [468, 337] on div "Estonian" at bounding box center [451, 338] width 33 height 12
click at [410, 364] on div "Estonian to Estonian Võta vestlus üle" at bounding box center [404, 364] width 65 height 15
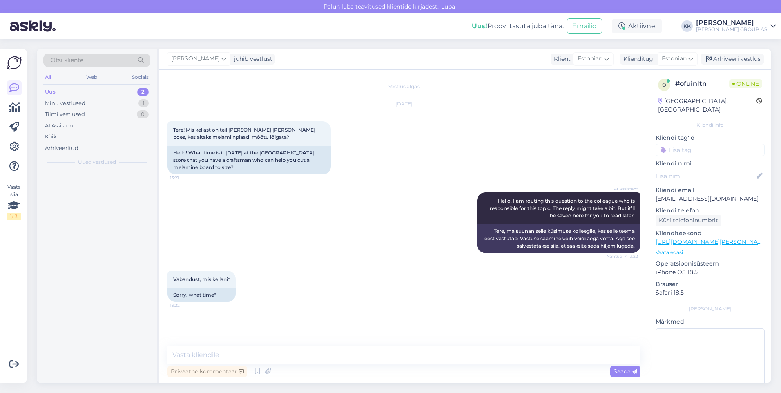
scroll to position [0, 0]
click at [213, 359] on textarea at bounding box center [404, 355] width 473 height 17
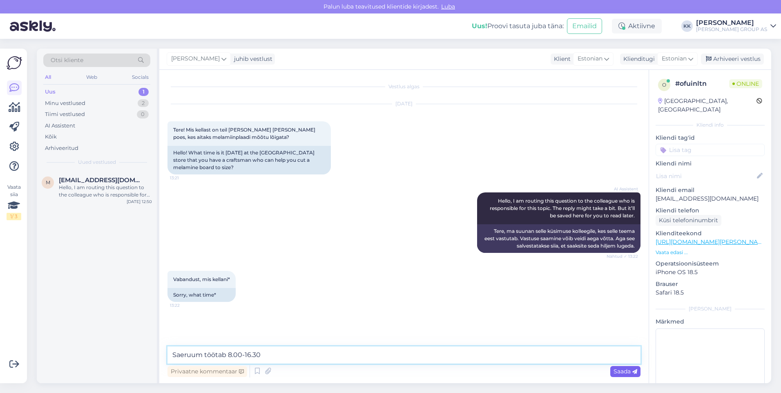
type textarea "Saeruum töötab 8.00-16.30"
click at [622, 370] on span "Saada" at bounding box center [626, 371] width 24 height 7
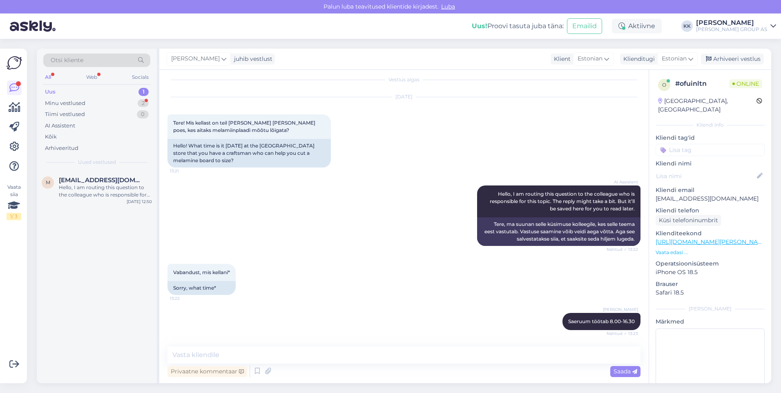
scroll to position [42, 0]
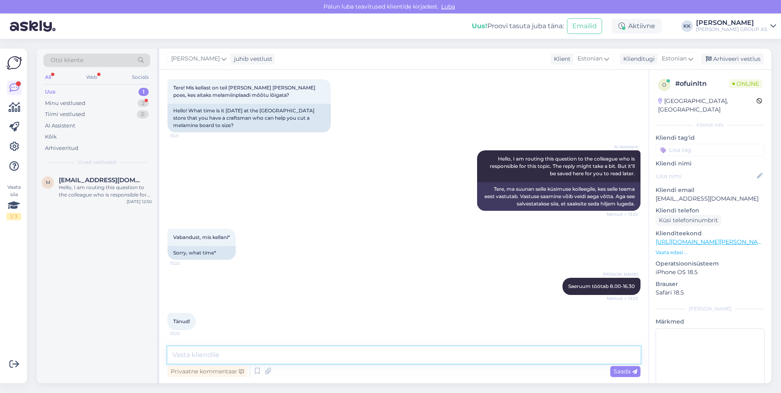
click at [199, 358] on textarea at bounding box center [404, 355] width 473 height 17
type textarea "Palun! Kena päeva jätku!"
click at [624, 369] on span "Saada" at bounding box center [626, 371] width 24 height 7
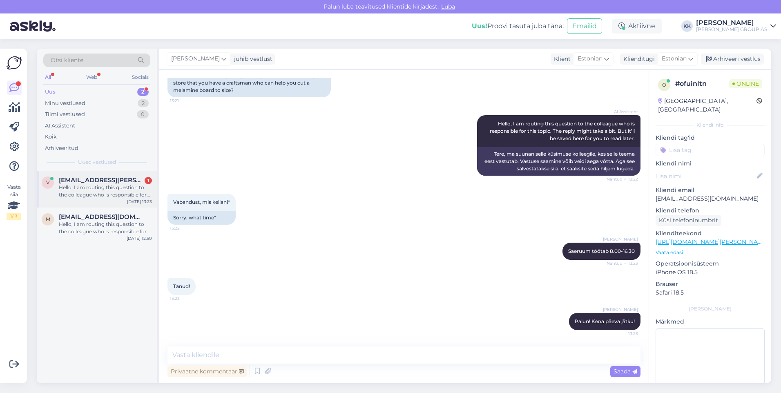
click at [106, 185] on div "Hello, I am routing this question to the colleague who is responsible for this …" at bounding box center [105, 191] width 93 height 15
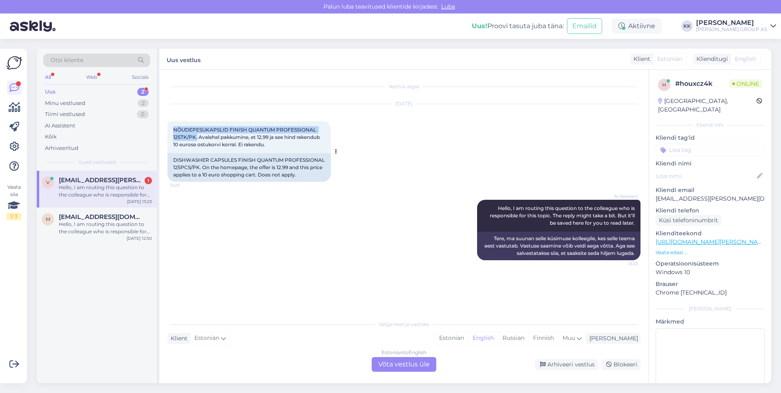
drag, startPoint x: 197, startPoint y: 137, endPoint x: 170, endPoint y: 131, distance: 26.7
click at [170, 131] on div "NÕUDEPESUKAPSLID FINISH QUANTUM PROFESSIONAL 125TK/PK. Avalehel pakkumine, et 1…" at bounding box center [249, 137] width 163 height 32
drag, startPoint x: 170, startPoint y: 131, endPoint x: 181, endPoint y: 132, distance: 10.7
copy span "NÕUDEPESUKAPSLID FINISH QUANTUM PROFESSIONAL 125TK/PK."
click at [468, 338] on div "Estonian" at bounding box center [451, 338] width 33 height 12
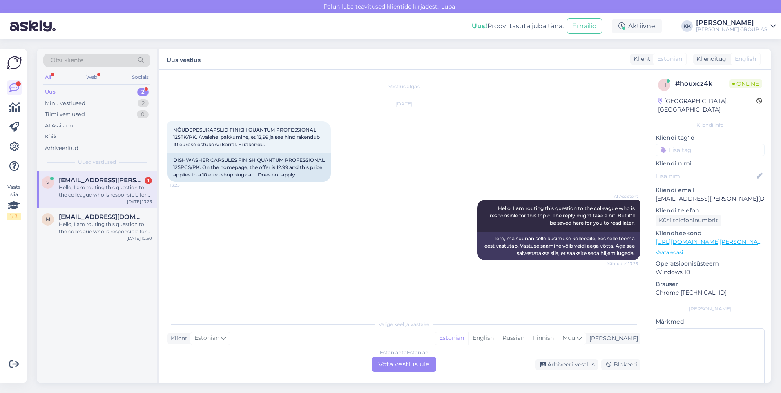
click at [405, 359] on div "Estonian to Estonian Võta vestlus üle" at bounding box center [404, 364] width 65 height 15
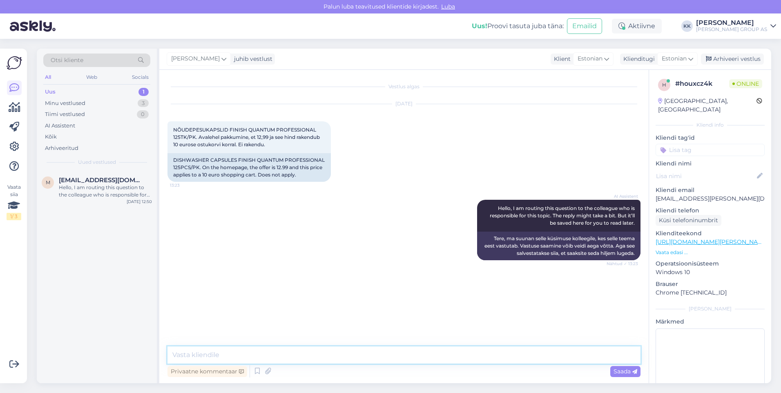
click at [202, 355] on textarea at bounding box center [404, 355] width 473 height 17
paste textarea "Kampaania kehtib valitud​​​​​​​ toodetele kuni [DATE]-[DATE] alates 10€ ostukor…"
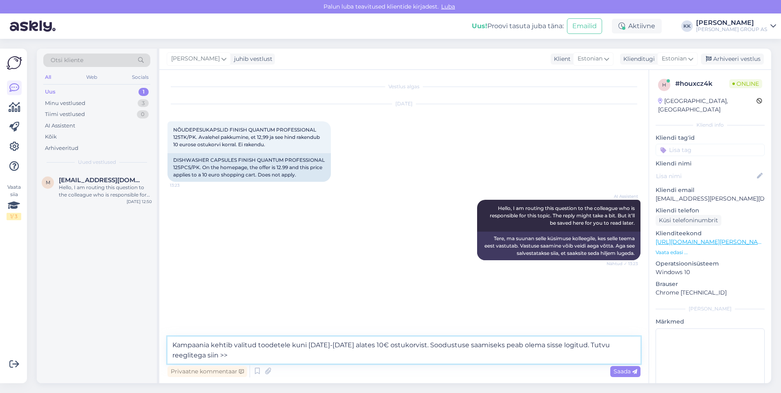
click at [233, 345] on textarea "Kampaania kehtib valitud​​​​​​​ toodetele kuni [DATE]-[DATE] alates 10€ ostukor…" at bounding box center [404, 350] width 473 height 27
drag, startPoint x: 228, startPoint y: 357, endPoint x: 433, endPoint y: 338, distance: 206.0
click at [433, 338] on textarea "Kampaania kehtis valitud​​​​​​​ toodetele kuni [DATE]-[DATE] alates 10€ ostukor…" at bounding box center [404, 350] width 473 height 27
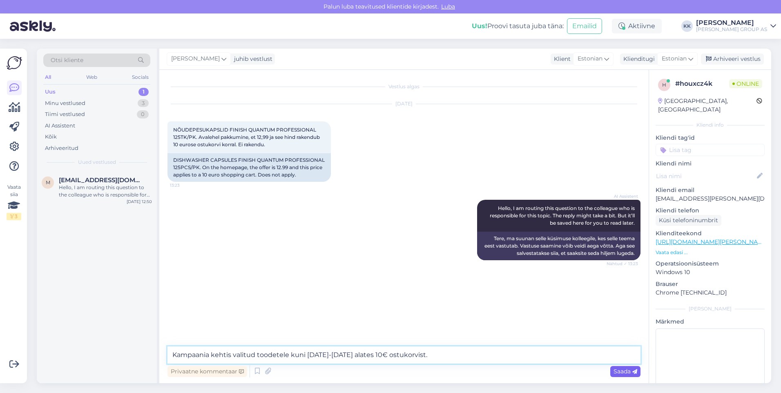
type textarea "Kampaania kehtis valitud​​​​​​​ toodetele kuni [DATE]-[DATE] alates 10€ ostukor…"
click at [623, 371] on span "Saada" at bounding box center [626, 371] width 24 height 7
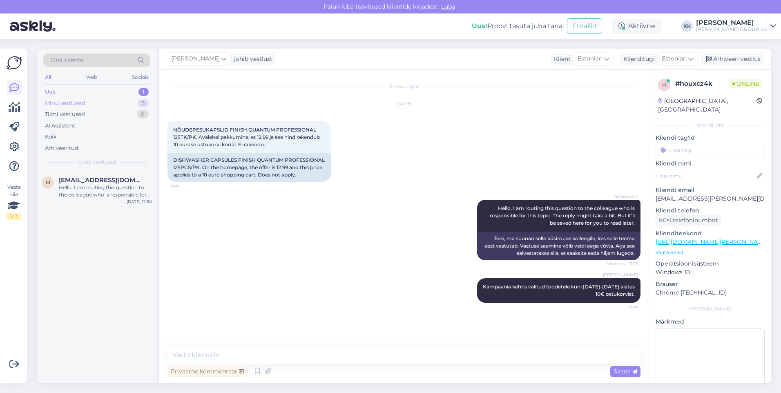
click at [73, 101] on div "Minu vestlused" at bounding box center [65, 103] width 40 height 8
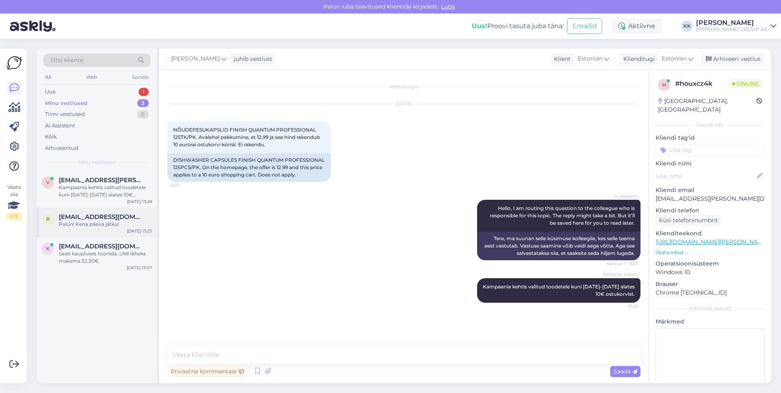
click at [92, 219] on span "[EMAIL_ADDRESS][DOMAIN_NAME]" at bounding box center [101, 216] width 85 height 7
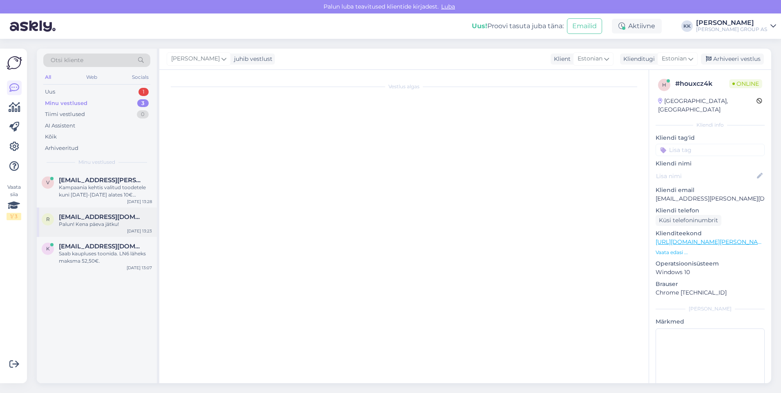
scroll to position [77, 0]
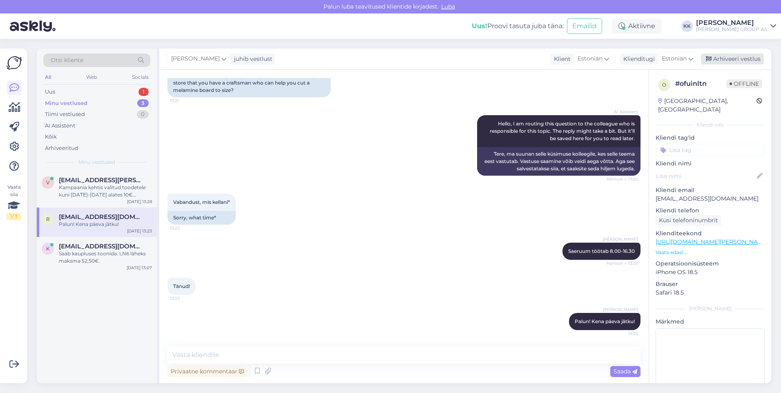
click at [739, 59] on div "Arhiveeri vestlus" at bounding box center [732, 59] width 63 height 11
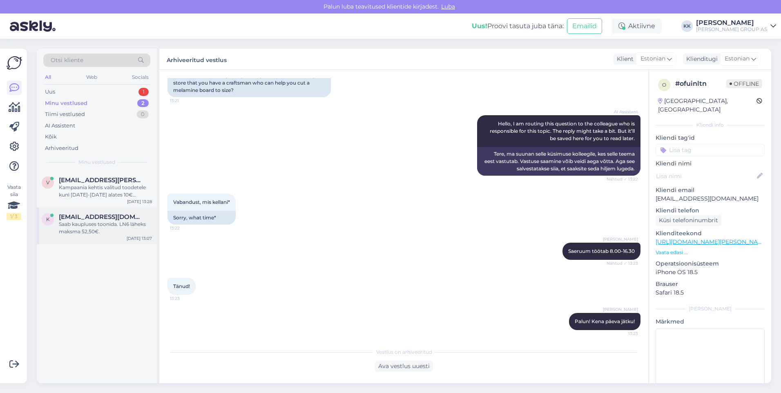
click at [81, 224] on div "Saab kaupluses toonida. LN6 läheks maksma 52,50€." at bounding box center [105, 228] width 93 height 15
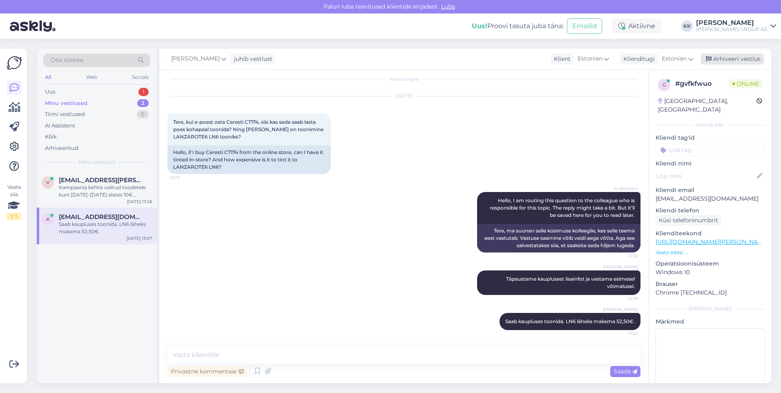
click at [725, 57] on div "Arhiveeri vestlus" at bounding box center [732, 59] width 63 height 11
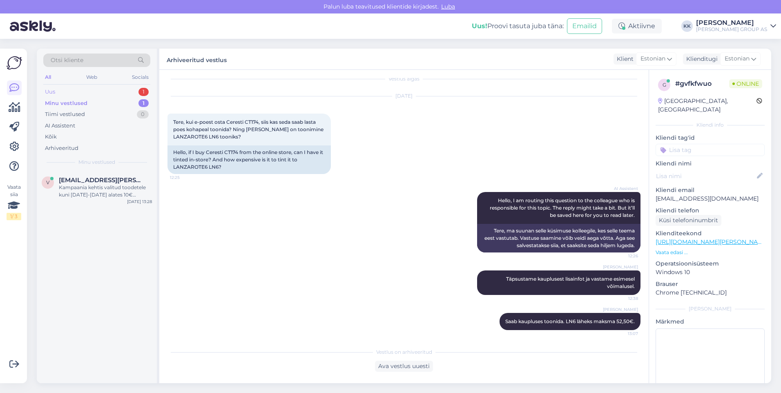
click at [65, 90] on div "Uus 1" at bounding box center [96, 91] width 107 height 11
click at [91, 189] on div "Hello, I am routing this question to the colleague who is responsible for this …" at bounding box center [105, 191] width 93 height 15
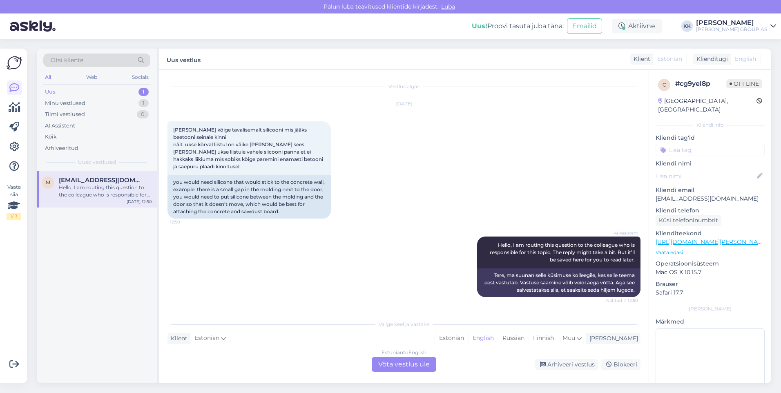
scroll to position [5, 0]
click at [69, 102] on div "Minu vestlused" at bounding box center [65, 103] width 40 height 8
click at [90, 185] on div "antud tootel kirjas 01.09.-14.09" at bounding box center [105, 187] width 93 height 7
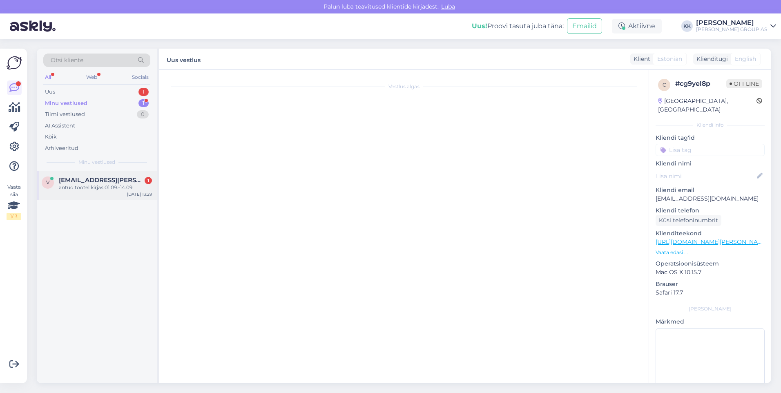
scroll to position [8, 0]
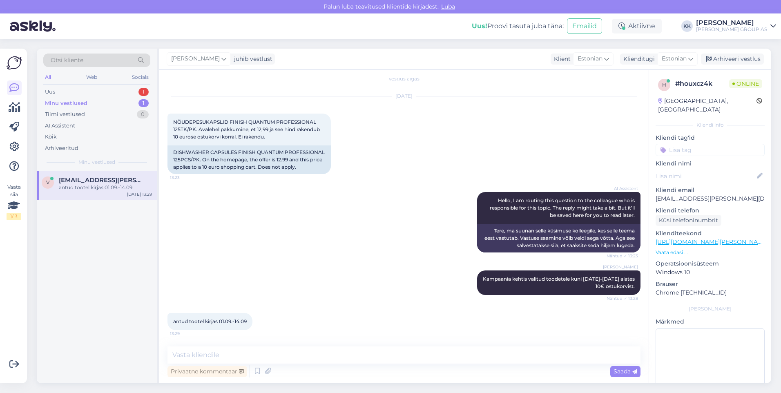
click at [675, 238] on link "[URL][DOMAIN_NAME][PERSON_NAME]" at bounding box center [712, 241] width 113 height 7
click at [192, 358] on textarea at bounding box center [404, 355] width 473 height 17
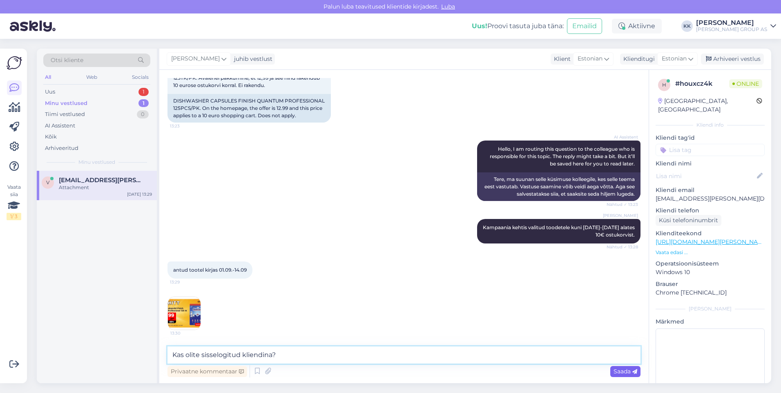
type textarea "Kas olite sisselogitud kliendina?"
click at [627, 369] on span "Saada" at bounding box center [626, 371] width 24 height 7
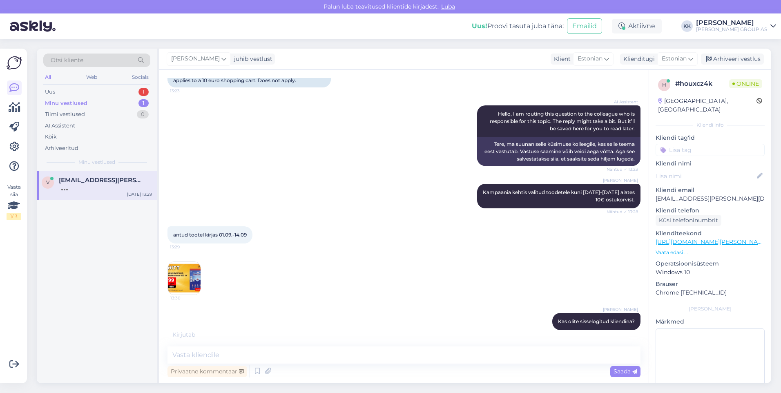
scroll to position [130, 0]
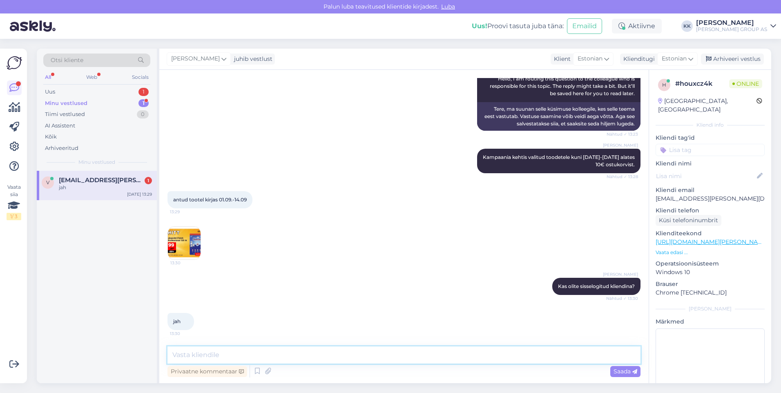
drag, startPoint x: 190, startPoint y: 354, endPoint x: 197, endPoint y: 354, distance: 6.1
click at [195, 354] on textarea at bounding box center [404, 355] width 473 height 17
type textarea "Kontrollime, [PERSON_NAME] [PERSON_NAME] allahindlus"
click at [622, 371] on span "Saada" at bounding box center [626, 371] width 24 height 7
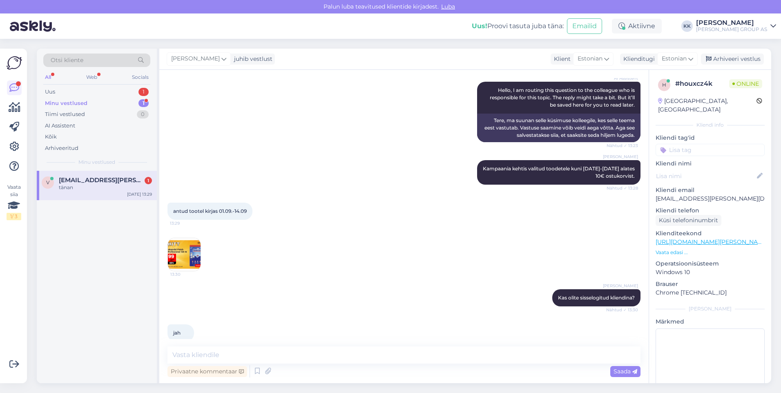
scroll to position [200, 0]
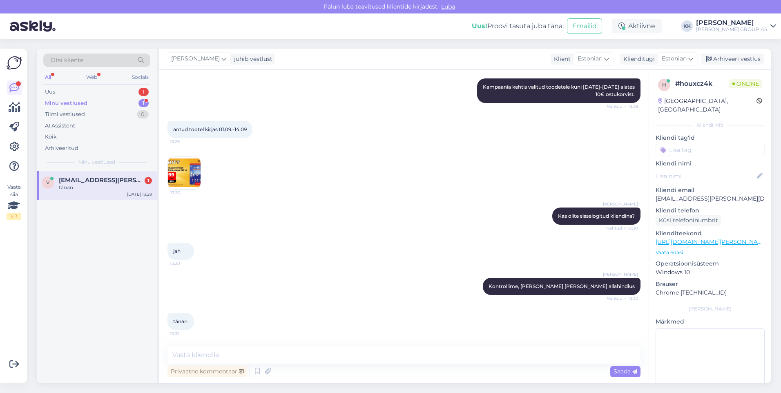
click at [67, 100] on div "Minu vestlused" at bounding box center [66, 103] width 43 height 8
click at [63, 90] on div "Uus 1" at bounding box center [96, 91] width 107 height 11
click at [99, 191] on div "Hello, I am routing this question to the colleague who is responsible for this …" at bounding box center [105, 191] width 93 height 15
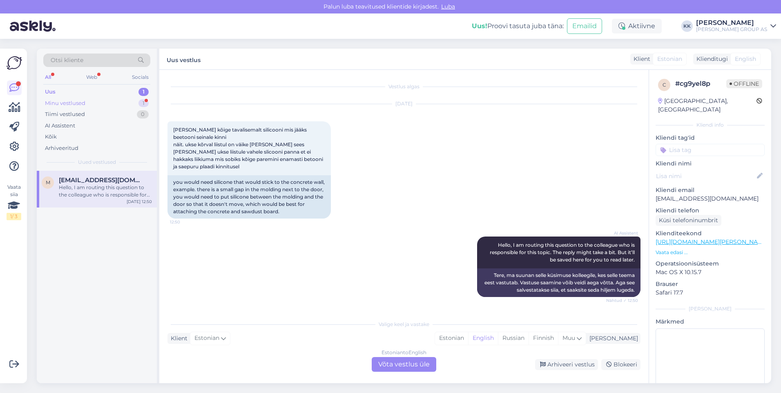
click at [79, 103] on div "Minu vestlused" at bounding box center [65, 103] width 40 height 8
click at [64, 90] on div "Uus 1" at bounding box center [96, 91] width 107 height 11
click at [468, 337] on div "Estonian" at bounding box center [451, 338] width 33 height 12
click at [410, 362] on div "Estonian to Estonian Võta vestlus üle" at bounding box center [404, 364] width 65 height 15
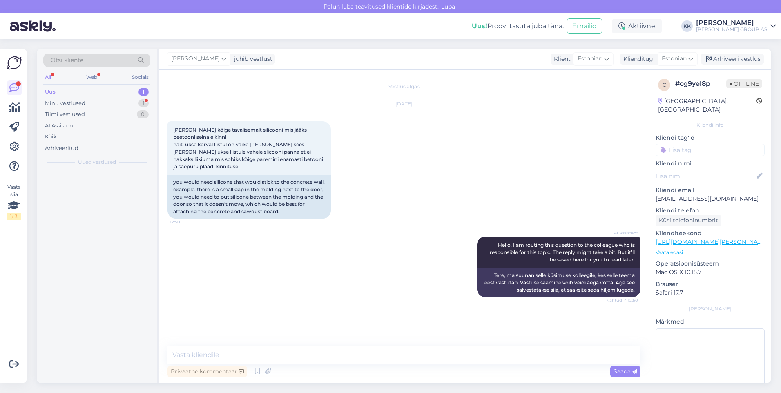
scroll to position [0, 0]
click at [189, 356] on textarea at bounding box center [404, 355] width 473 height 17
paste textarea "[URL][DOMAIN_NAME][PERSON_NAME]"
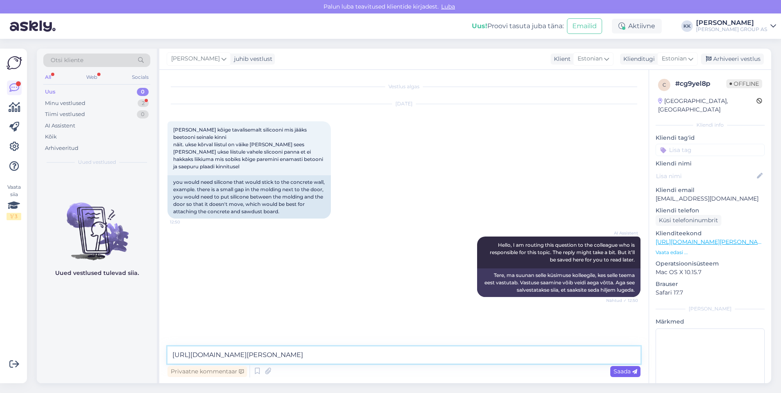
type textarea "[URL][DOMAIN_NAME][PERSON_NAME]"
click at [620, 371] on span "Saada" at bounding box center [626, 371] width 24 height 7
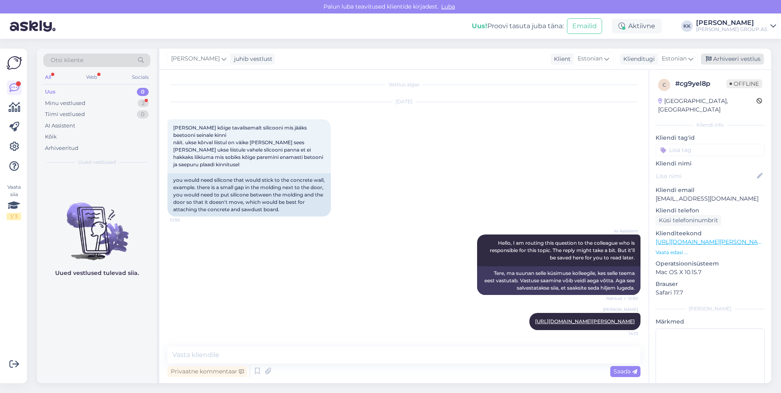
click at [732, 56] on div "Arhiveeri vestlus" at bounding box center [732, 59] width 63 height 11
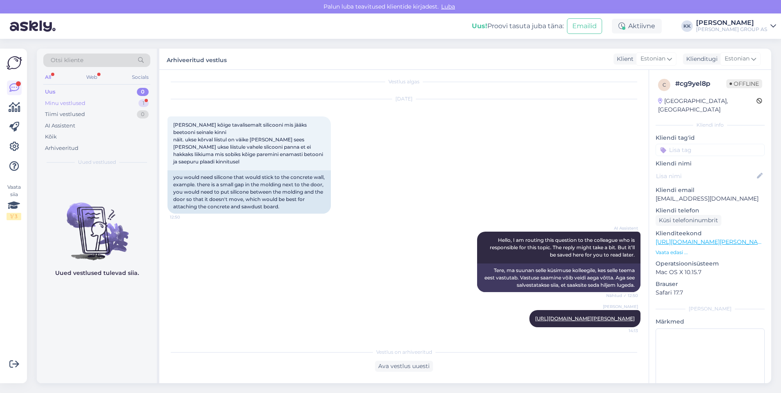
click at [69, 101] on div "Minu vestlused" at bounding box center [65, 103] width 40 height 8
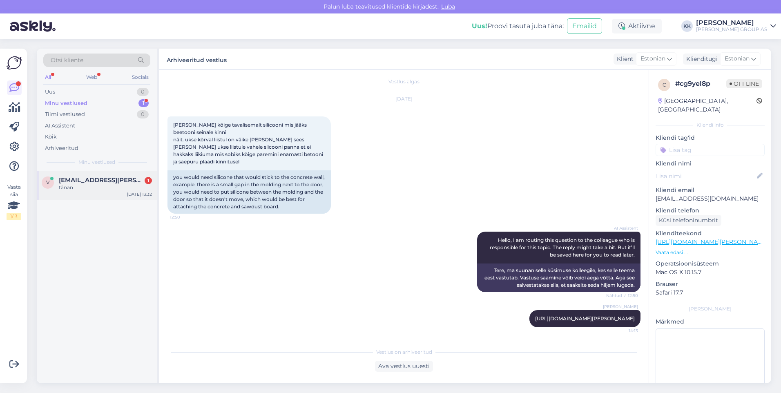
click at [81, 182] on span "[EMAIL_ADDRESS][PERSON_NAME][DOMAIN_NAME]" at bounding box center [101, 180] width 85 height 7
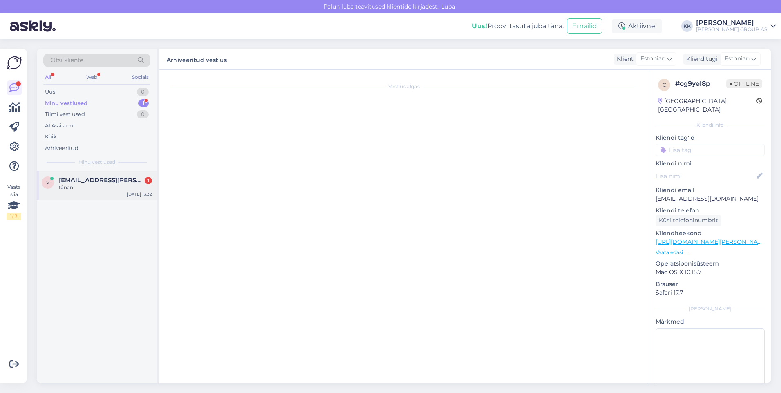
scroll to position [200, 0]
